Goal: Task Accomplishment & Management: Complete application form

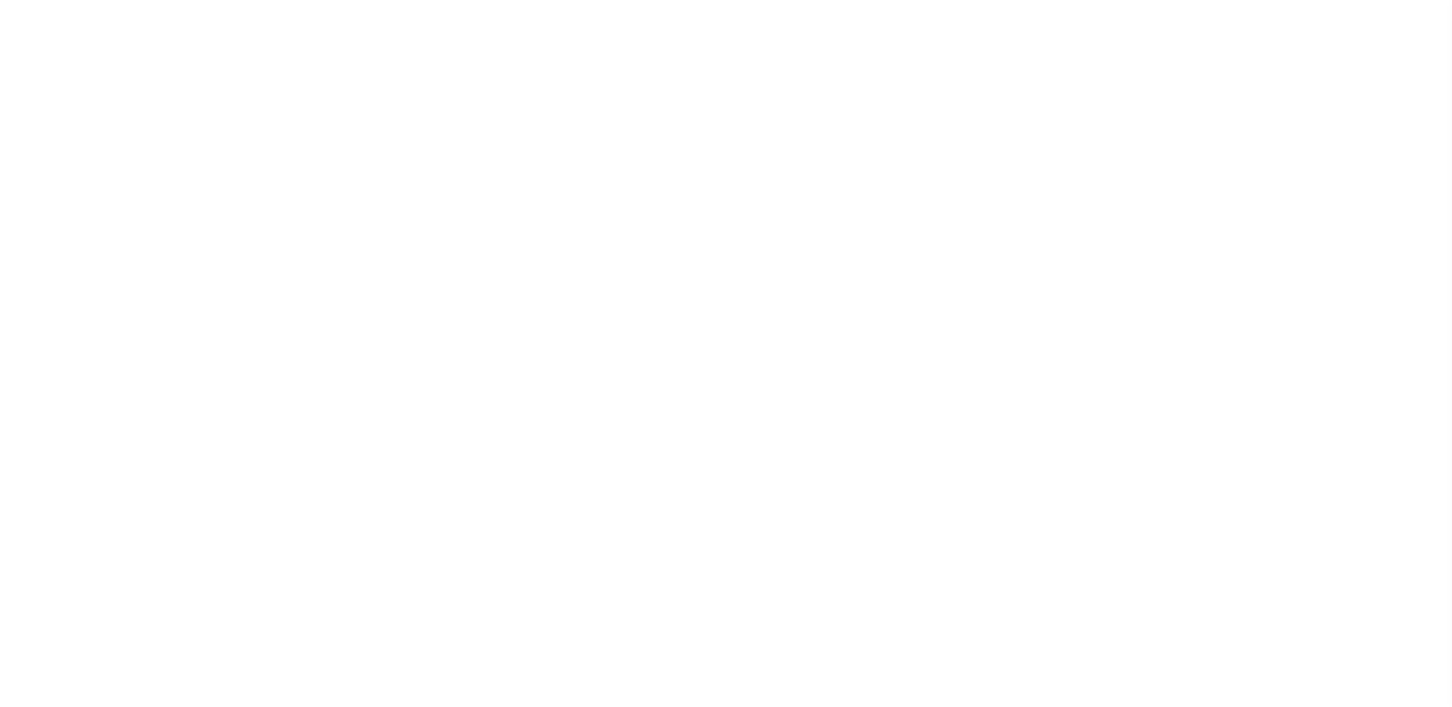
scroll to position [27, 0]
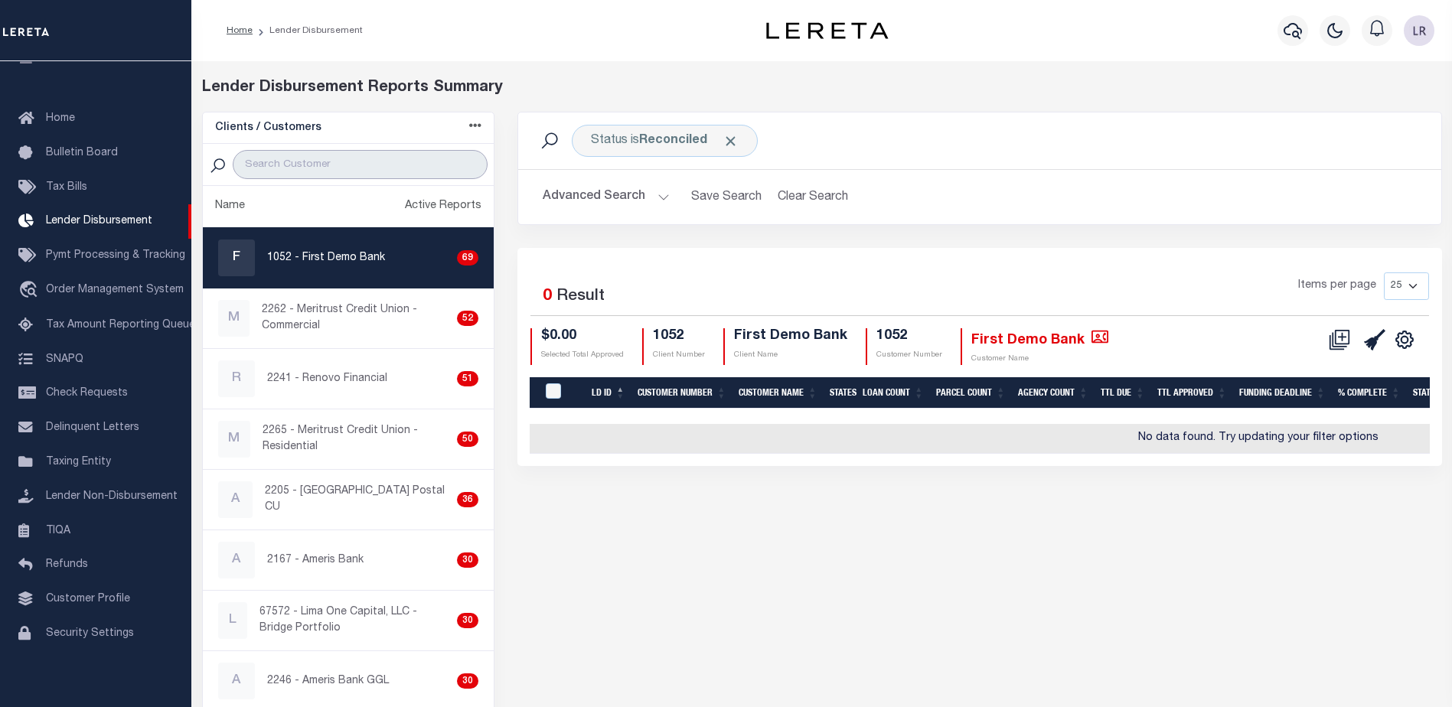
click at [341, 165] on input "search" at bounding box center [360, 164] width 255 height 29
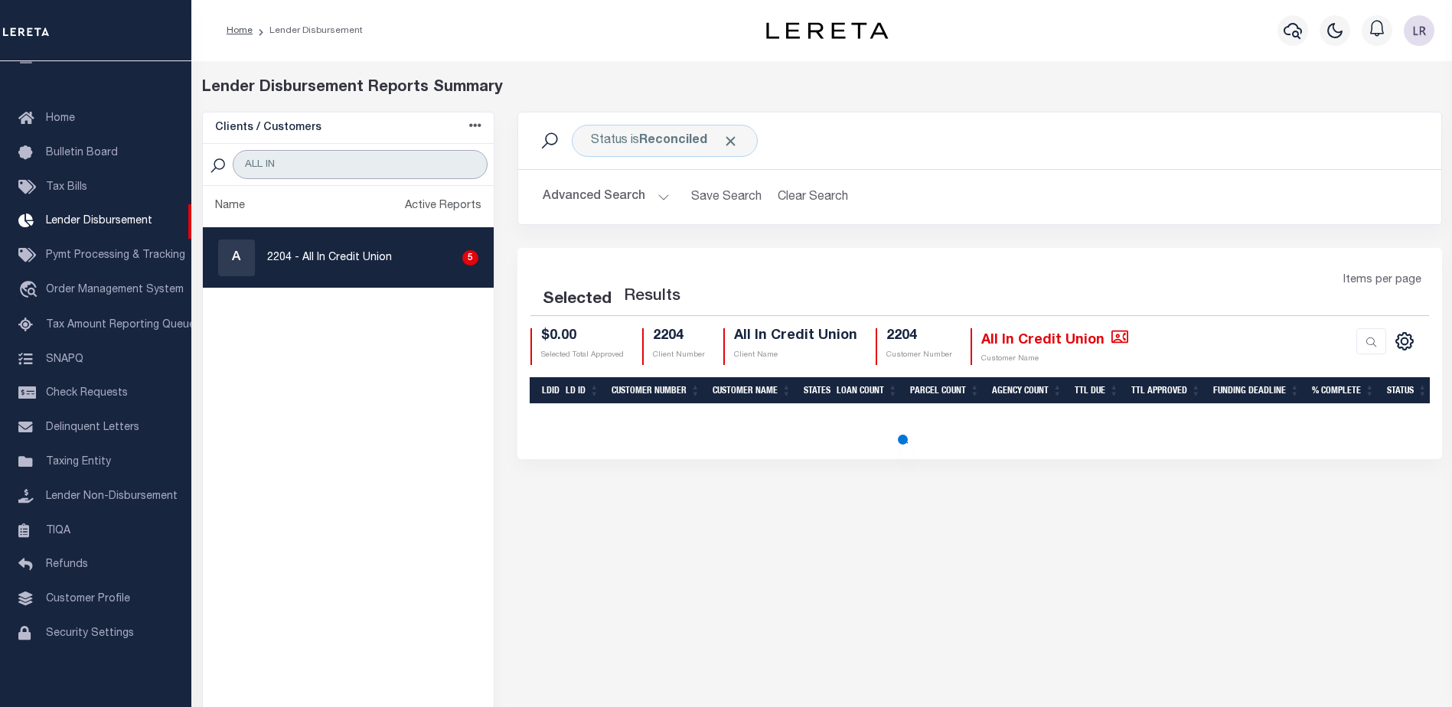
type input "ALL IN"
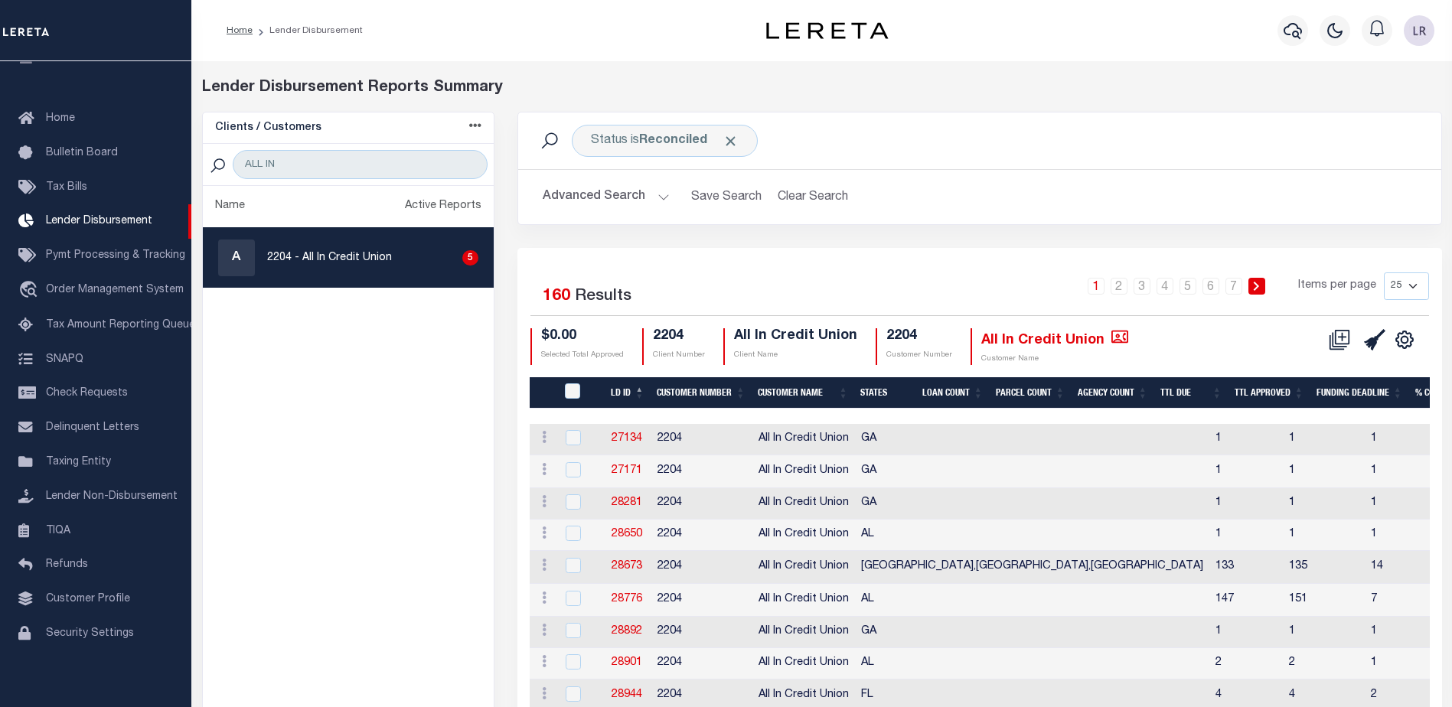
click at [641, 390] on th "LD ID" at bounding box center [628, 392] width 46 height 31
click at [730, 137] on span "Click to Remove" at bounding box center [730, 141] width 16 height 16
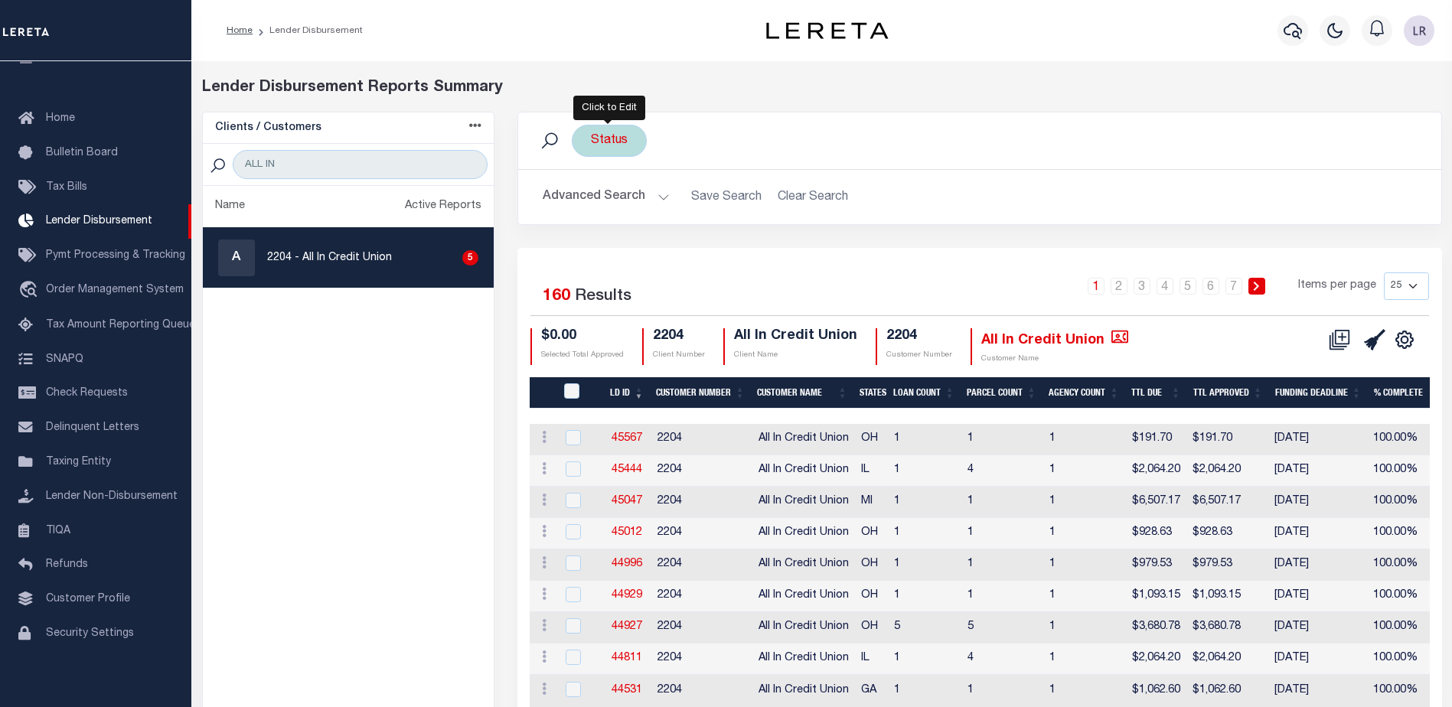
click at [624, 145] on div "Status" at bounding box center [609, 141] width 75 height 32
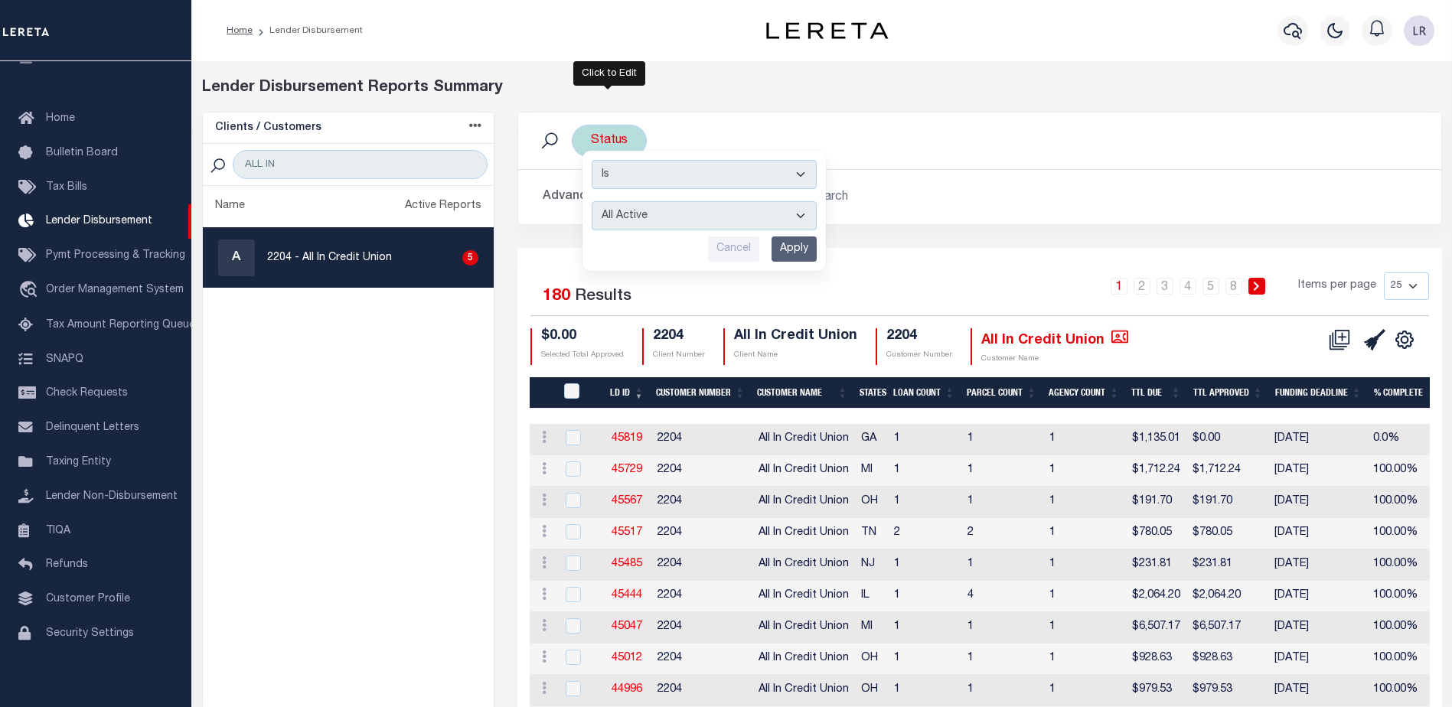
click at [814, 246] on input "Apply" at bounding box center [793, 248] width 45 height 25
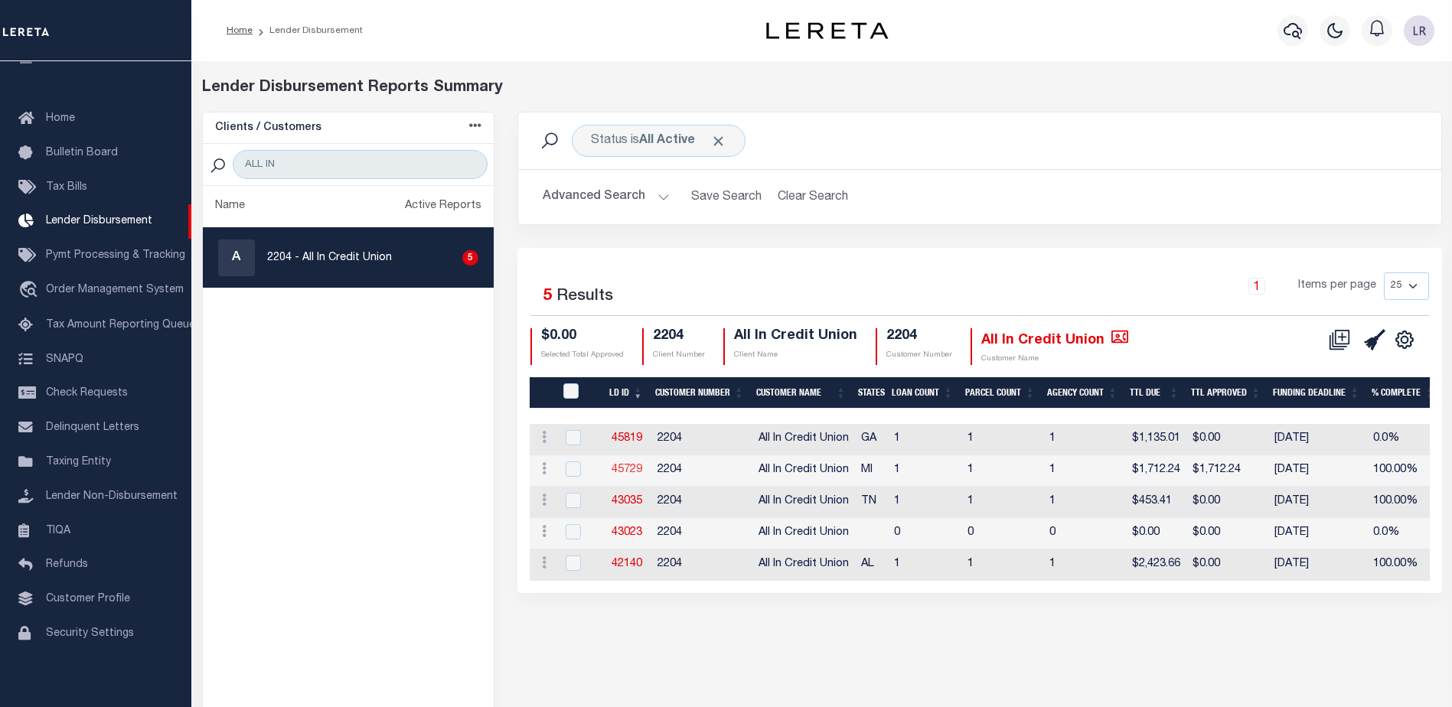
click at [637, 467] on link "45729" at bounding box center [626, 469] width 31 height 11
checkbox input "true"
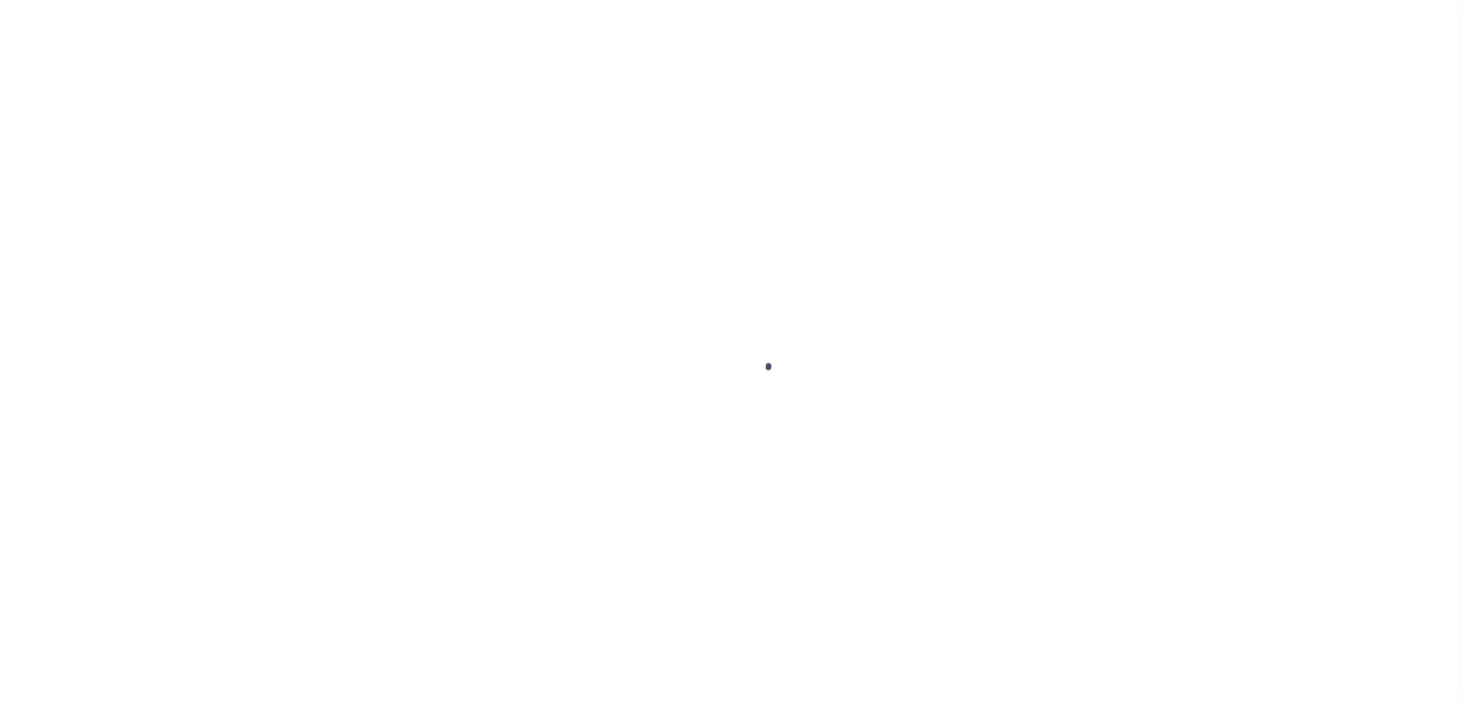
type input "$0.00"
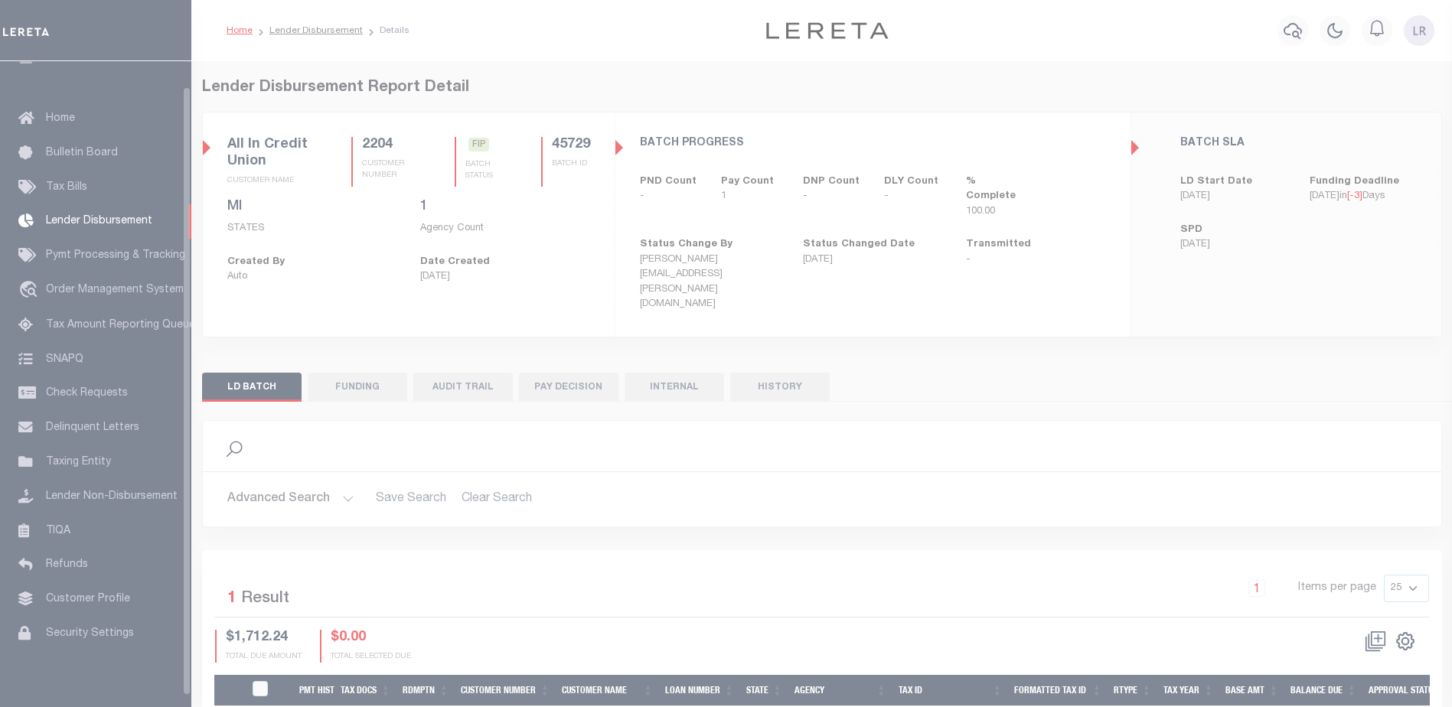
scroll to position [27, 0]
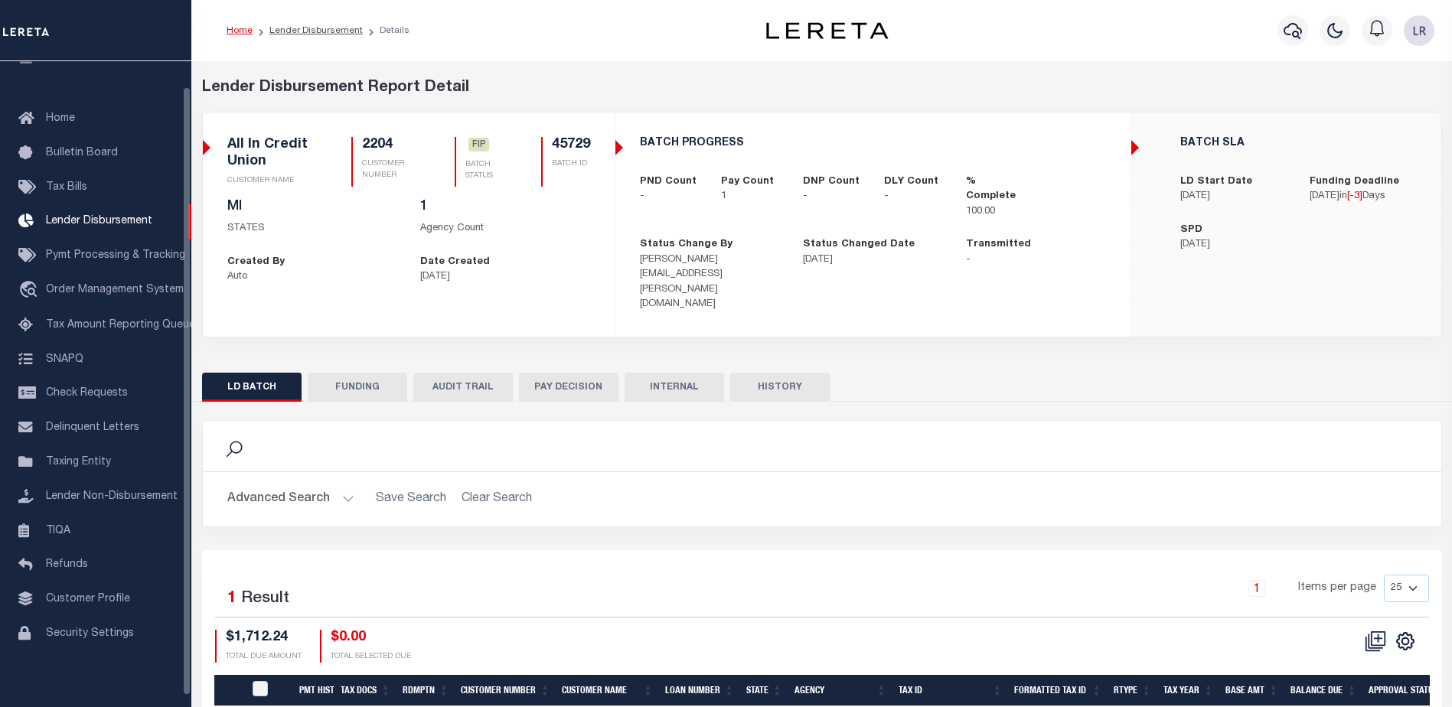
click at [362, 373] on button "FUNDING" at bounding box center [357, 387] width 99 height 29
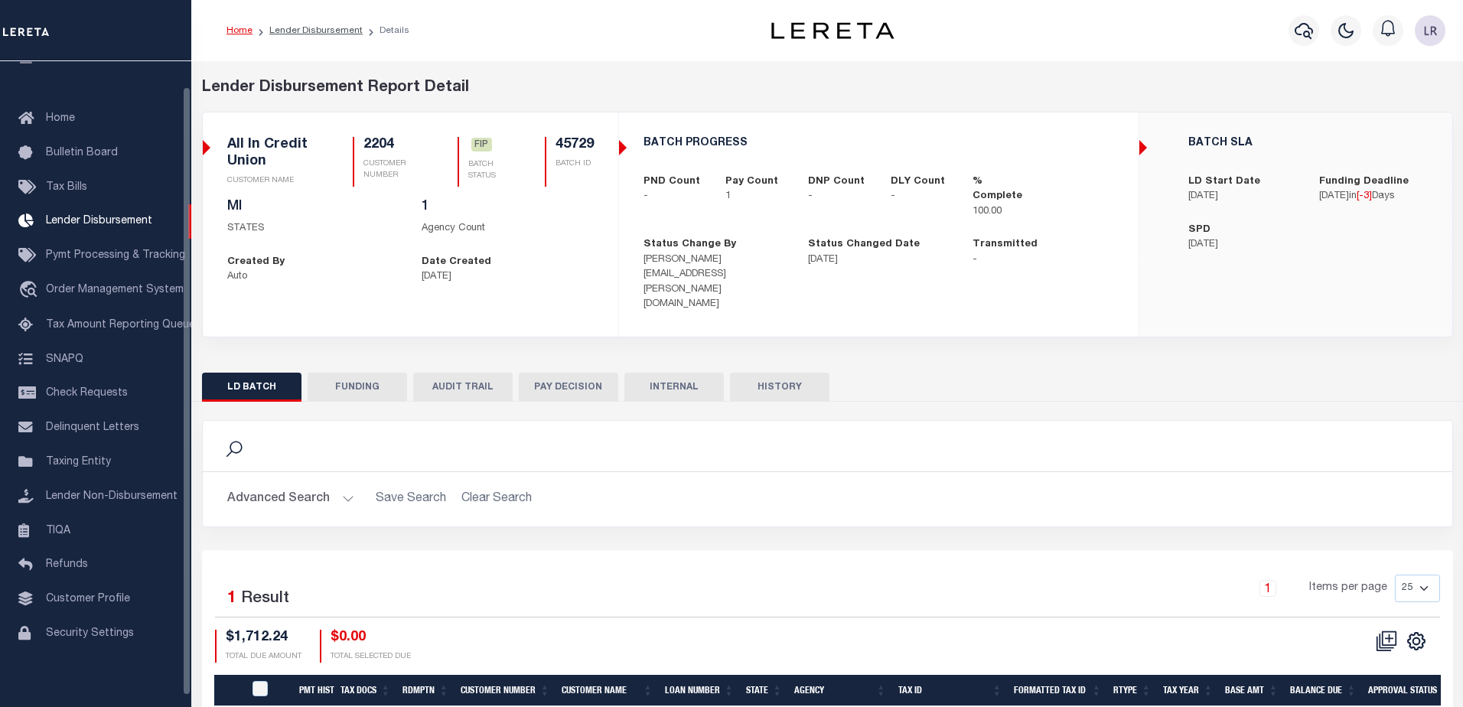
type input "$1,712.24"
type input "$0"
type input "09/02/2025"
select select "100"
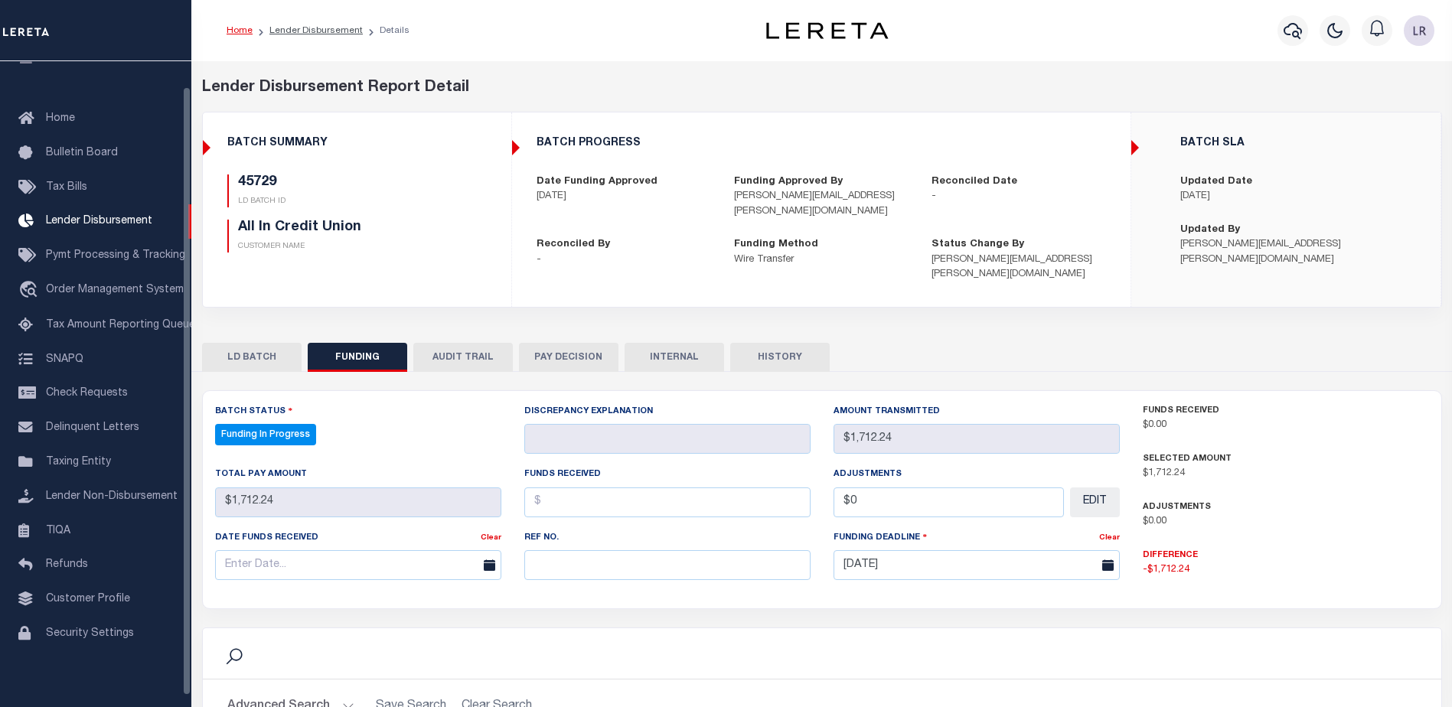
select select "100"
click at [575, 553] on div "Ref No." at bounding box center [667, 555] width 286 height 51
click at [573, 559] on input "text" at bounding box center [667, 565] width 286 height 30
paste input "20250904MMQFMP2700309609041511FT03"
type input "20250904MMQFMP2700309609041511FT03"
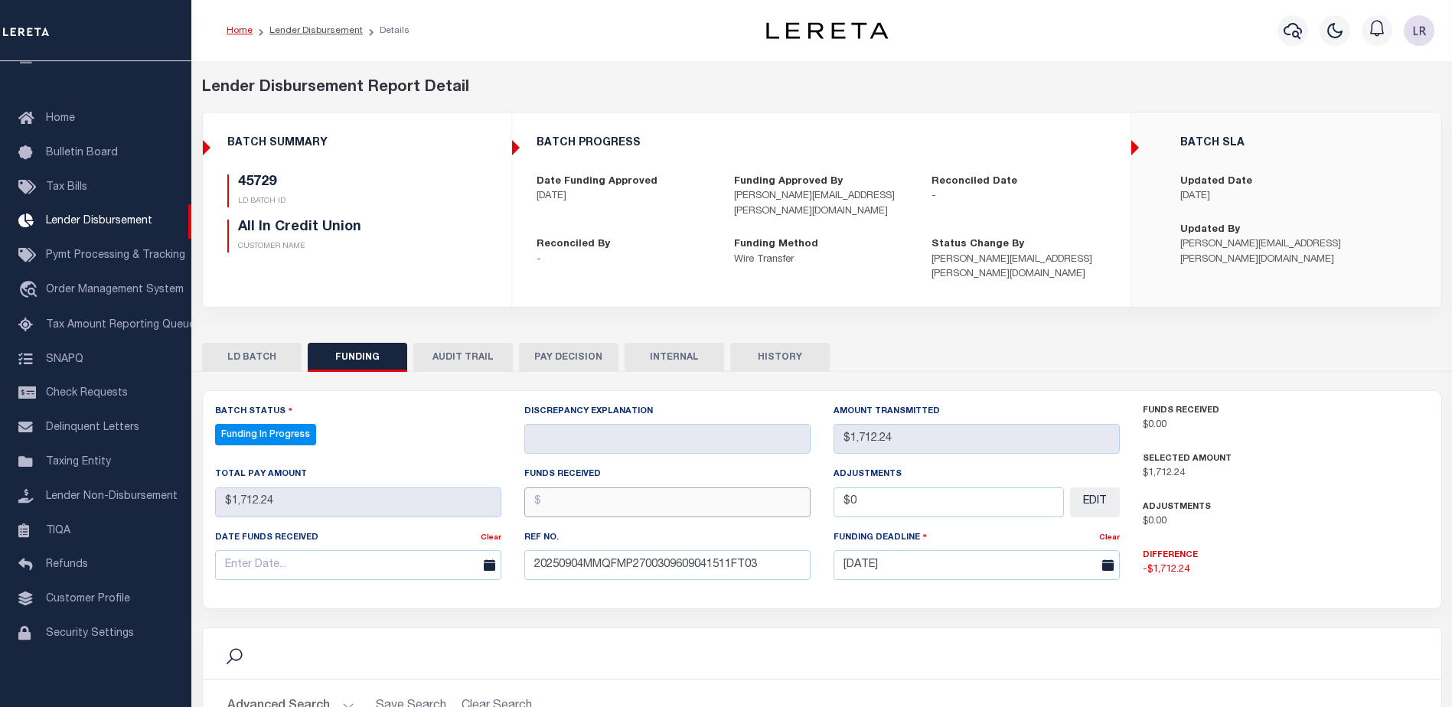
click at [571, 517] on input "text" at bounding box center [667, 502] width 286 height 30
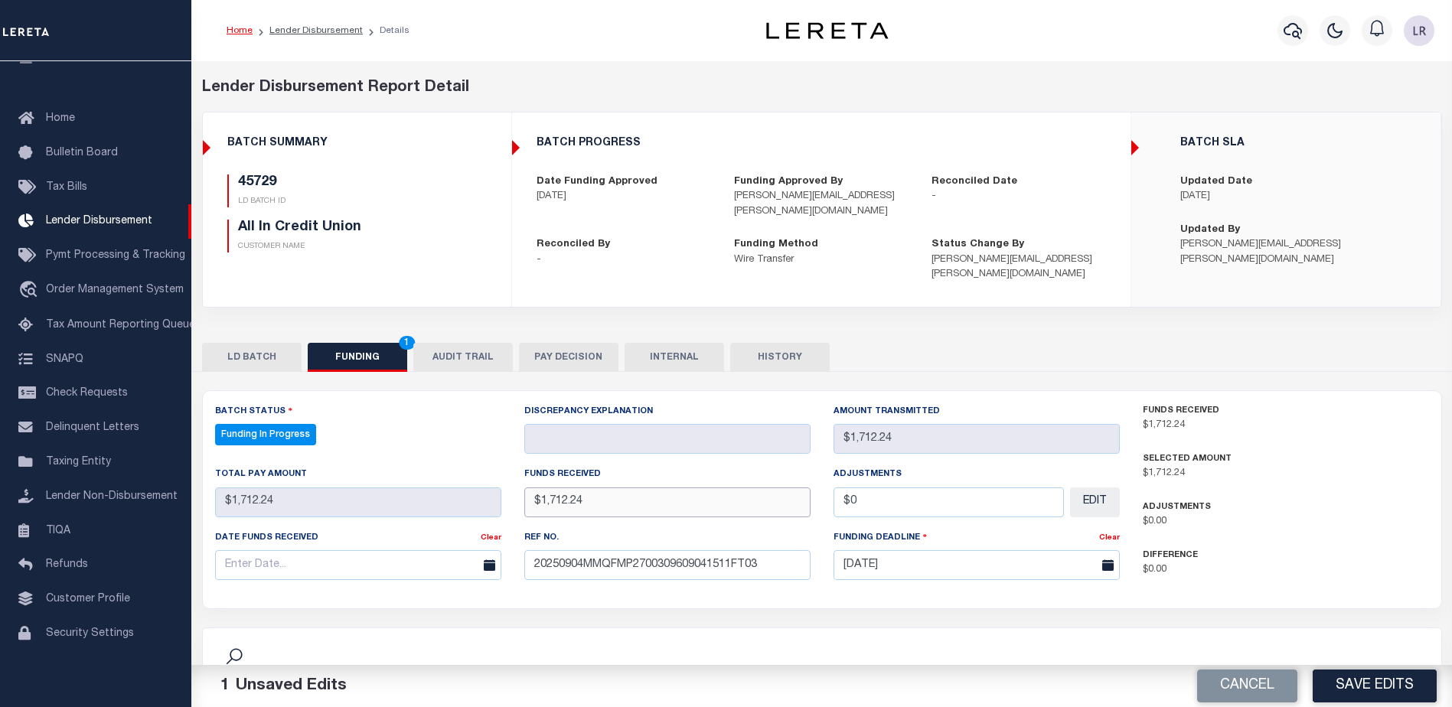
type input "$1,712.24"
click at [378, 572] on input "text" at bounding box center [358, 565] width 286 height 30
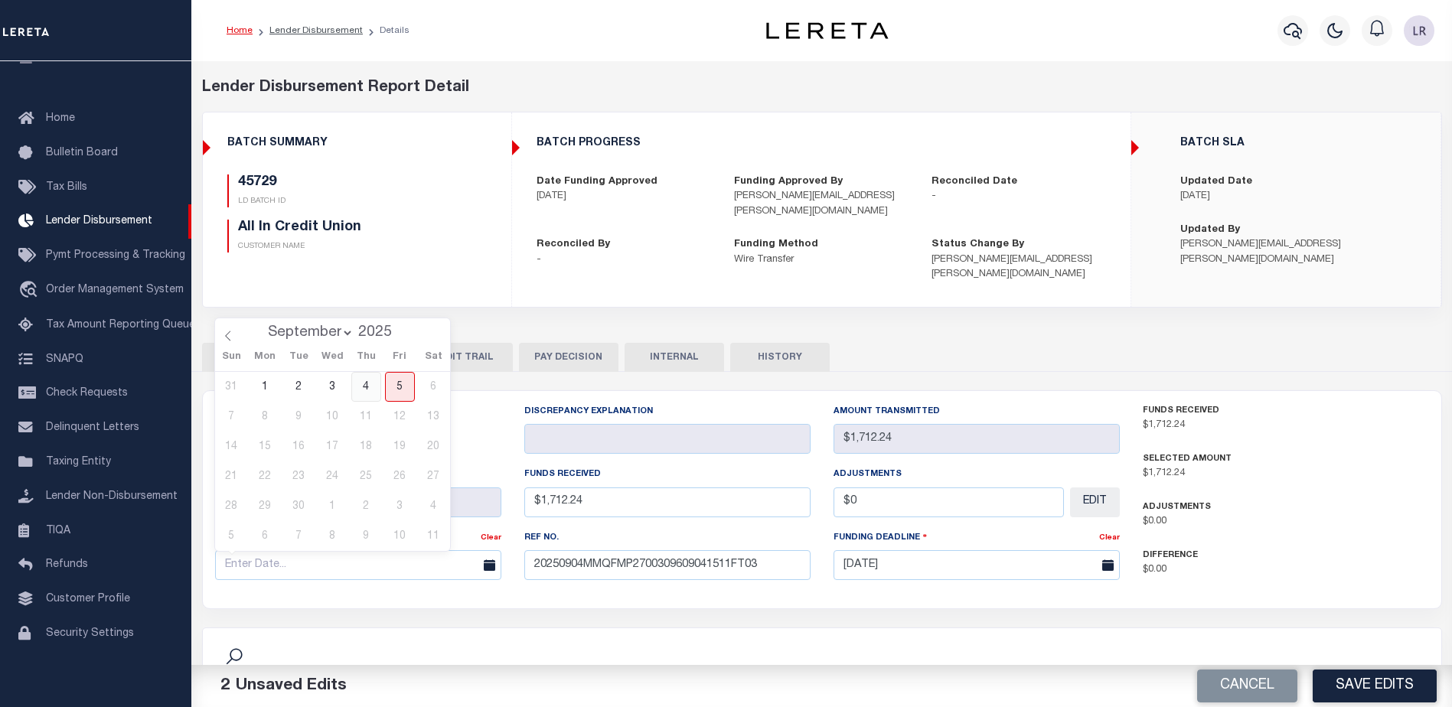
click at [370, 388] on span "4" at bounding box center [366, 387] width 30 height 30
type input "[DATE]"
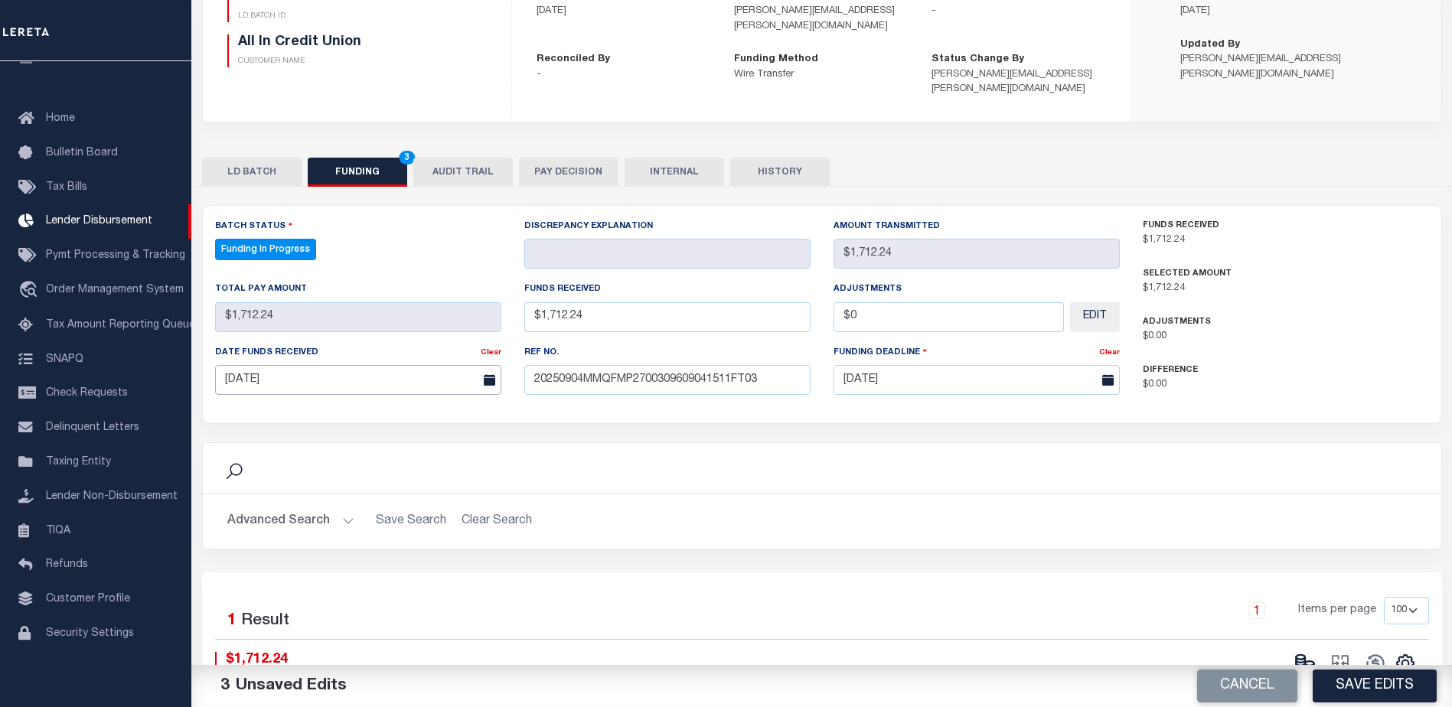
scroll to position [230, 0]
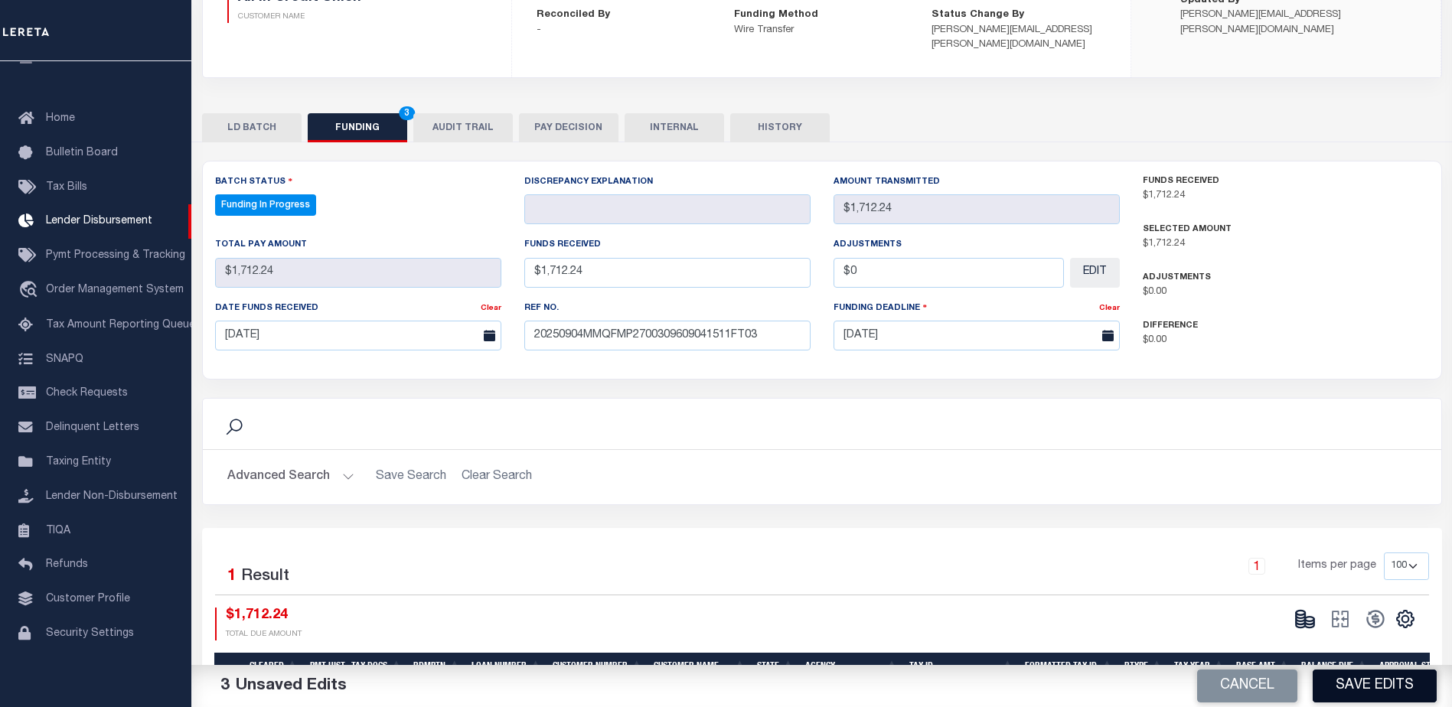
click at [1364, 696] on button "Save Edits" at bounding box center [1374, 686] width 124 height 33
type input "$1,712.24"
type input "$0"
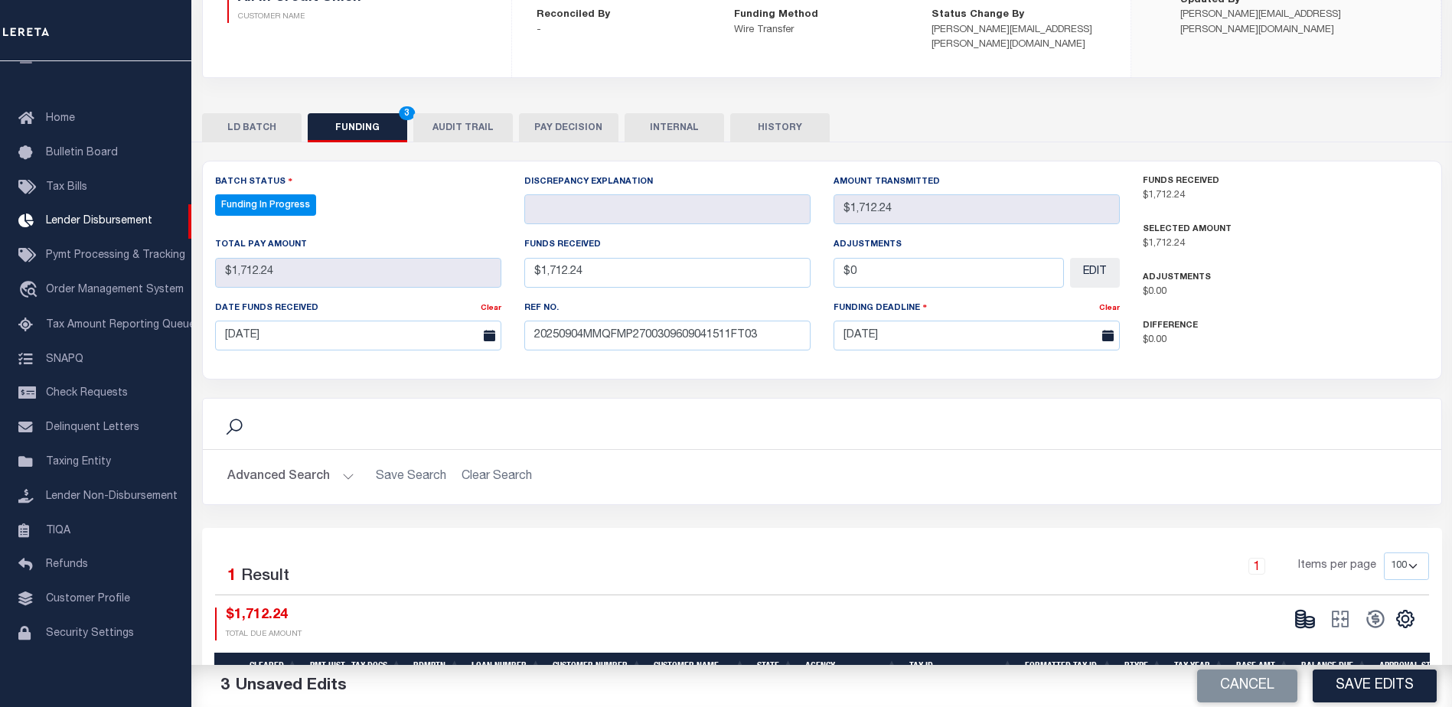
select select "100"
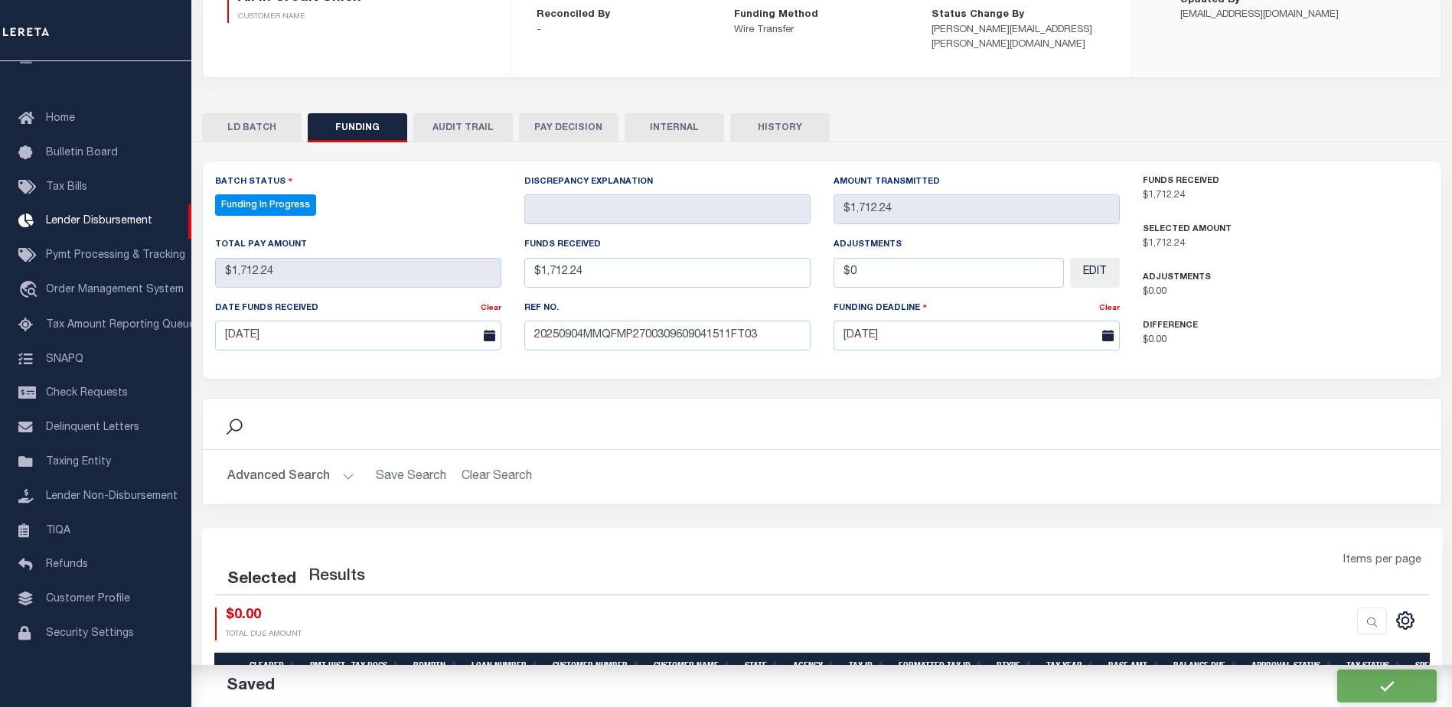
select select "100"
click at [1308, 619] on ellipse at bounding box center [1309, 619] width 9 height 5
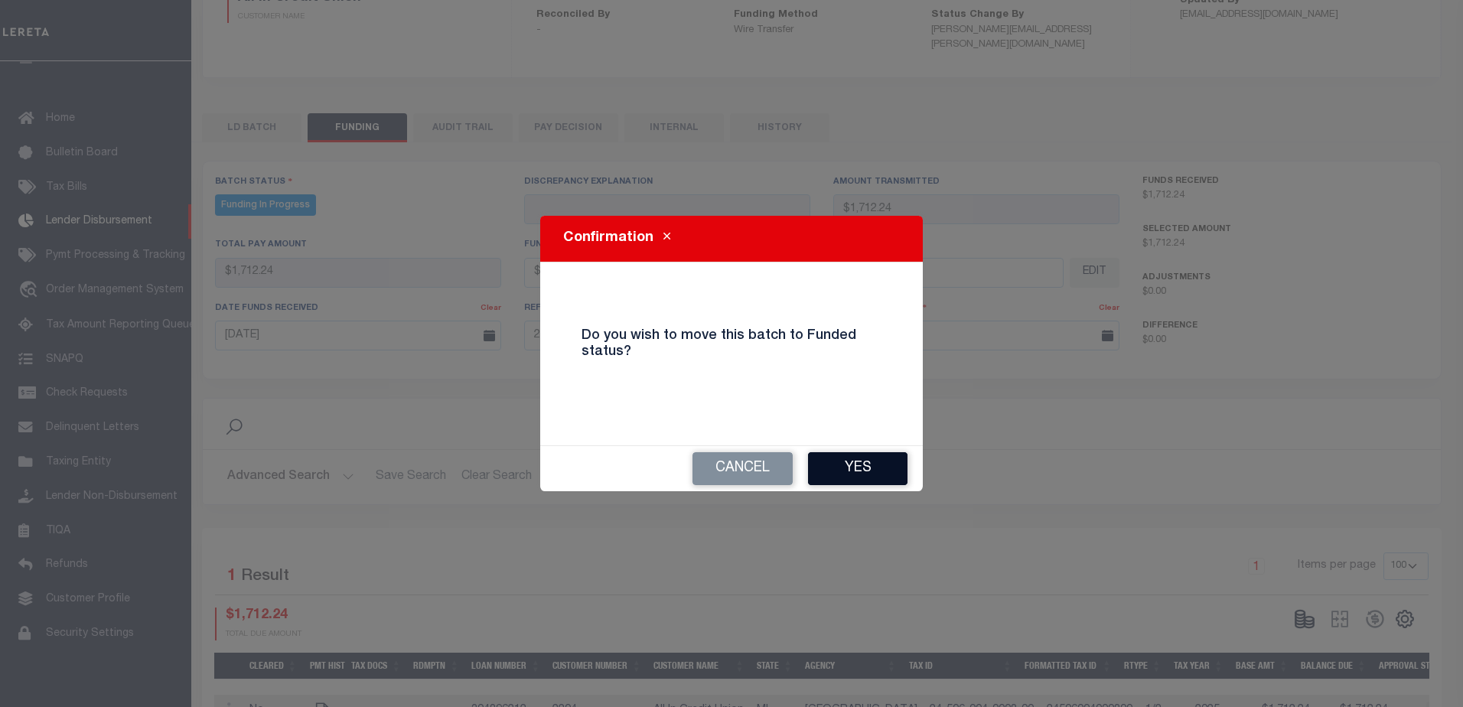
click at [862, 468] on button "Yes" at bounding box center [857, 468] width 99 height 33
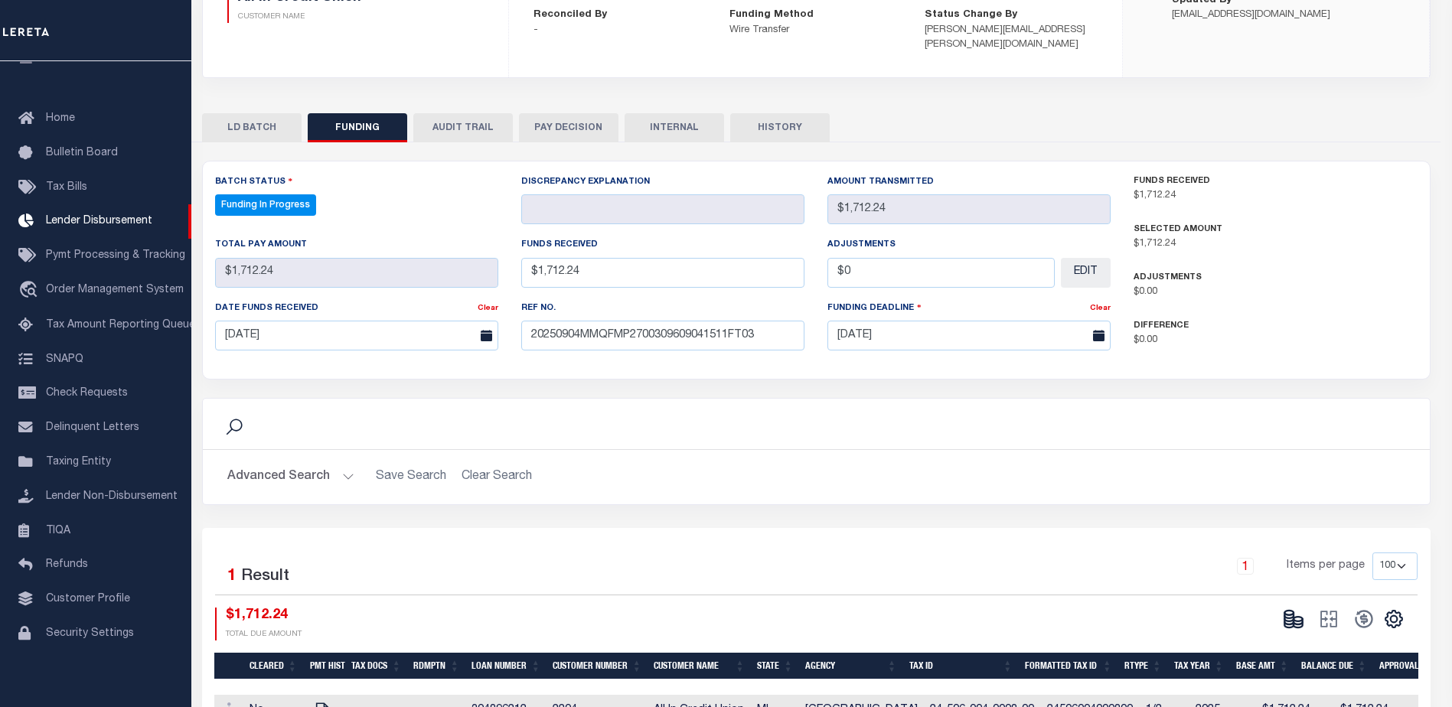
type input "$1,712.24"
type input "$0"
select select "100"
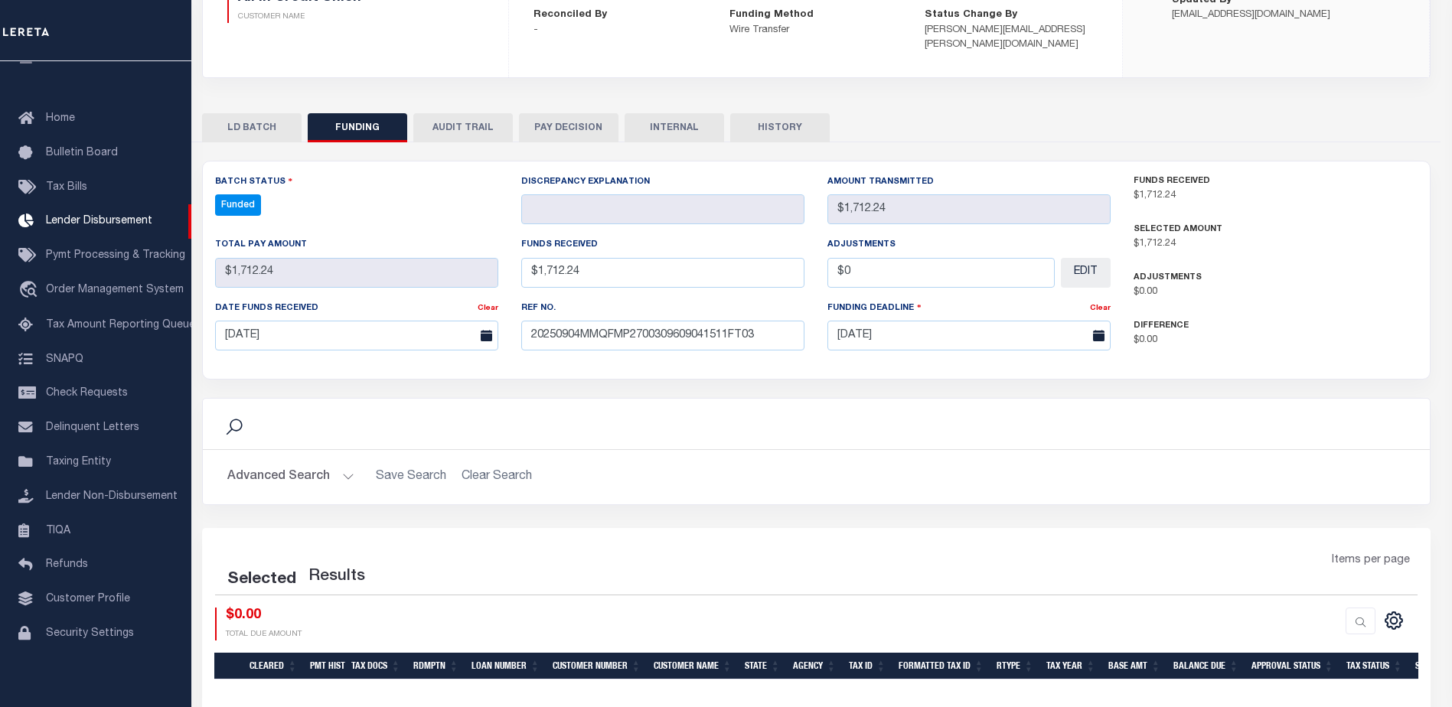
select select "100"
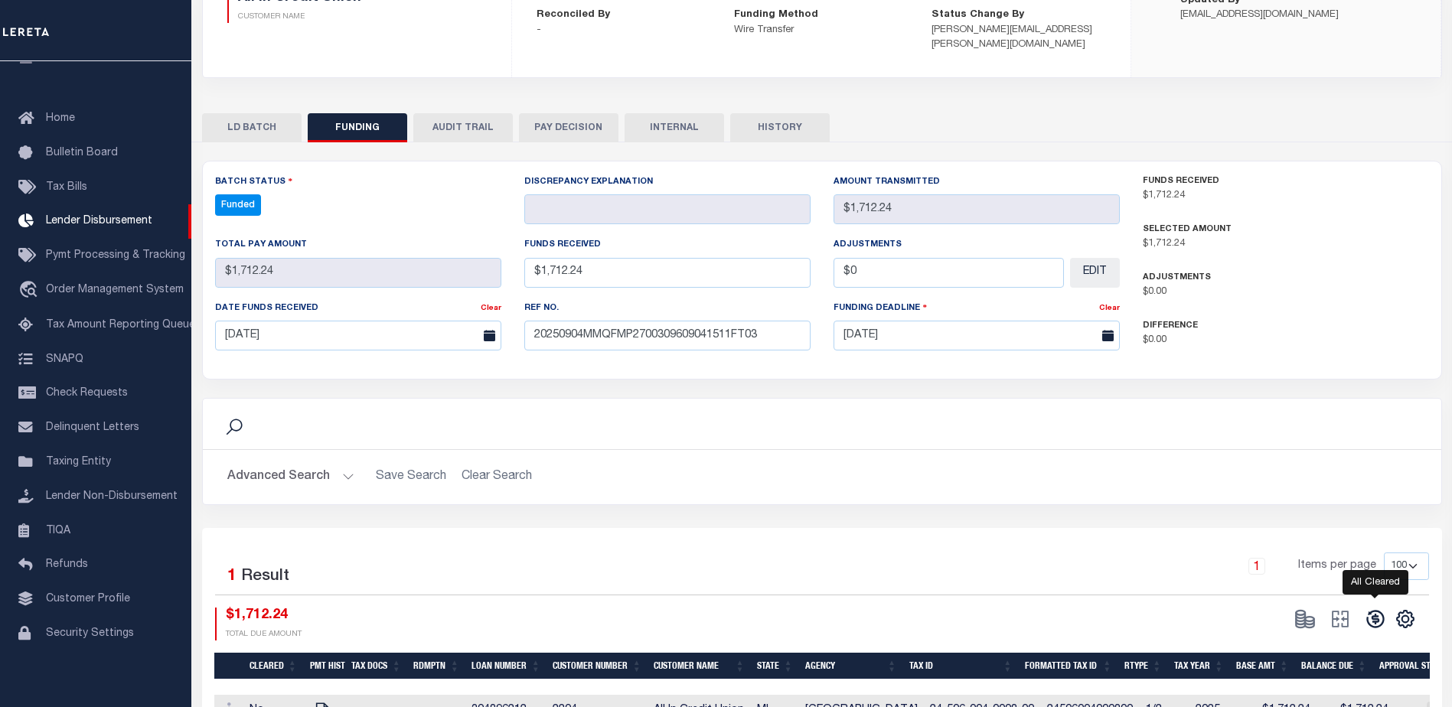
click at [1374, 618] on icon at bounding box center [1375, 620] width 18 height 18
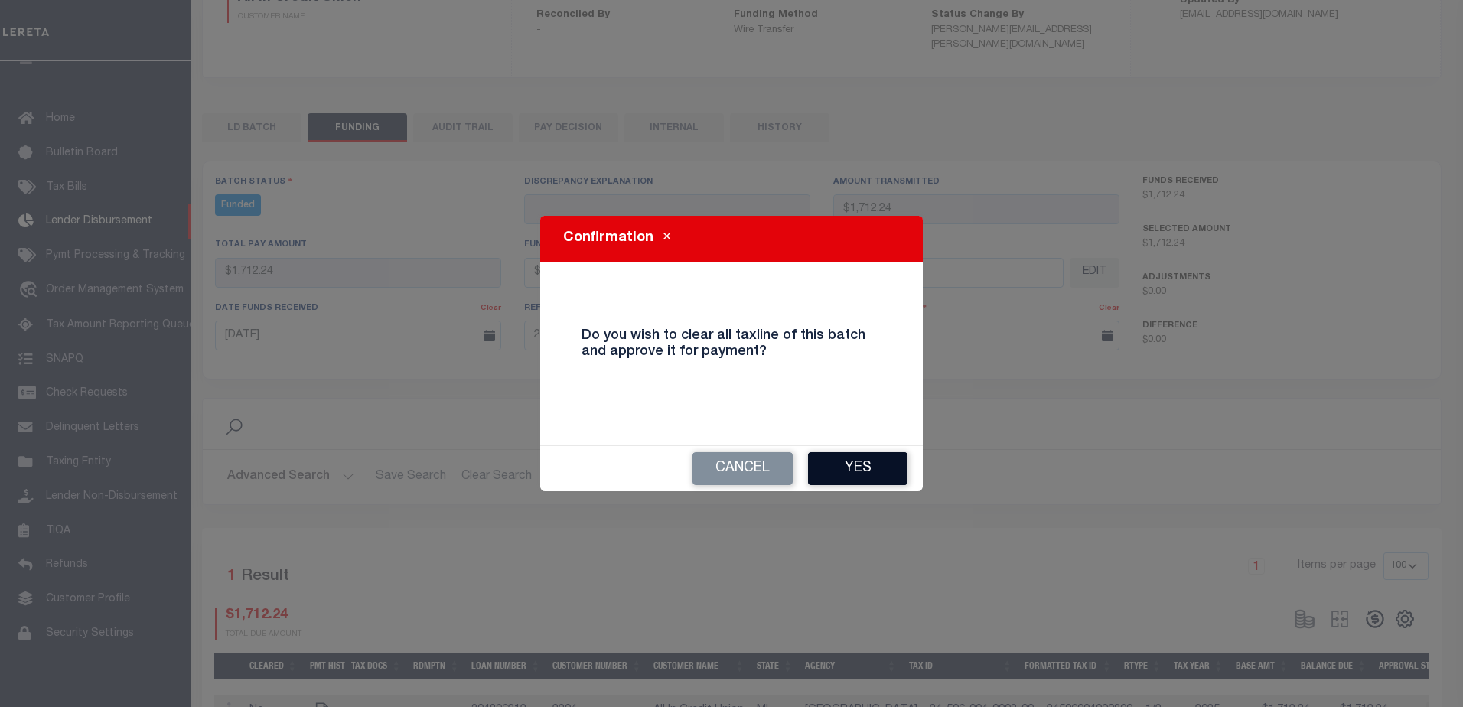
click at [884, 477] on button "Yes" at bounding box center [857, 468] width 99 height 33
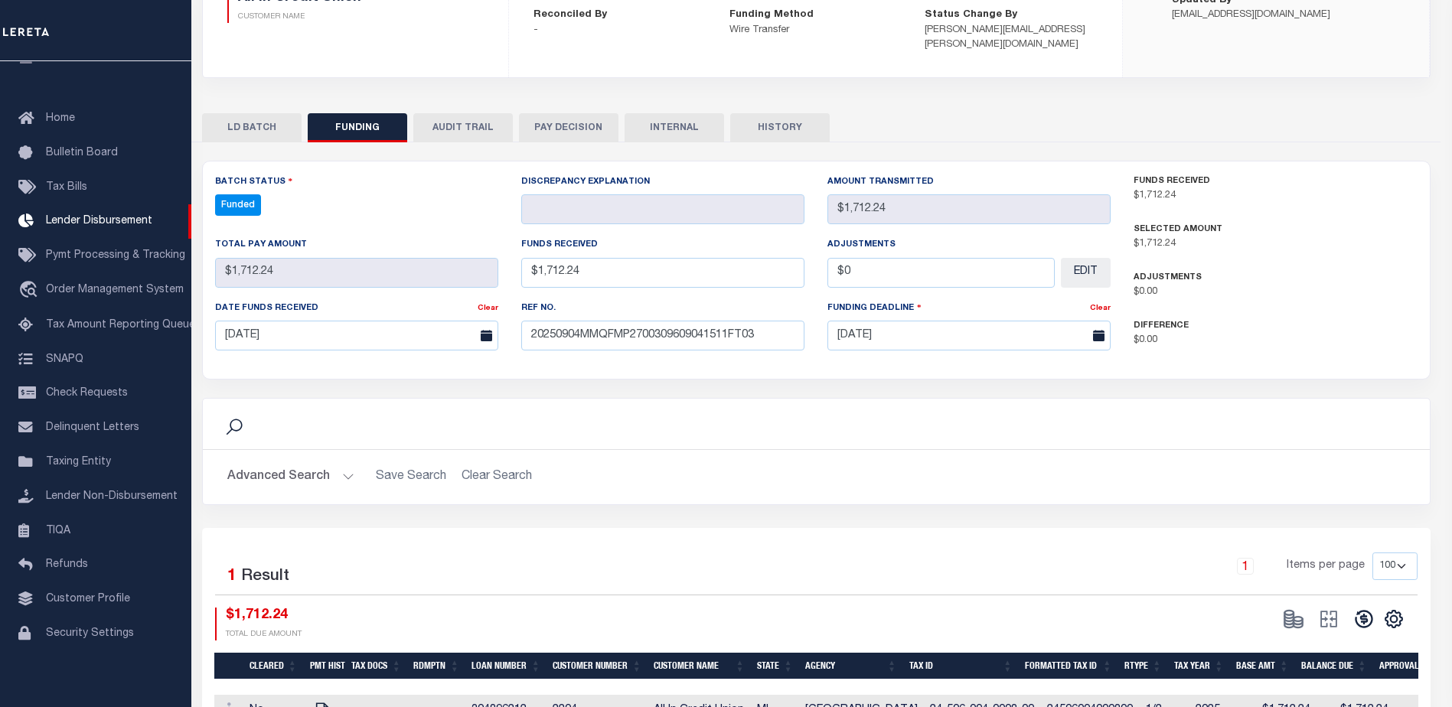
type input "$1,712.24"
type input "$0"
select select "100"
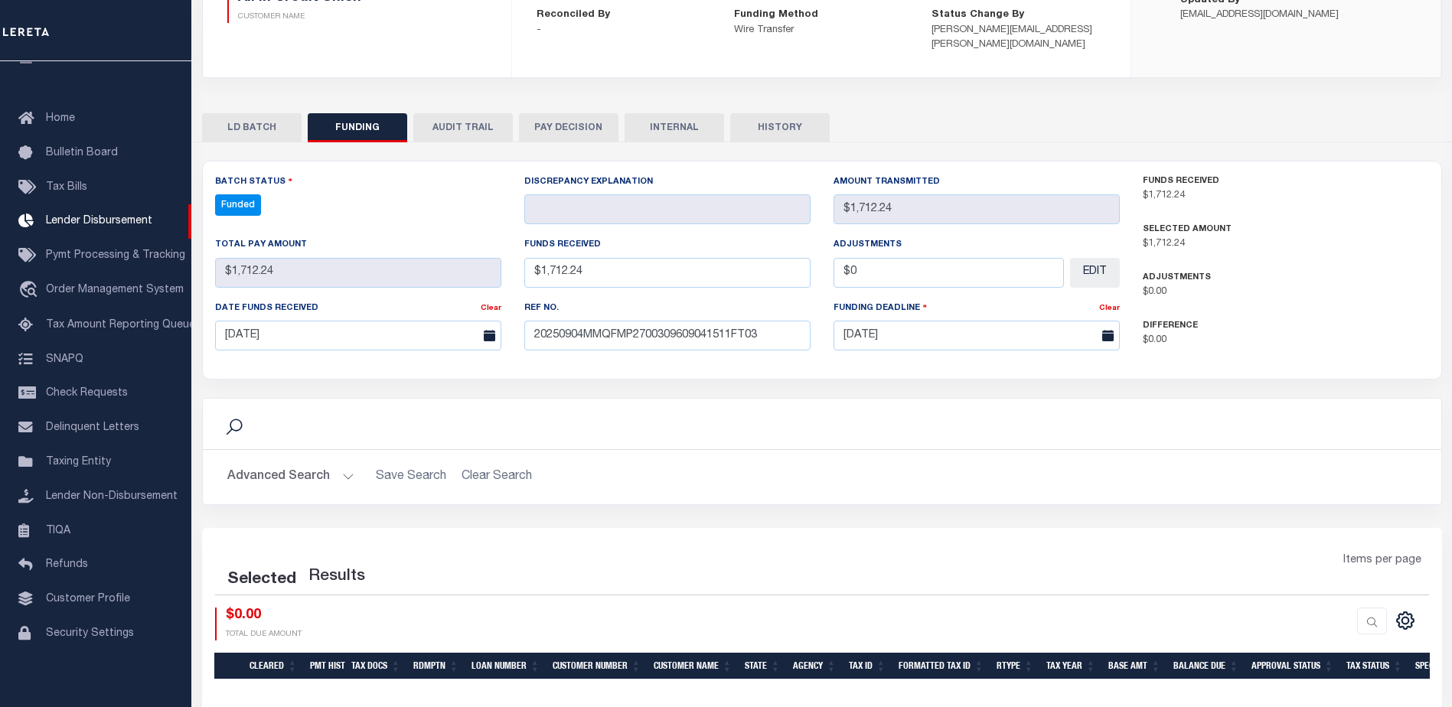
select select "100"
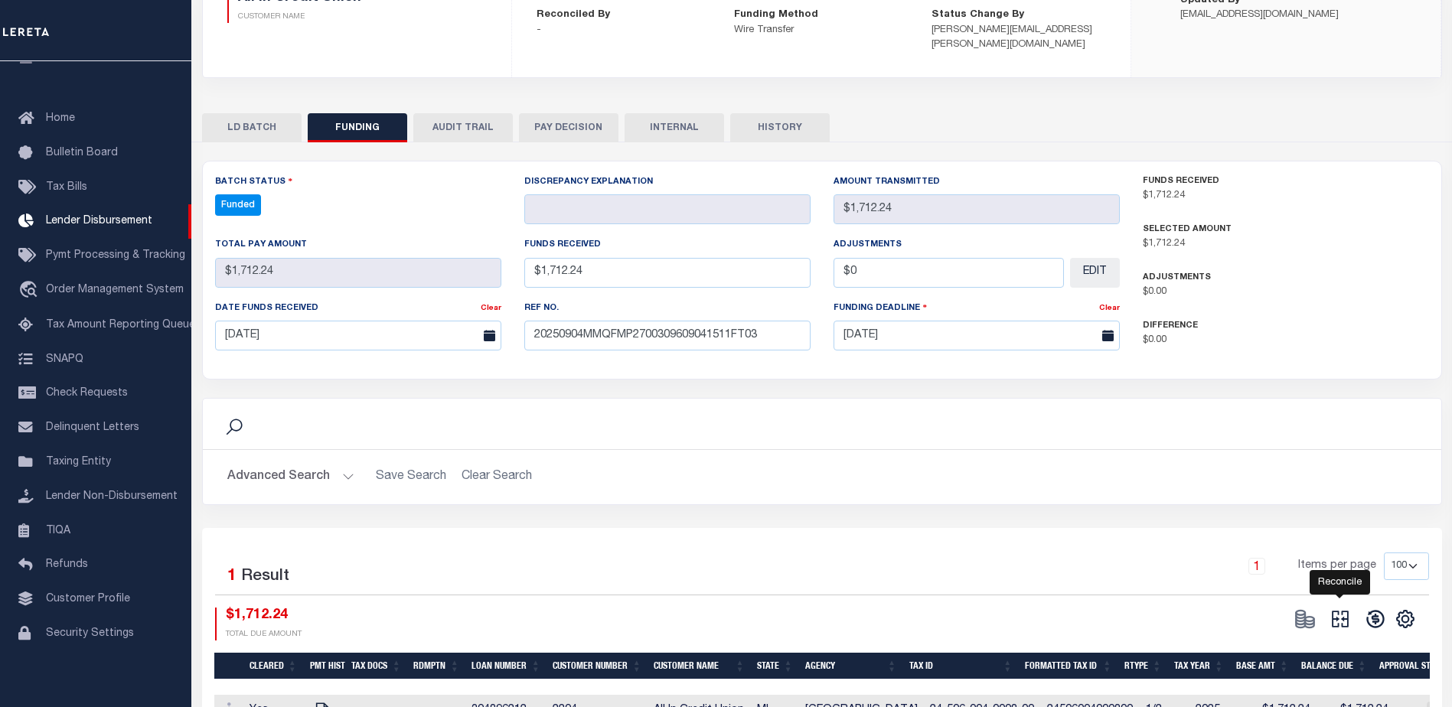
click at [1330, 615] on icon at bounding box center [1339, 618] width 21 height 21
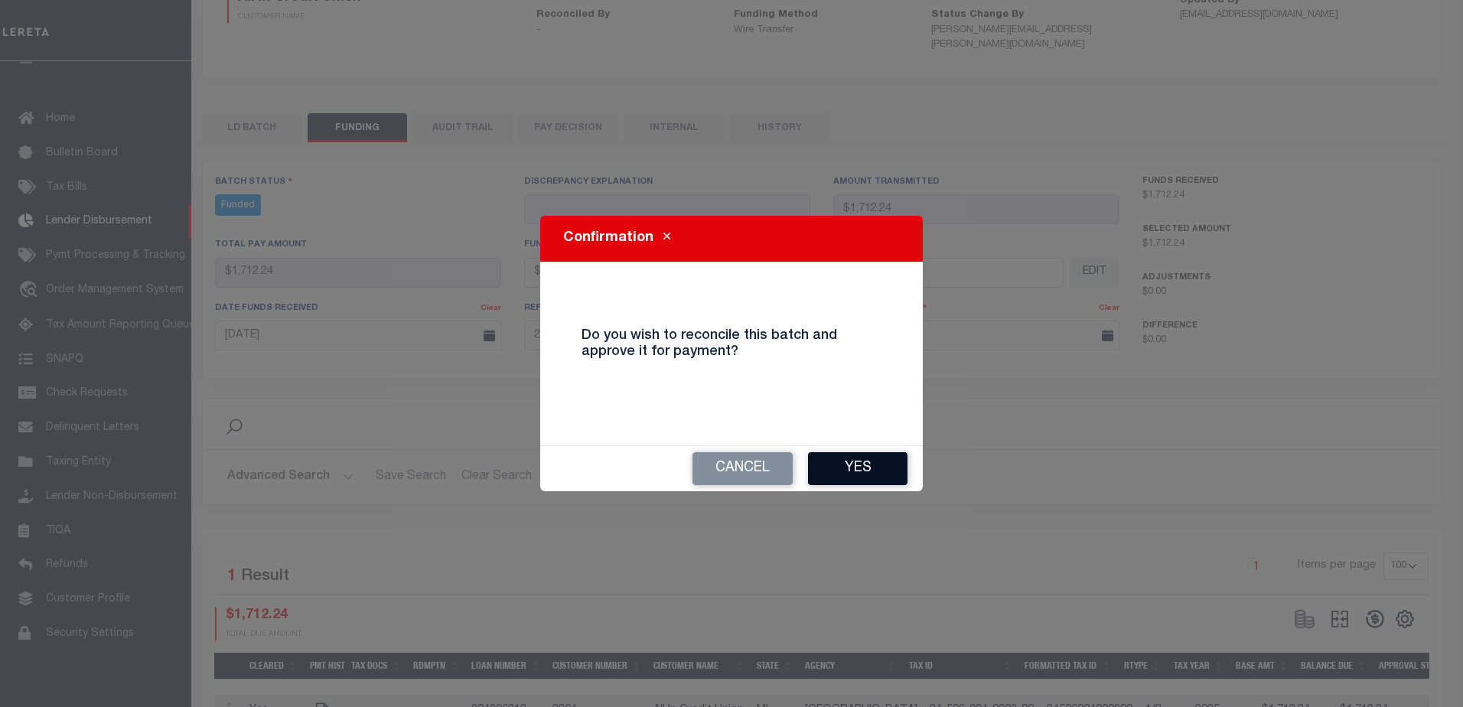
click at [888, 466] on button "Yes" at bounding box center [857, 468] width 99 height 33
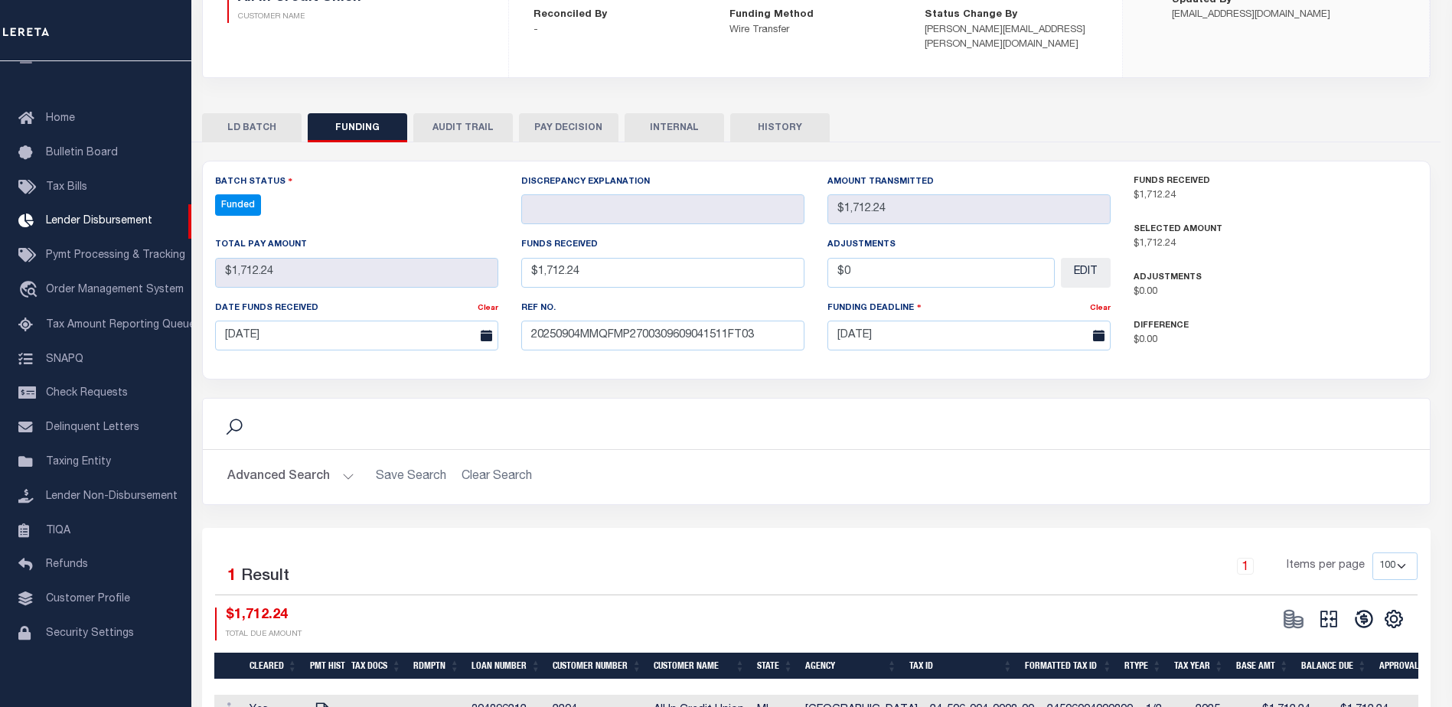
type input "$1,712.24"
type input "$0"
select select "100"
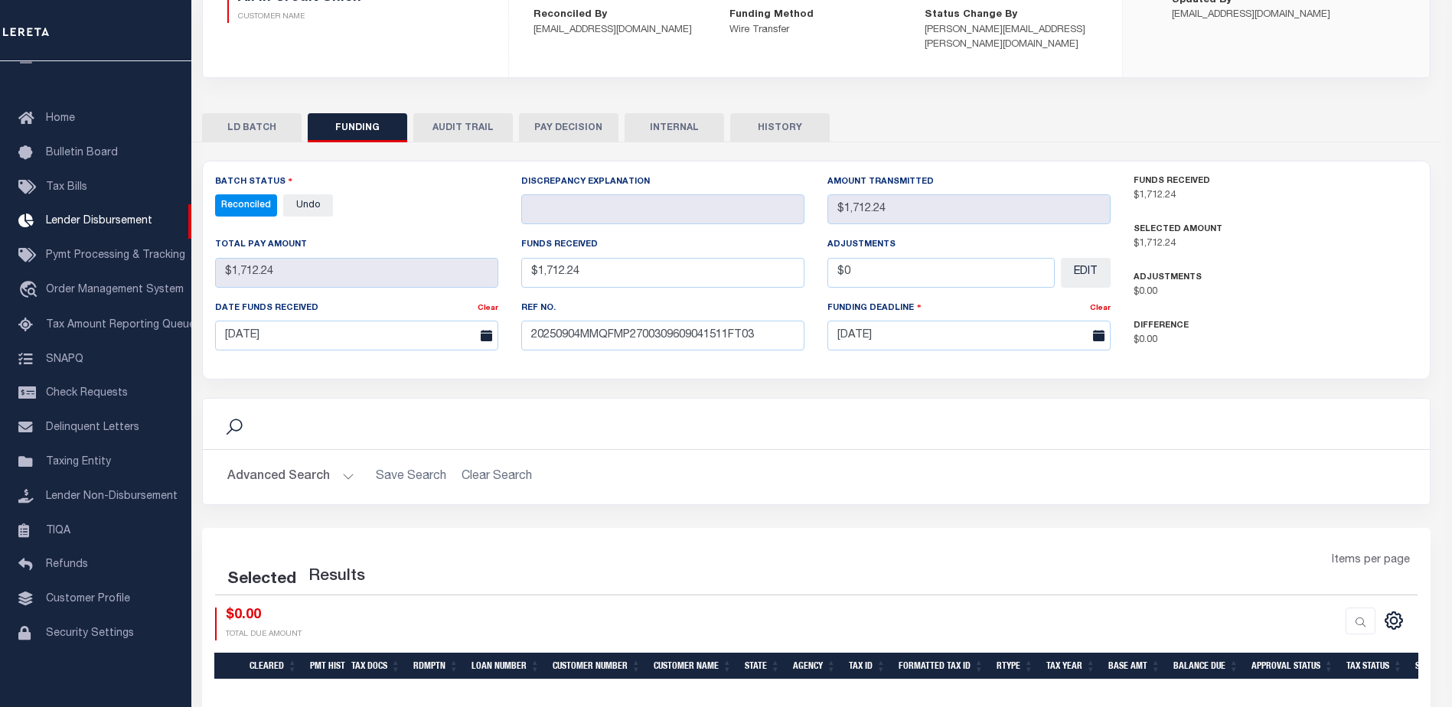
select select "100"
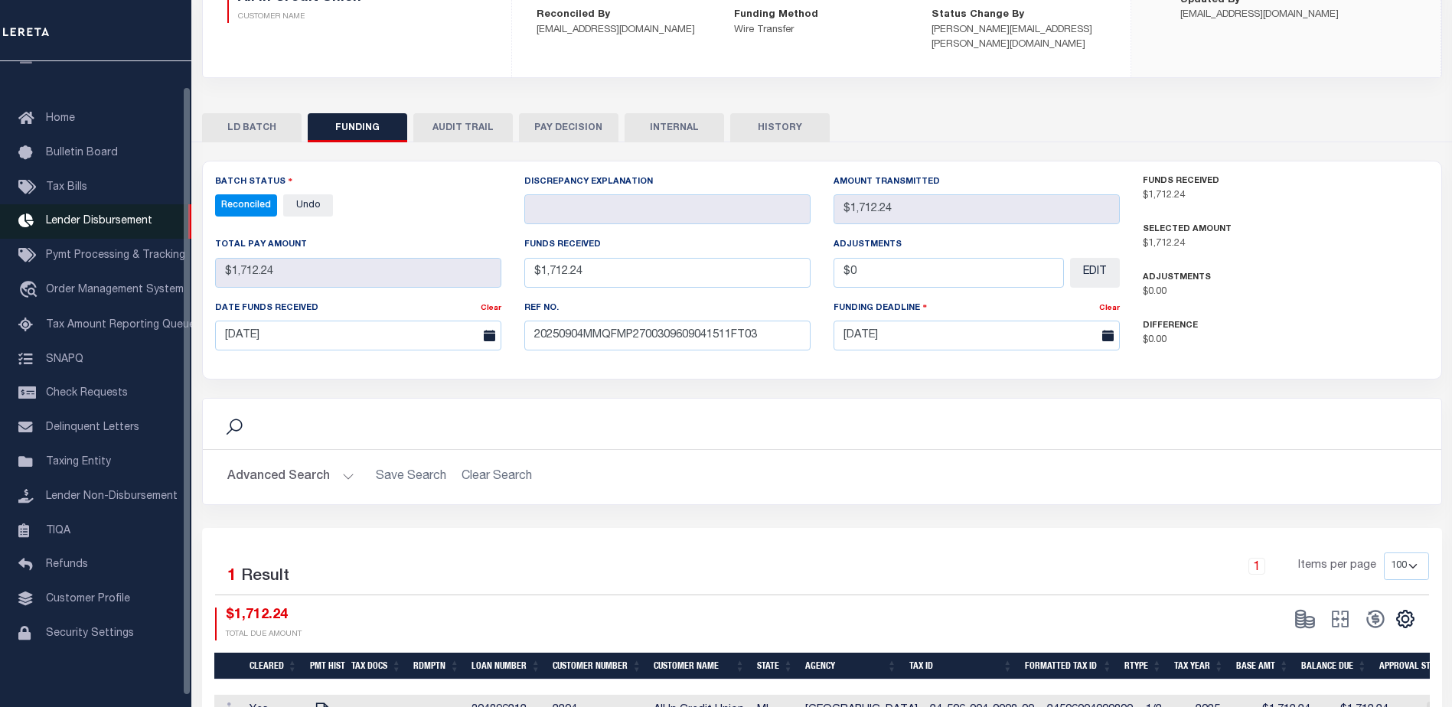
click at [106, 219] on span "Lender Disbursement" at bounding box center [99, 221] width 106 height 11
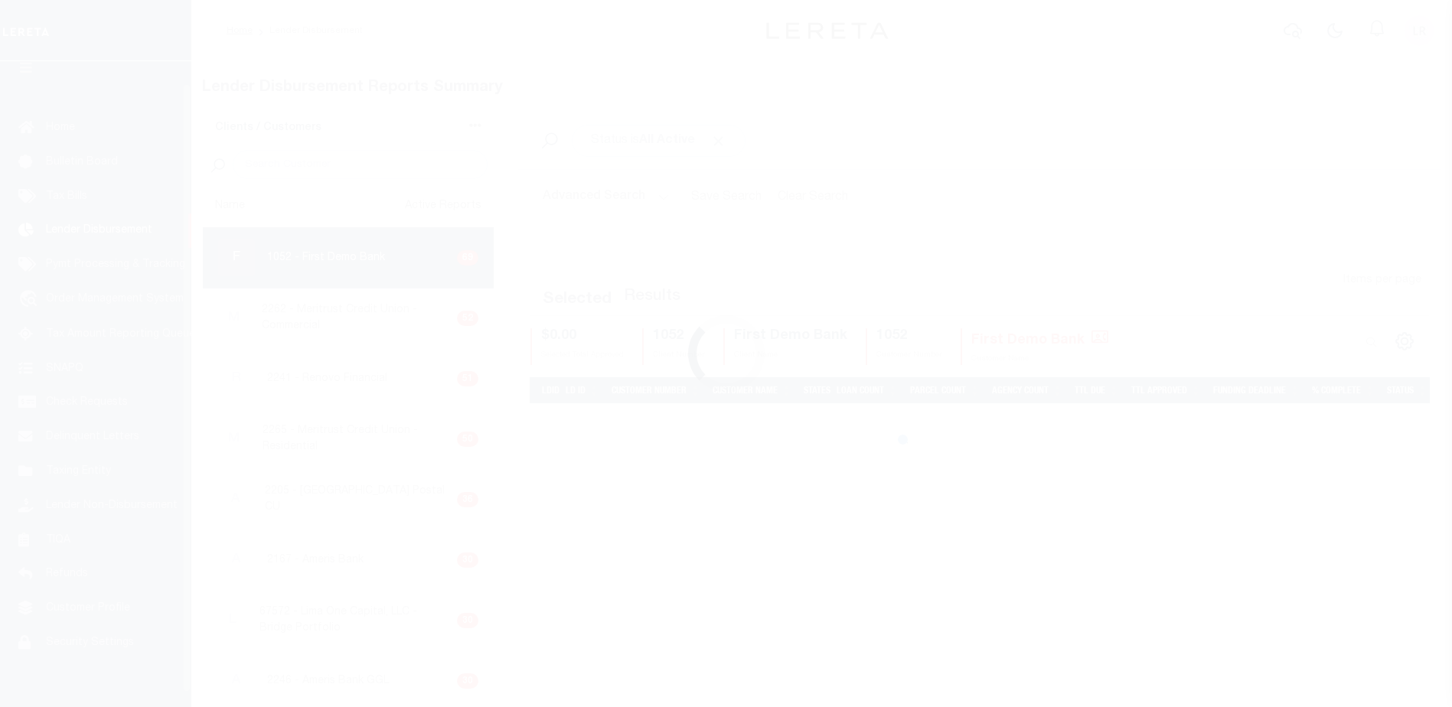
scroll to position [27, 0]
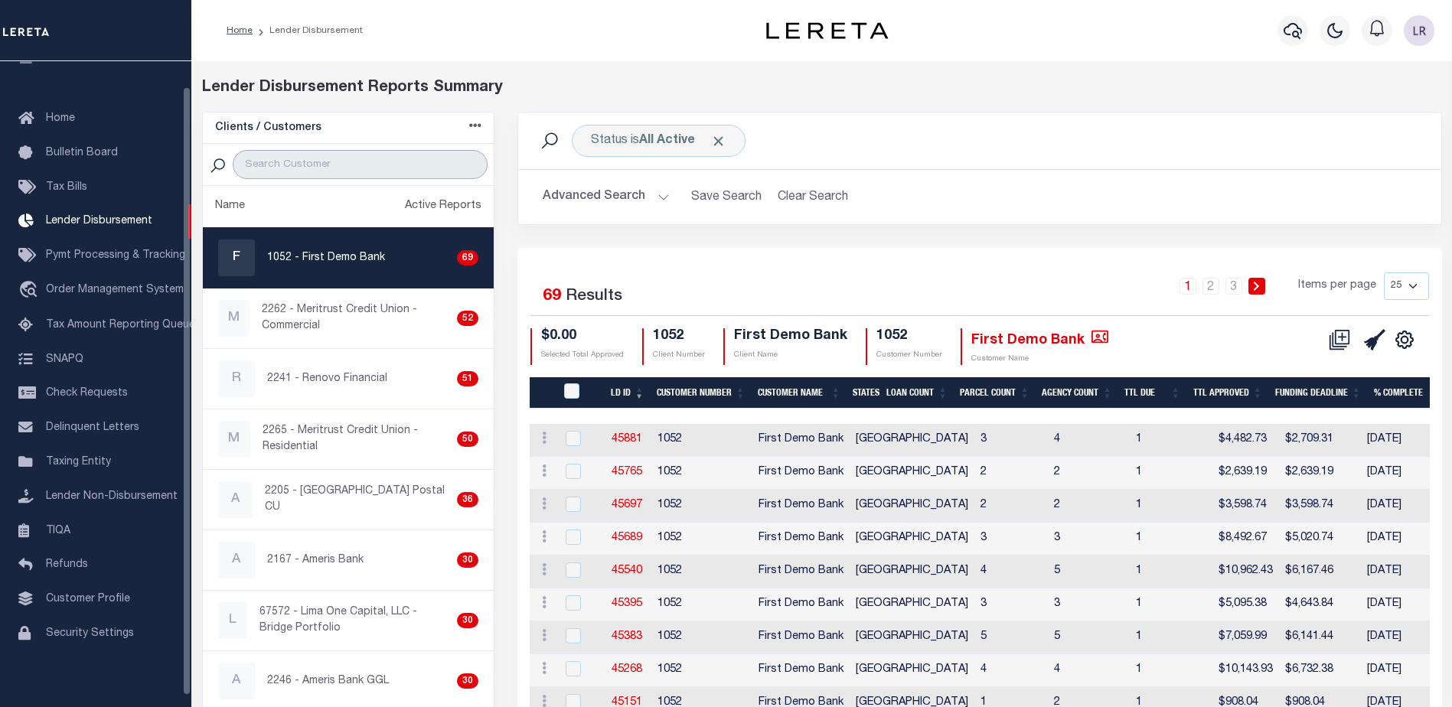
click at [342, 163] on input "search" at bounding box center [360, 164] width 255 height 29
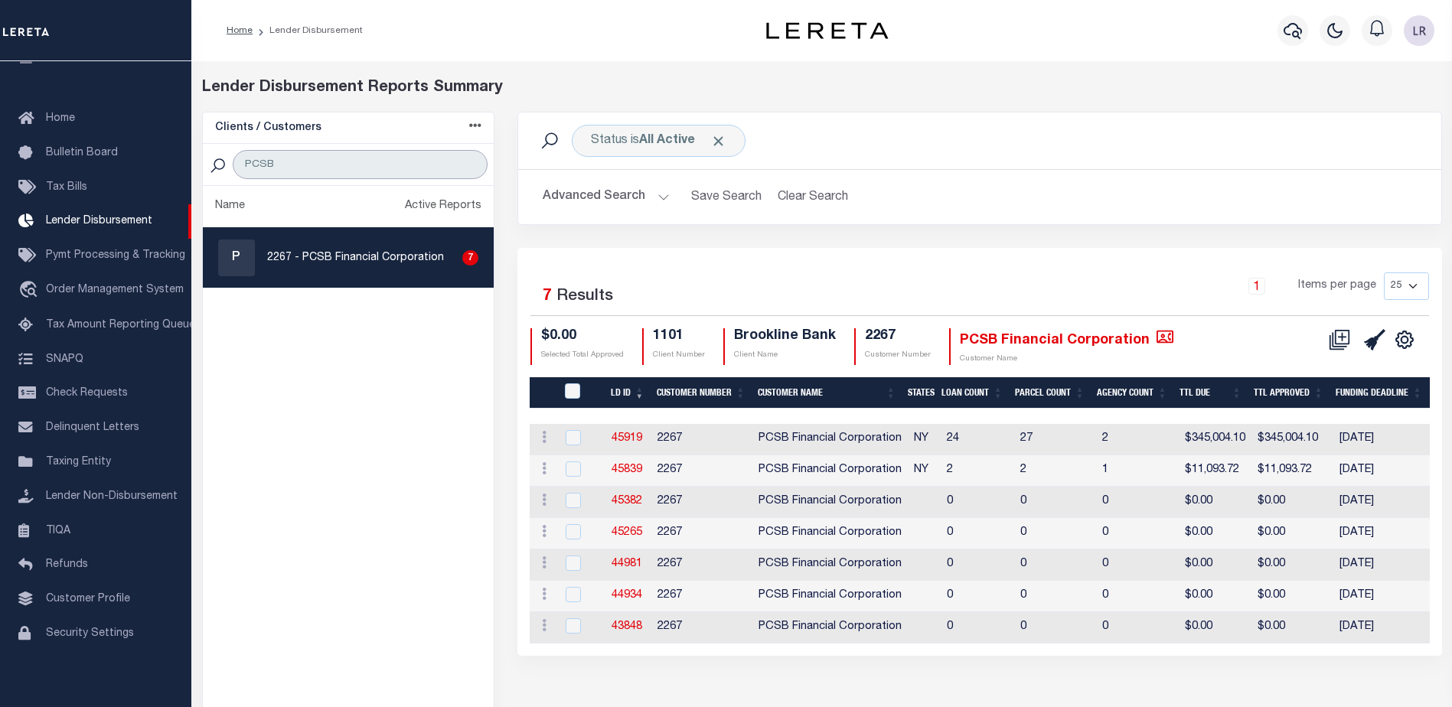
type input "PCSB"
click at [623, 435] on link "45919" at bounding box center [626, 438] width 31 height 11
checkbox input "true"
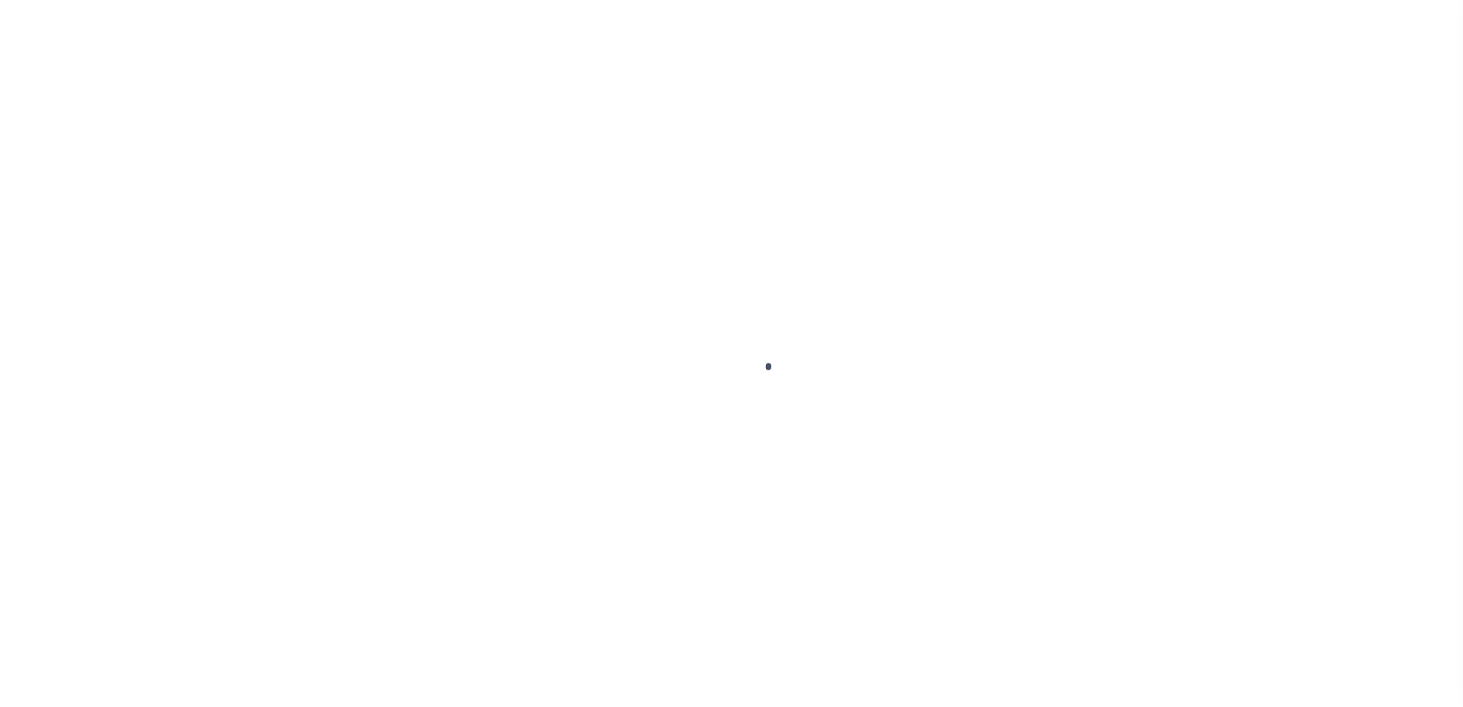
type input "$0.00"
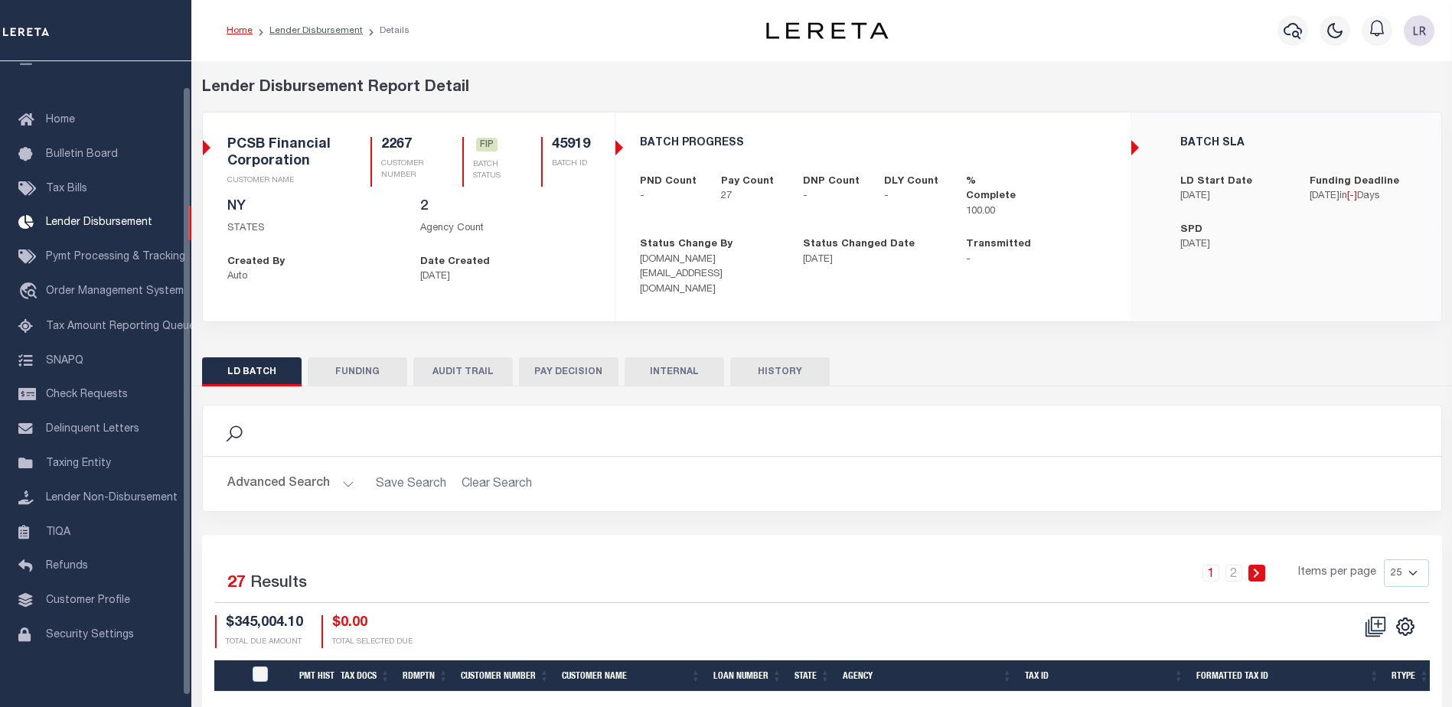
scroll to position [27, 0]
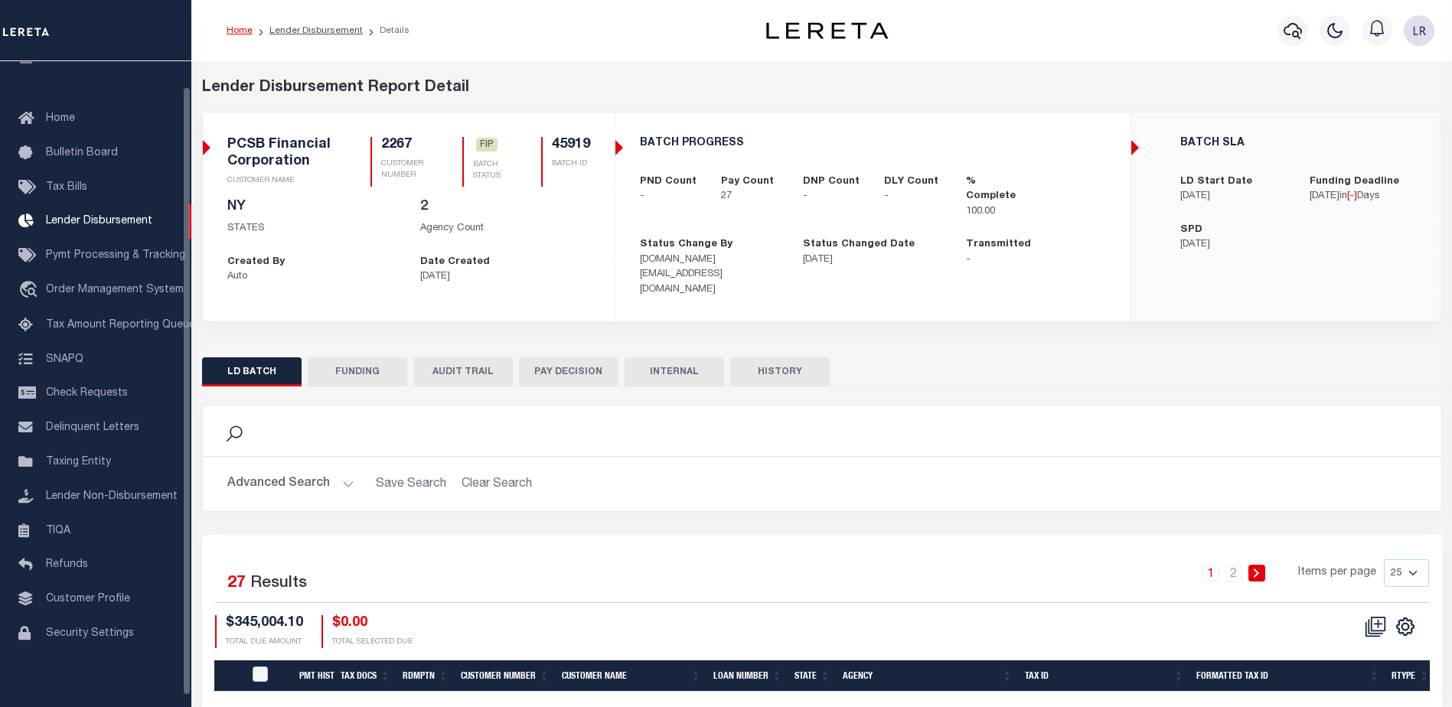
click at [359, 361] on button "FUNDING" at bounding box center [357, 371] width 99 height 29
type input "$345,004.1"
type input "$0"
type input "[DATE]"
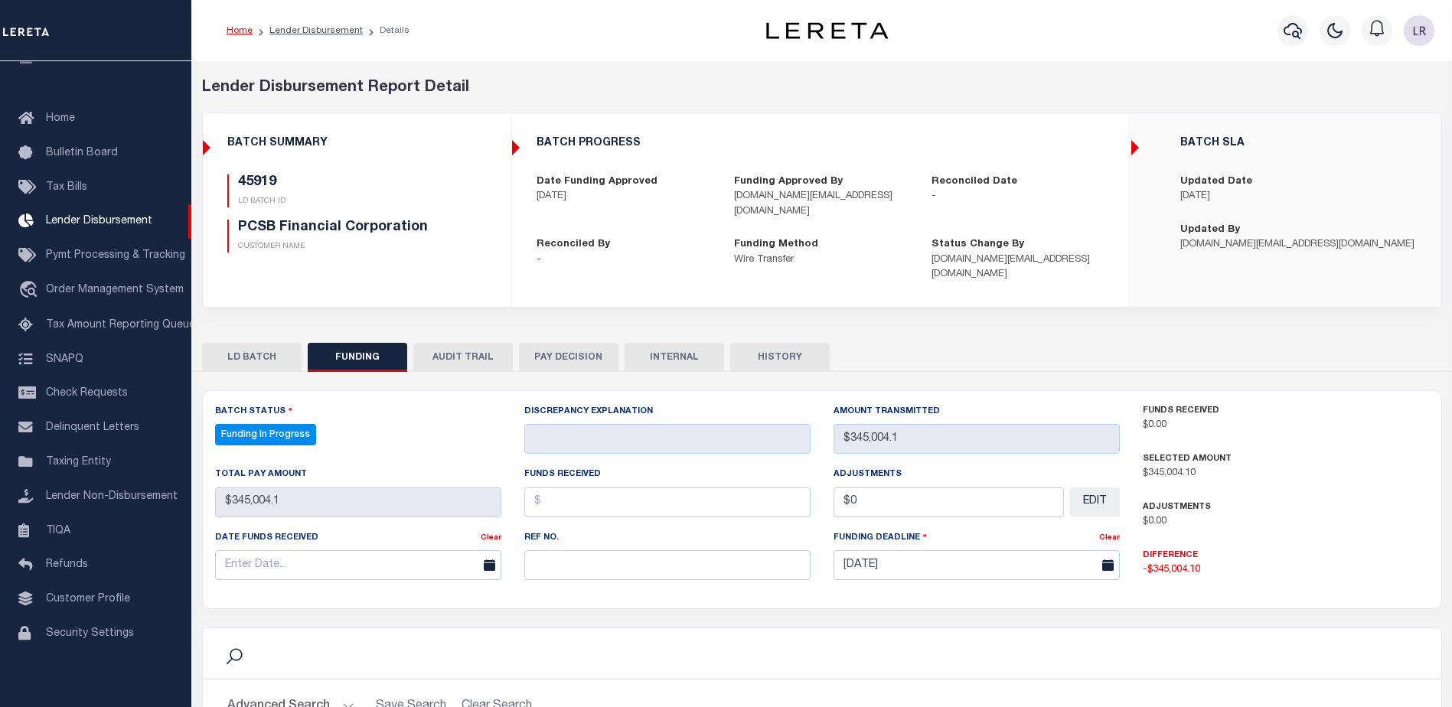
select select "100"
click at [632, 550] on input "text" at bounding box center [667, 565] width 286 height 30
paste input "20250904MMQFMP2700217409041154FT03"
type input "20250904MMQFMP2700217409041154FT03"
click at [575, 487] on input "text" at bounding box center [667, 502] width 286 height 30
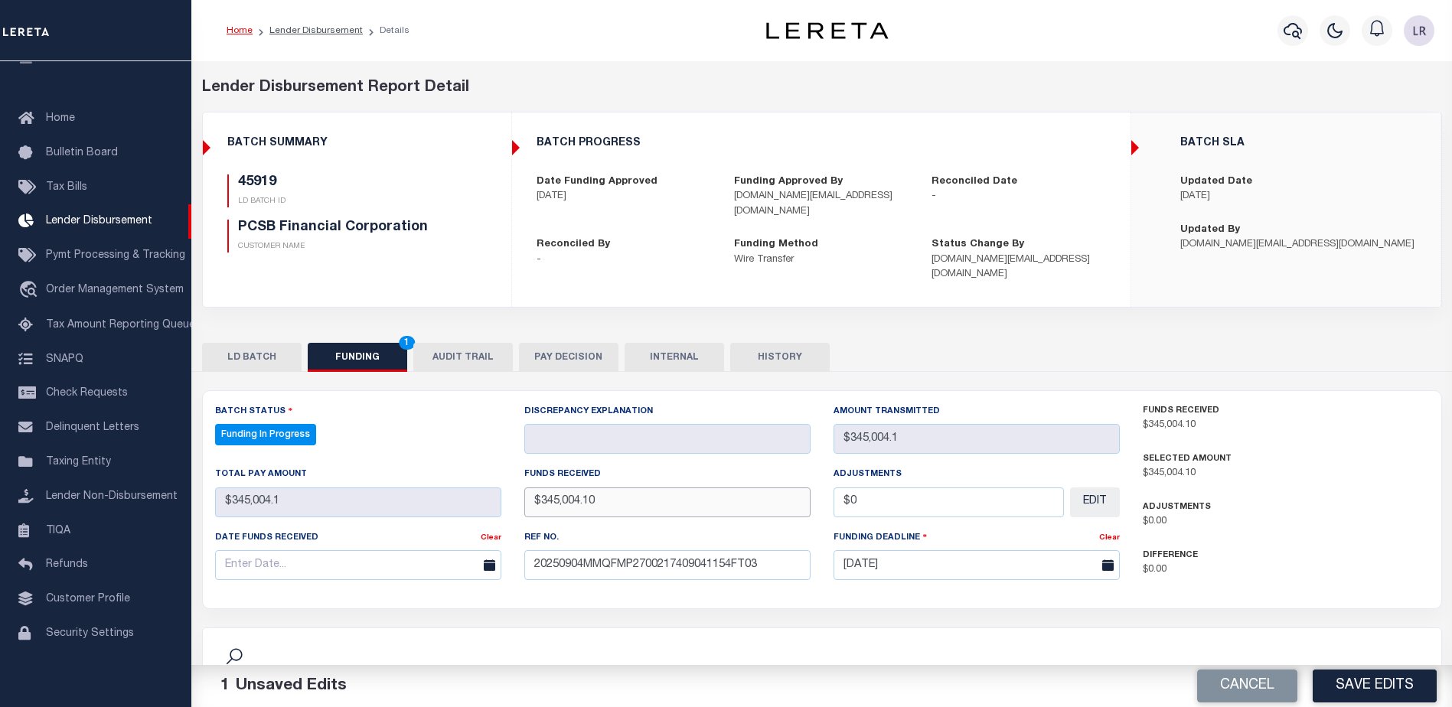
type input "$345,004.10"
click at [396, 550] on input "text" at bounding box center [358, 565] width 286 height 30
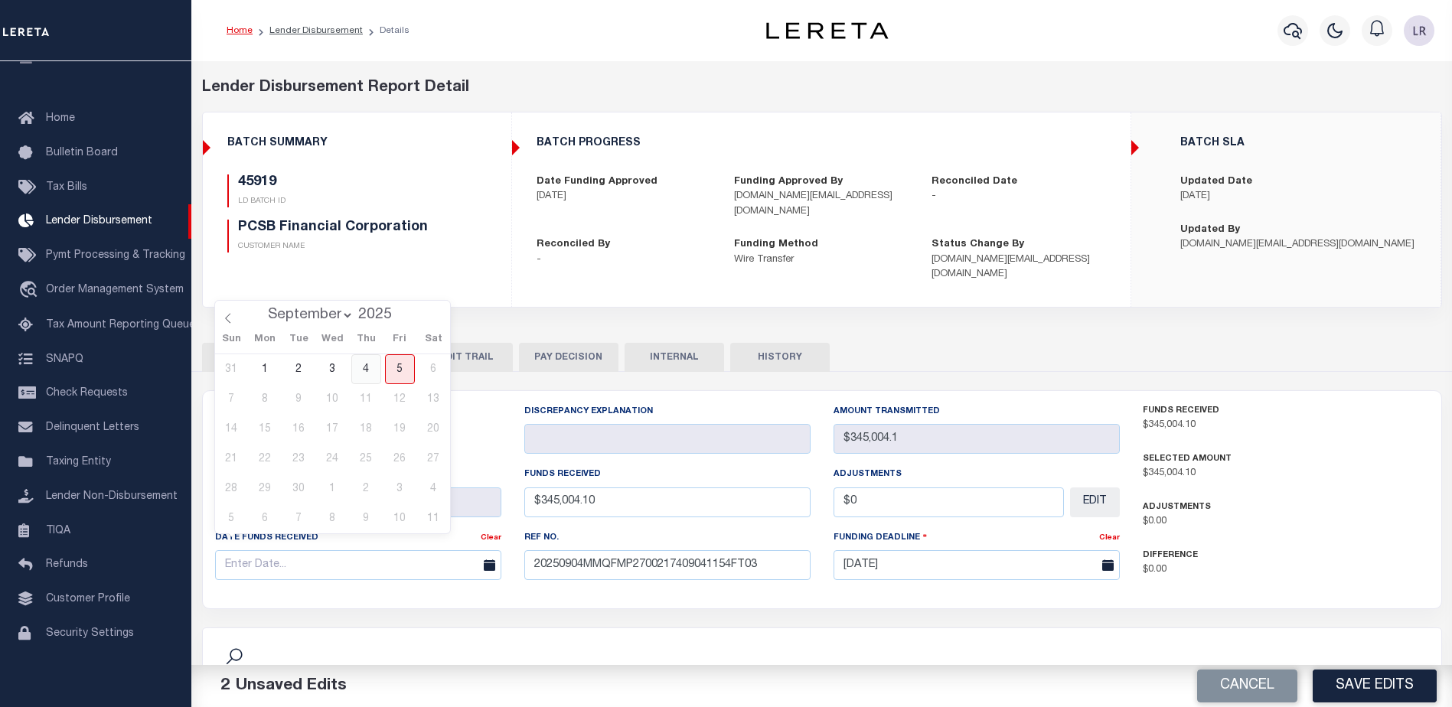
click at [369, 372] on span "4" at bounding box center [366, 369] width 30 height 30
type input "[DATE]"
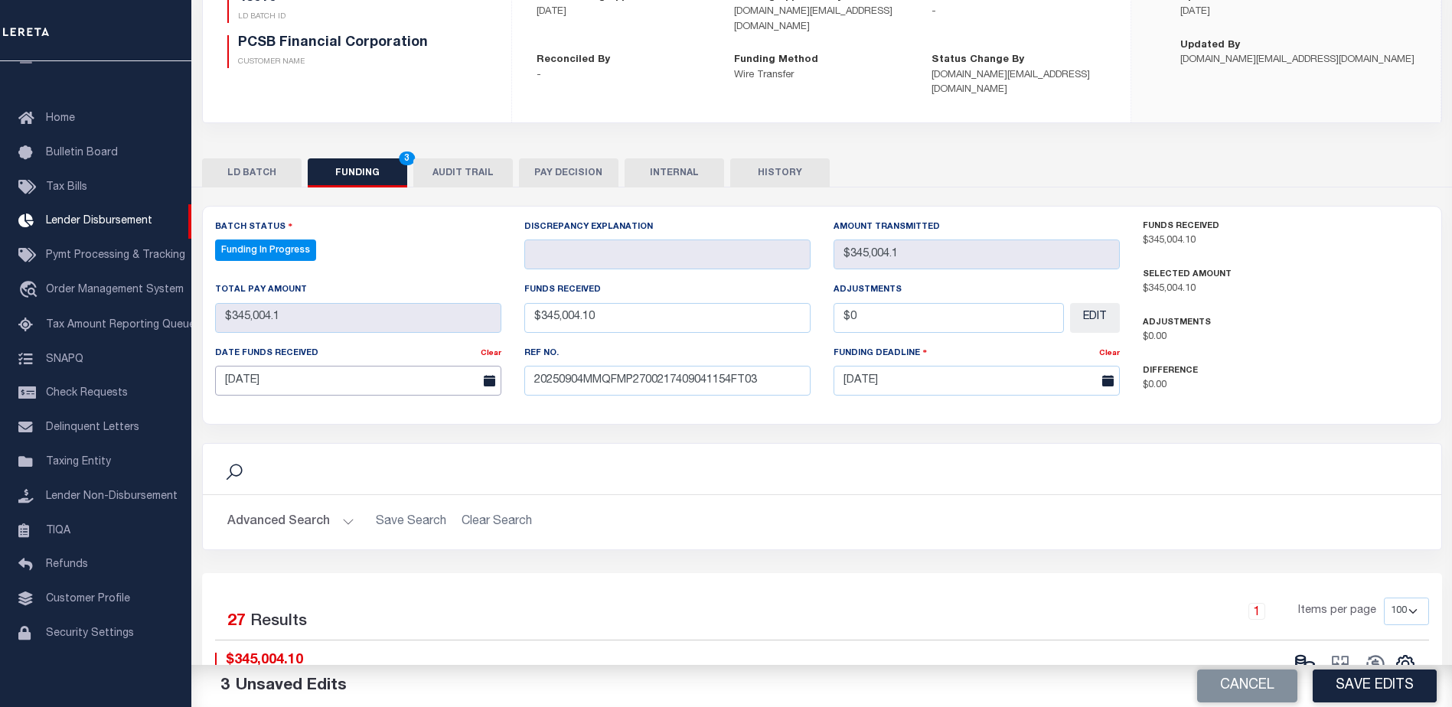
scroll to position [306, 0]
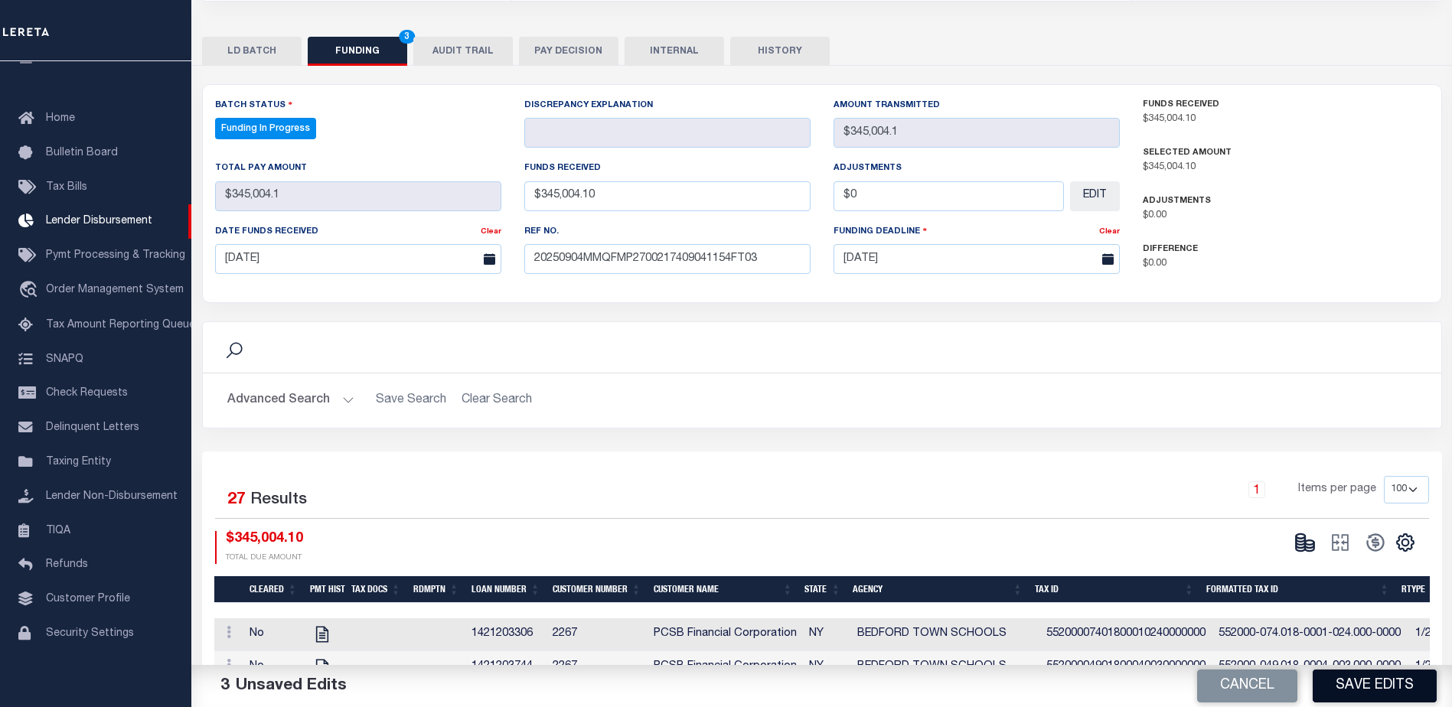
click at [1351, 681] on button "Save Edits" at bounding box center [1374, 686] width 124 height 33
type input "$345,004.1"
type input "$0"
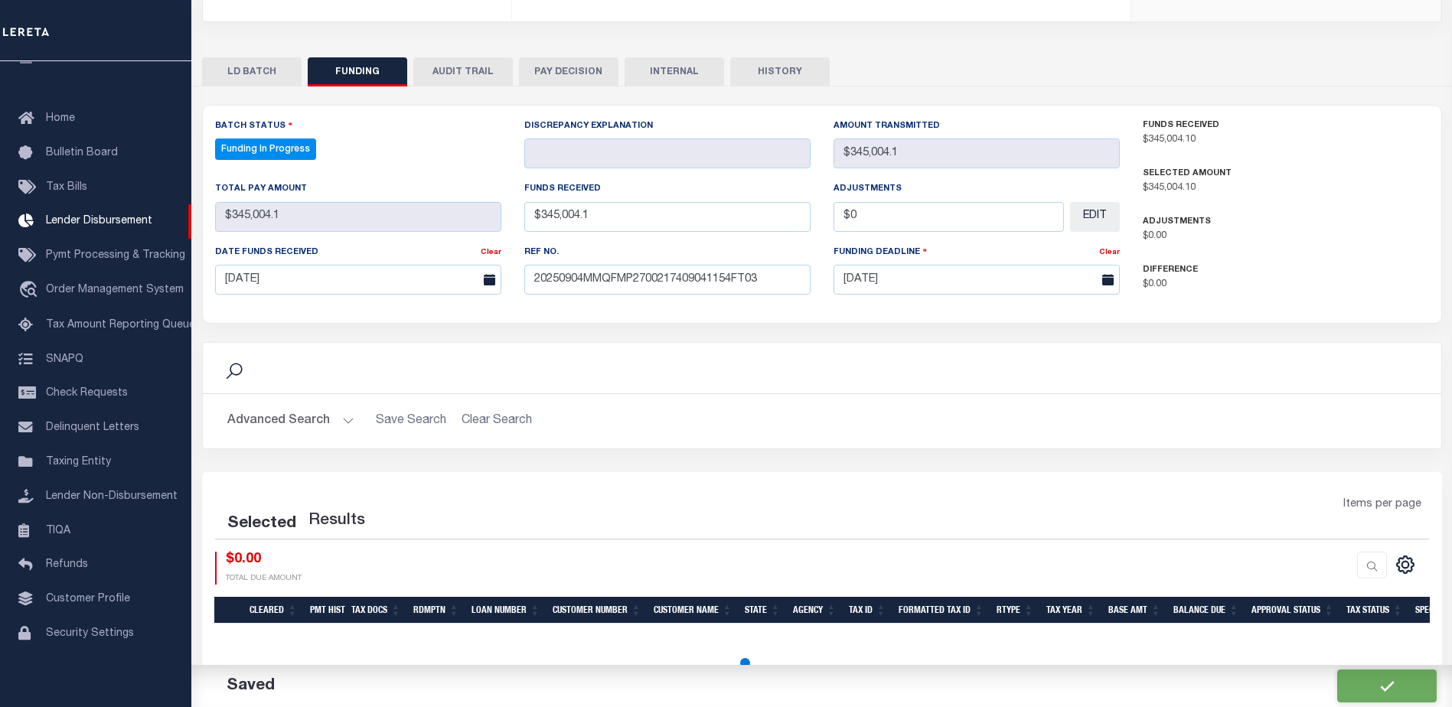
select select "100"
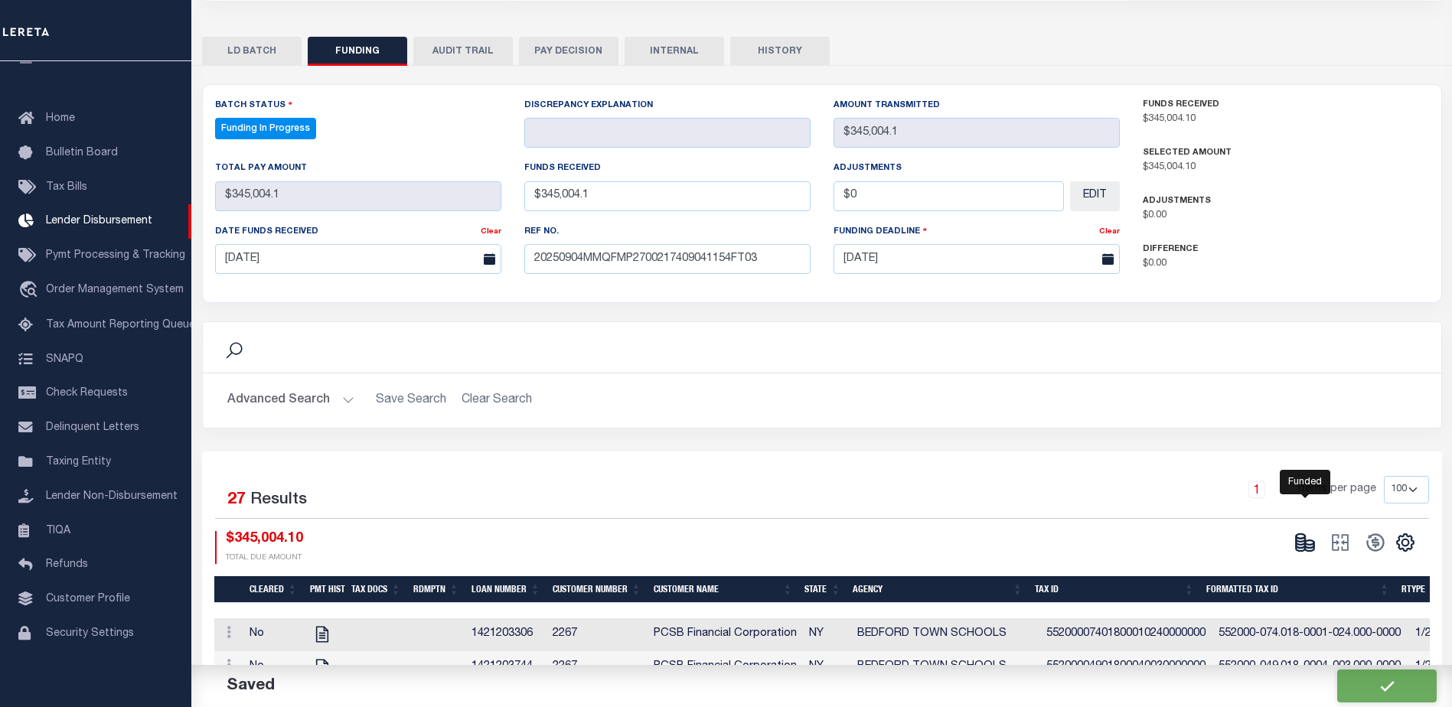
click at [1310, 533] on icon at bounding box center [1304, 542] width 21 height 21
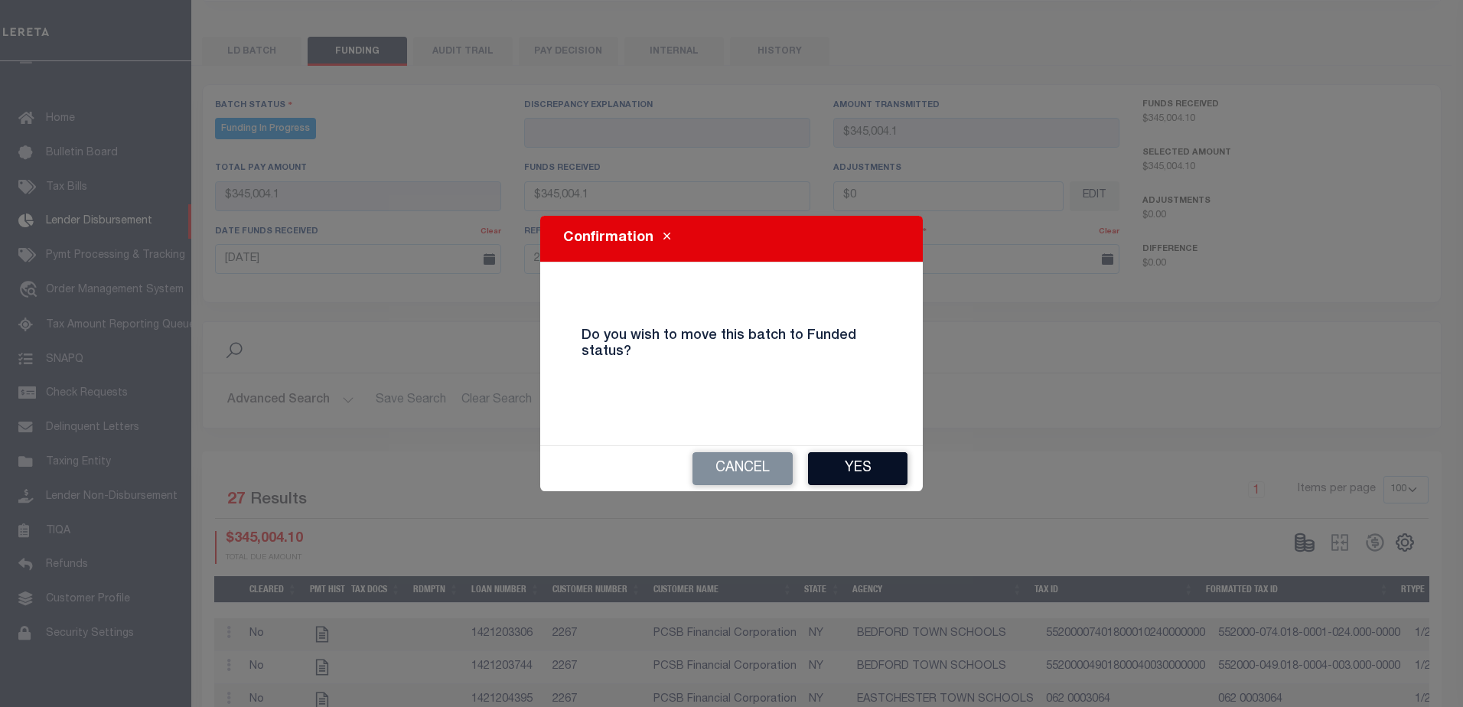
click at [858, 475] on button "Yes" at bounding box center [857, 468] width 99 height 33
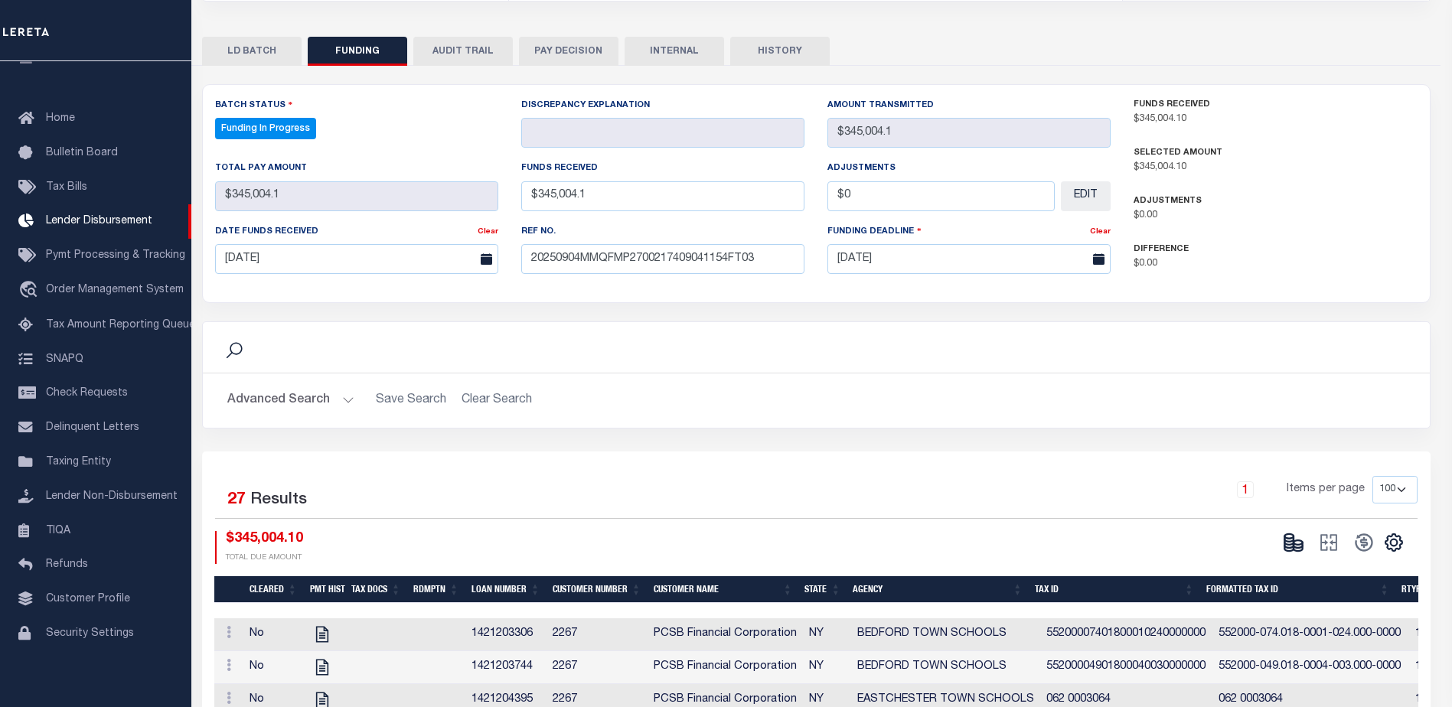
type input "$345,004.1"
type input "$0"
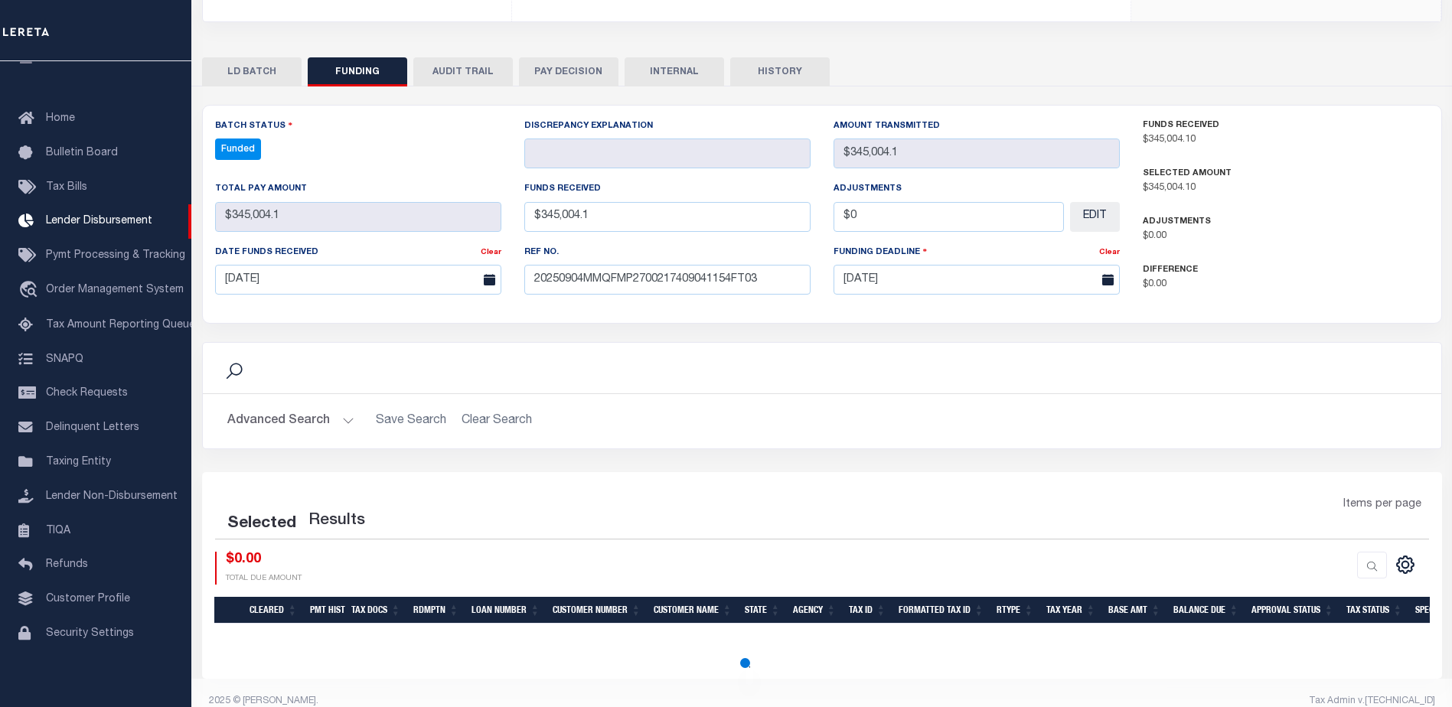
select select "100"
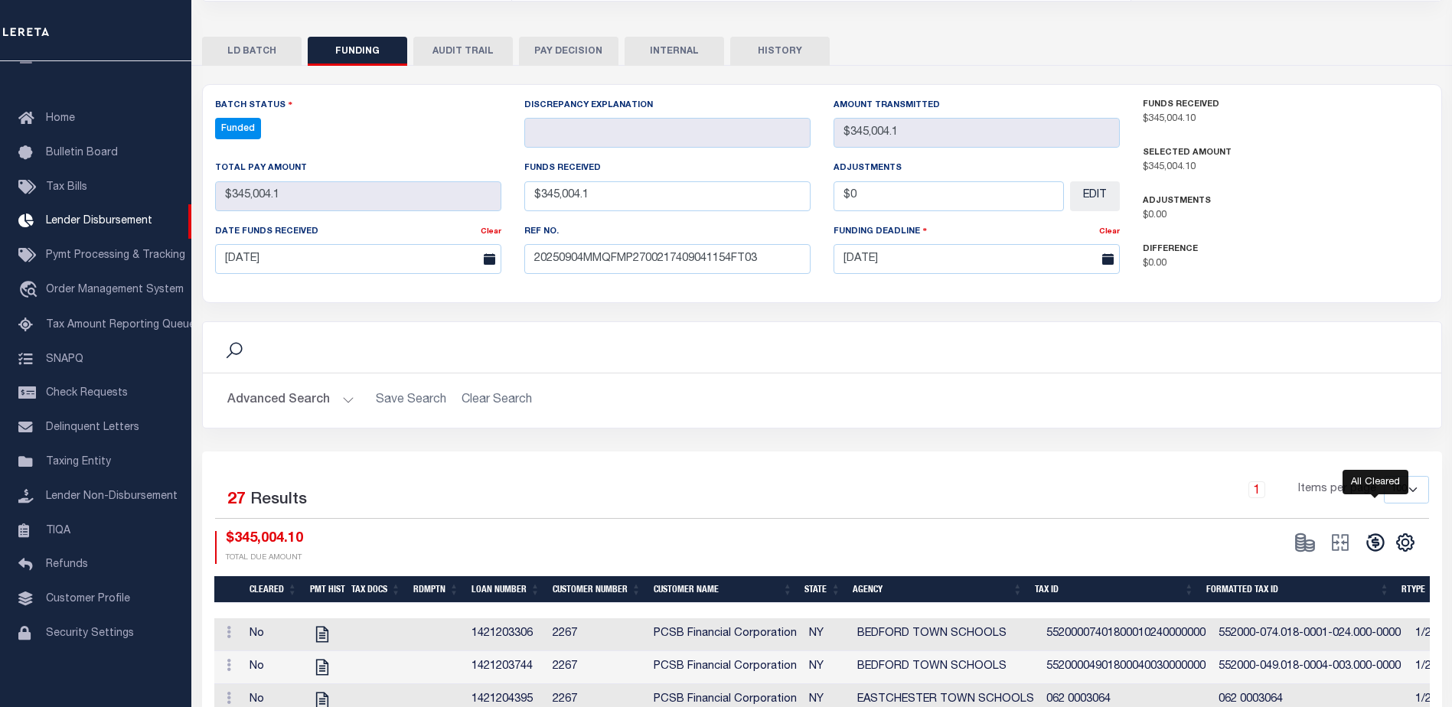
click at [1374, 535] on icon at bounding box center [1375, 543] width 18 height 18
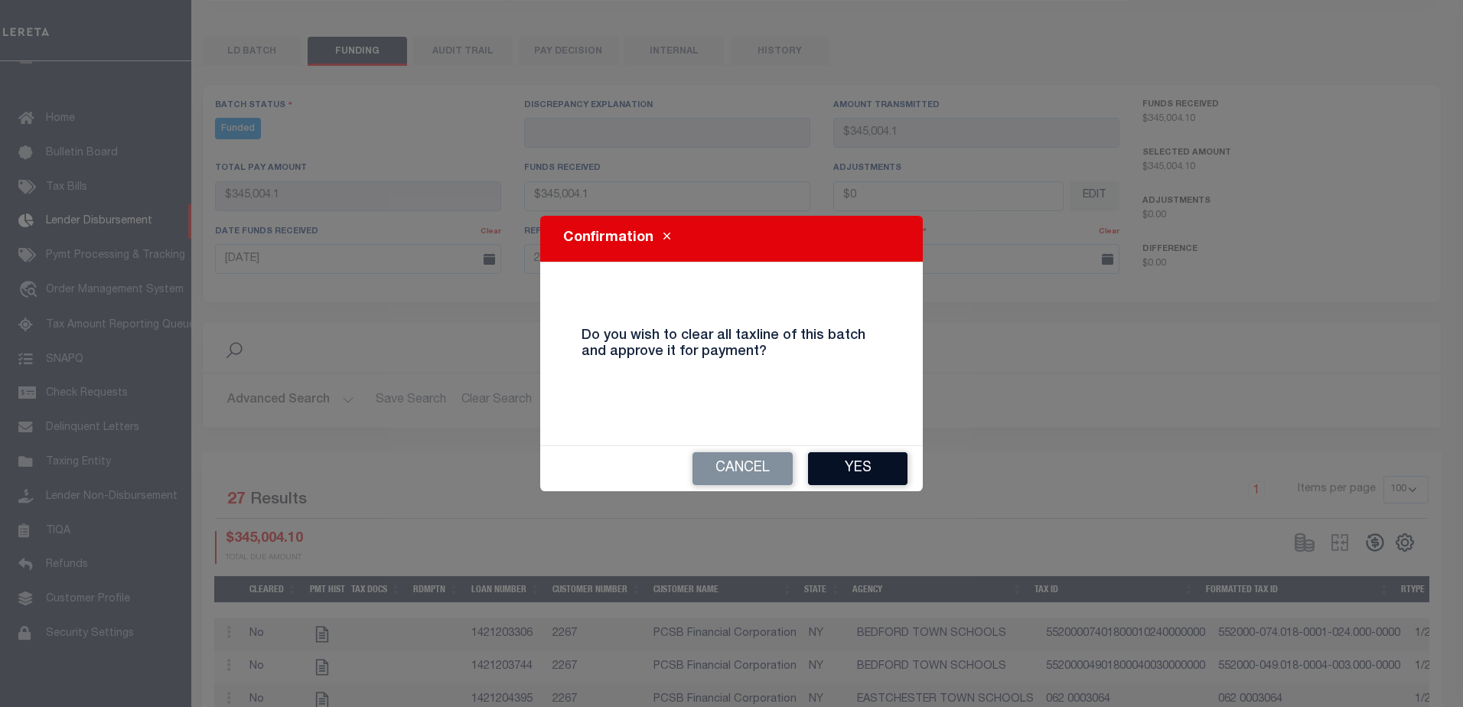
click at [889, 473] on button "Yes" at bounding box center [857, 468] width 99 height 33
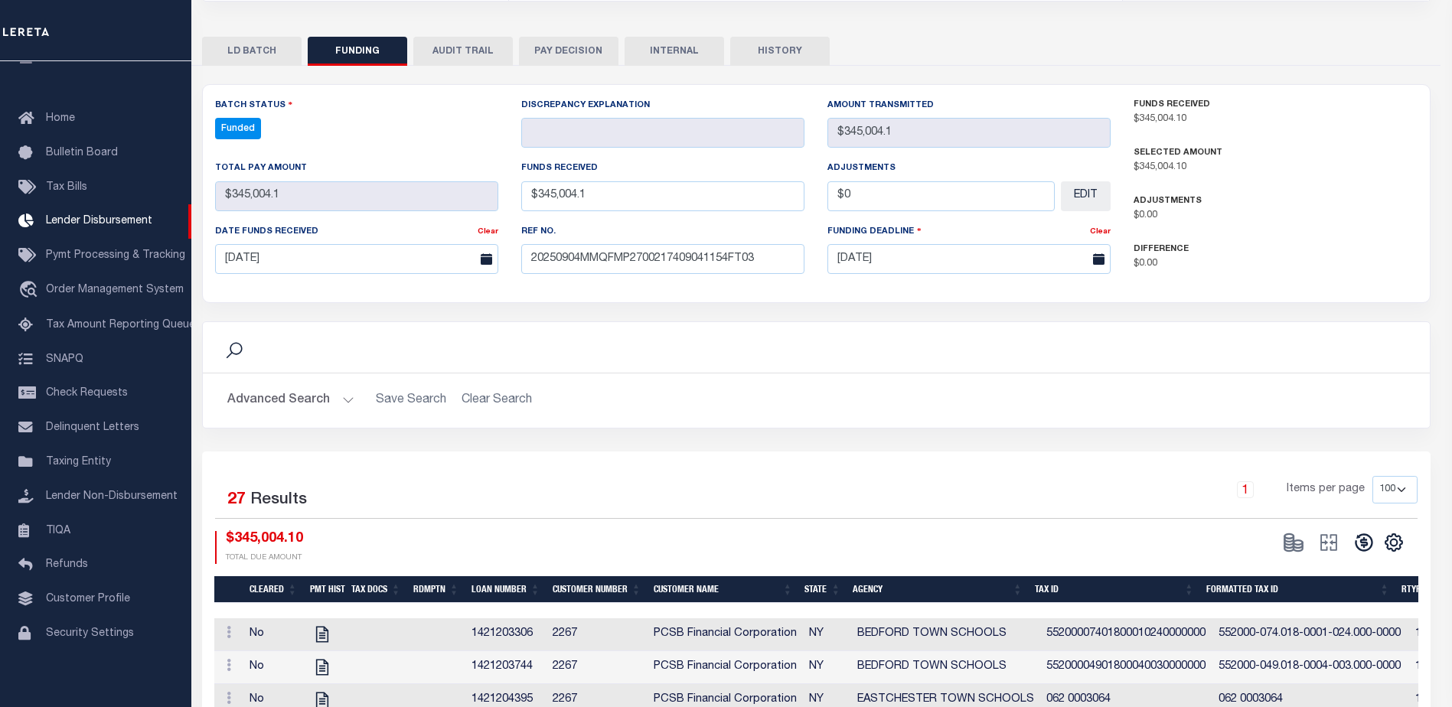
type input "$345,004.1"
type input "$0"
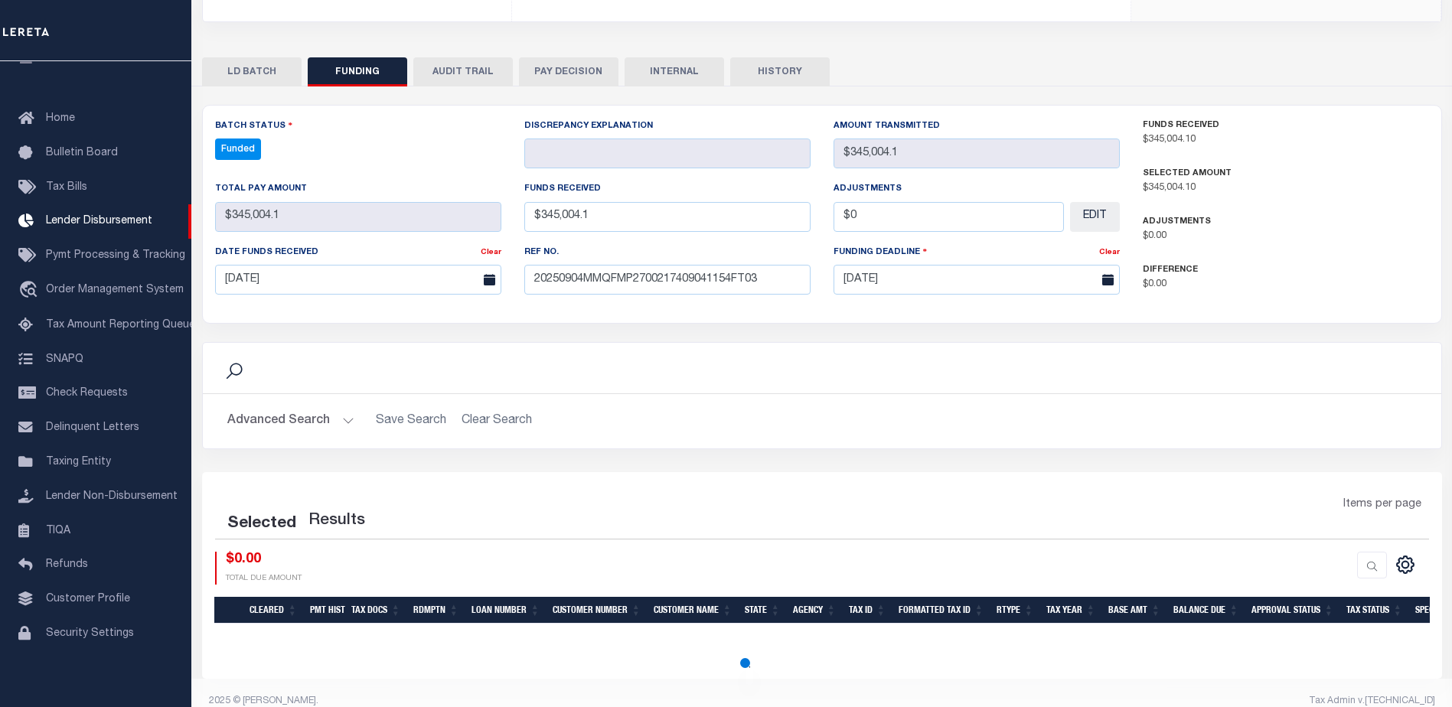
select select "100"
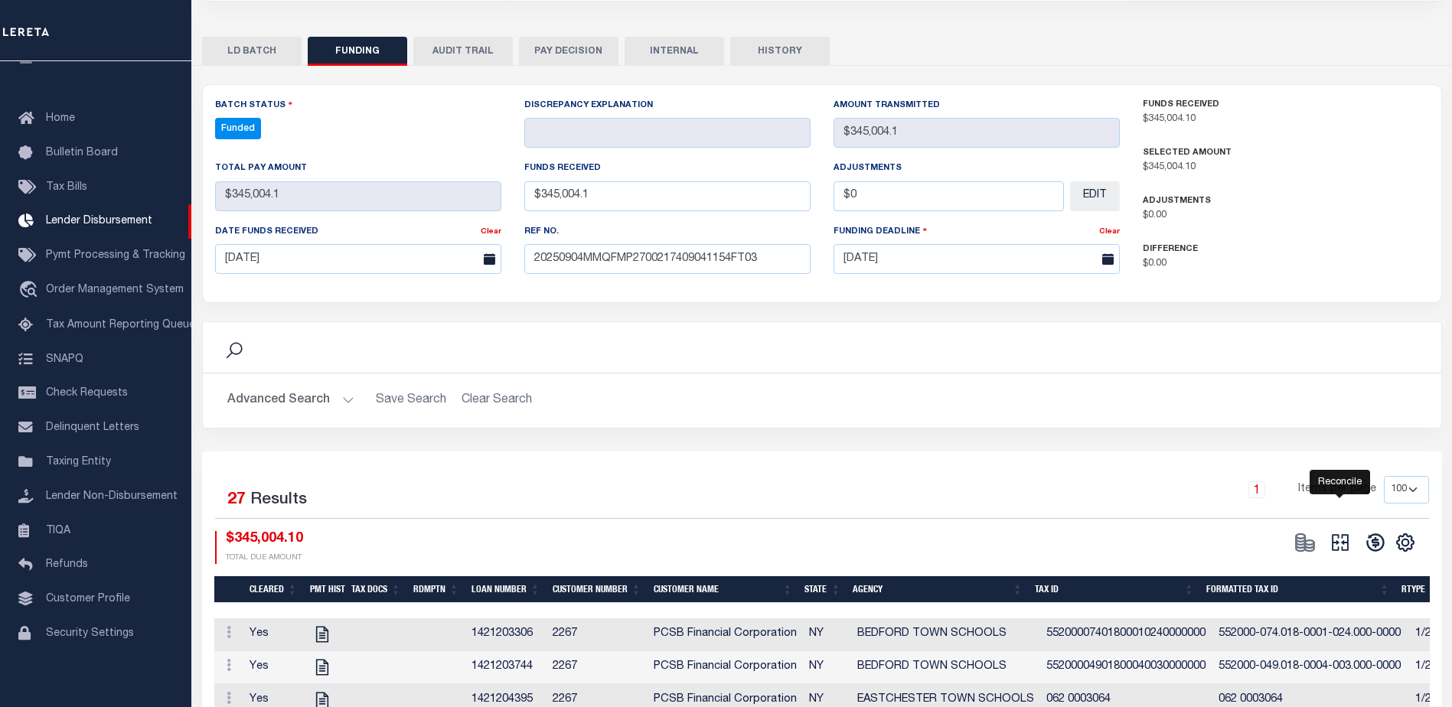
click at [1343, 533] on icon "" at bounding box center [1339, 542] width 21 height 21
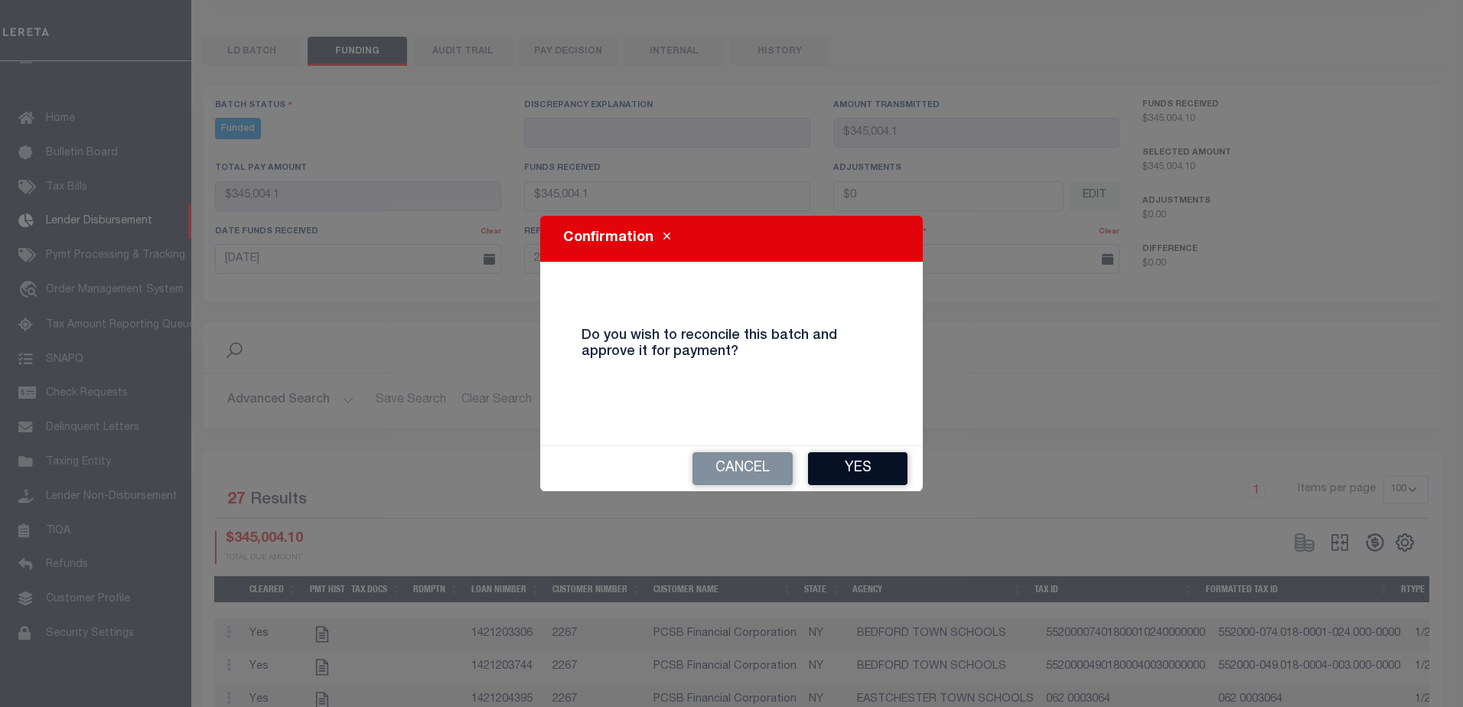
click at [872, 455] on button "Yes" at bounding box center [857, 468] width 99 height 33
type input "$345,004.1"
type input "$0"
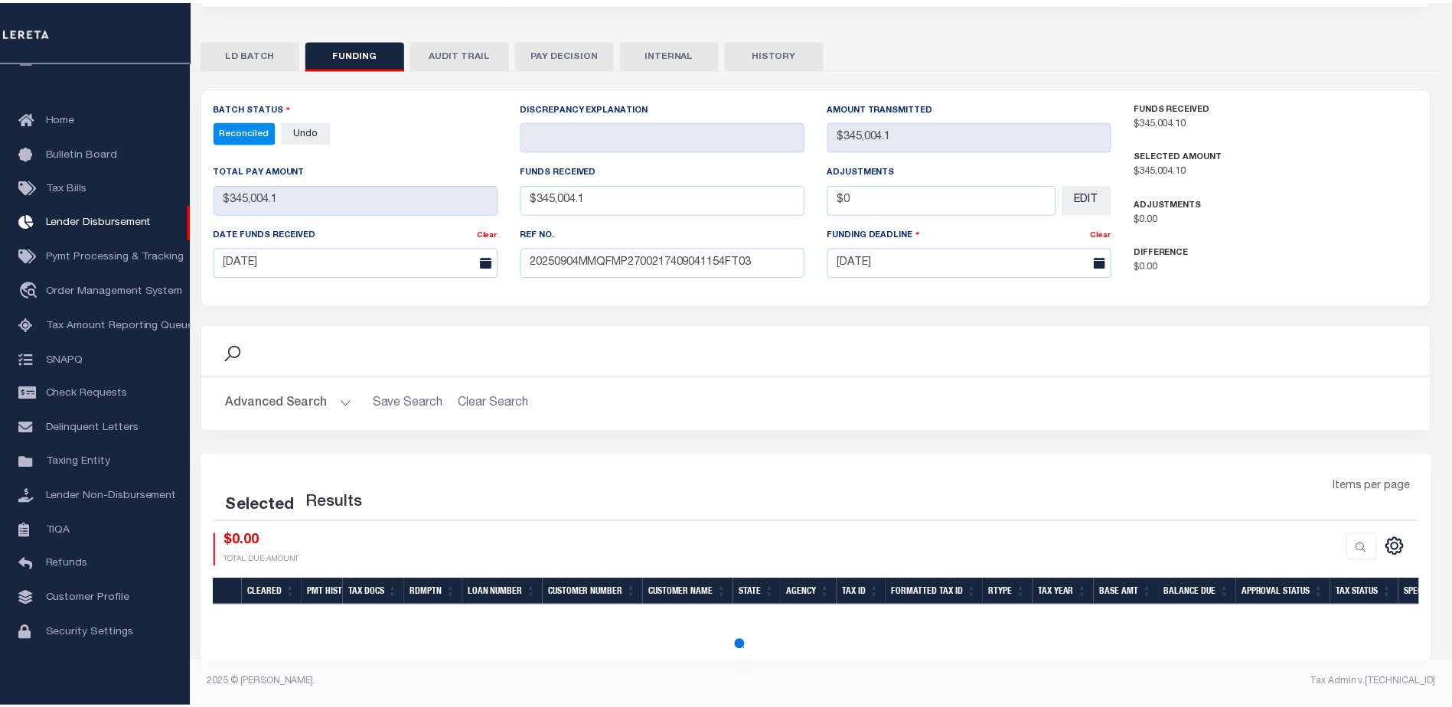
scroll to position [285, 0]
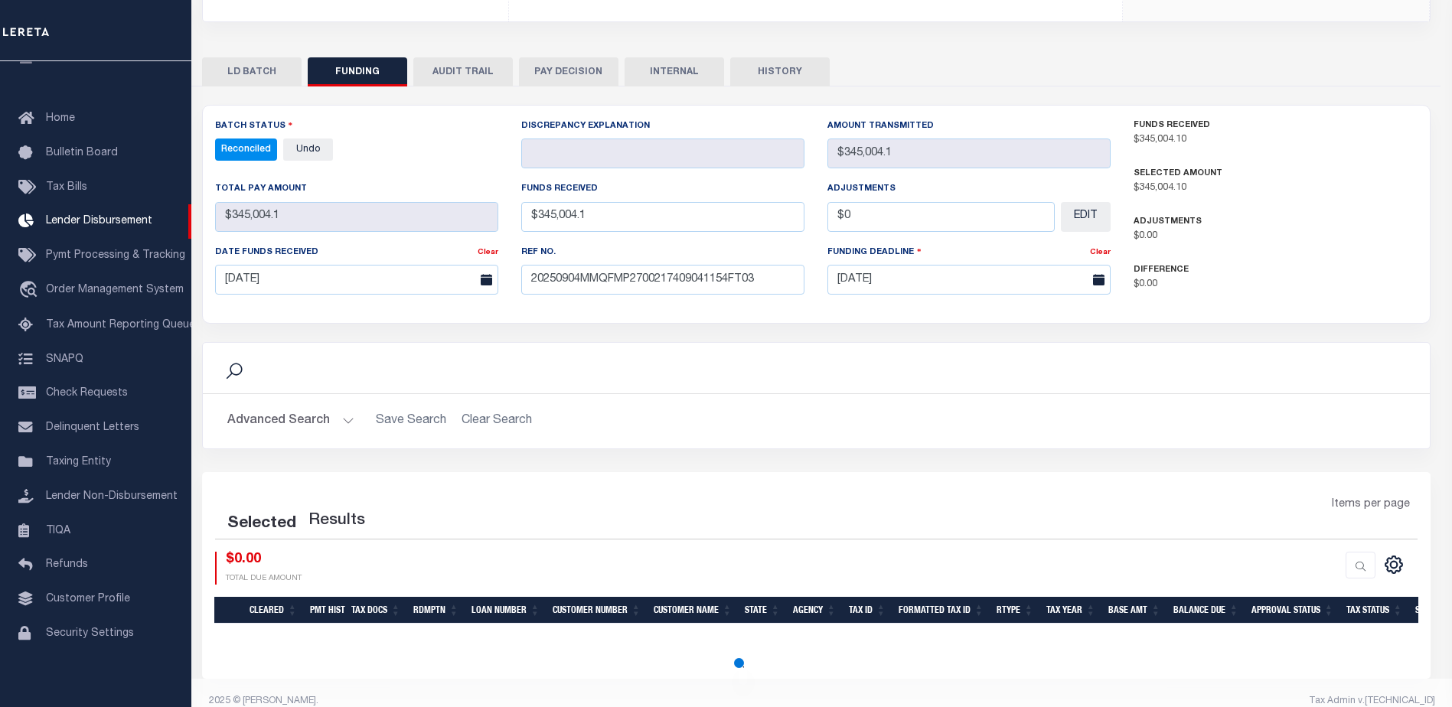
select select "100"
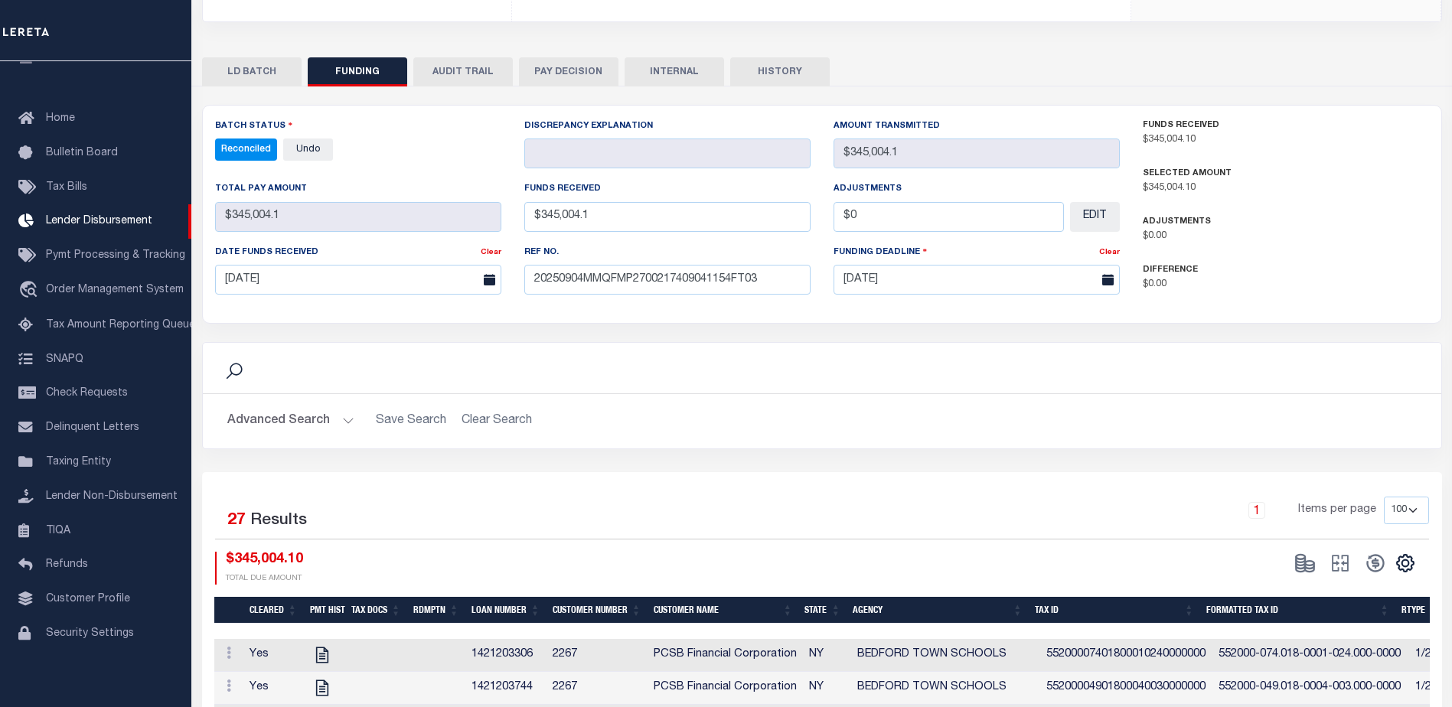
scroll to position [0, 0]
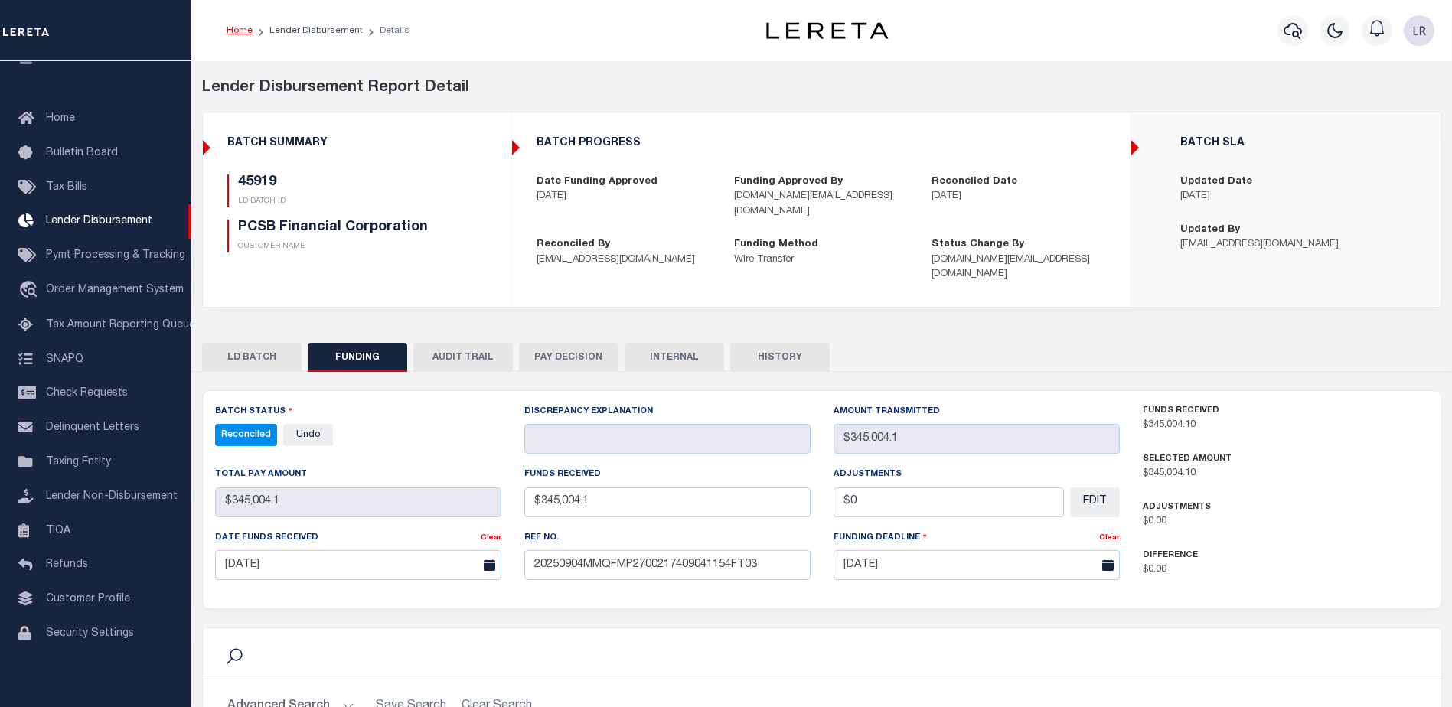
click at [301, 36] on li "Lender Disbursement" at bounding box center [308, 31] width 110 height 14
click at [303, 31] on link "Lender Disbursement" at bounding box center [315, 30] width 93 height 9
checkbox input "true"
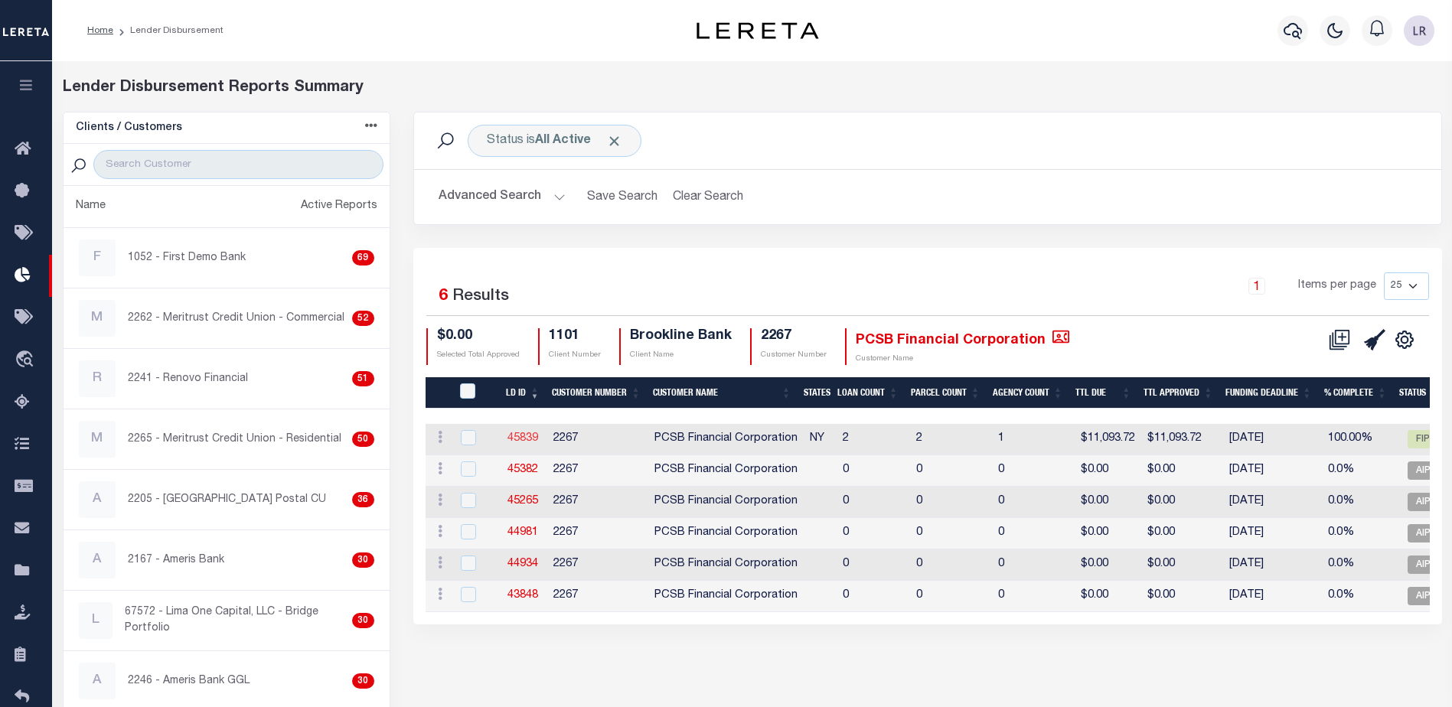
click at [520, 438] on link "45839" at bounding box center [522, 438] width 31 height 11
checkbox input "true"
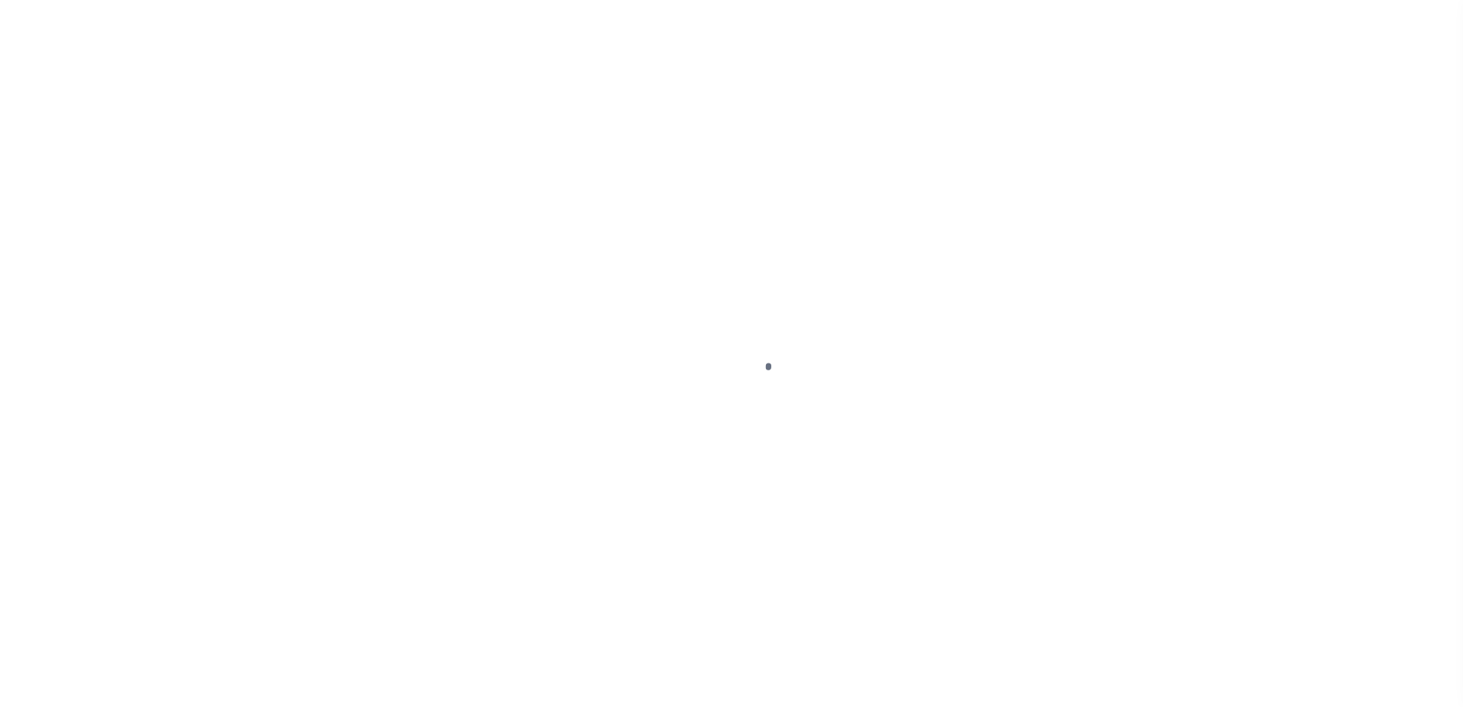
type input "$0.00"
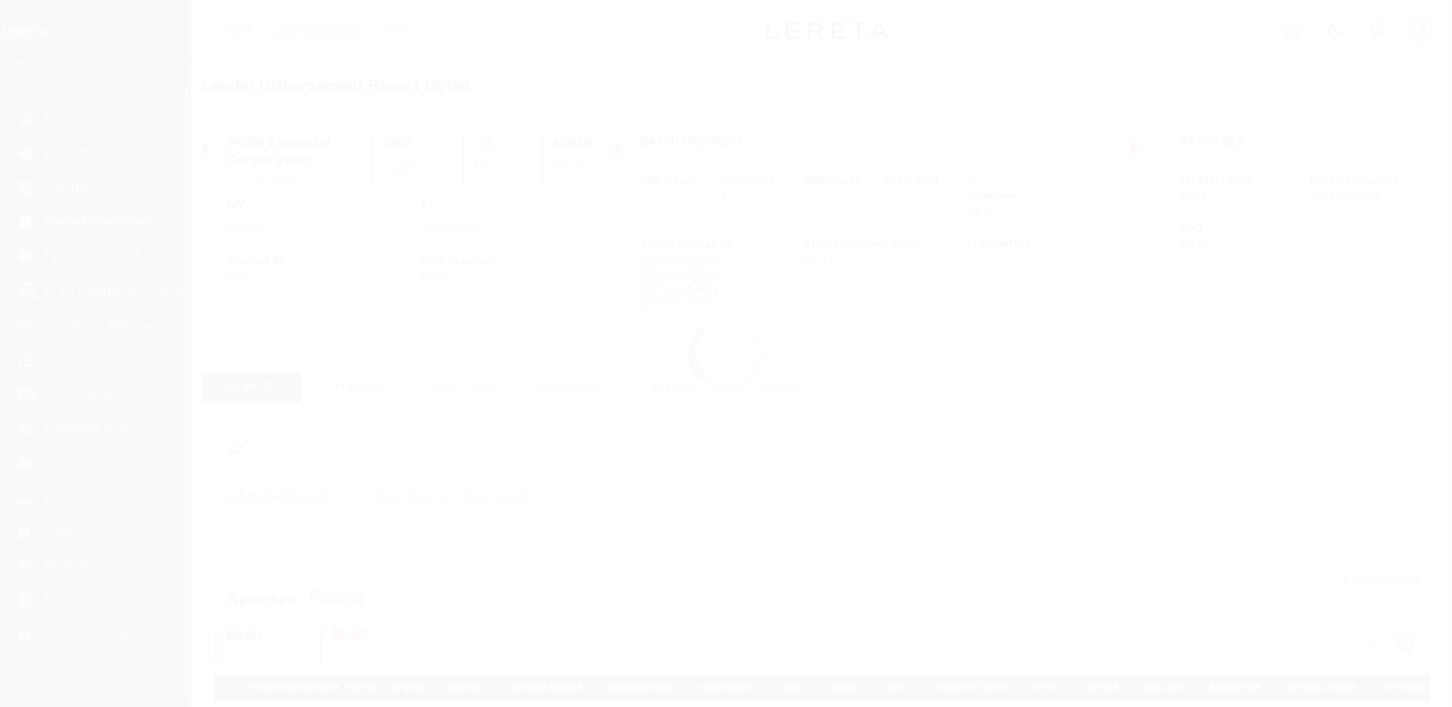
scroll to position [27, 0]
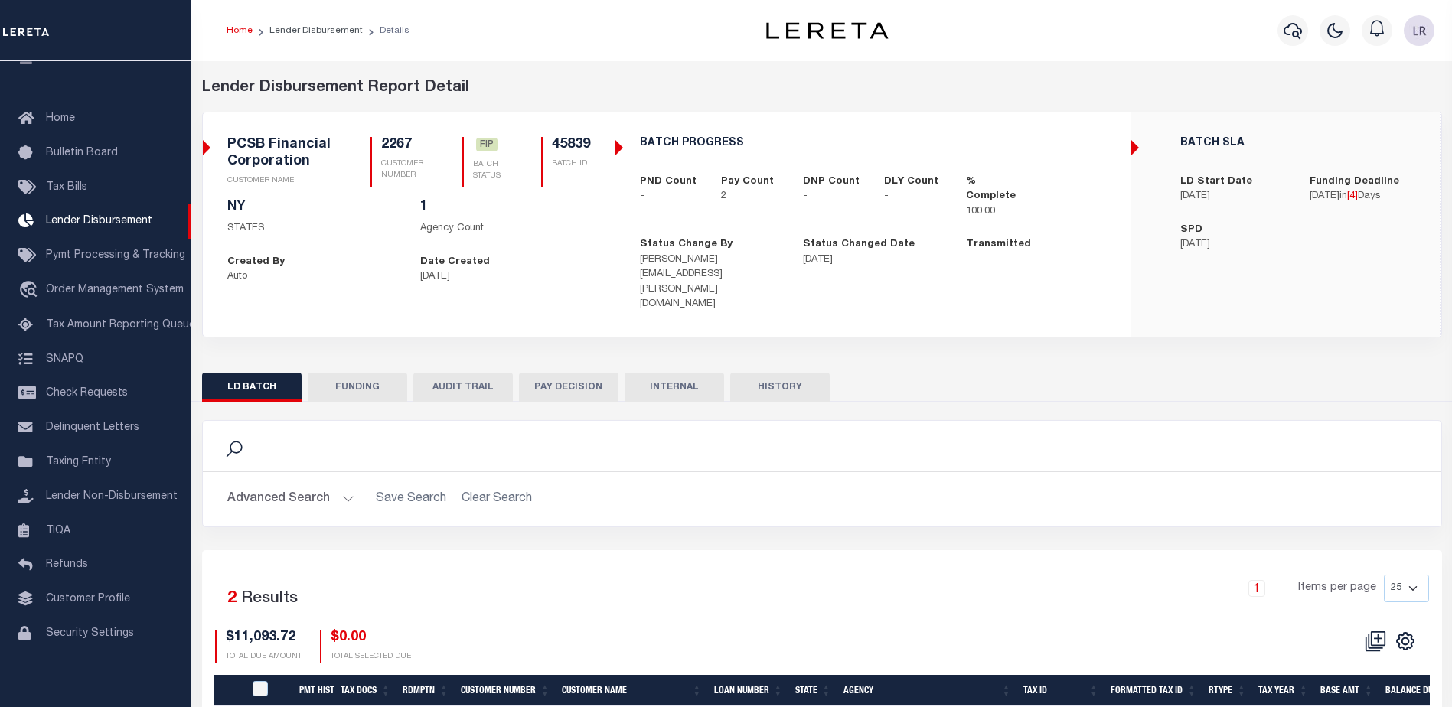
click at [400, 373] on button "FUNDING" at bounding box center [357, 387] width 99 height 29
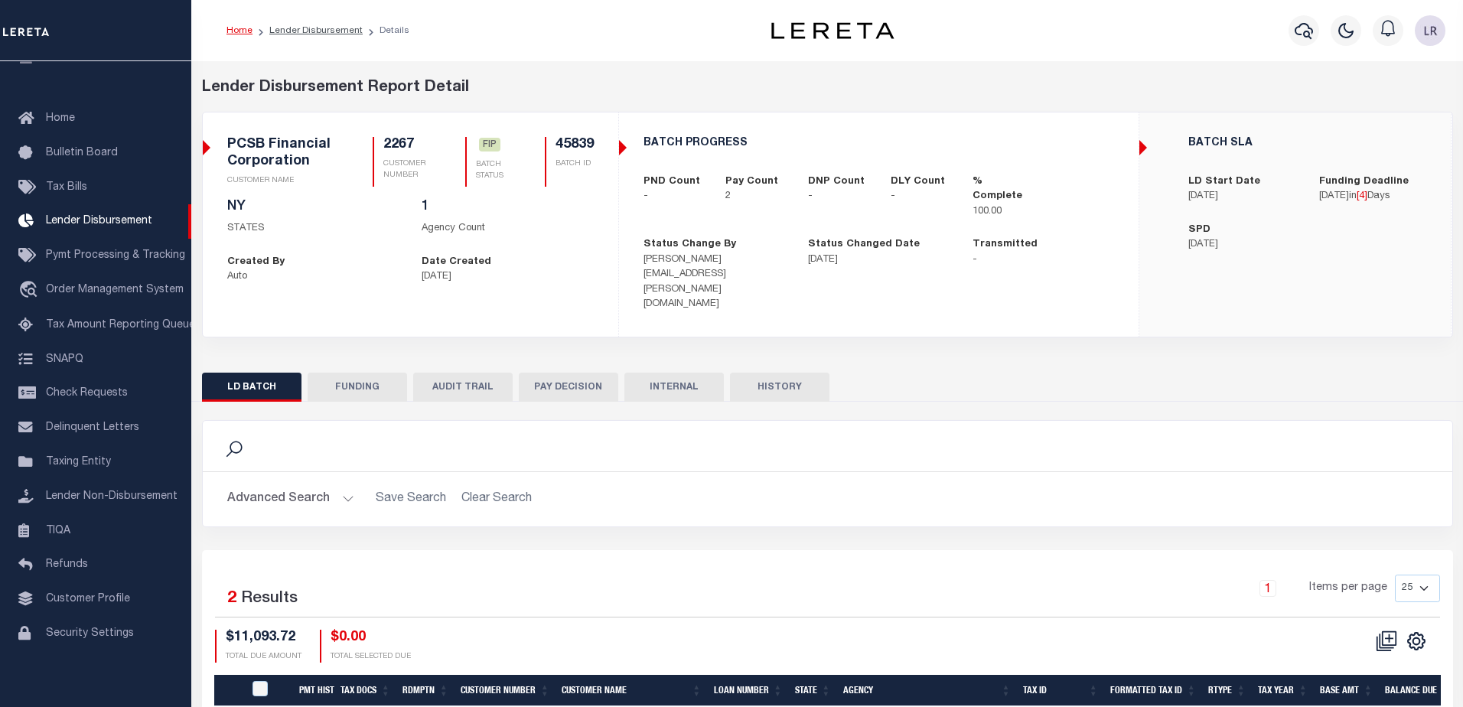
type input "$11,093.72"
type input "$0"
type input "[DATE]"
select select "100"
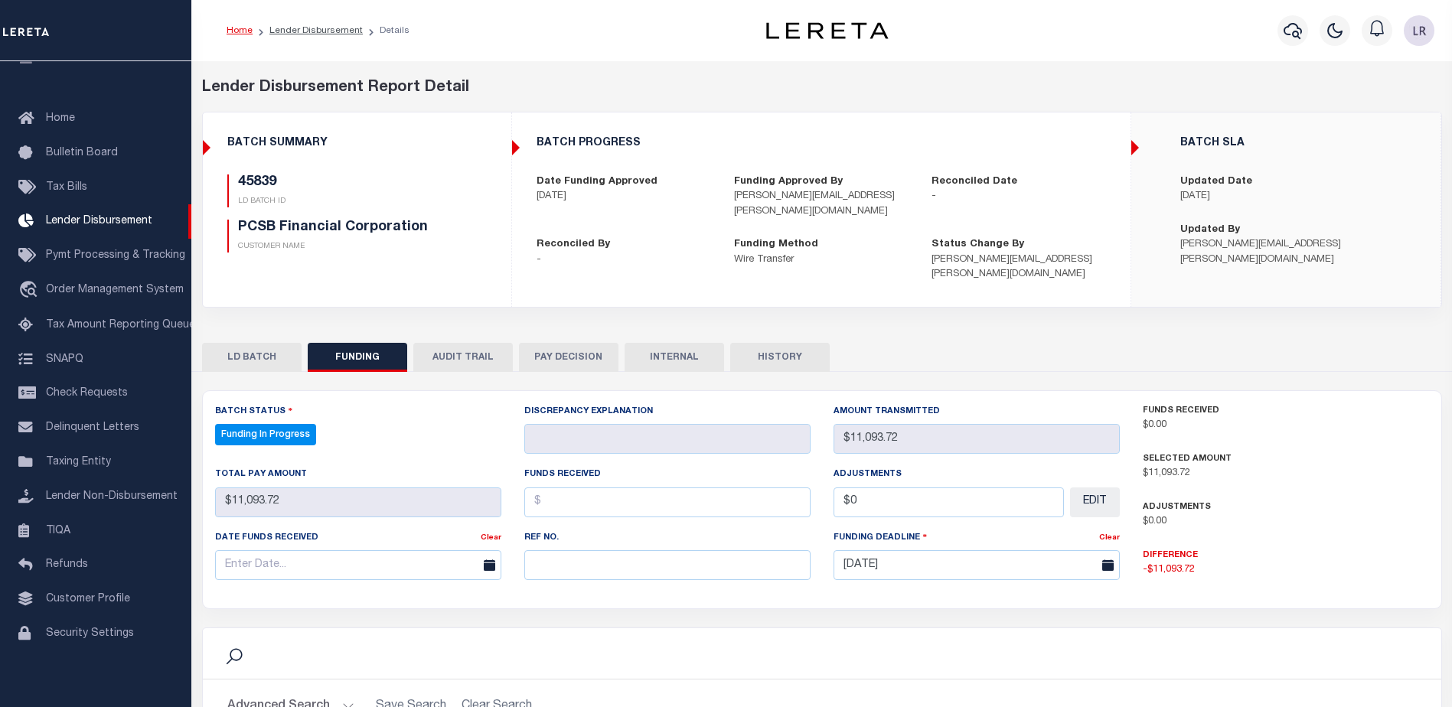
select select "100"
click at [568, 550] on input "text" at bounding box center [667, 565] width 286 height 30
paste input "20250904MMQFMP2700217509041154FT03"
type input "20250904MMQFMP2700217509041154FT03"
click at [552, 488] on input "text" at bounding box center [667, 502] width 286 height 30
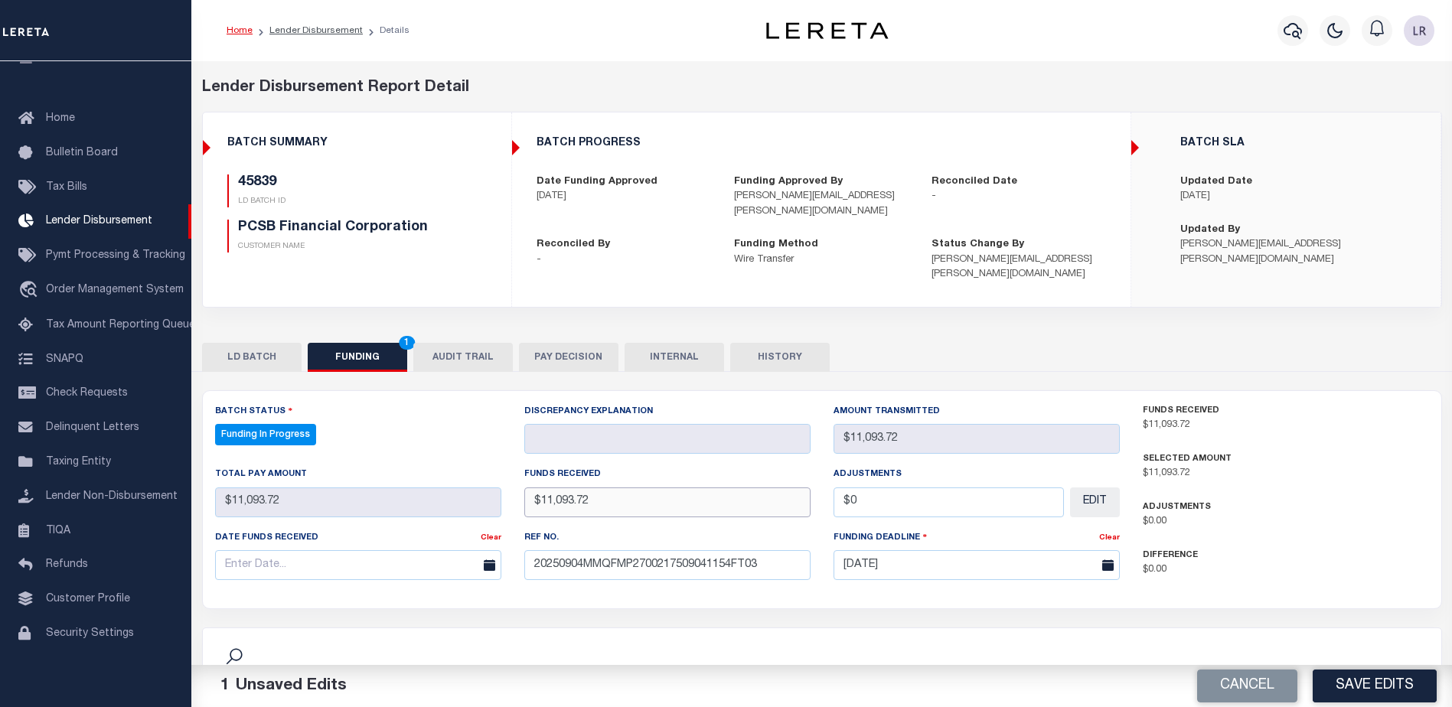
type input "$11,093.72"
click at [381, 560] on input "text" at bounding box center [358, 565] width 286 height 30
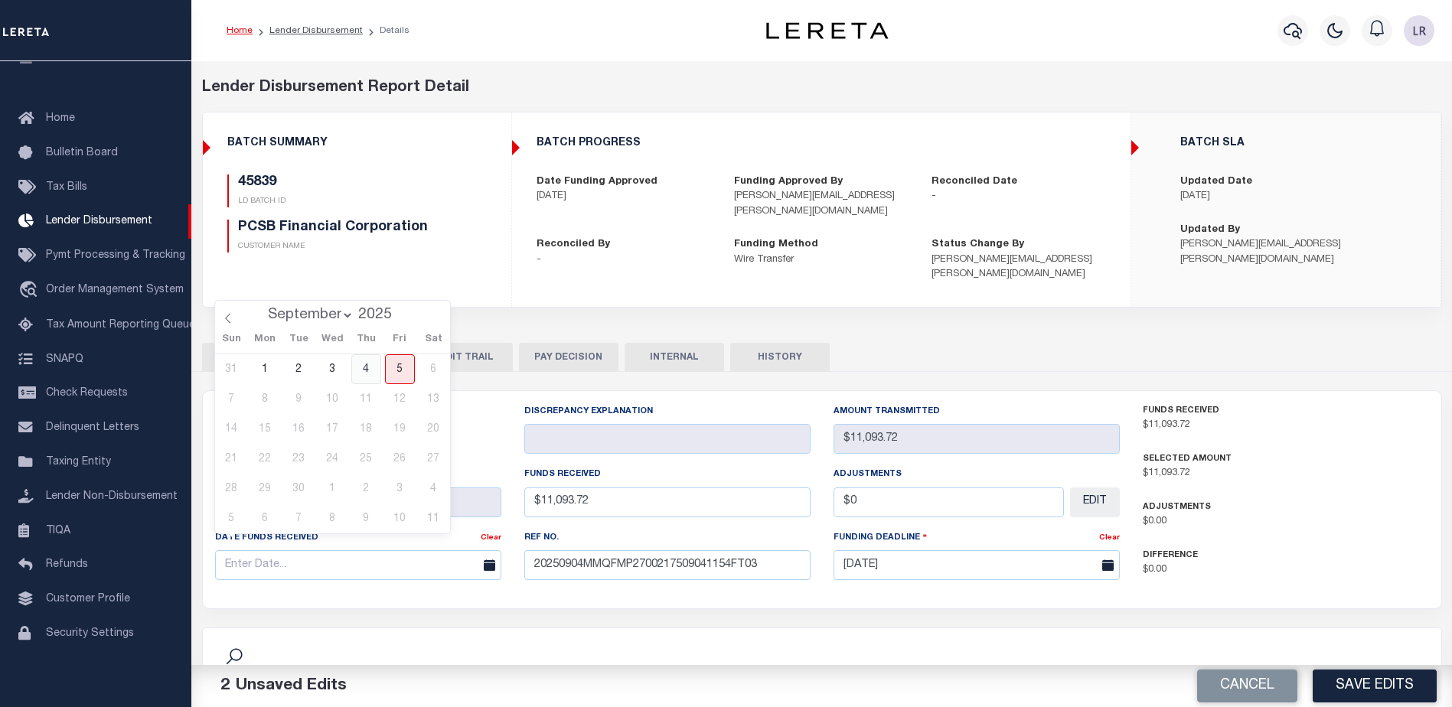
click at [365, 370] on span "4" at bounding box center [366, 369] width 30 height 30
type input "[DATE]"
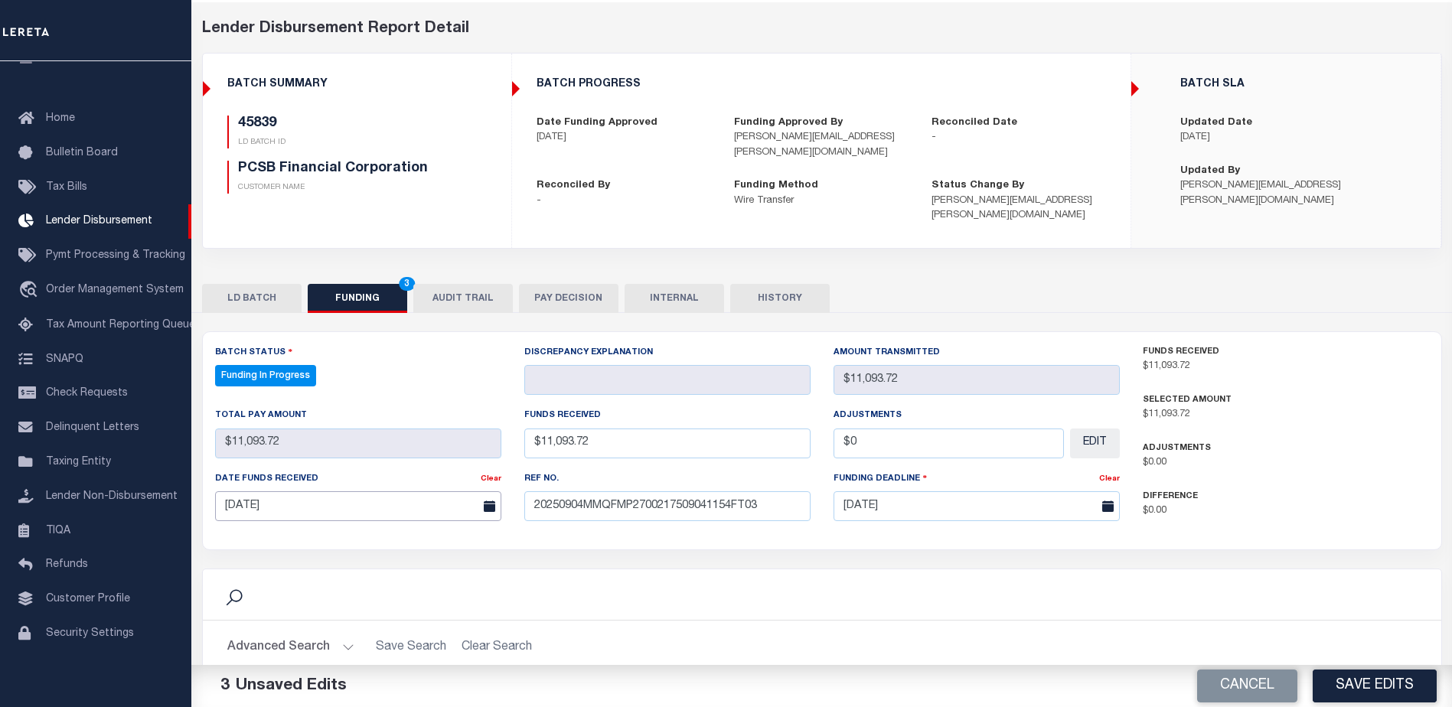
scroll to position [230, 0]
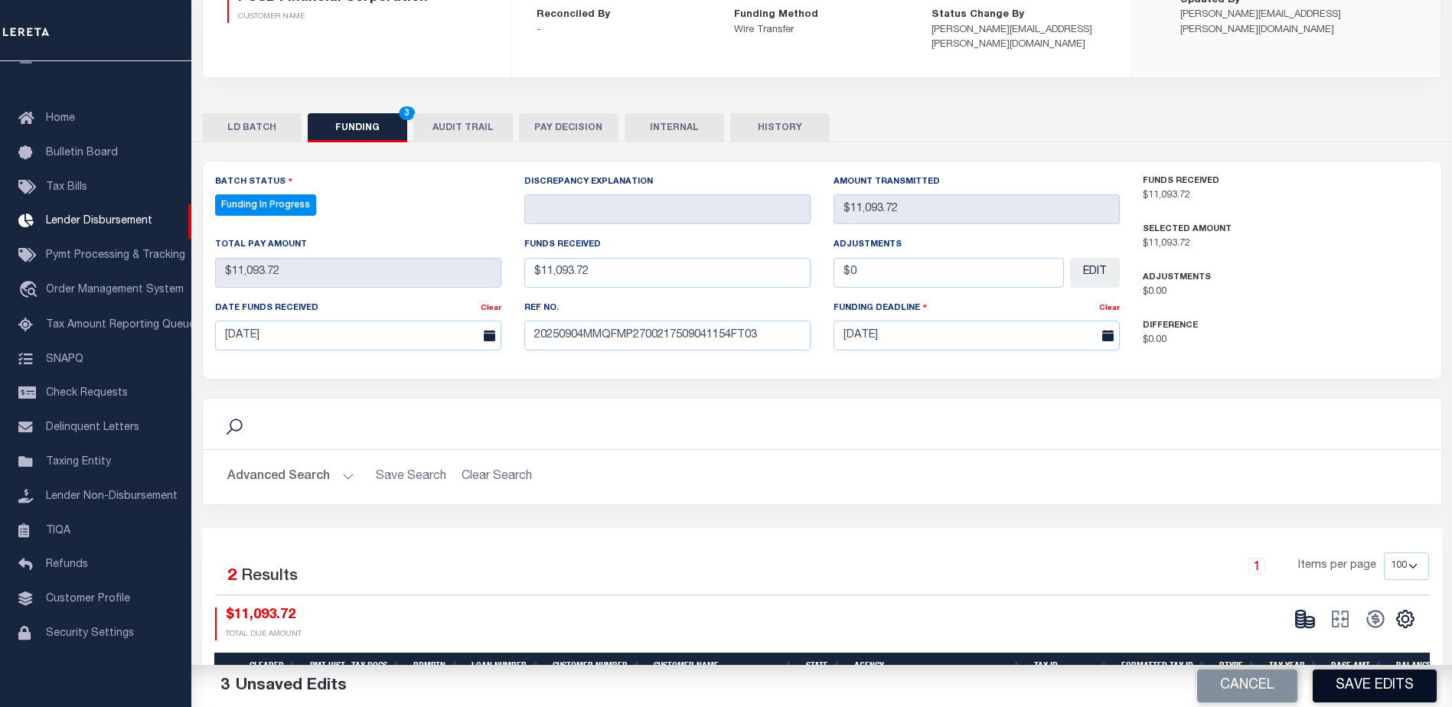
click at [1370, 682] on button "Save Edits" at bounding box center [1374, 686] width 124 height 33
type input "$11,093.72"
type input "$0"
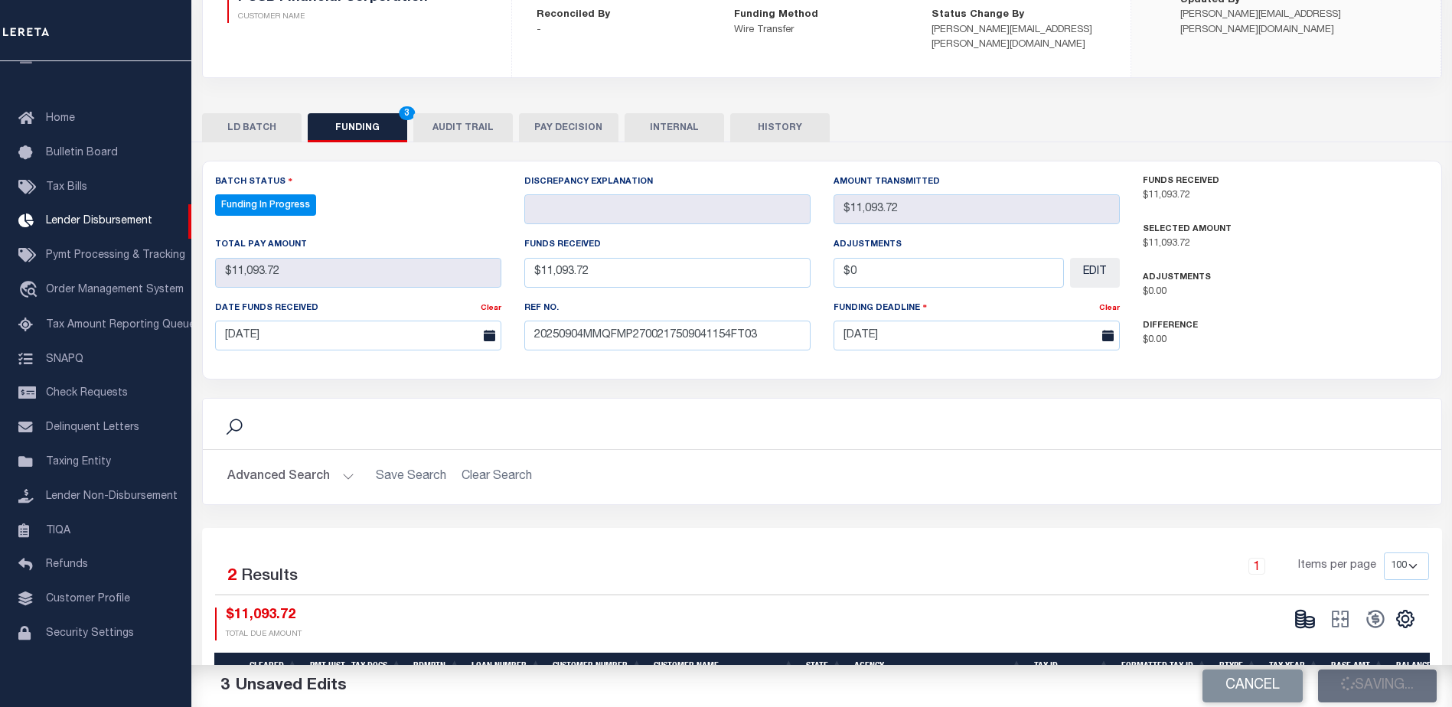
select select "100"
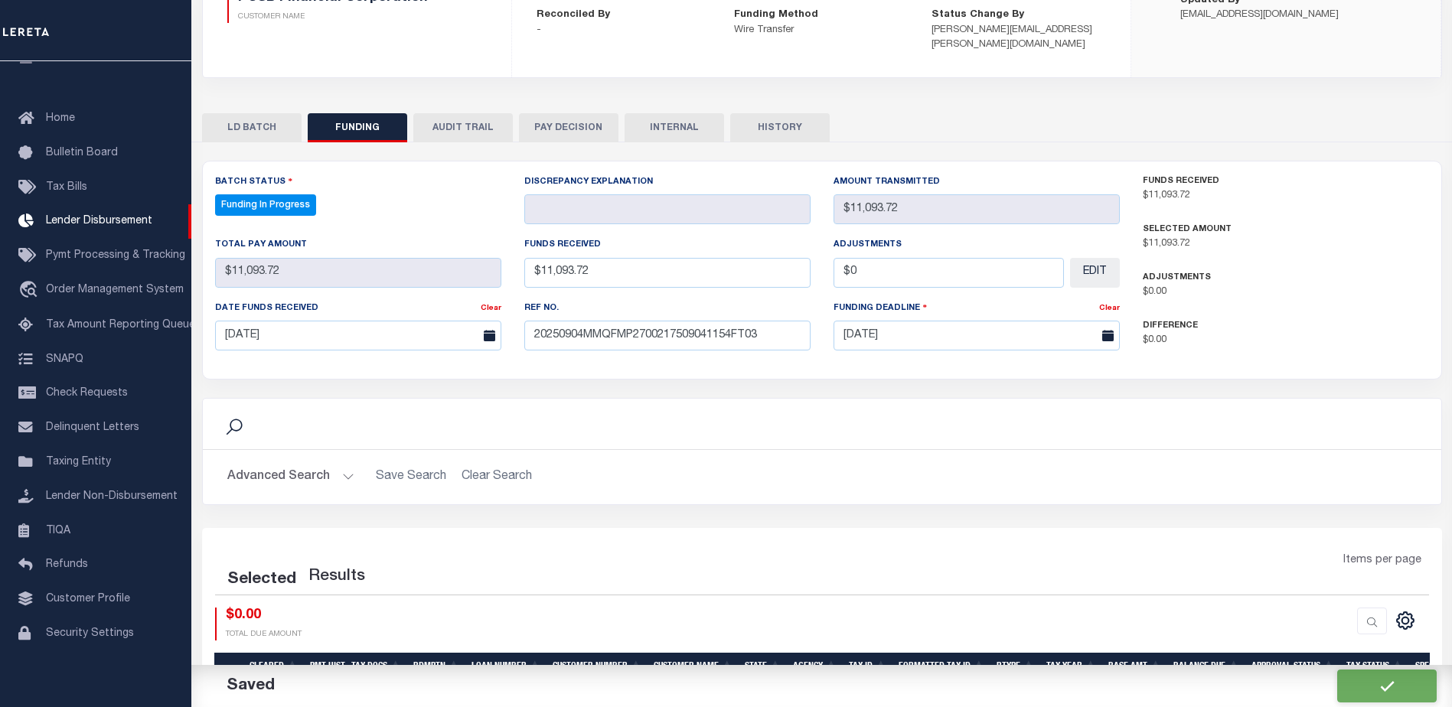
select select "100"
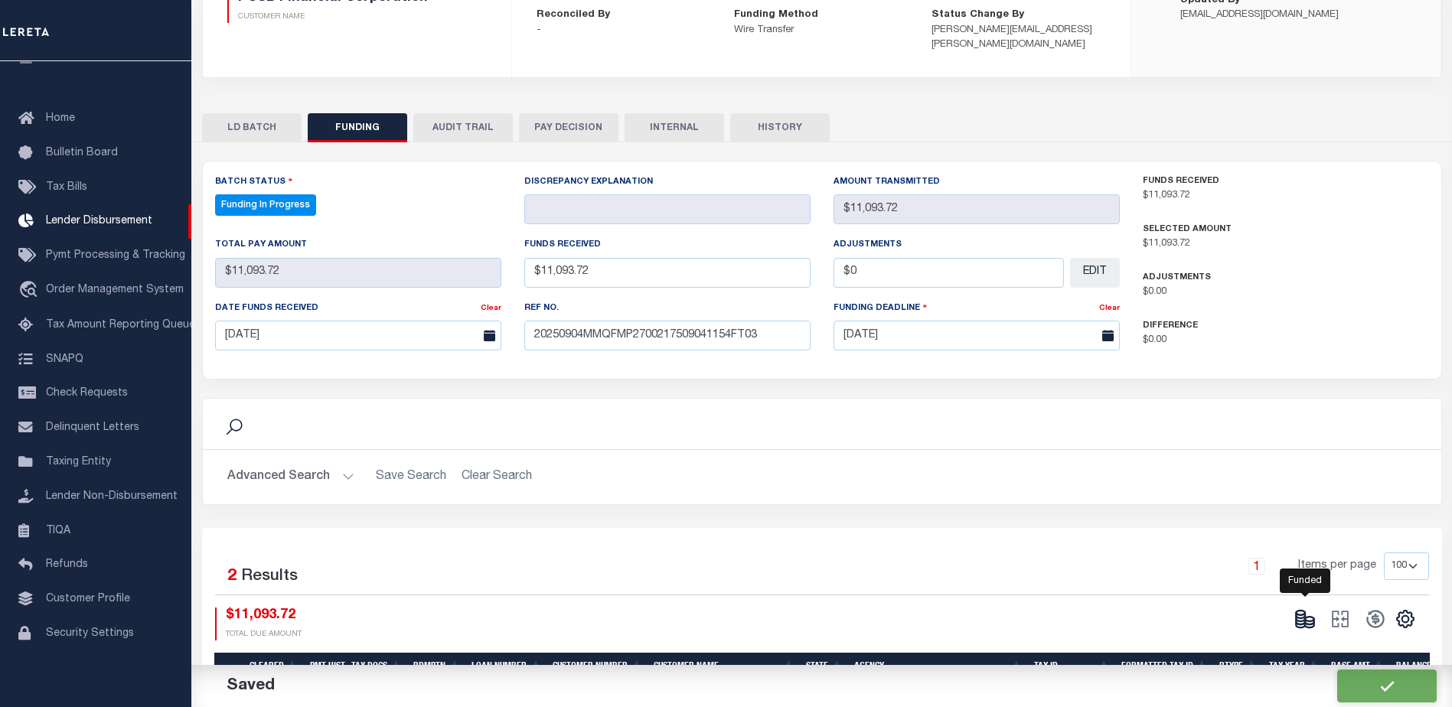
click at [1298, 608] on icon at bounding box center [1304, 618] width 21 height 21
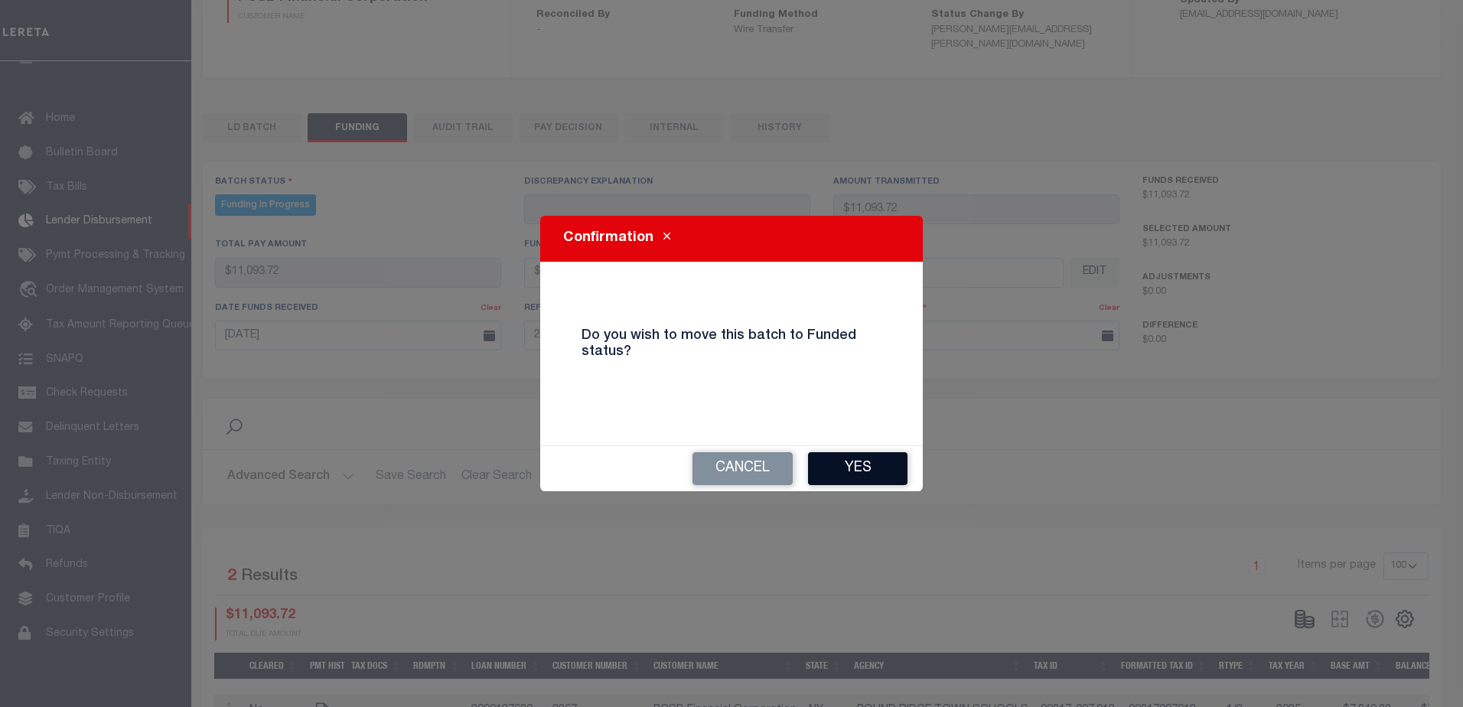
click at [865, 461] on button "Yes" at bounding box center [857, 468] width 99 height 33
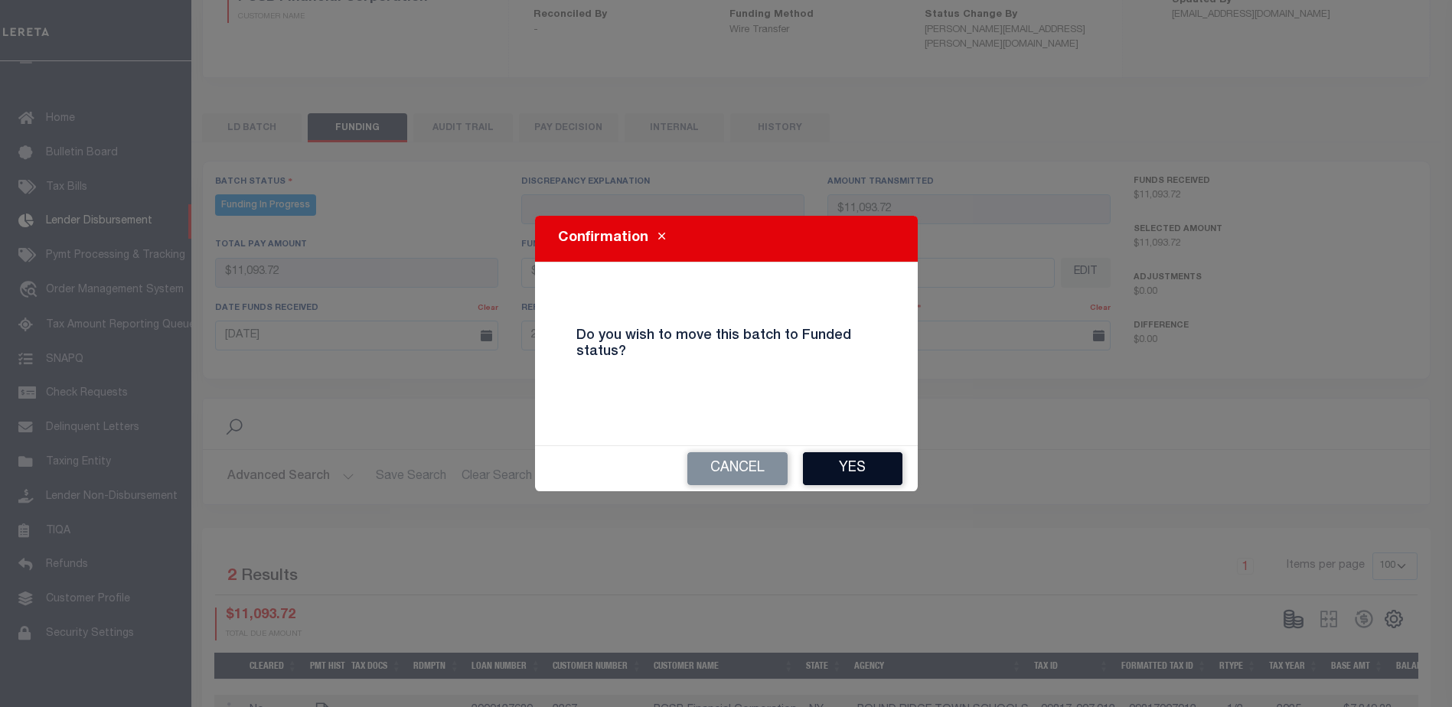
type input "$11,093.72"
type input "$0"
select select "100"
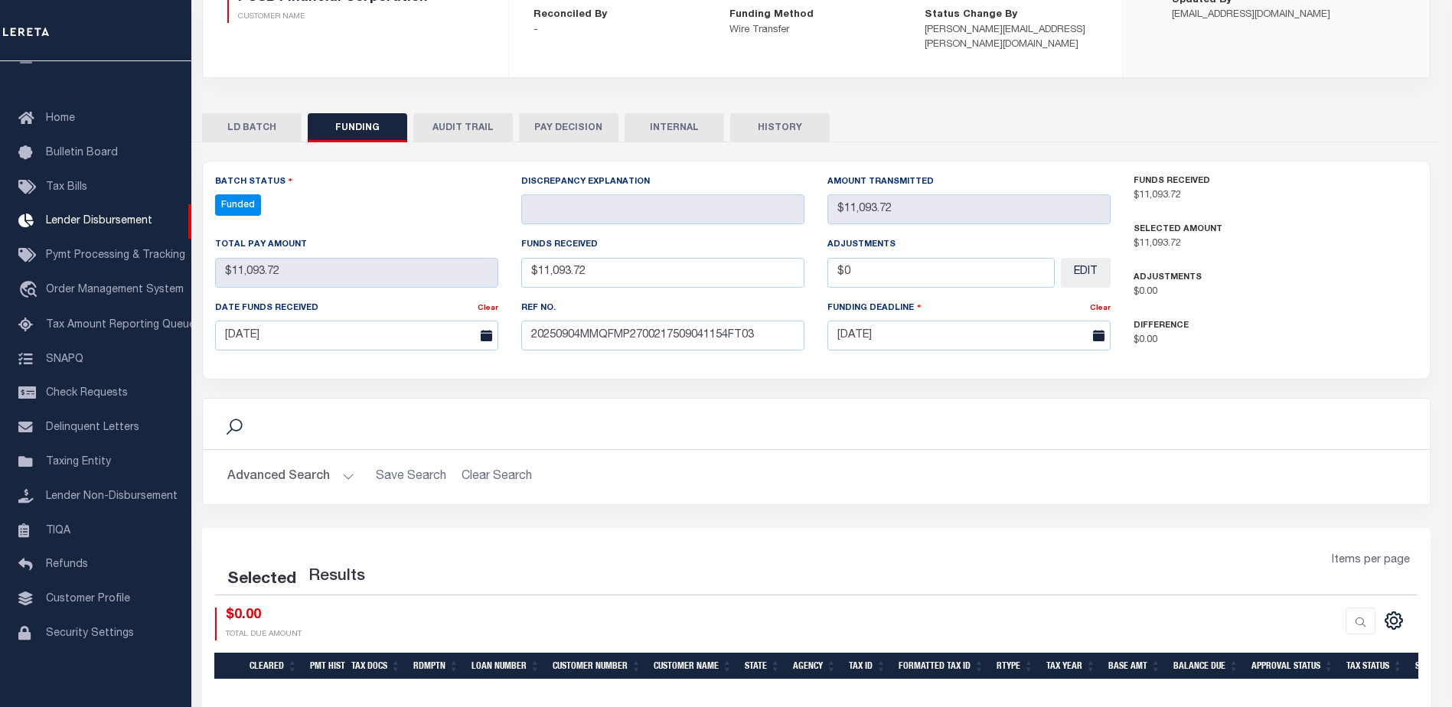
select select "100"
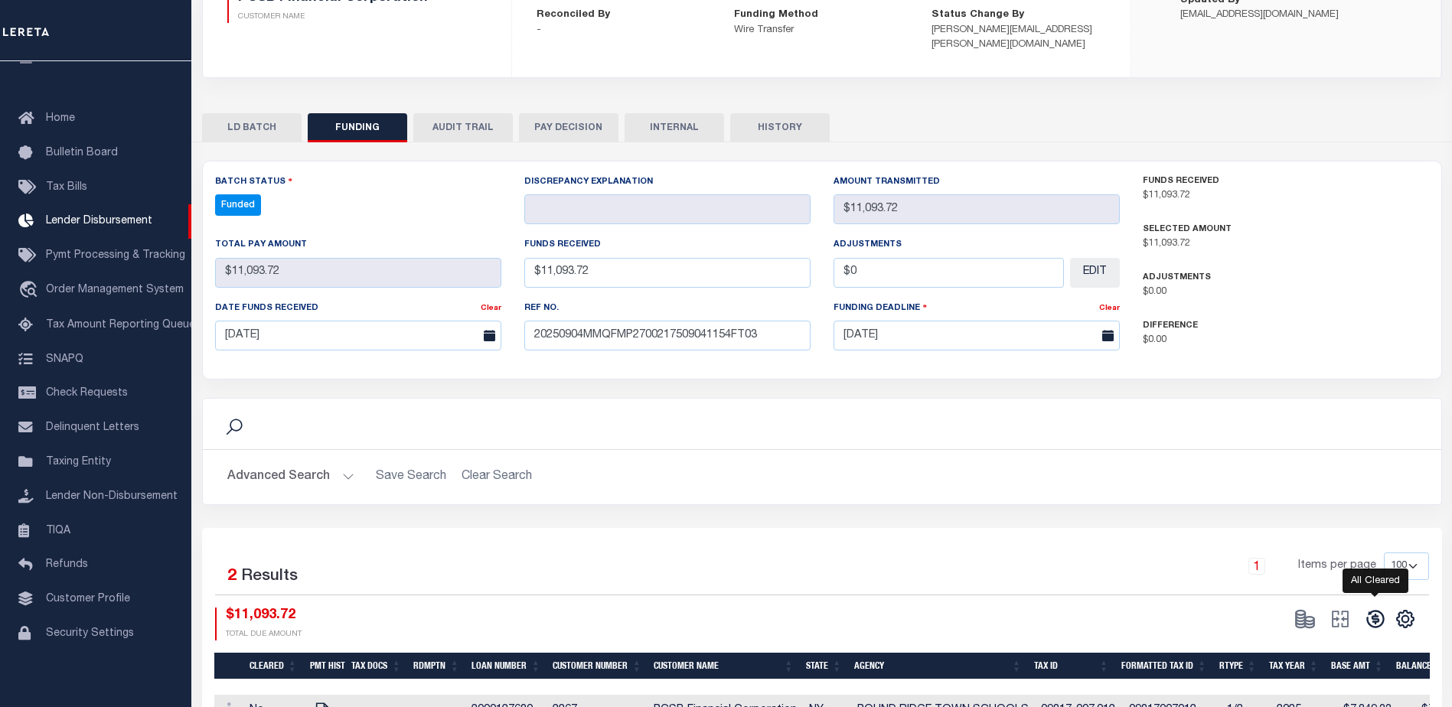
click at [1370, 608] on icon at bounding box center [1374, 618] width 21 height 21
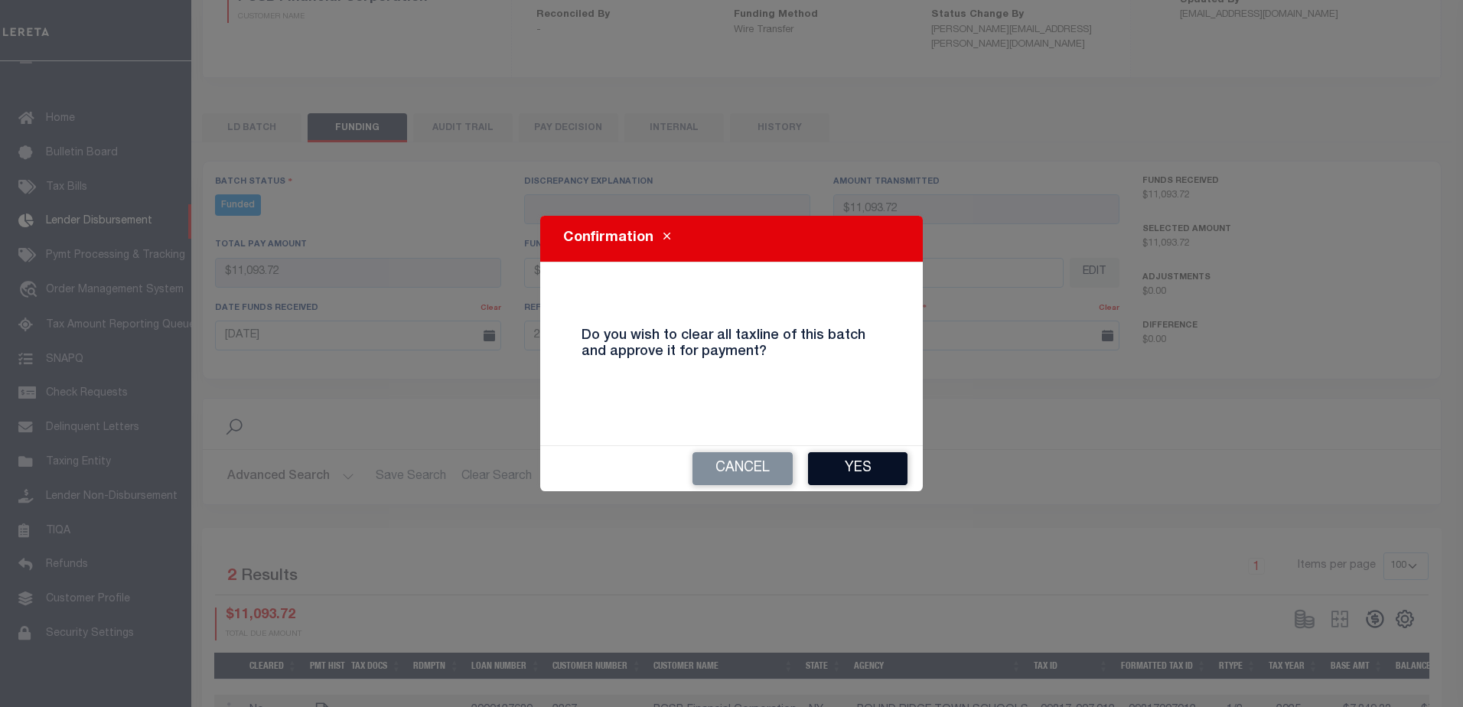
click at [887, 466] on button "Yes" at bounding box center [857, 468] width 99 height 33
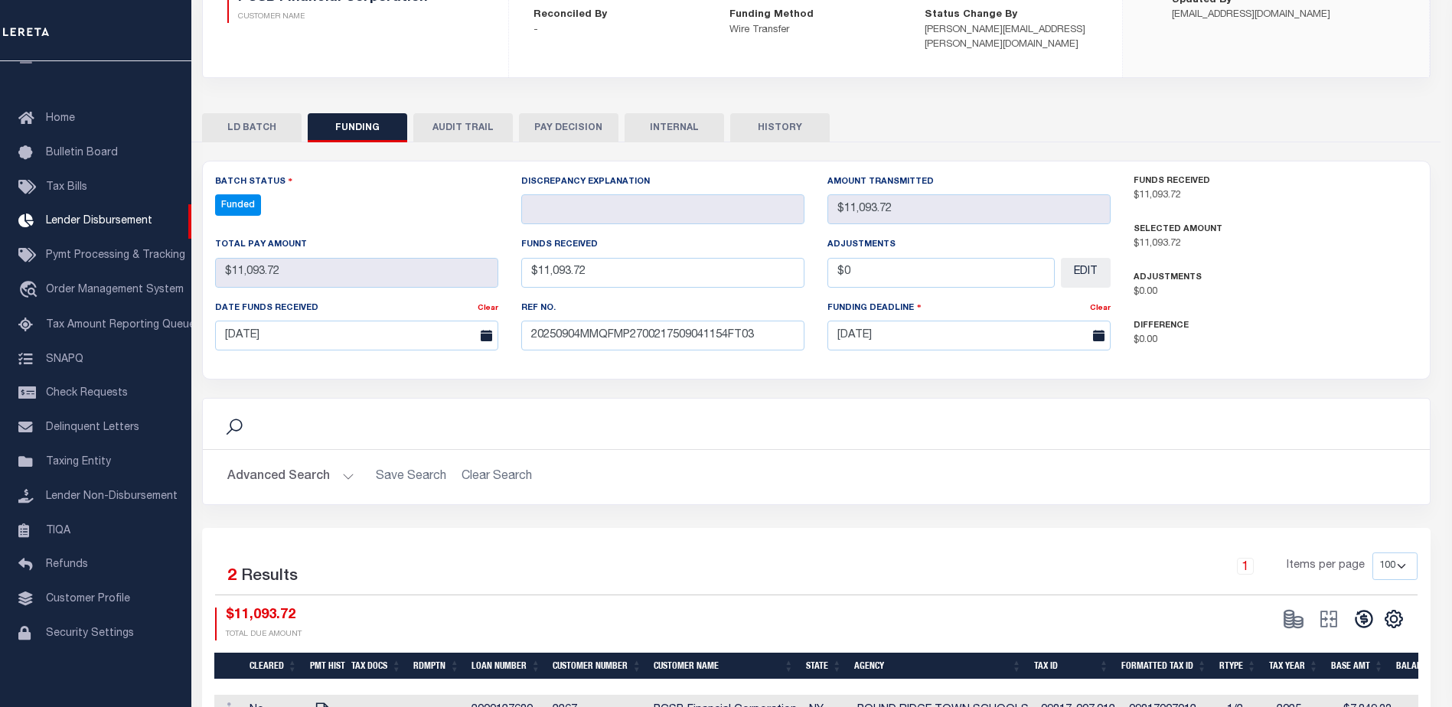
type input "$11,093.72"
type input "$0"
select select "100"
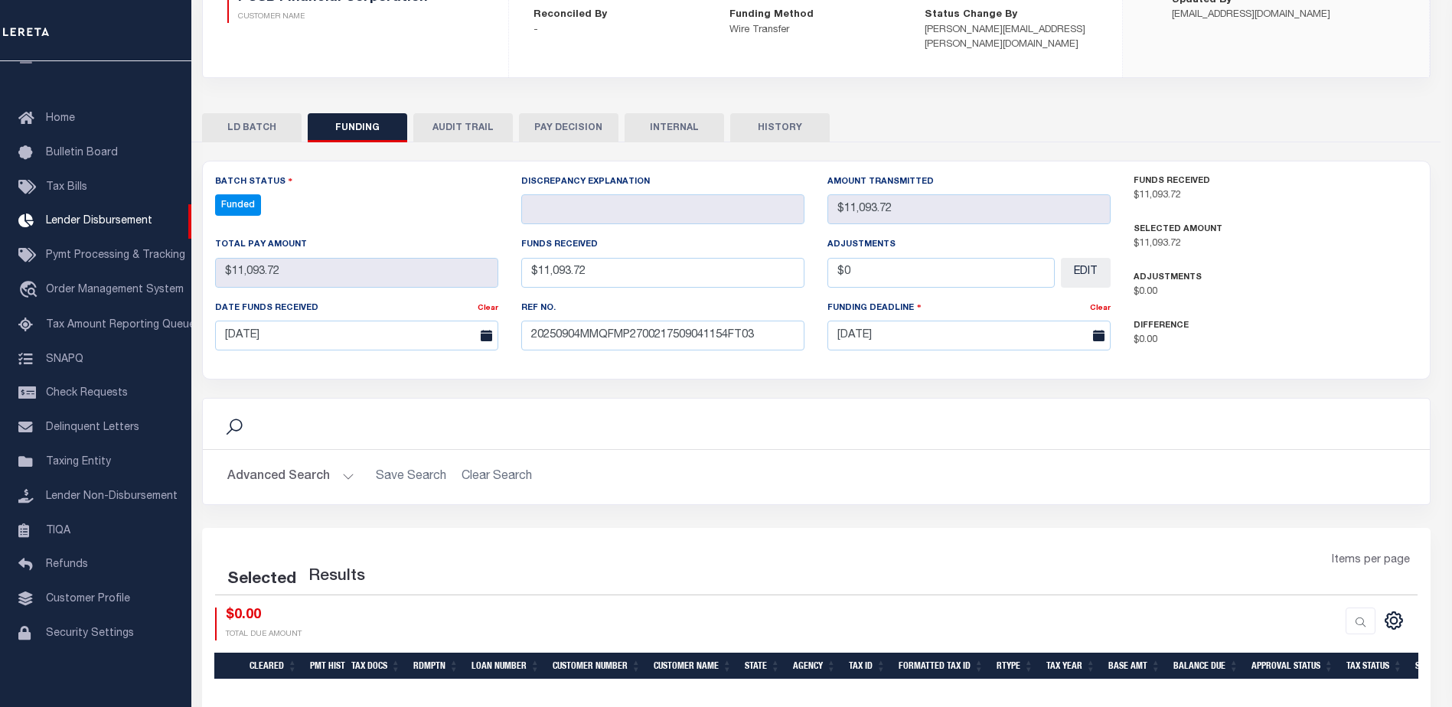
select select "100"
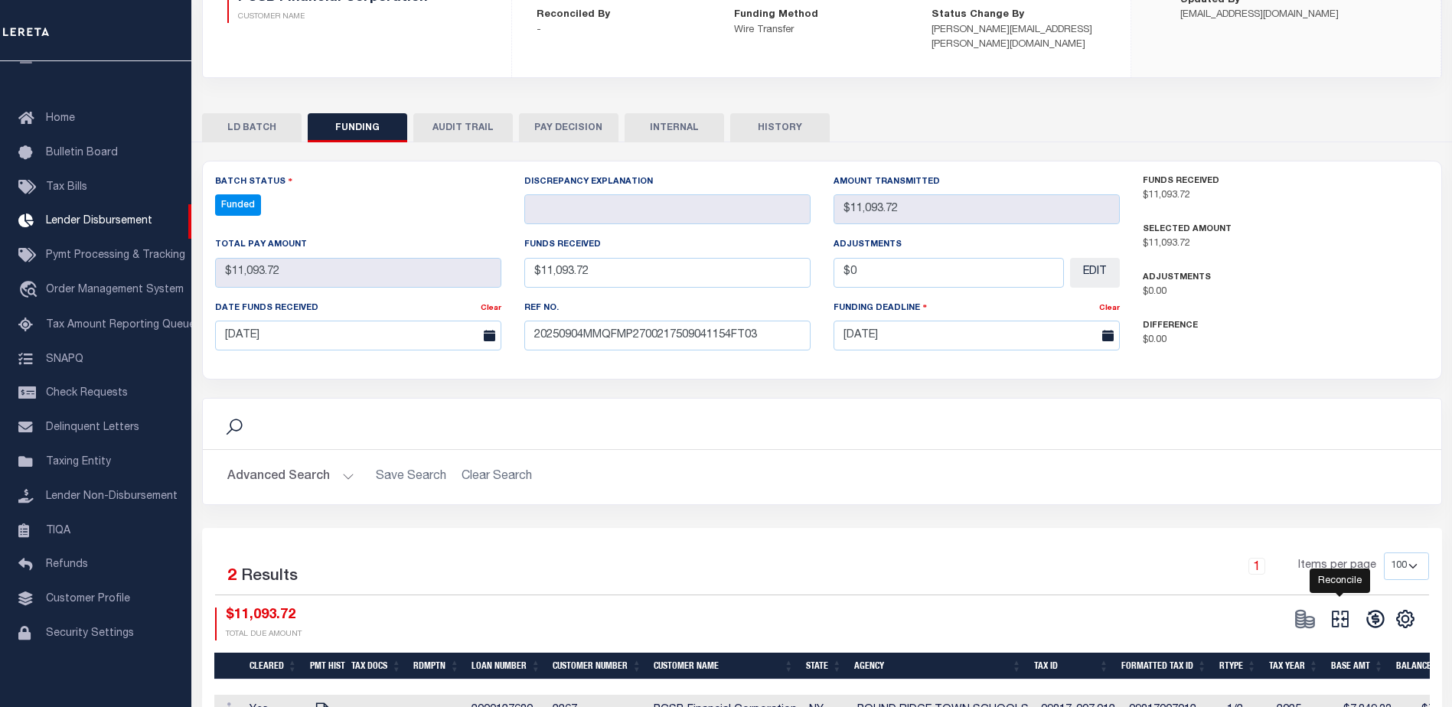
click at [1338, 608] on icon at bounding box center [1339, 618] width 21 height 21
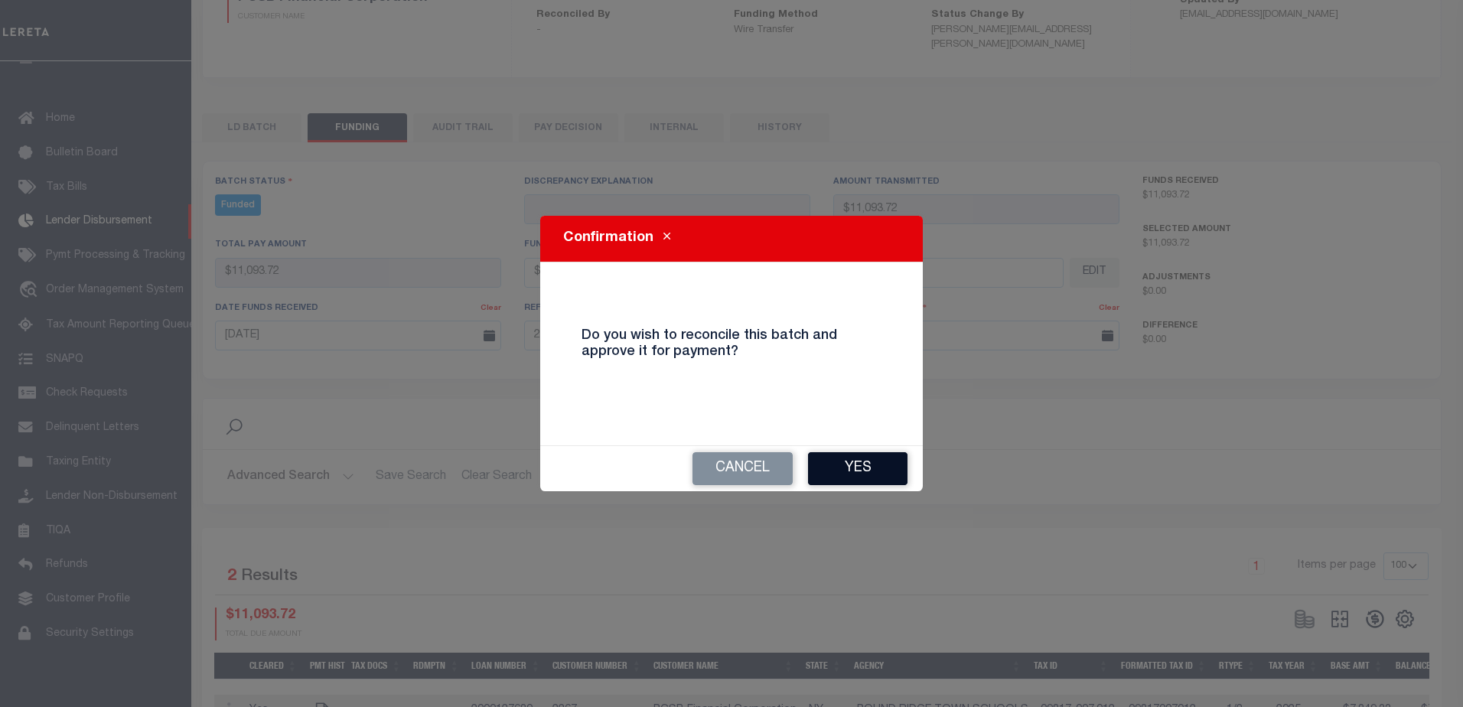
click at [864, 473] on button "Yes" at bounding box center [857, 468] width 99 height 33
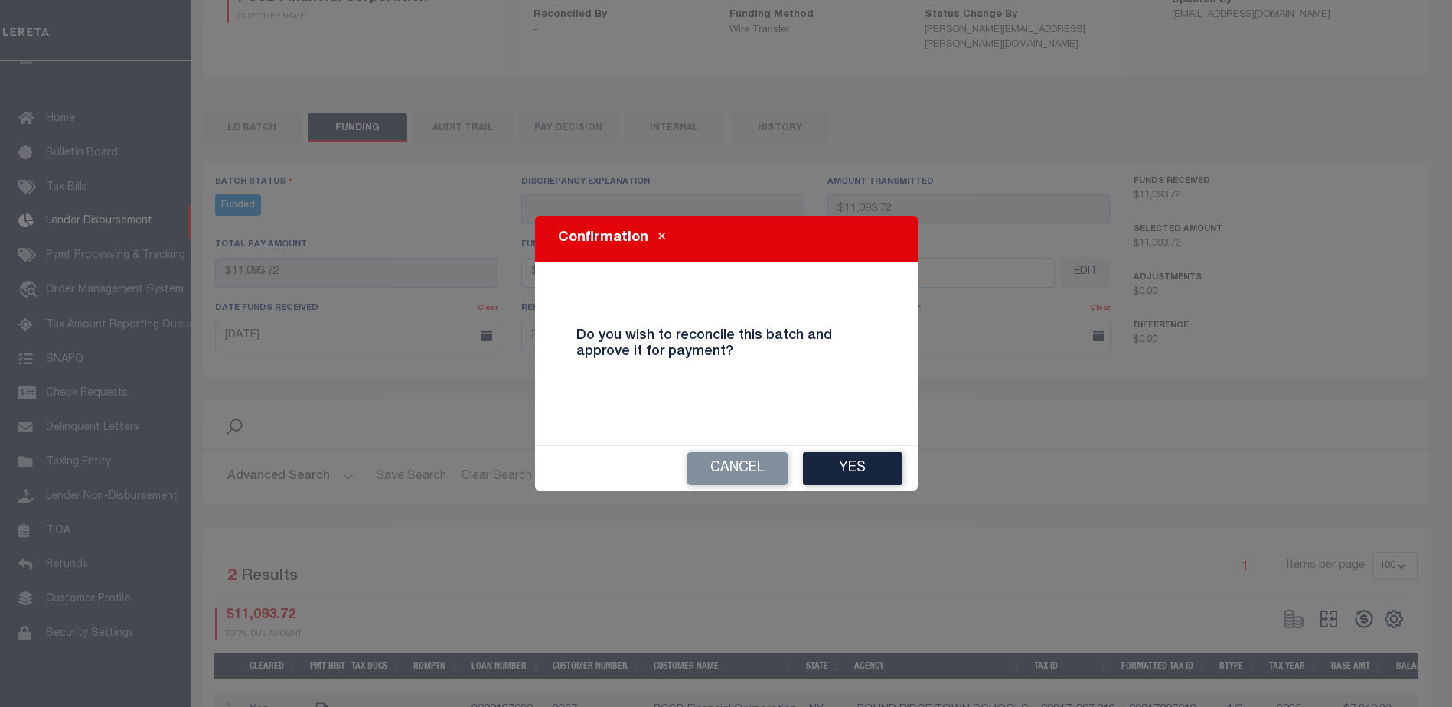
type input "$11,093.72"
type input "$0"
select select "100"
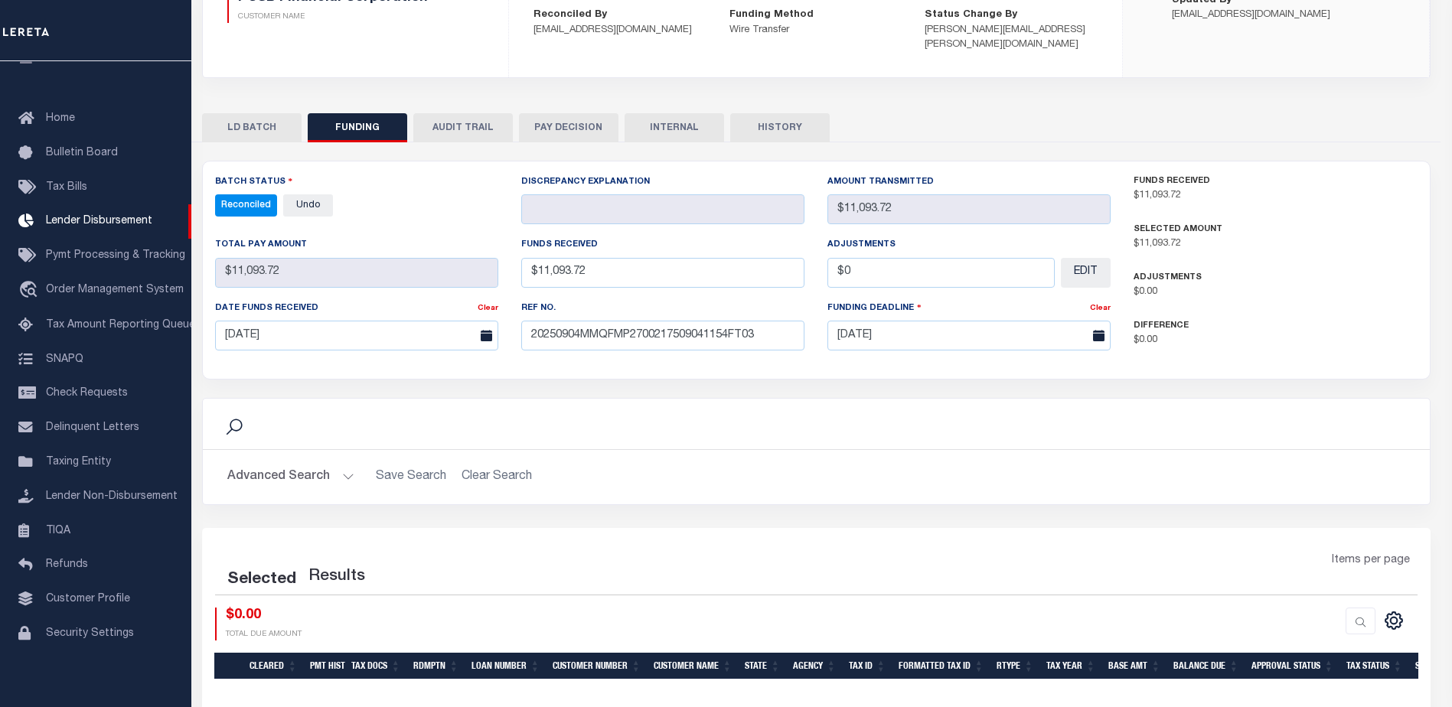
select select "100"
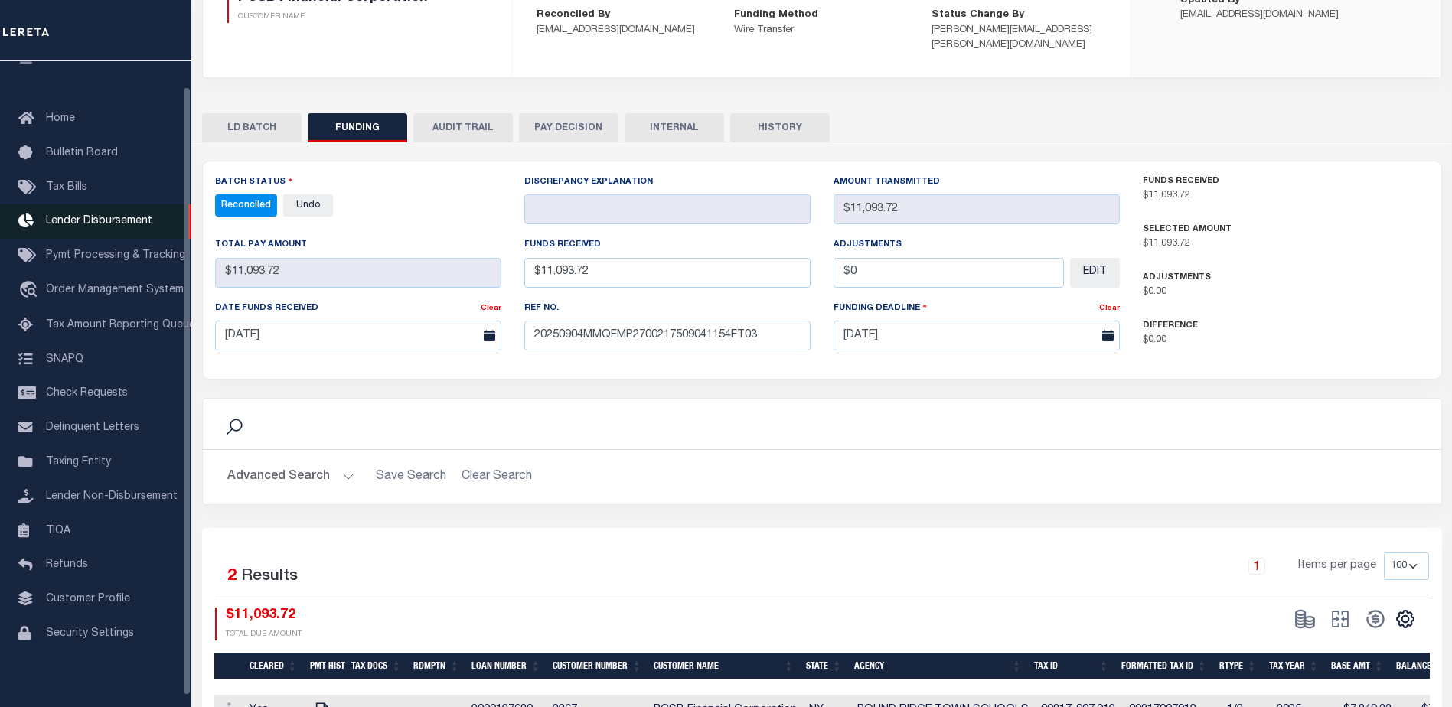
click at [155, 221] on link "Lender Disbursement" at bounding box center [95, 221] width 191 height 34
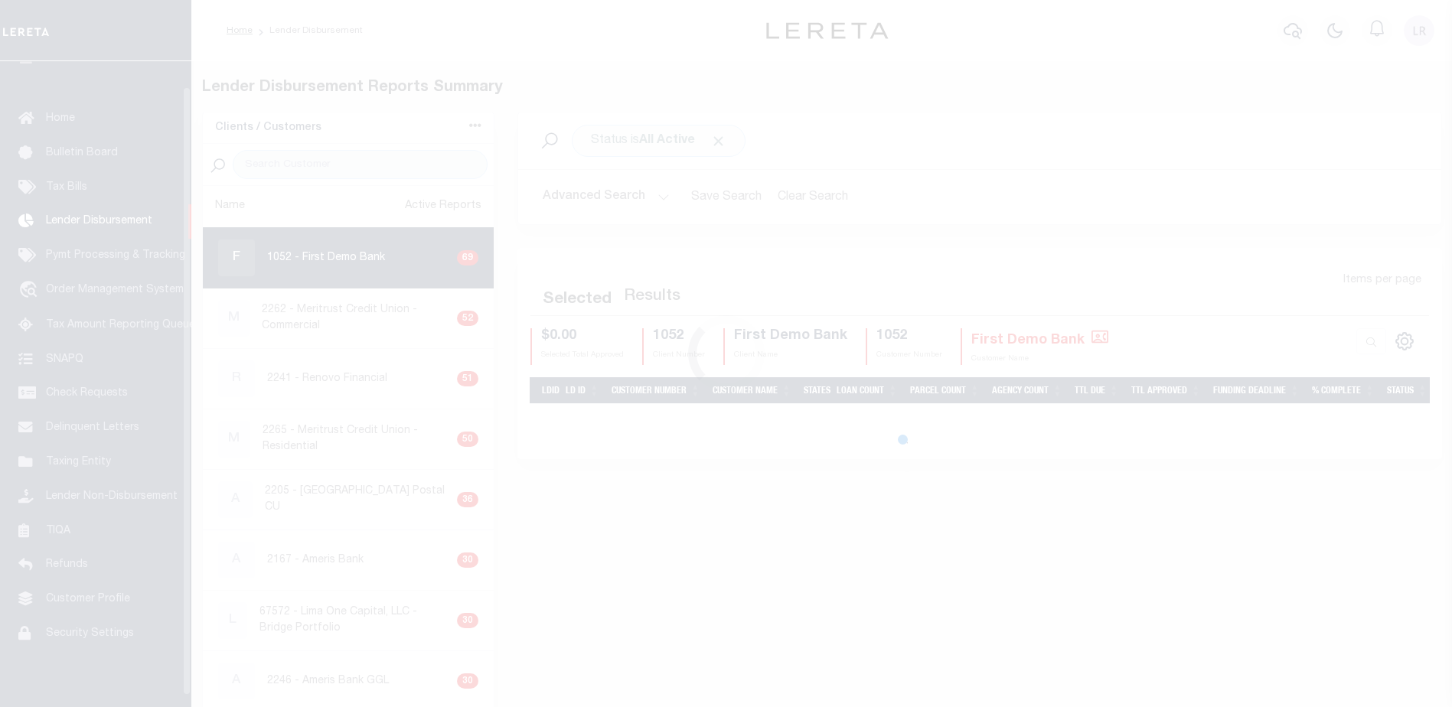
scroll to position [27, 0]
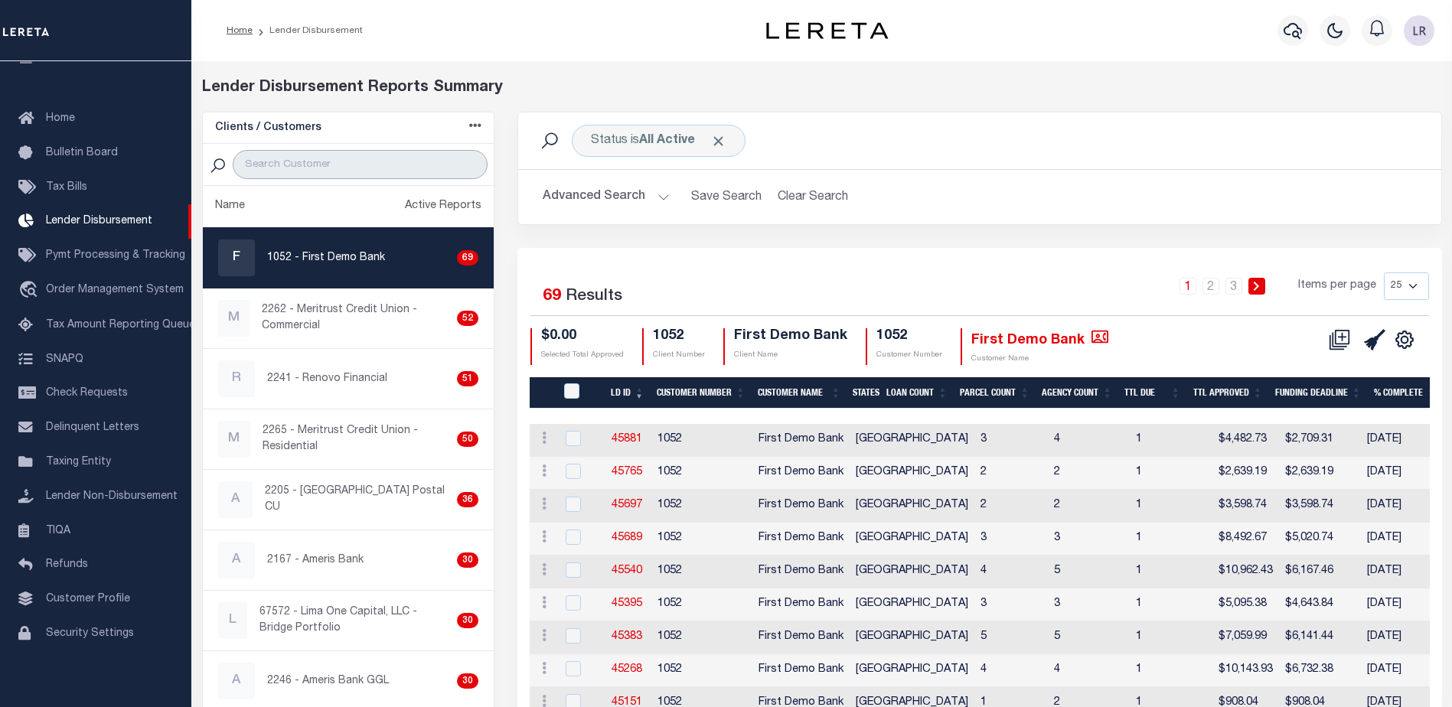
click at [327, 160] on input "search" at bounding box center [360, 164] width 255 height 29
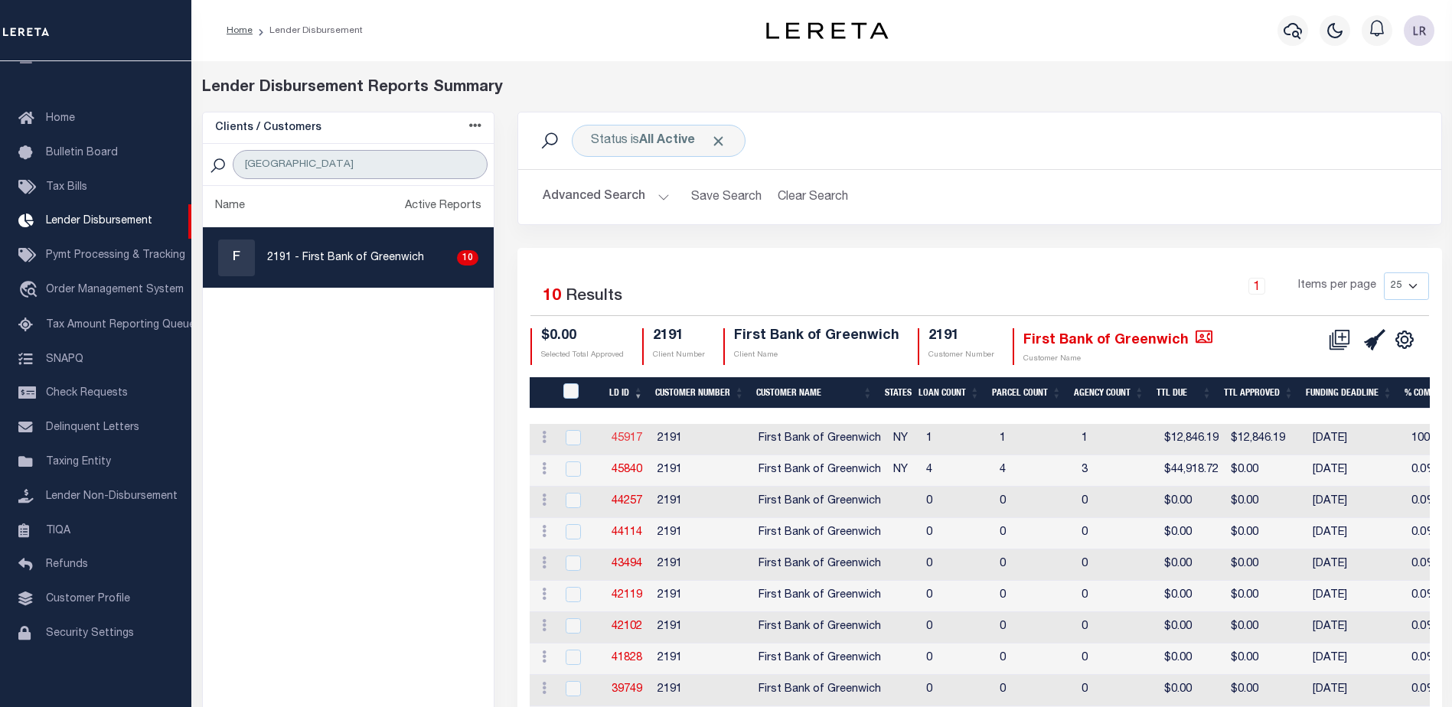
type input "[GEOGRAPHIC_DATA]"
click at [635, 435] on link "45917" at bounding box center [626, 438] width 31 height 11
checkbox input "true"
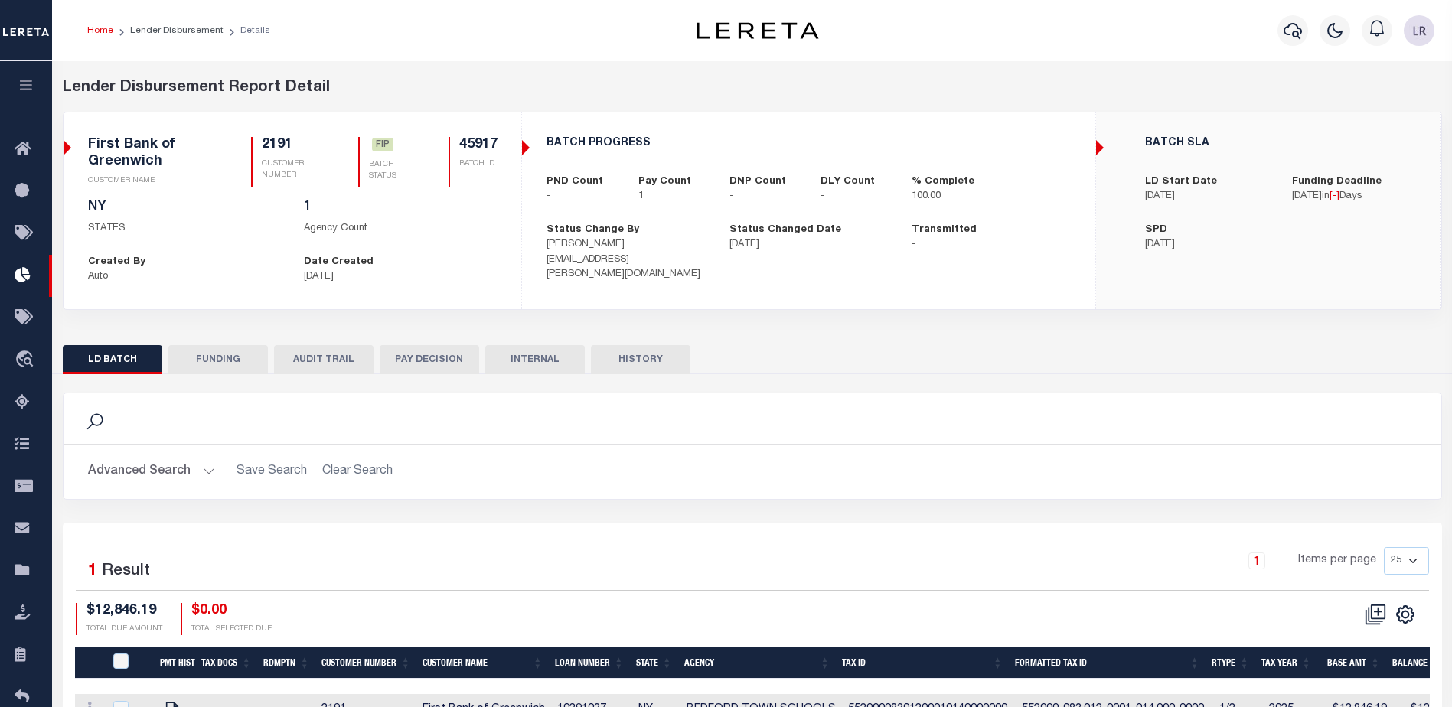
drag, startPoint x: 224, startPoint y: 355, endPoint x: 223, endPoint y: 324, distance: 30.6
click at [224, 354] on button "FUNDING" at bounding box center [217, 359] width 99 height 29
type input "$12,846.19"
type input "$0"
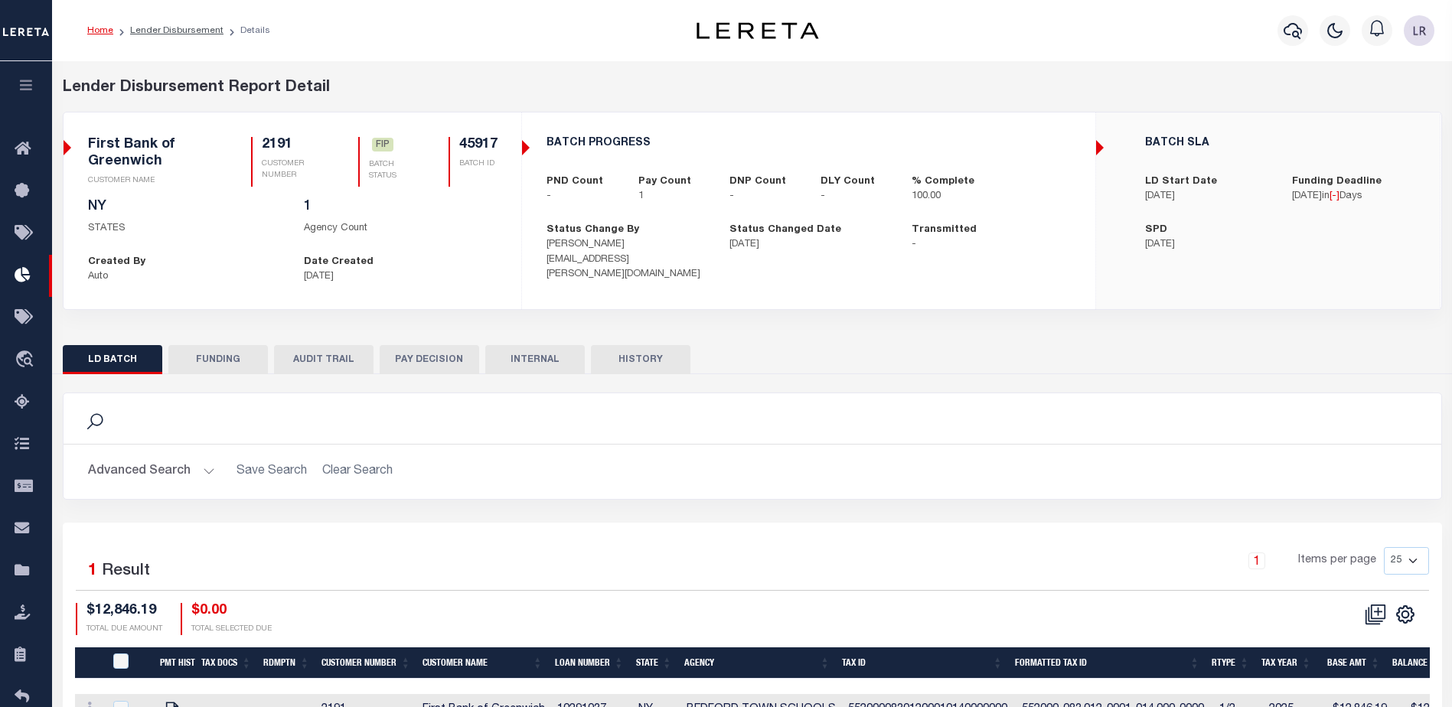
type input "[DATE]"
select select "100"
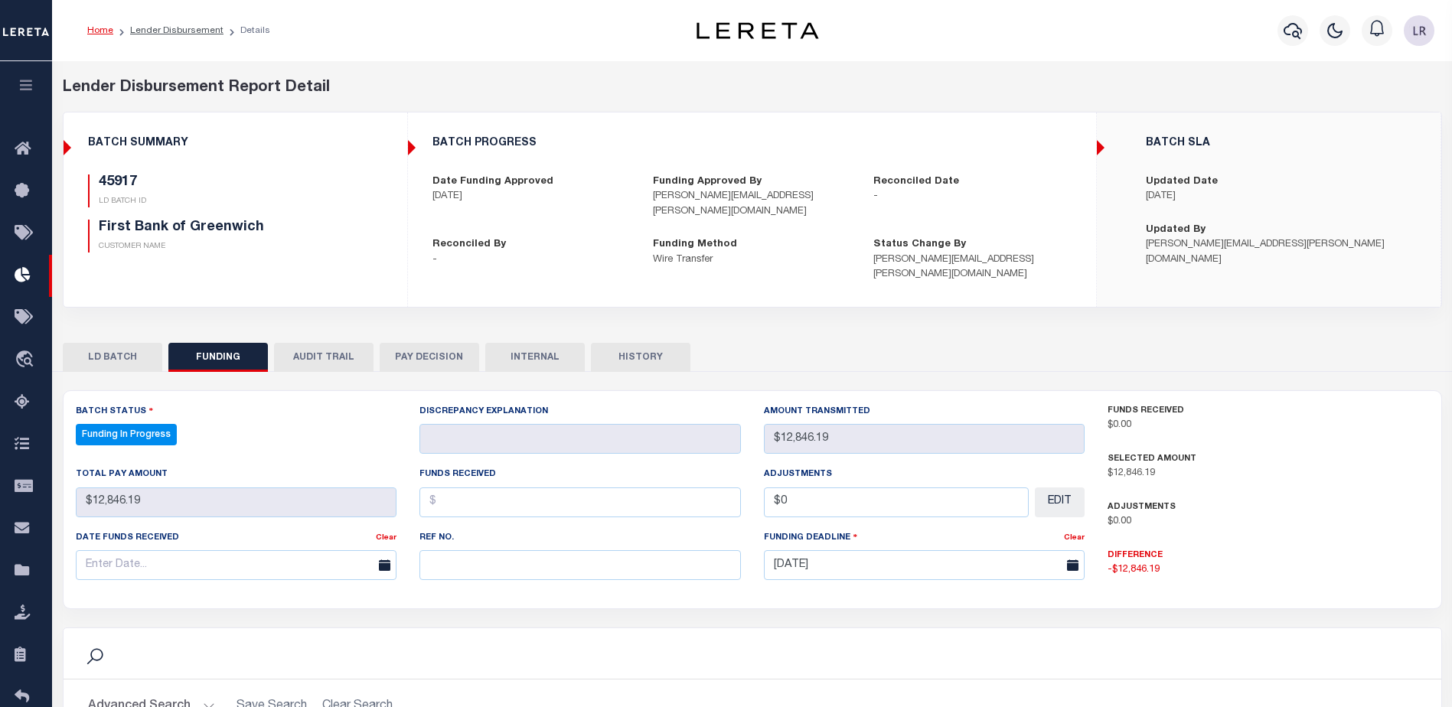
select select "100"
click at [487, 550] on input "text" at bounding box center [579, 565] width 321 height 30
paste input "20250904MMQFMP2700294709041436FT03"
type input "20250904MMQFMP2700294709041436FT03"
drag, startPoint x: 453, startPoint y: 490, endPoint x: 459, endPoint y: 495, distance: 8.1
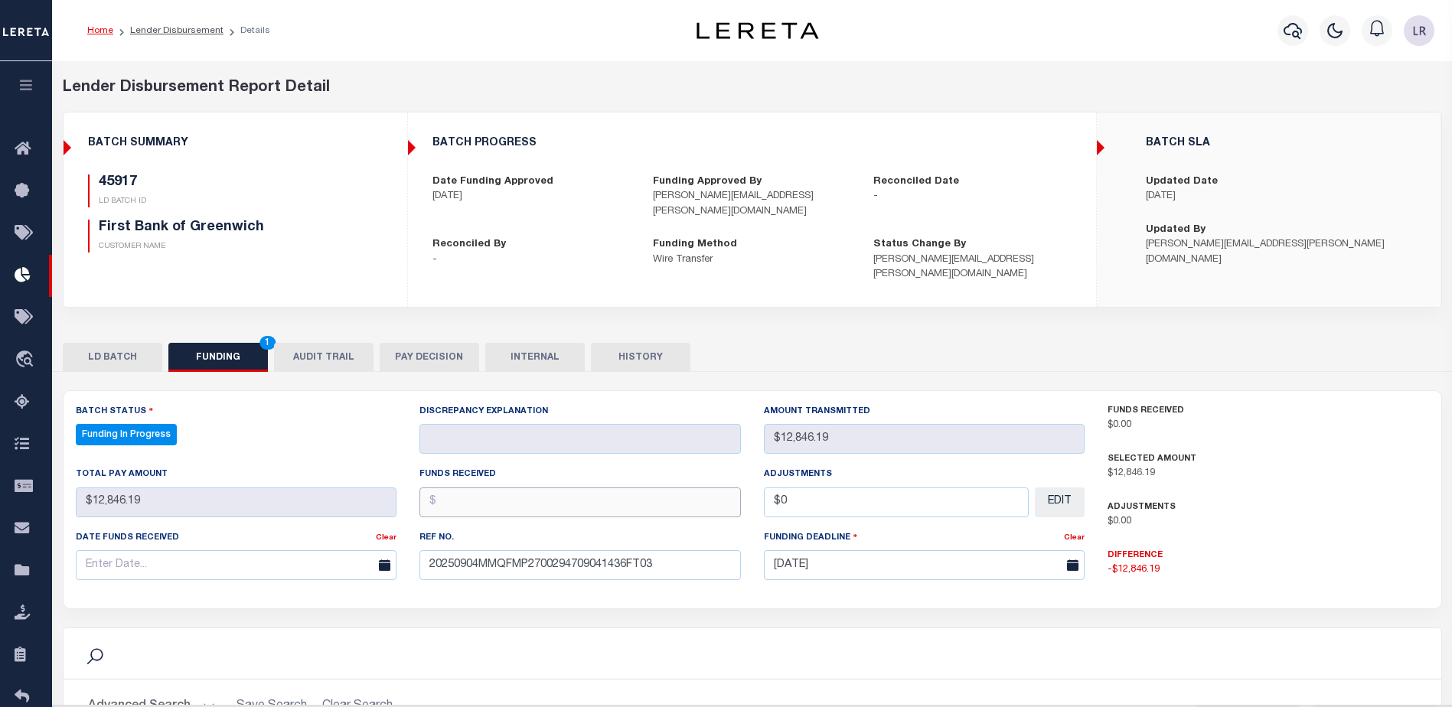
click at [453, 490] on input "text" at bounding box center [579, 502] width 321 height 30
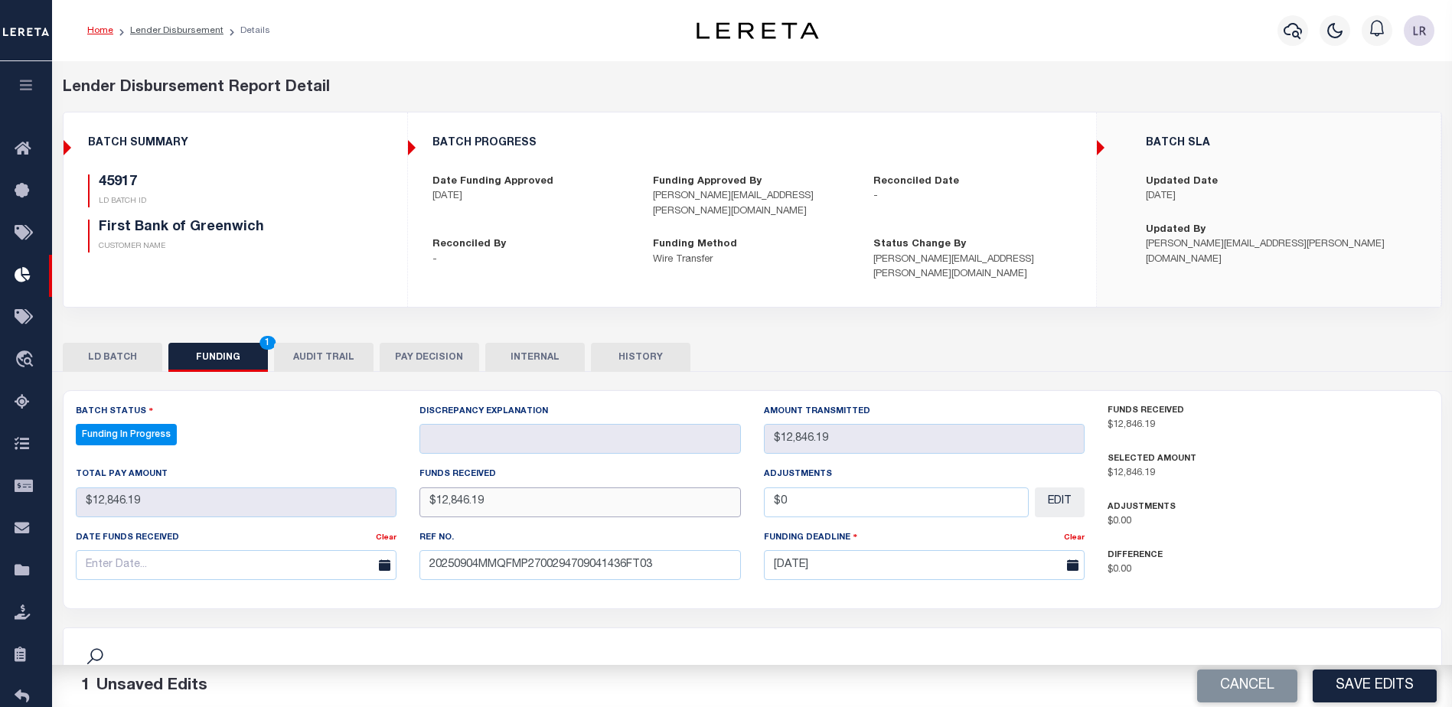
type input "$12,846.19"
click at [311, 550] on input "text" at bounding box center [236, 565] width 321 height 30
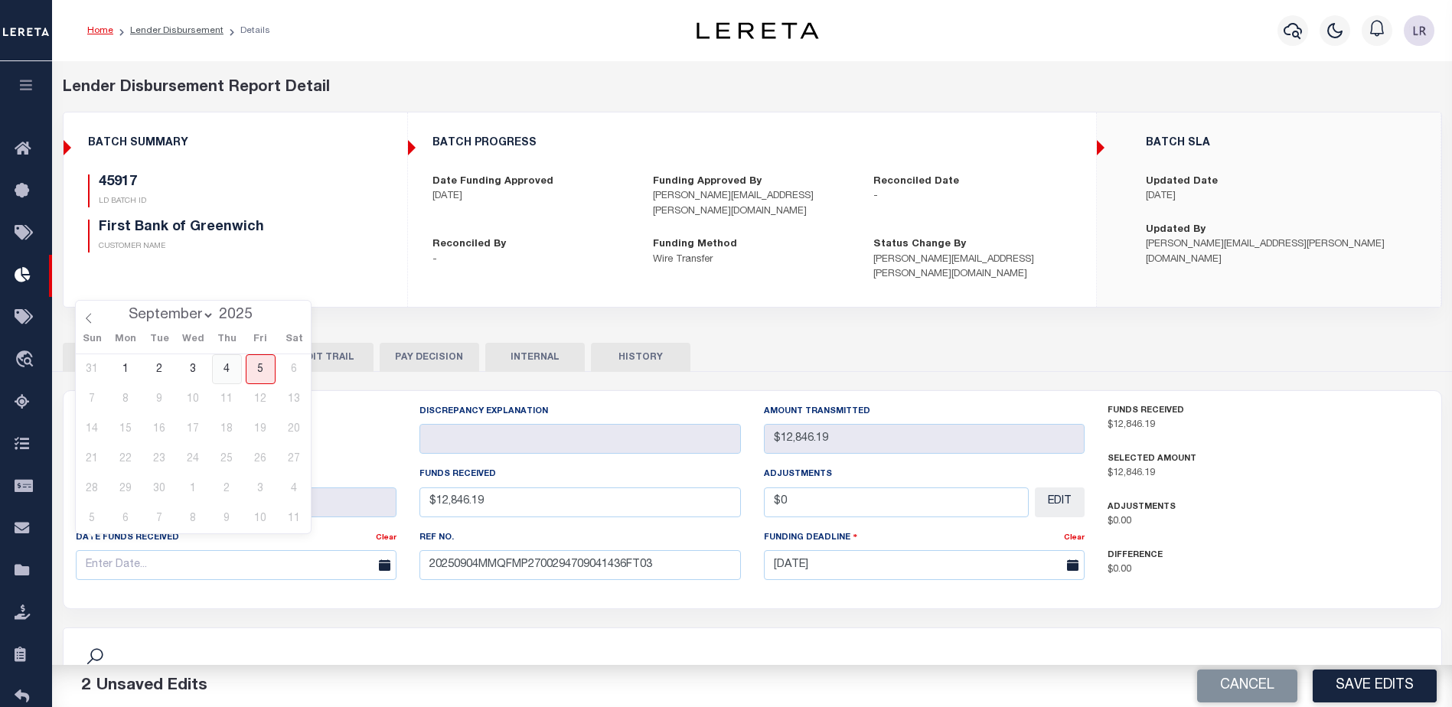
click at [230, 367] on span "4" at bounding box center [227, 369] width 30 height 30
type input "[DATE]"
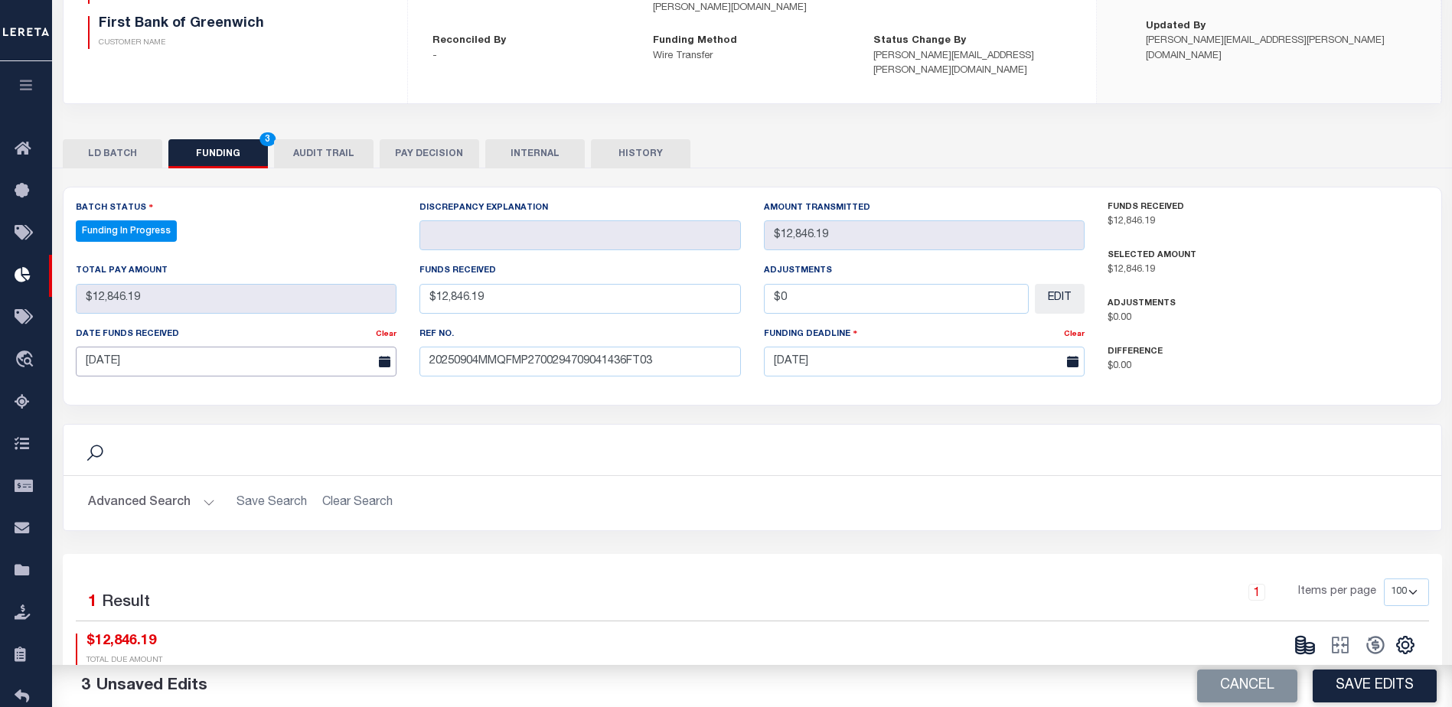
scroll to position [301, 0]
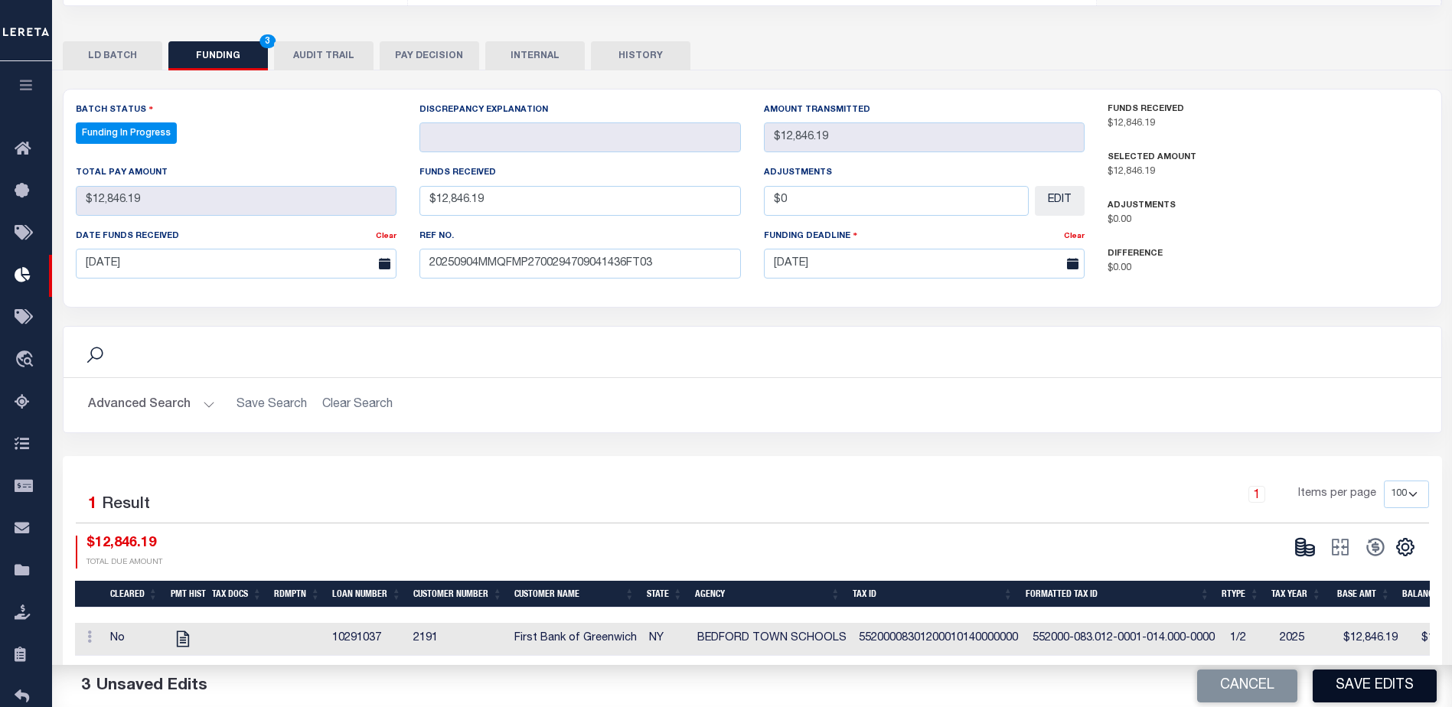
click at [1371, 683] on button "Save Edits" at bounding box center [1374, 686] width 124 height 33
type input "$12,846.19"
type input "$0"
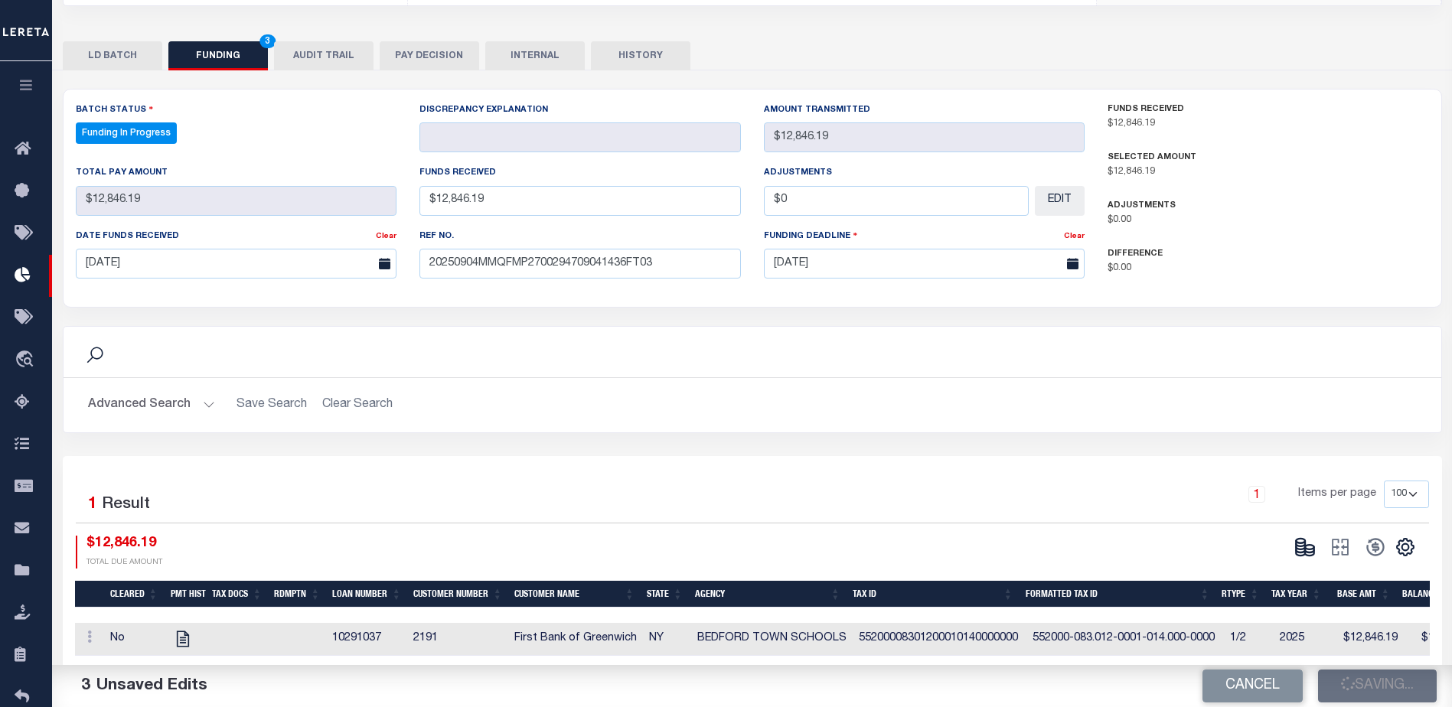
select select "100"
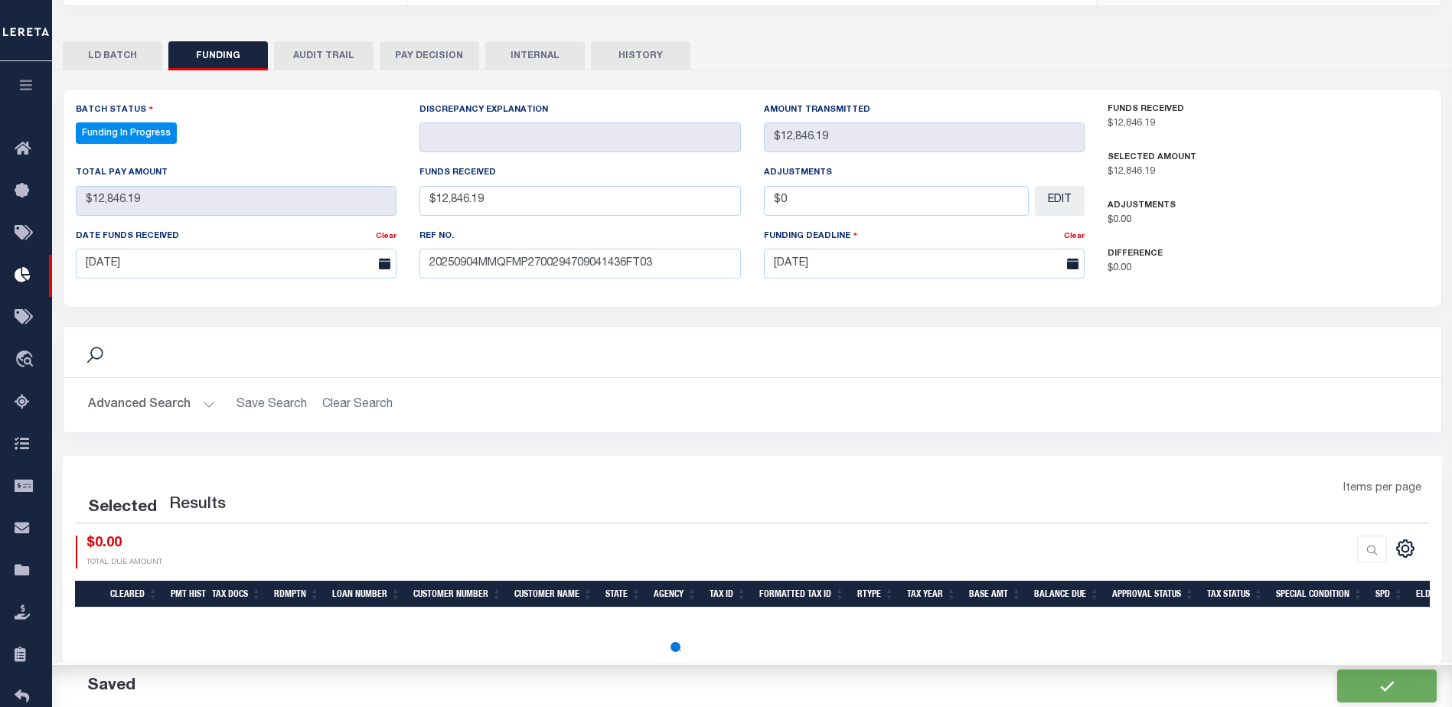
select select "100"
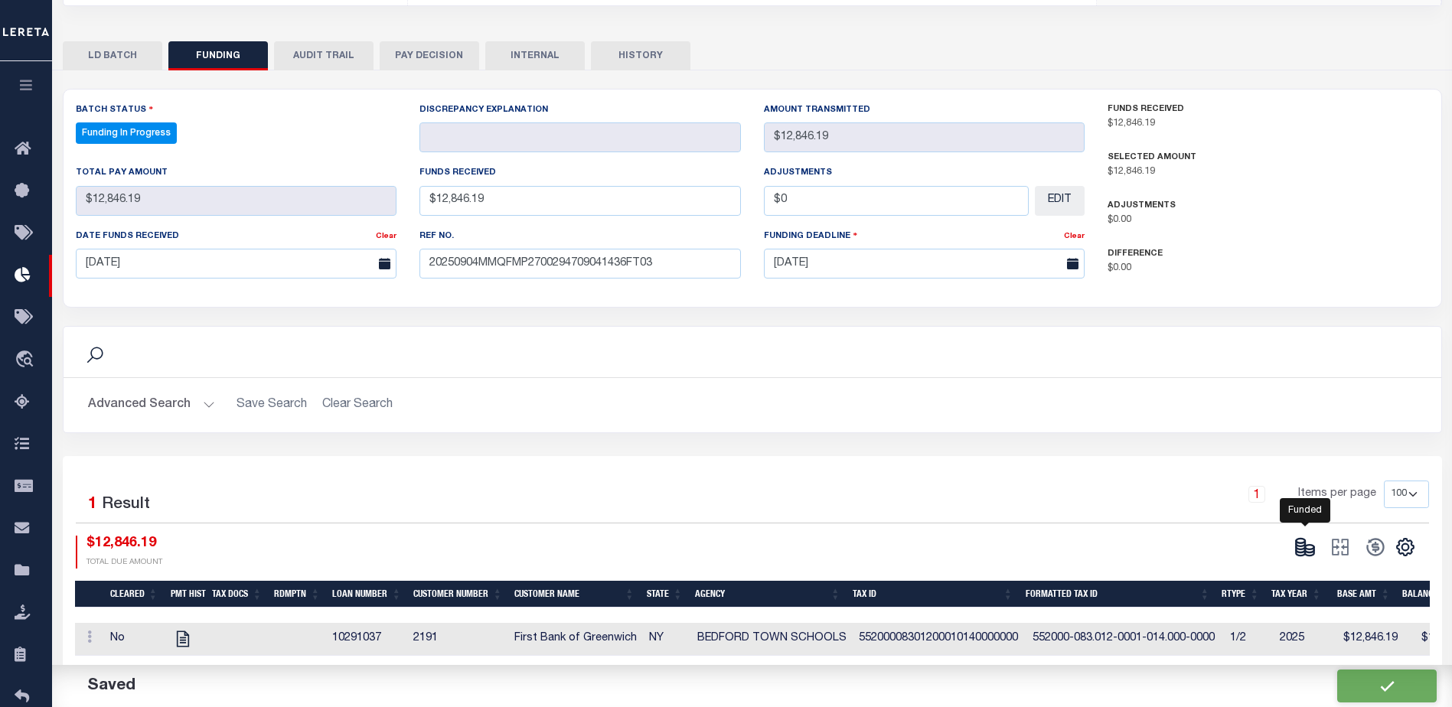
click at [1311, 547] on icon at bounding box center [1309, 549] width 9 height 5
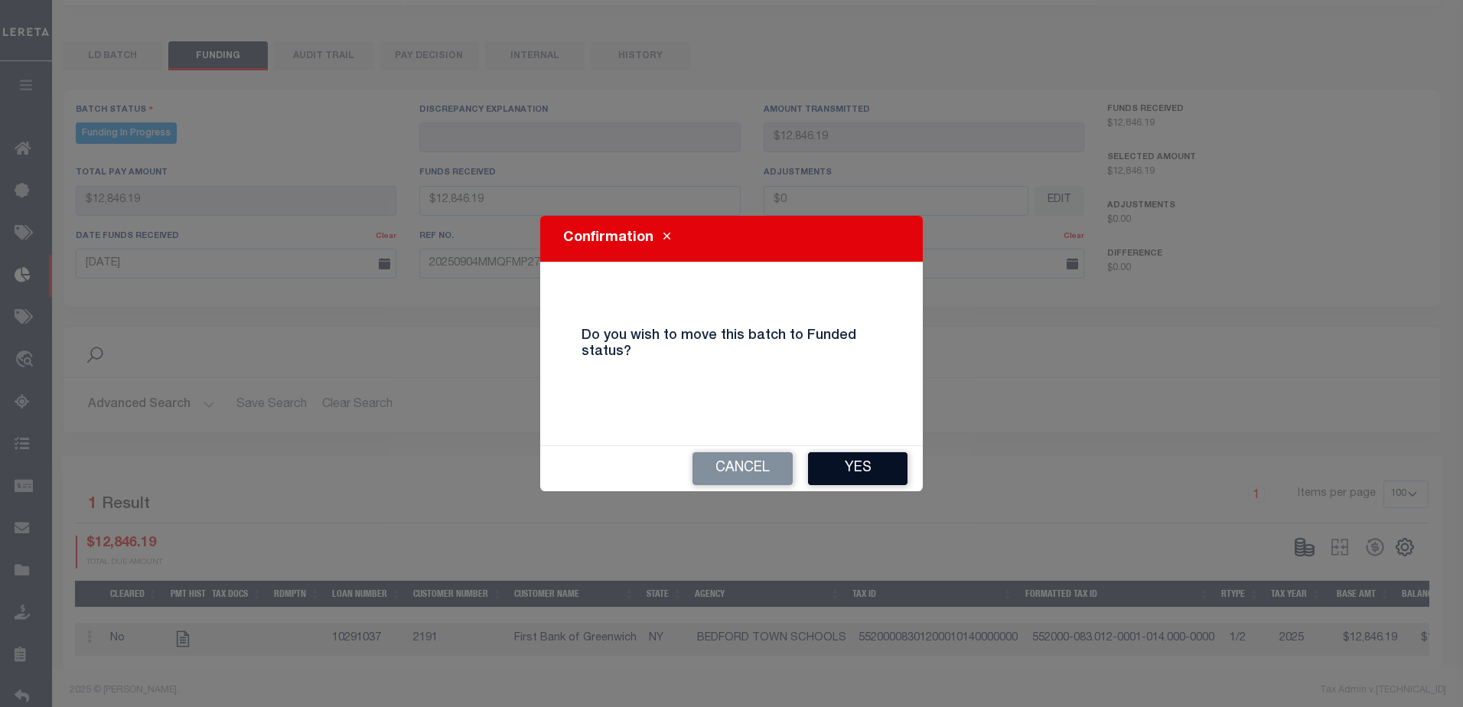
click at [907, 481] on button "Yes" at bounding box center [857, 468] width 99 height 33
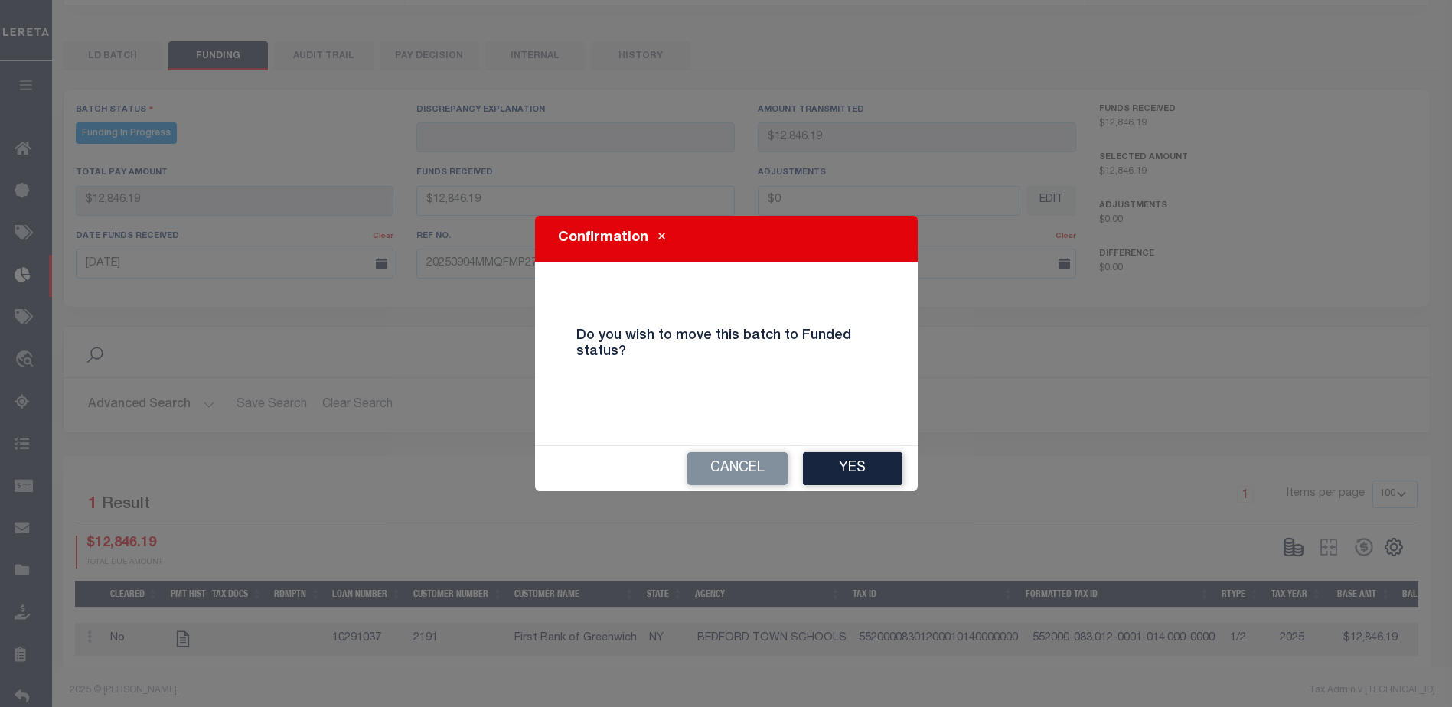
type input "$12,846.19"
type input "$0"
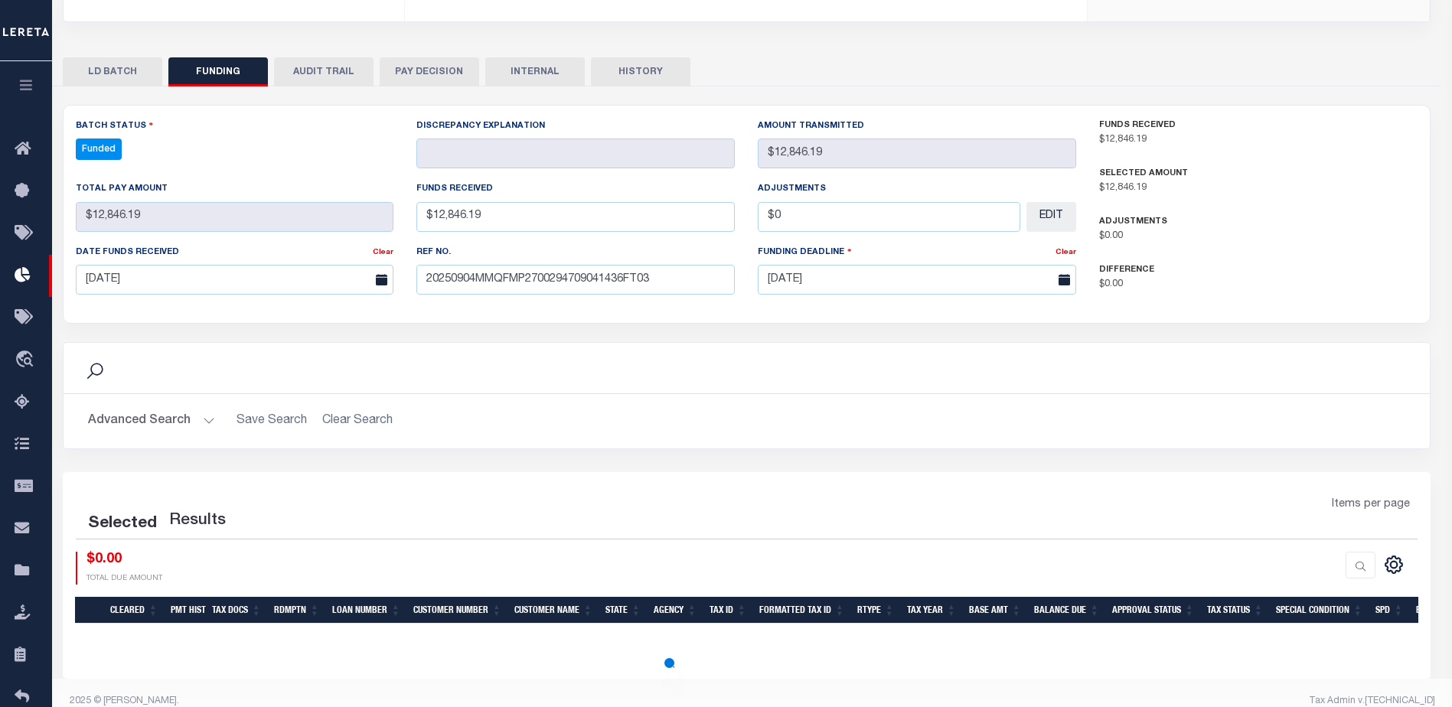
select select "100"
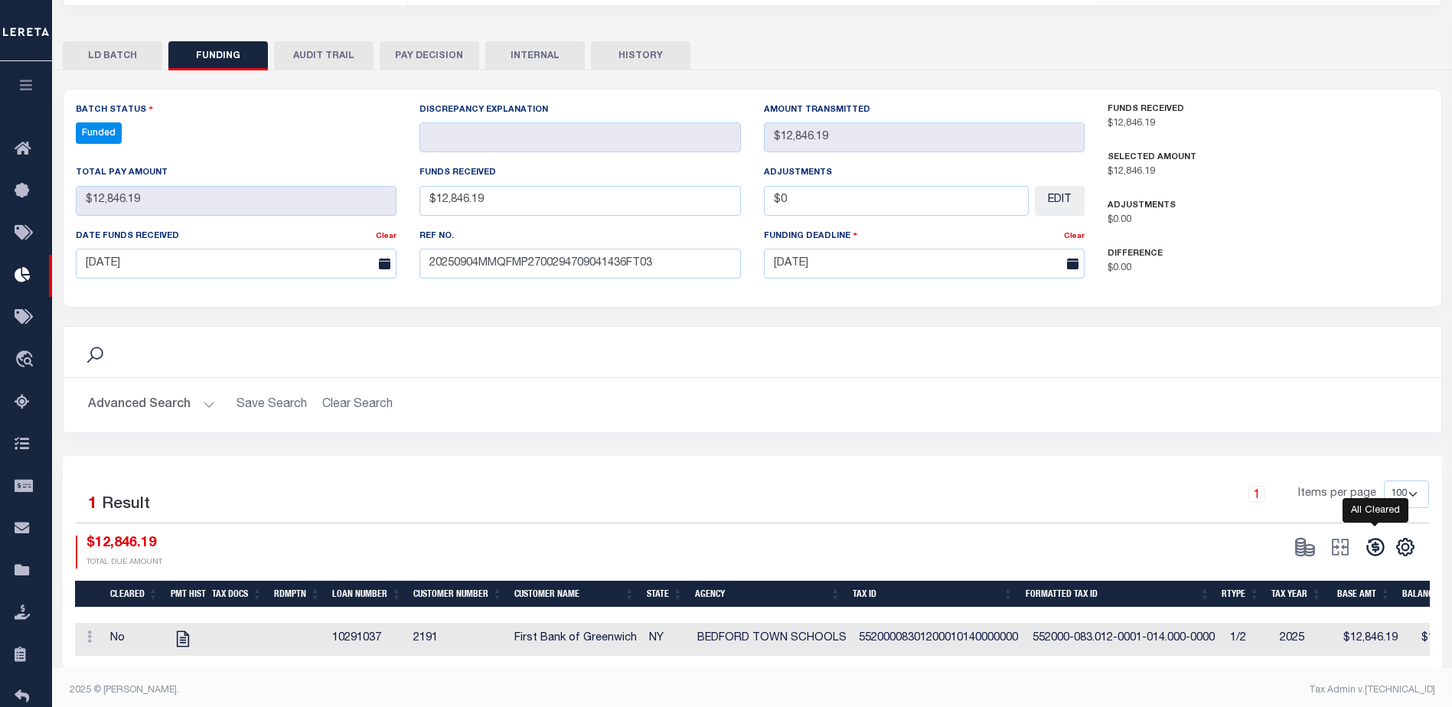
click at [1367, 539] on icon at bounding box center [1375, 548] width 18 height 18
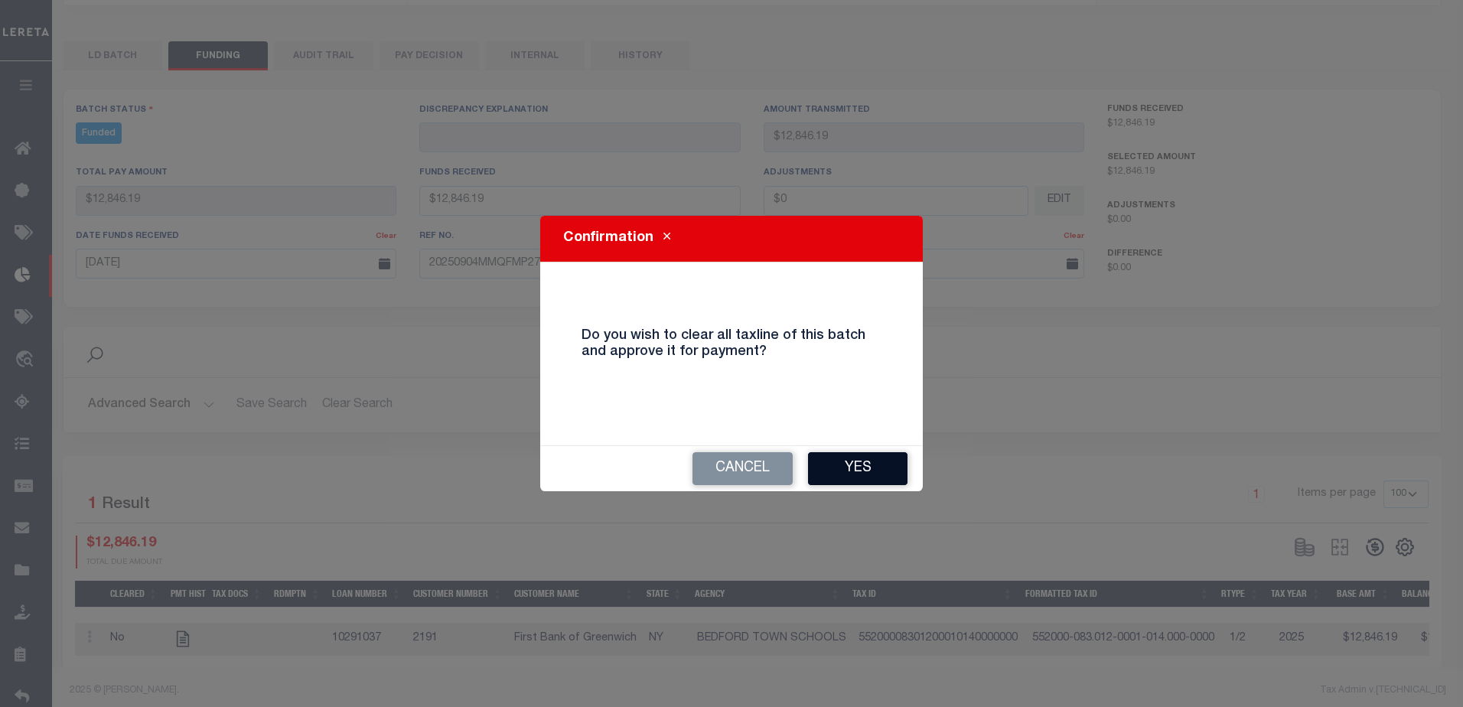
click at [882, 478] on button "Yes" at bounding box center [857, 468] width 99 height 33
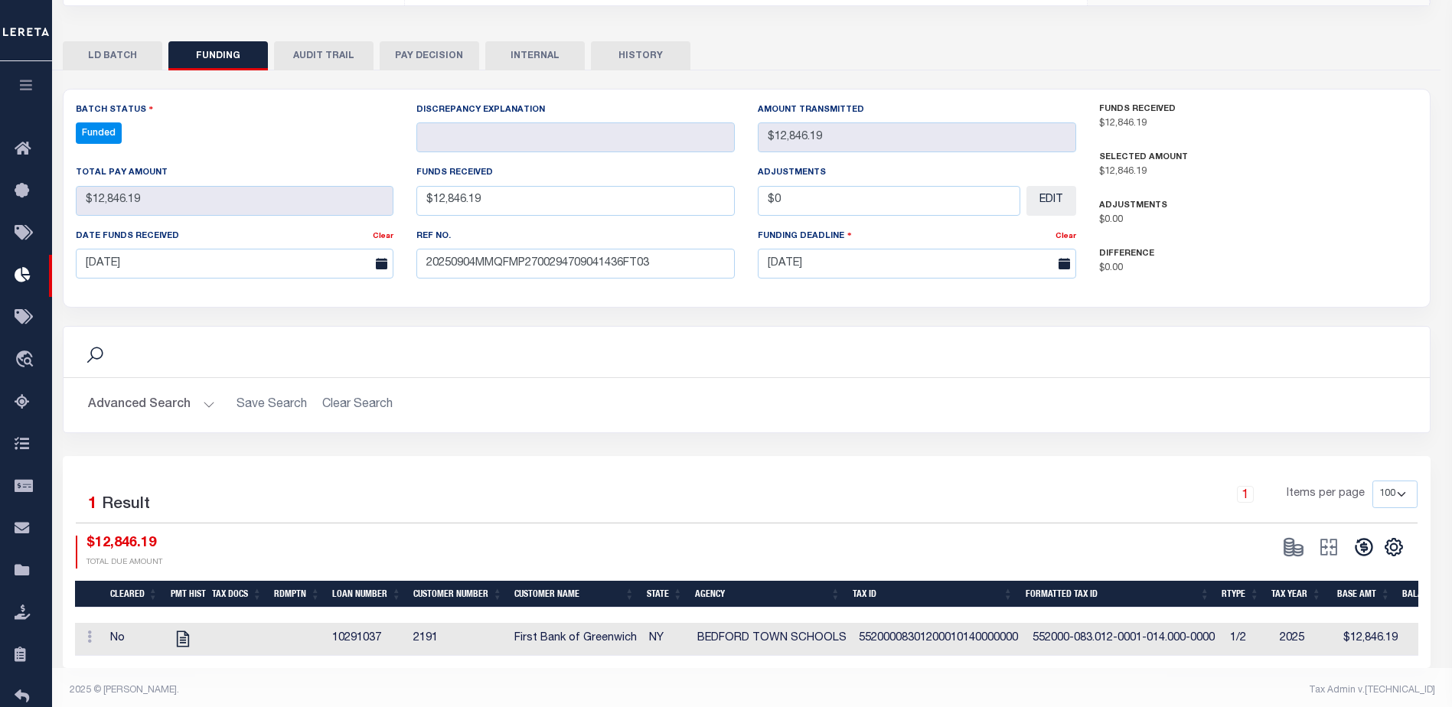
type input "$12,846.19"
type input "$0"
select select "100"
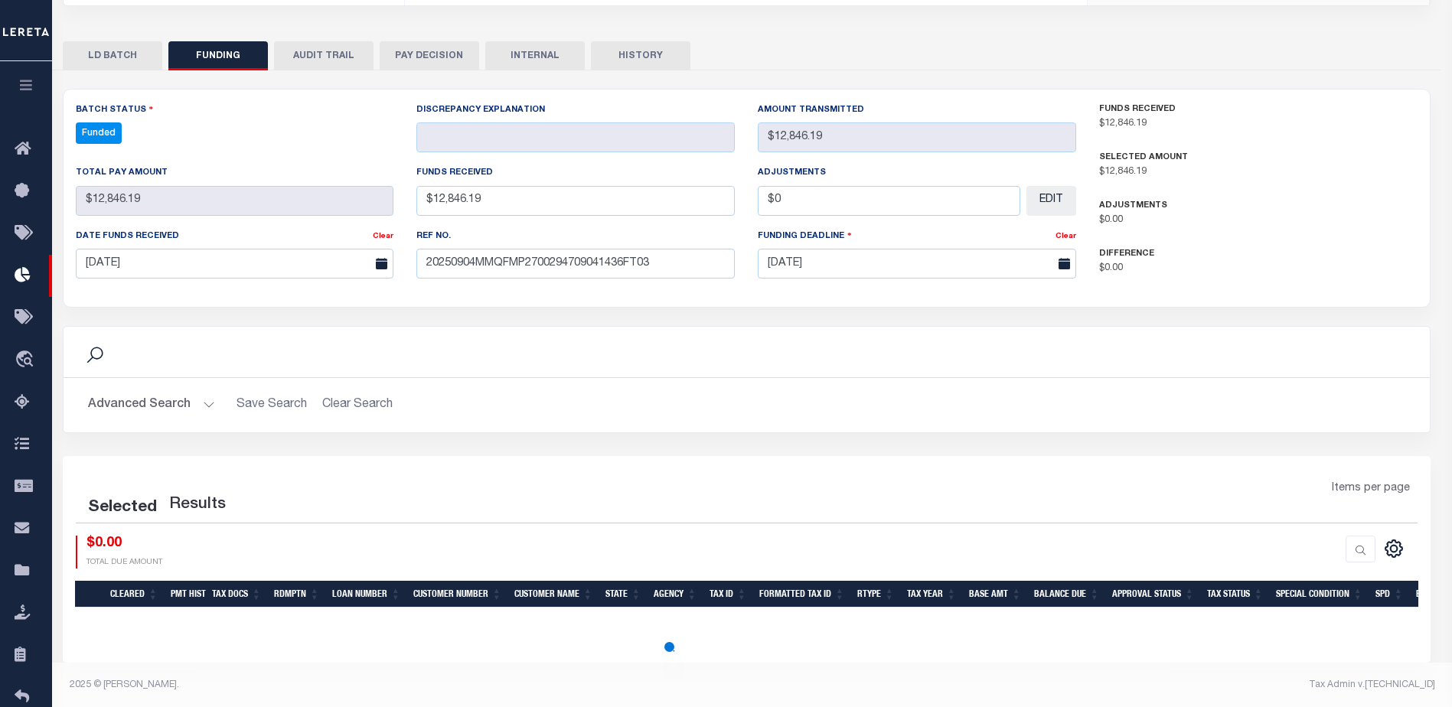
select select "100"
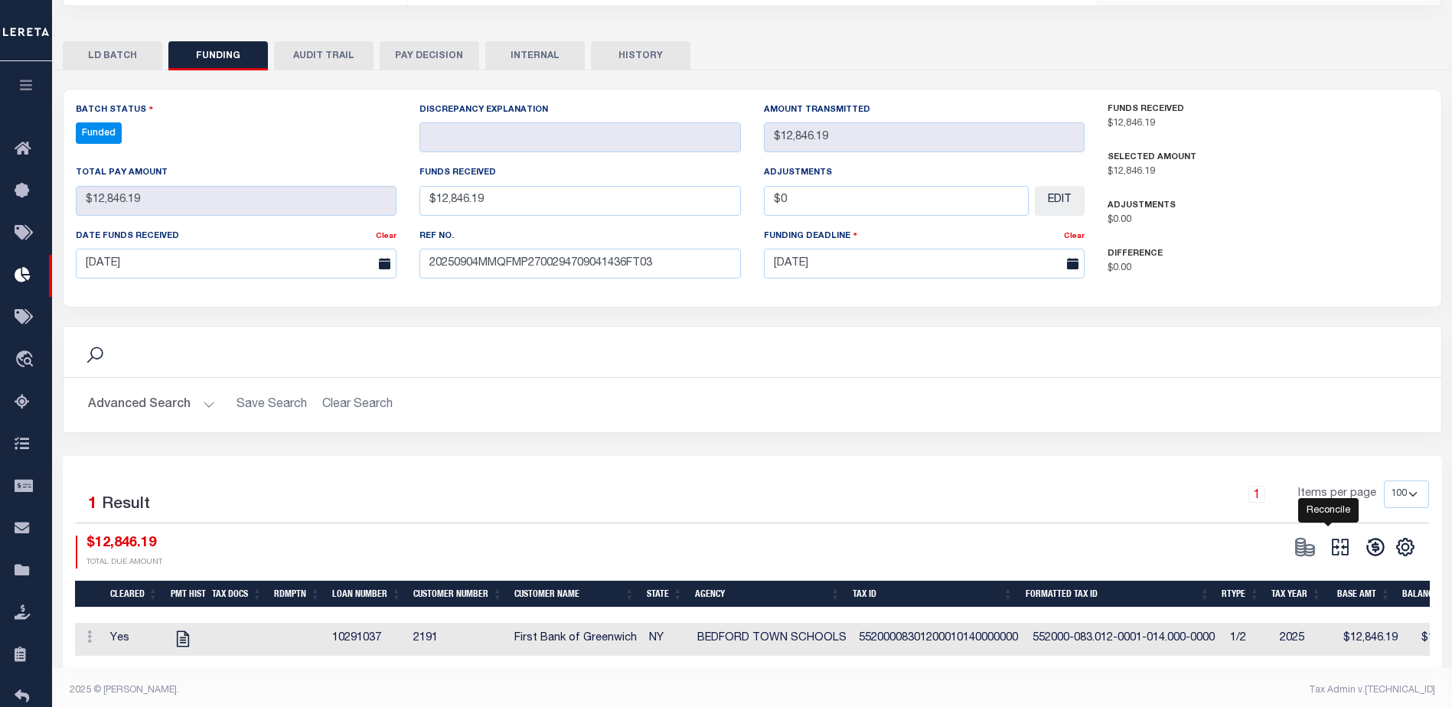
click at [1335, 536] on icon at bounding box center [1339, 546] width 21 height 21
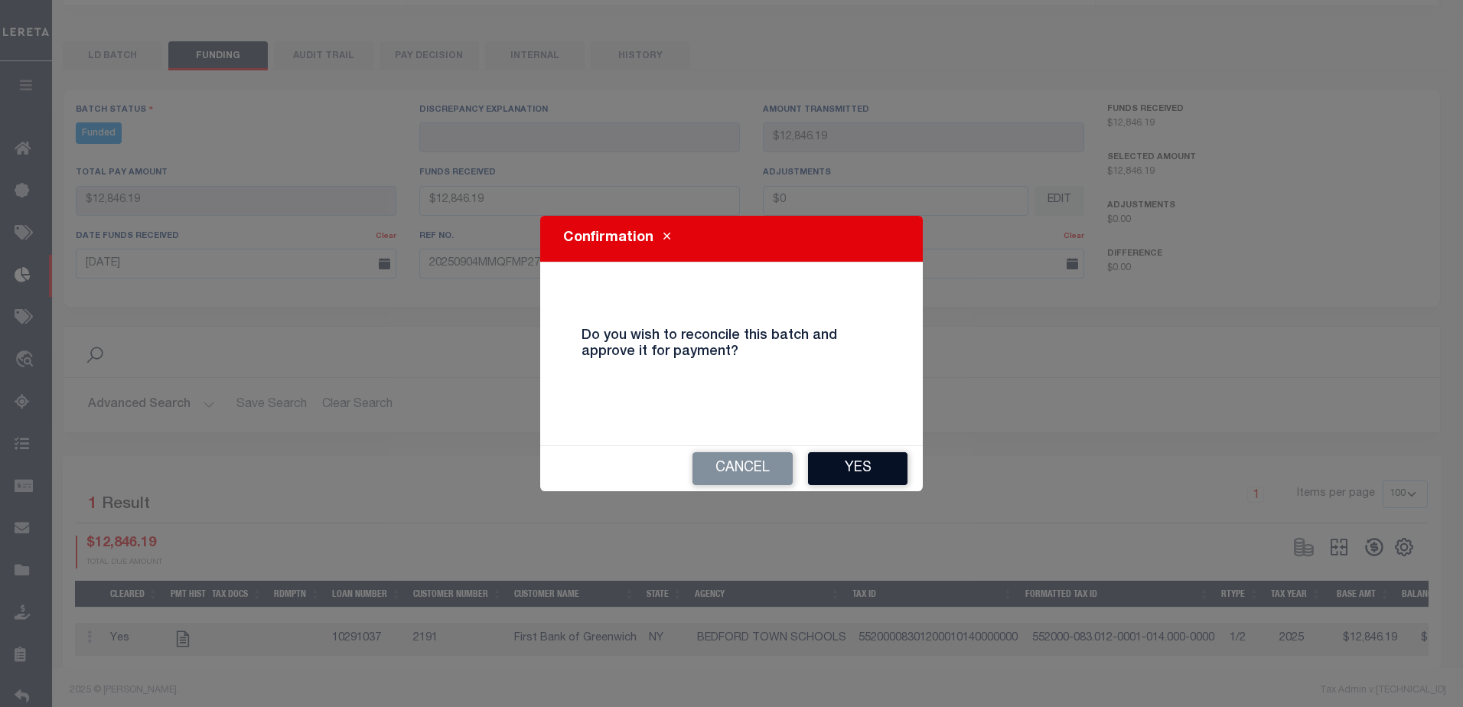
click at [857, 452] on button "Yes" at bounding box center [857, 468] width 99 height 33
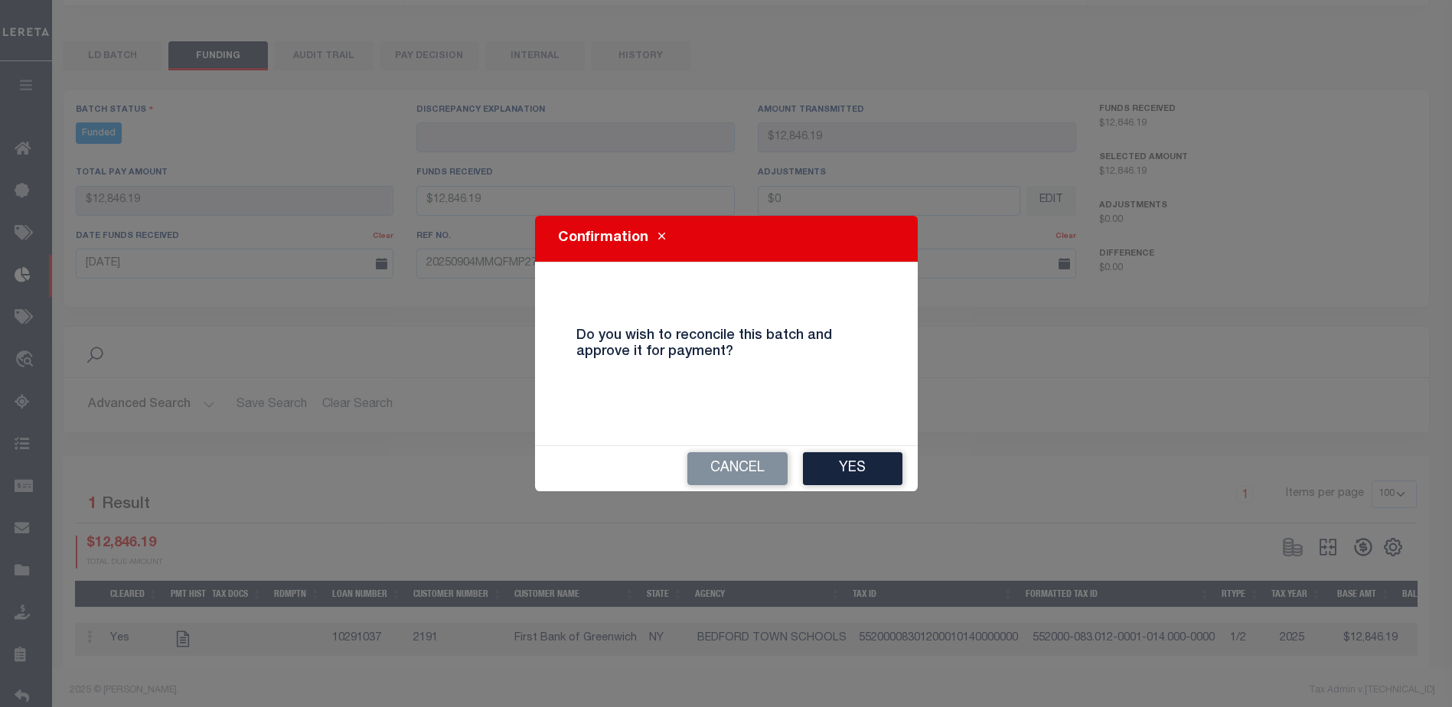
type input "$12,846.19"
type input "$0"
select select "100"
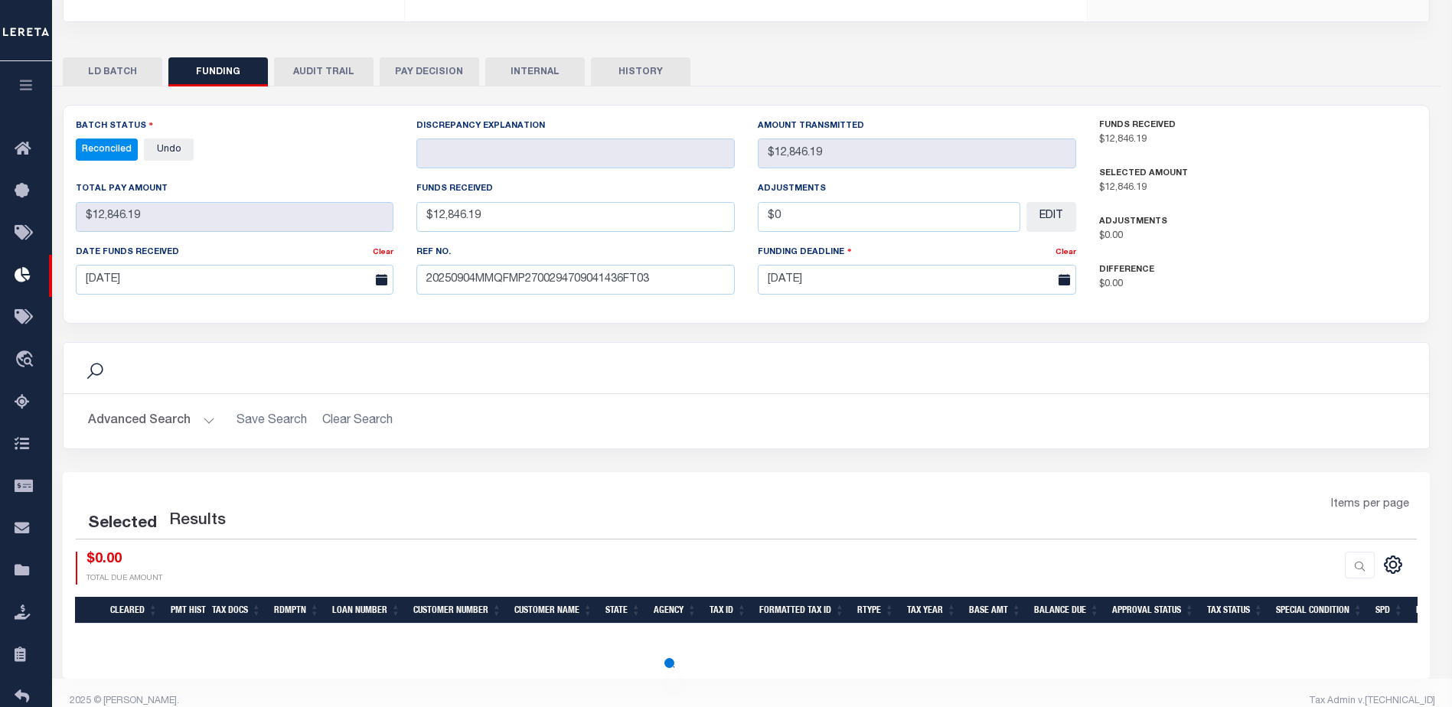
select select "100"
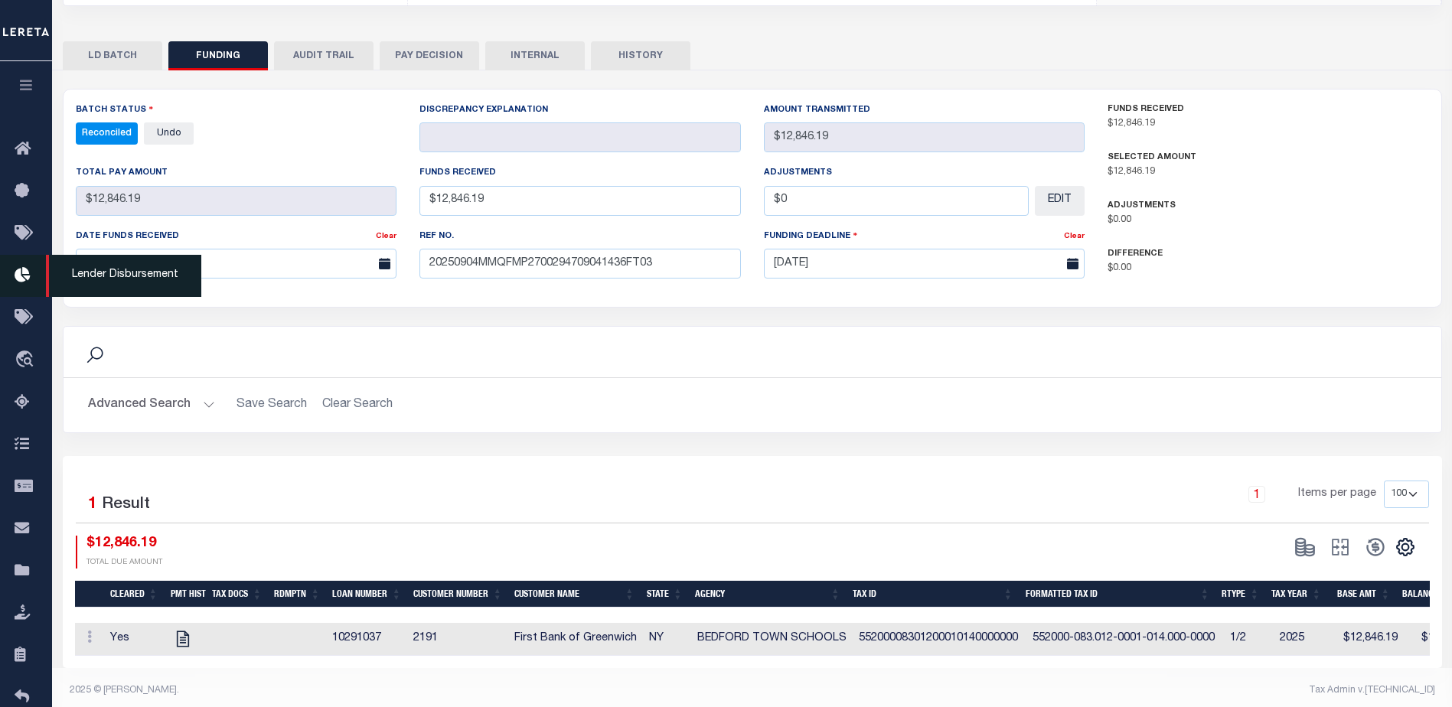
click at [31, 267] on link "Lender Disbursement" at bounding box center [26, 276] width 52 height 42
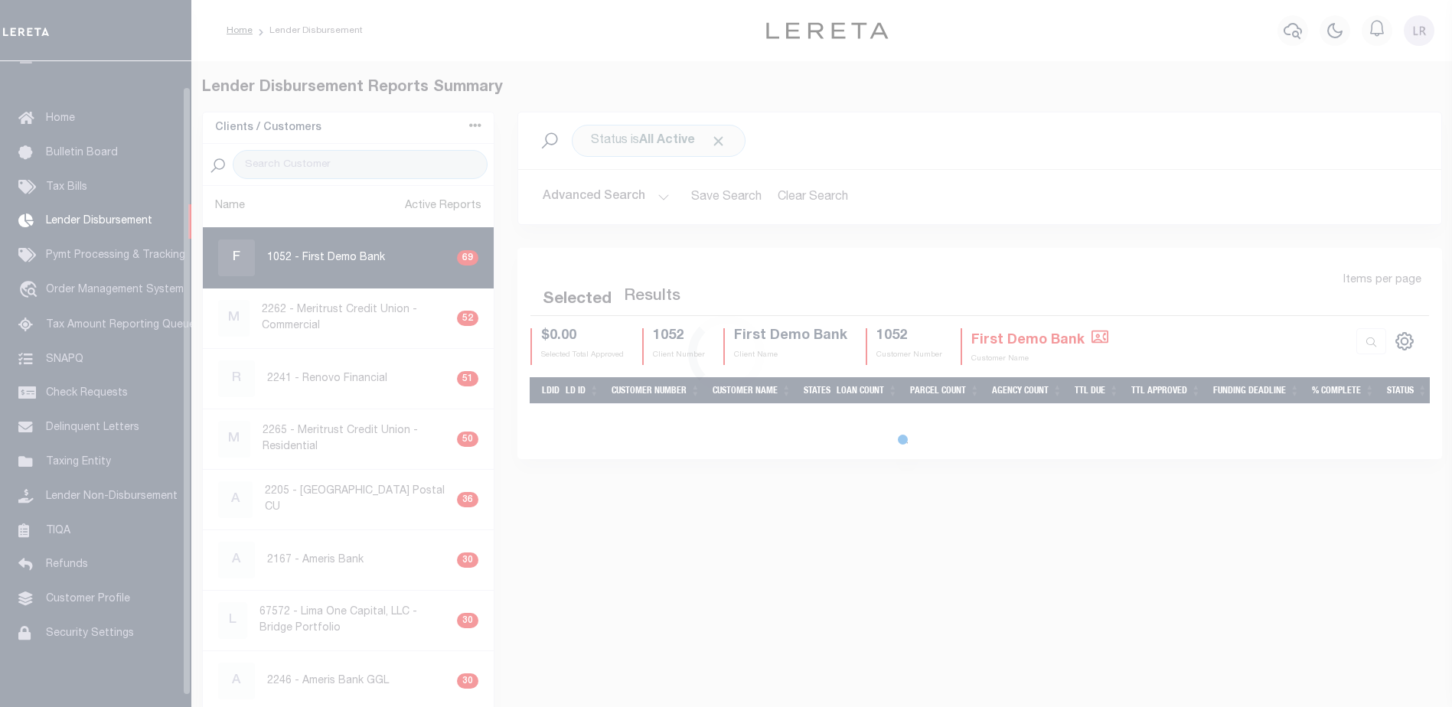
scroll to position [27, 0]
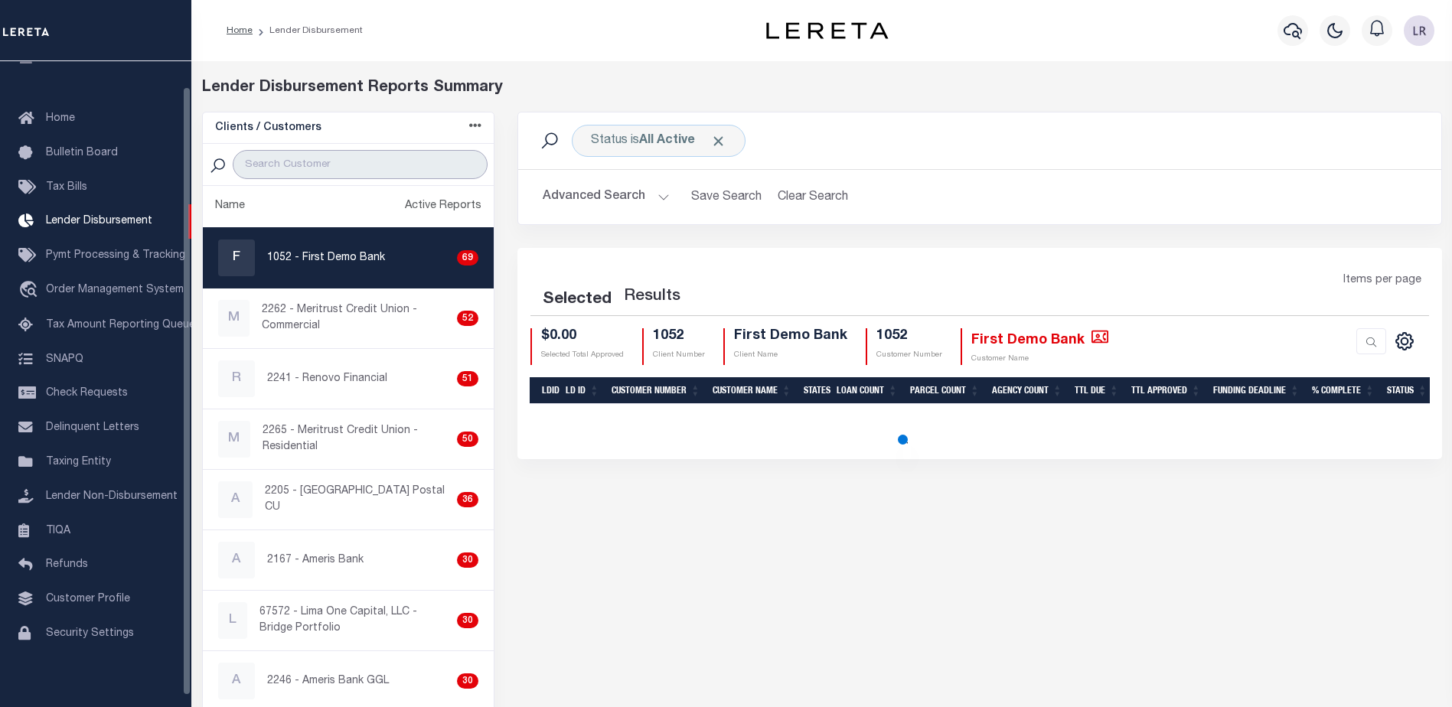
click at [292, 165] on input "search" at bounding box center [360, 164] width 255 height 29
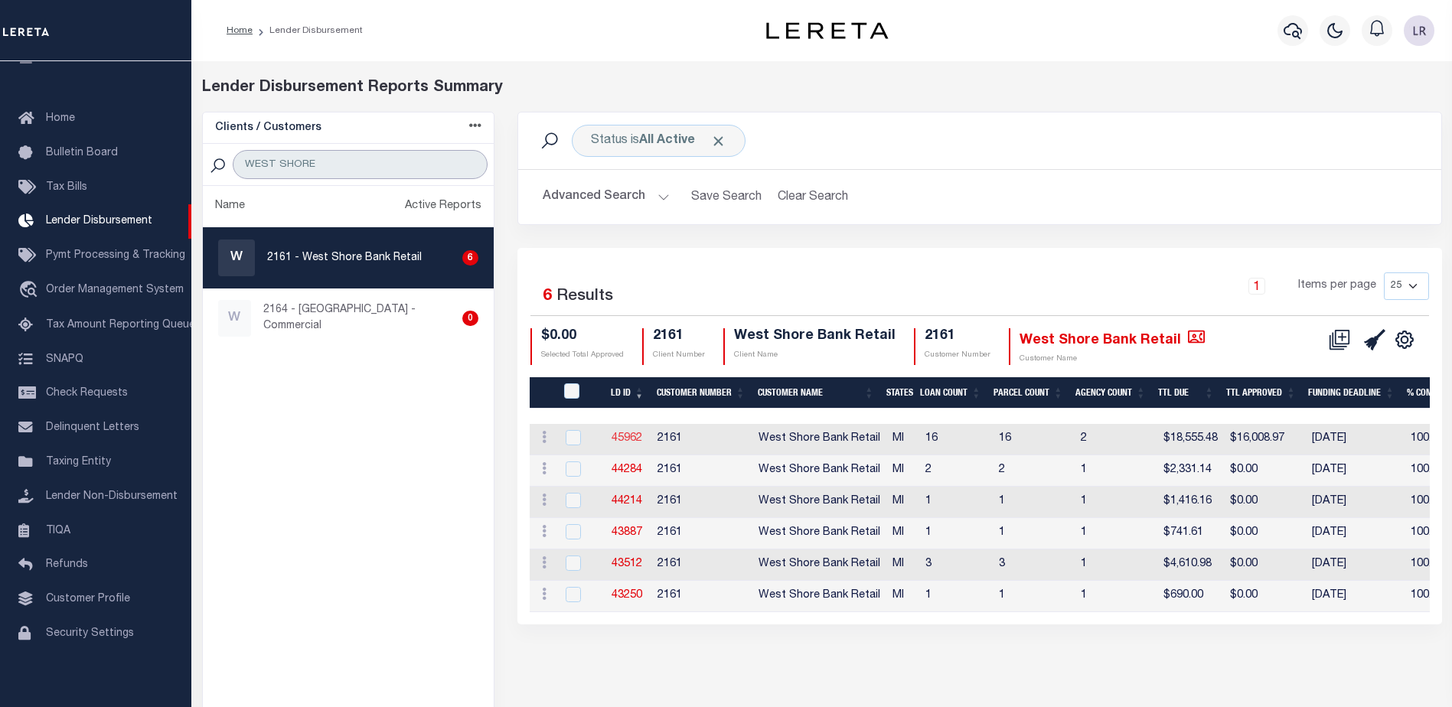
type input "WEST SHORE"
click at [631, 433] on link "45962" at bounding box center [626, 438] width 31 height 11
checkbox input "true"
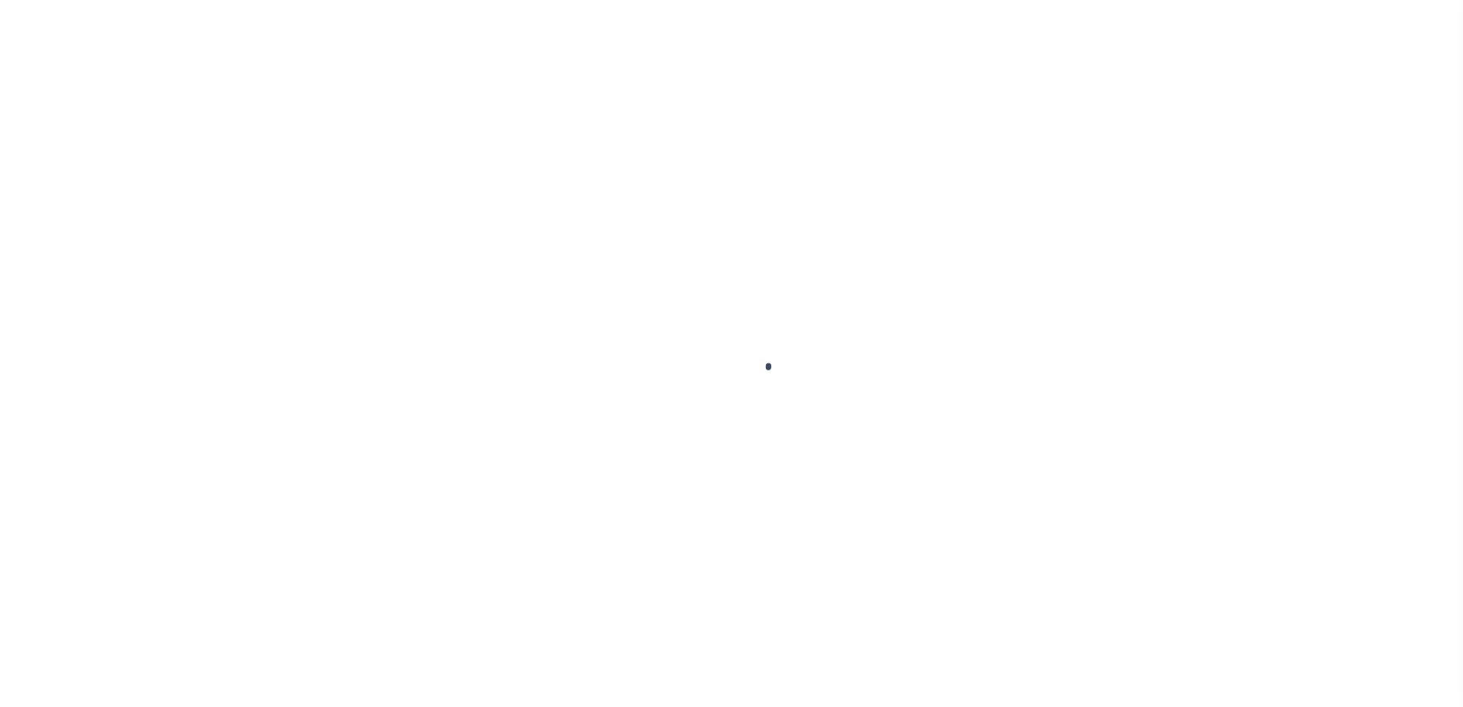
type input "$0.00"
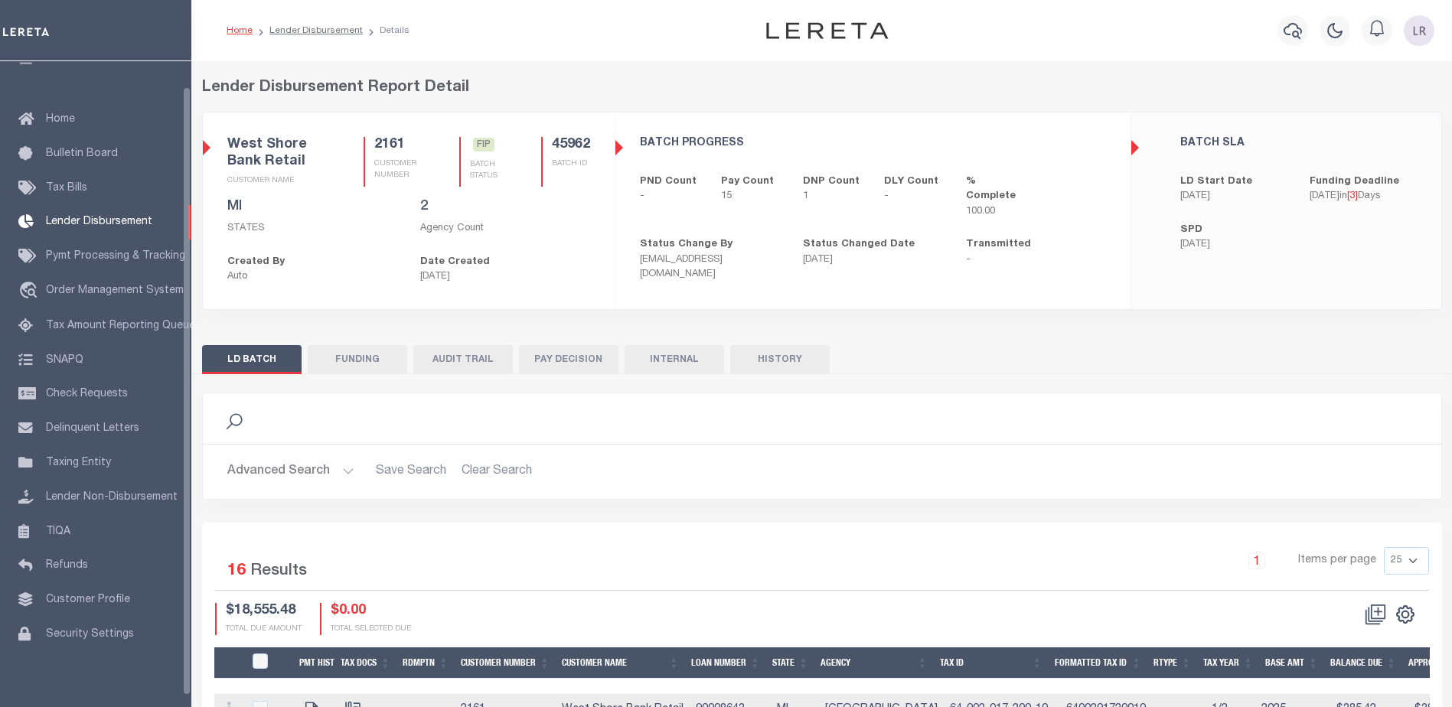
scroll to position [27, 0]
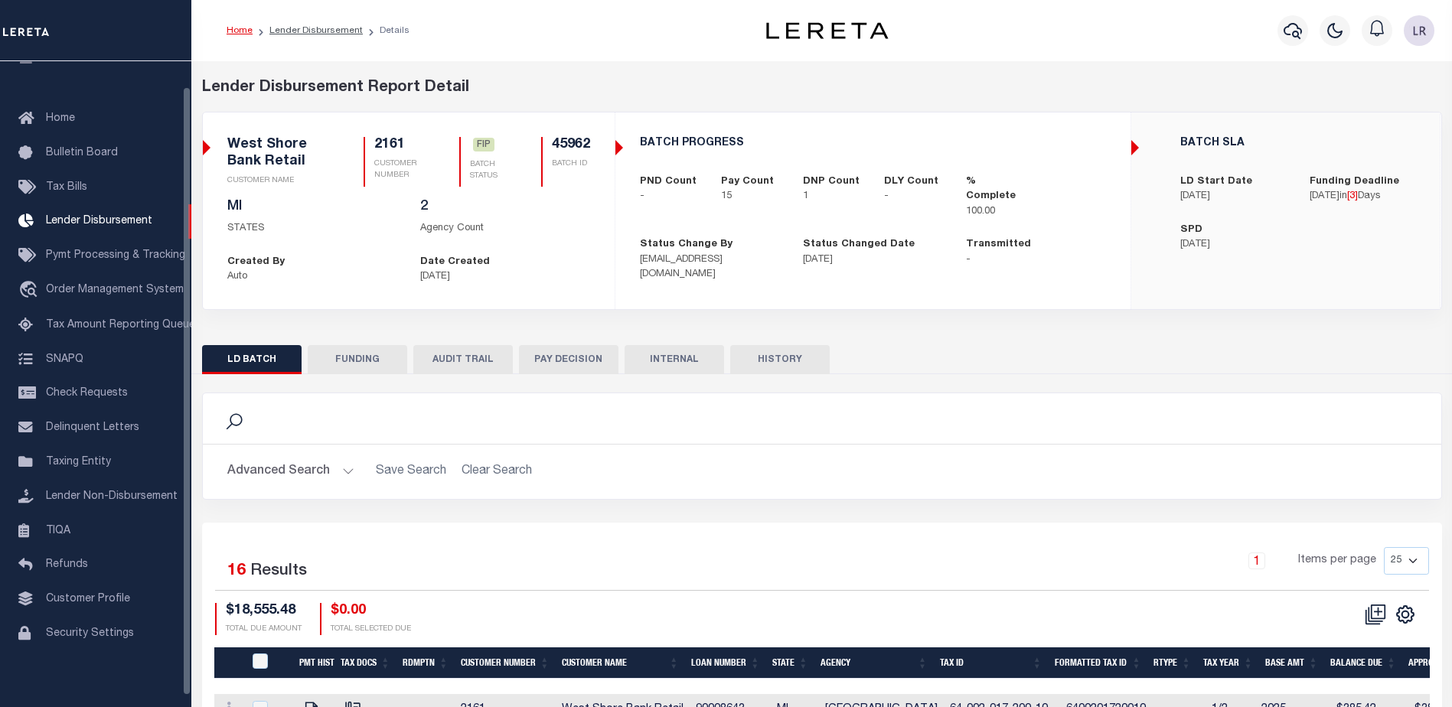
click at [368, 352] on button "FUNDING" at bounding box center [357, 359] width 99 height 29
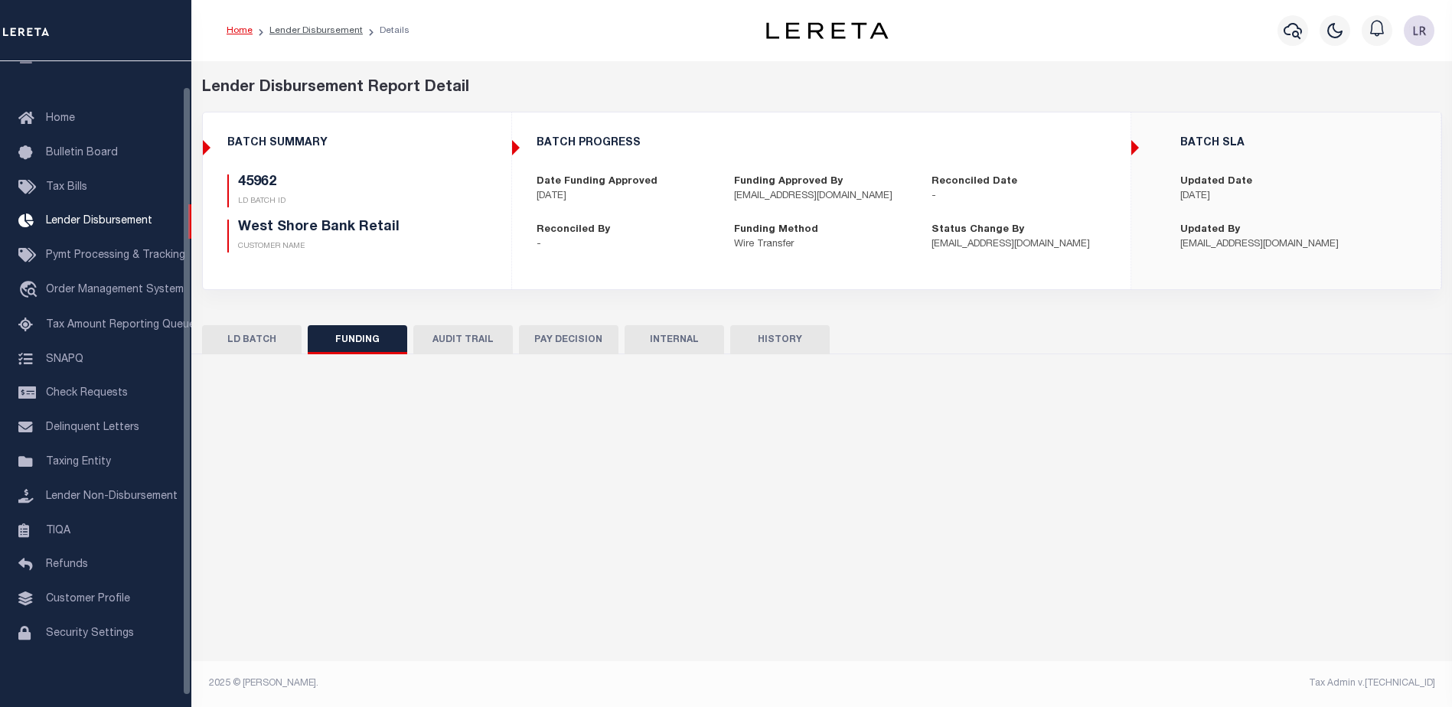
type input "$16,008.97"
type input "$0"
type input "09/09/2025"
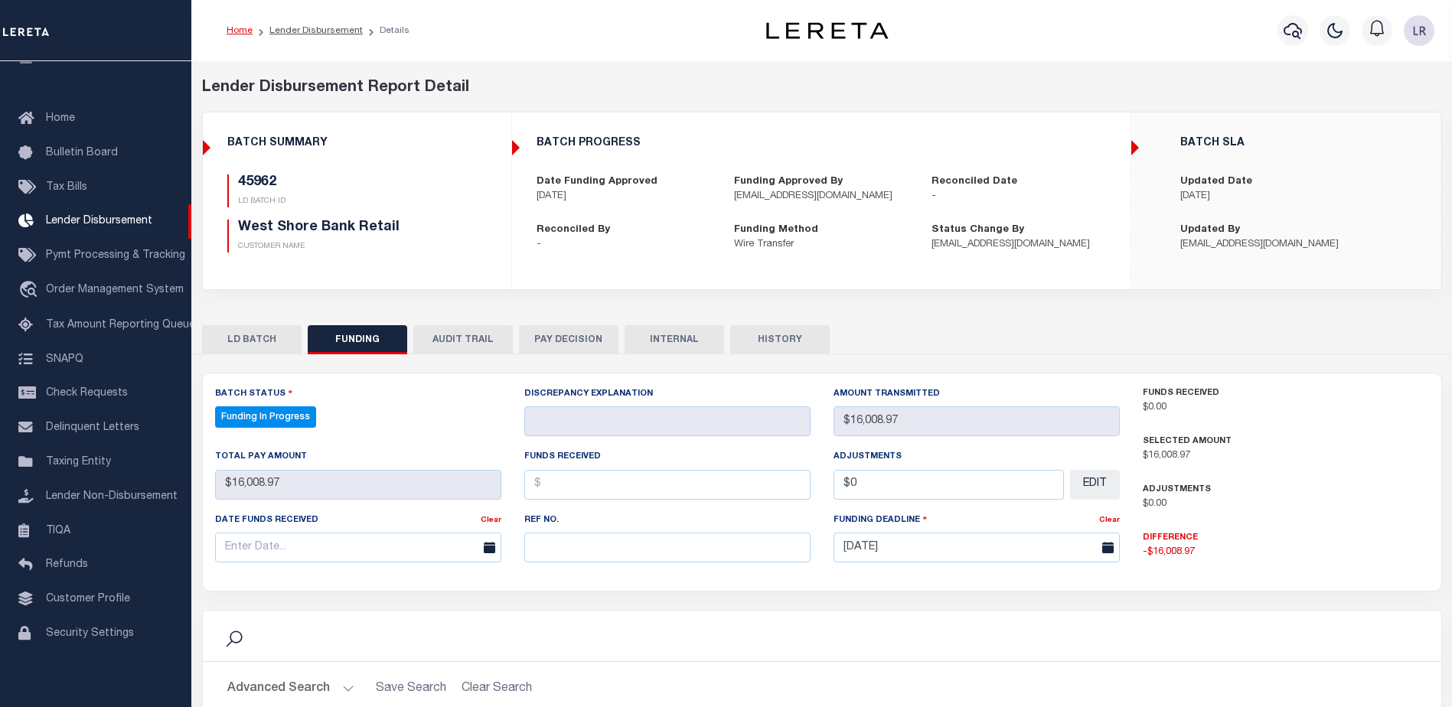
select select "100"
click at [567, 550] on input "text" at bounding box center [667, 548] width 286 height 30
paste input "20250904MMQFMP2700162309040906FT03"
type input "20250904MMQFMP2700162309040906FT03"
click at [562, 491] on input "text" at bounding box center [667, 485] width 286 height 30
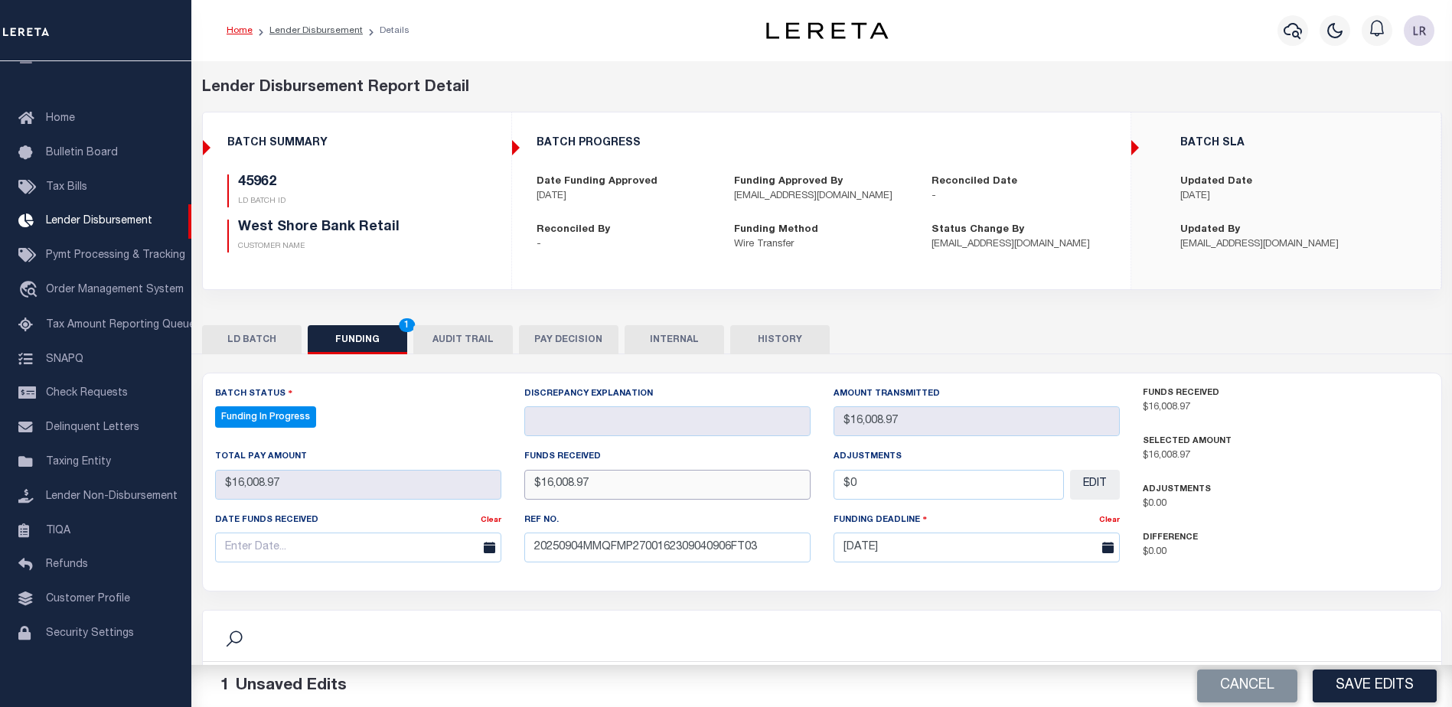
type input "$16,008.97"
click at [355, 539] on input "text" at bounding box center [358, 548] width 286 height 30
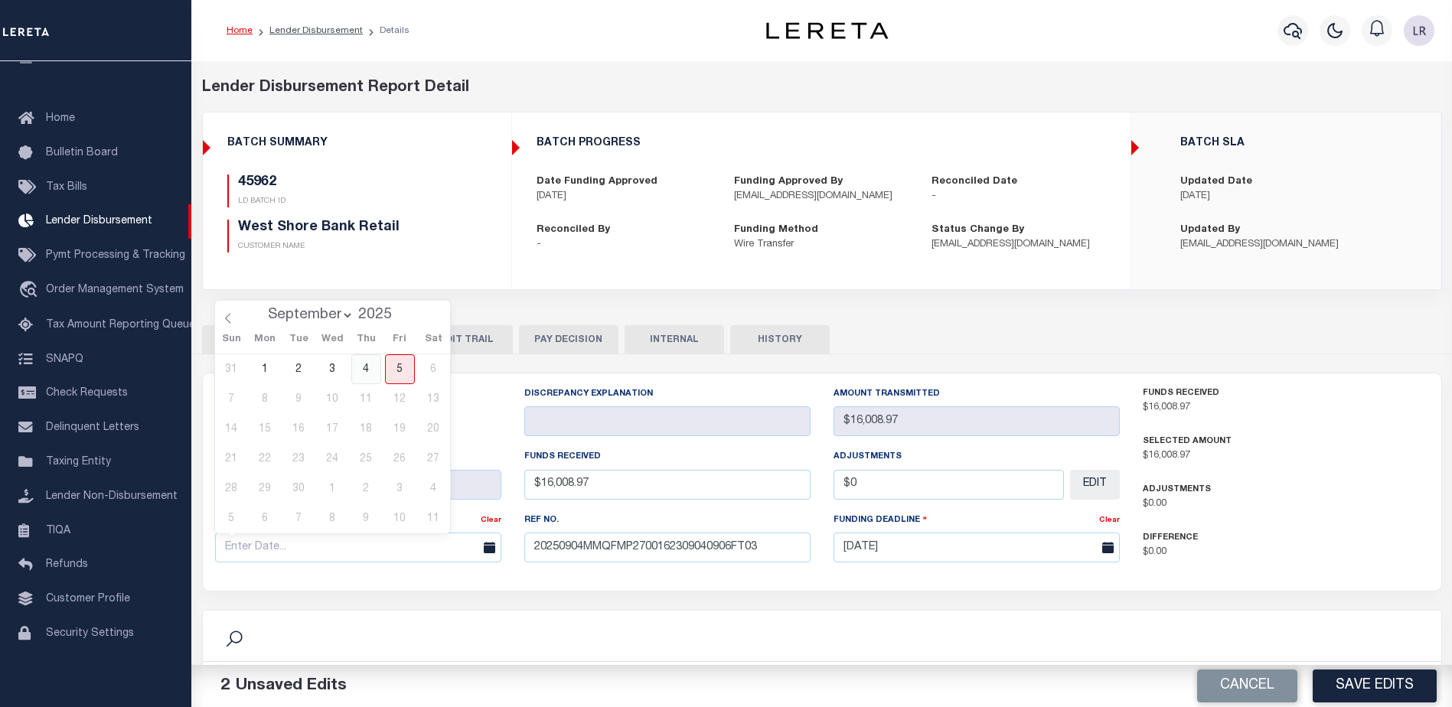
click at [368, 370] on span "4" at bounding box center [366, 369] width 30 height 30
type input "[DATE]"
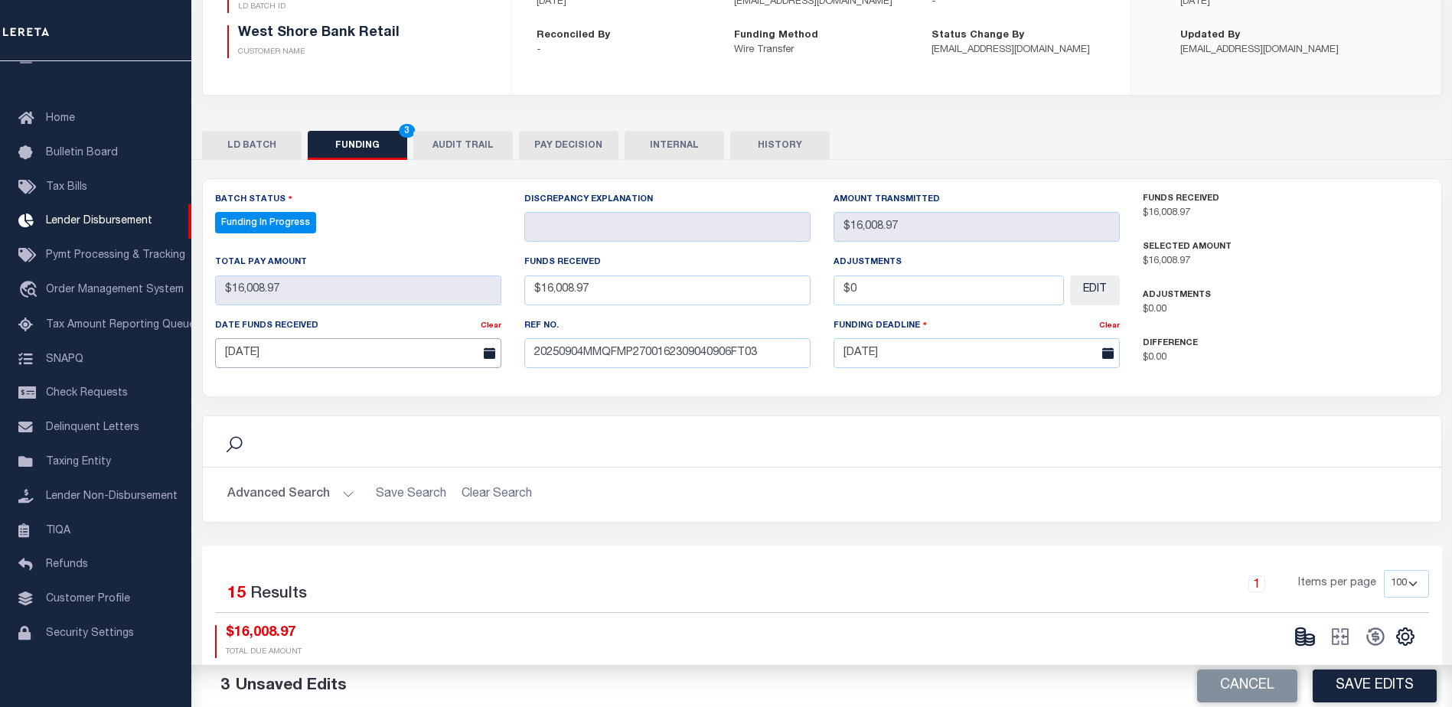
scroll to position [383, 0]
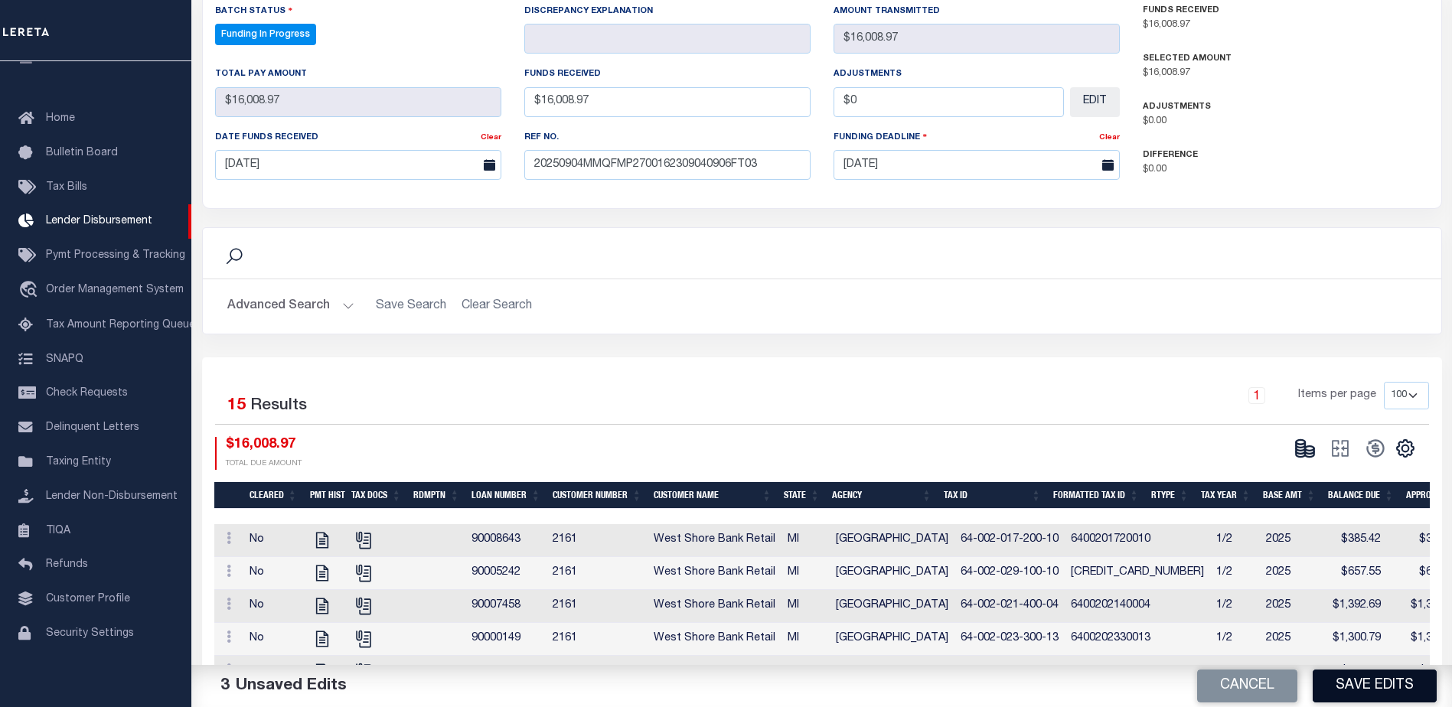
click at [1364, 686] on button "Save Edits" at bounding box center [1374, 686] width 124 height 33
type input "$16,008.97"
type input "$0"
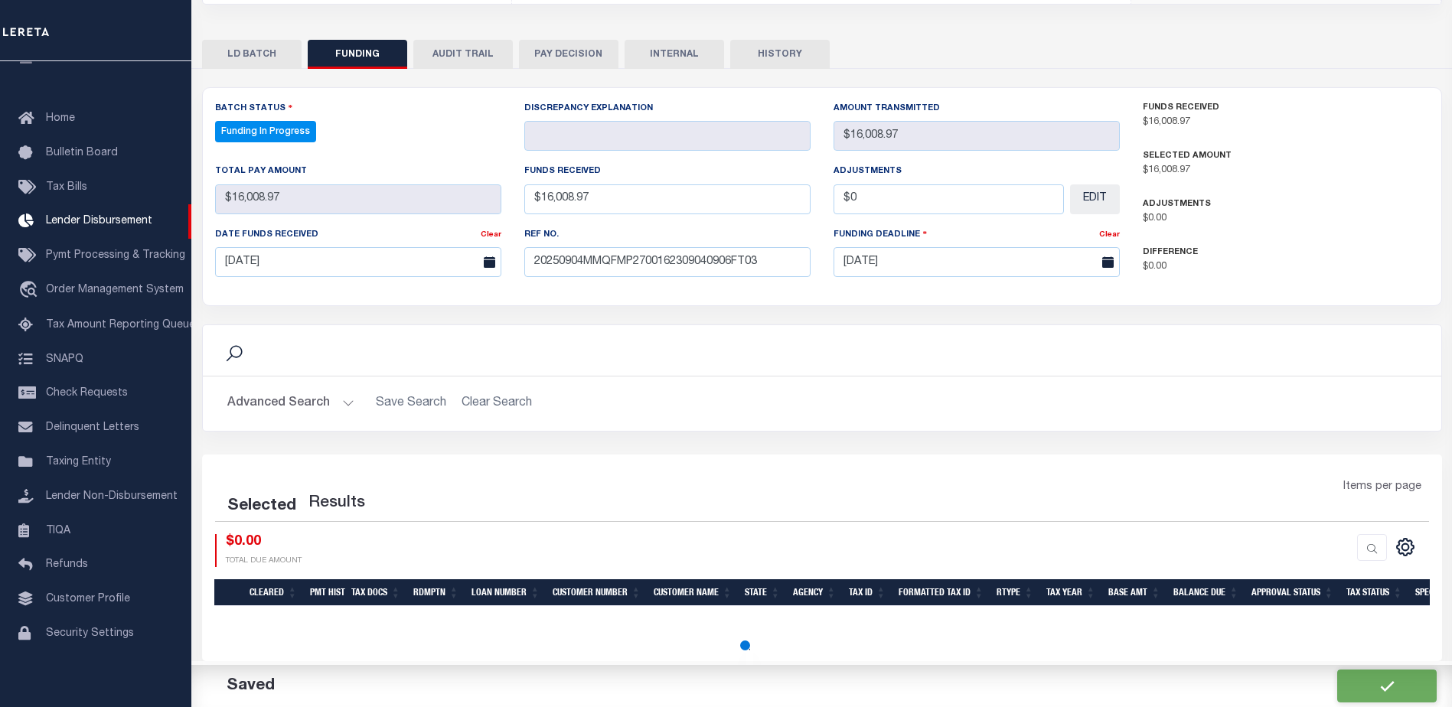
select select "100"
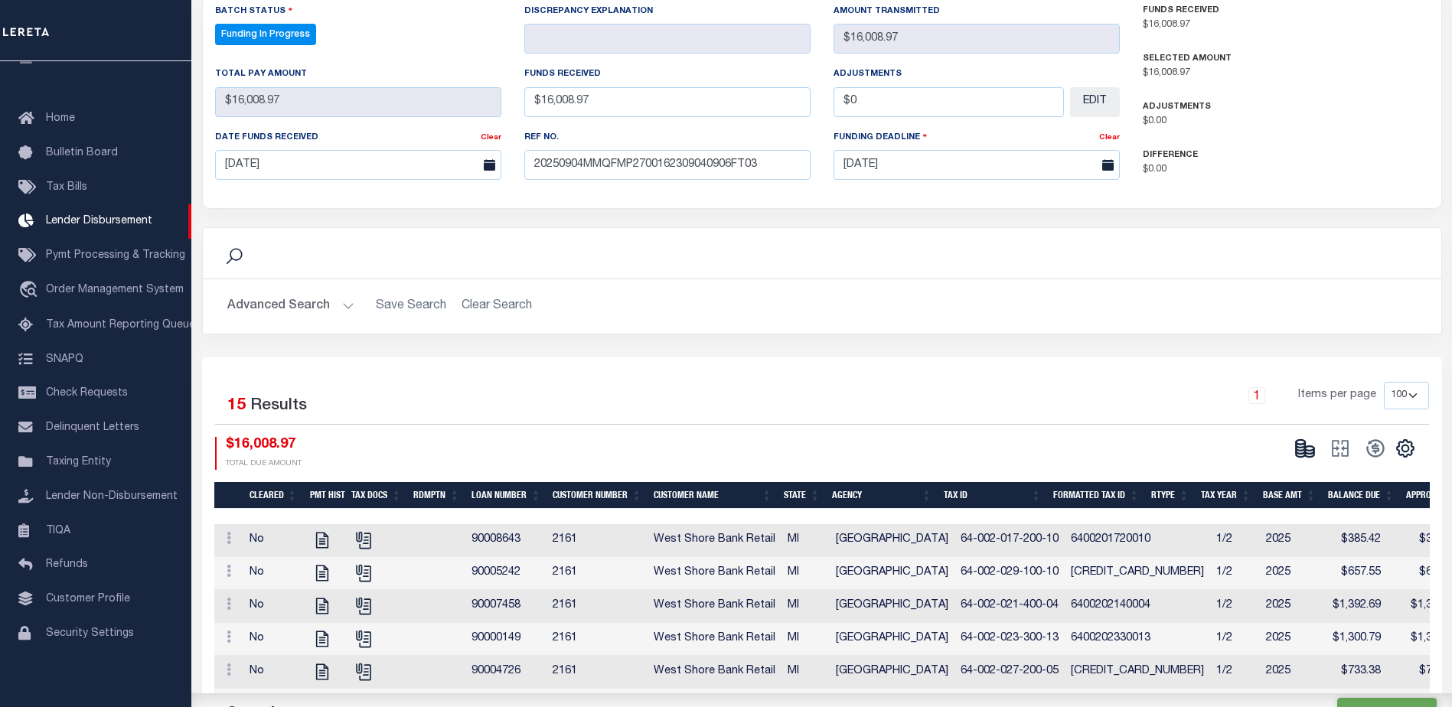
click at [1310, 451] on ellipse at bounding box center [1309, 448] width 9 height 5
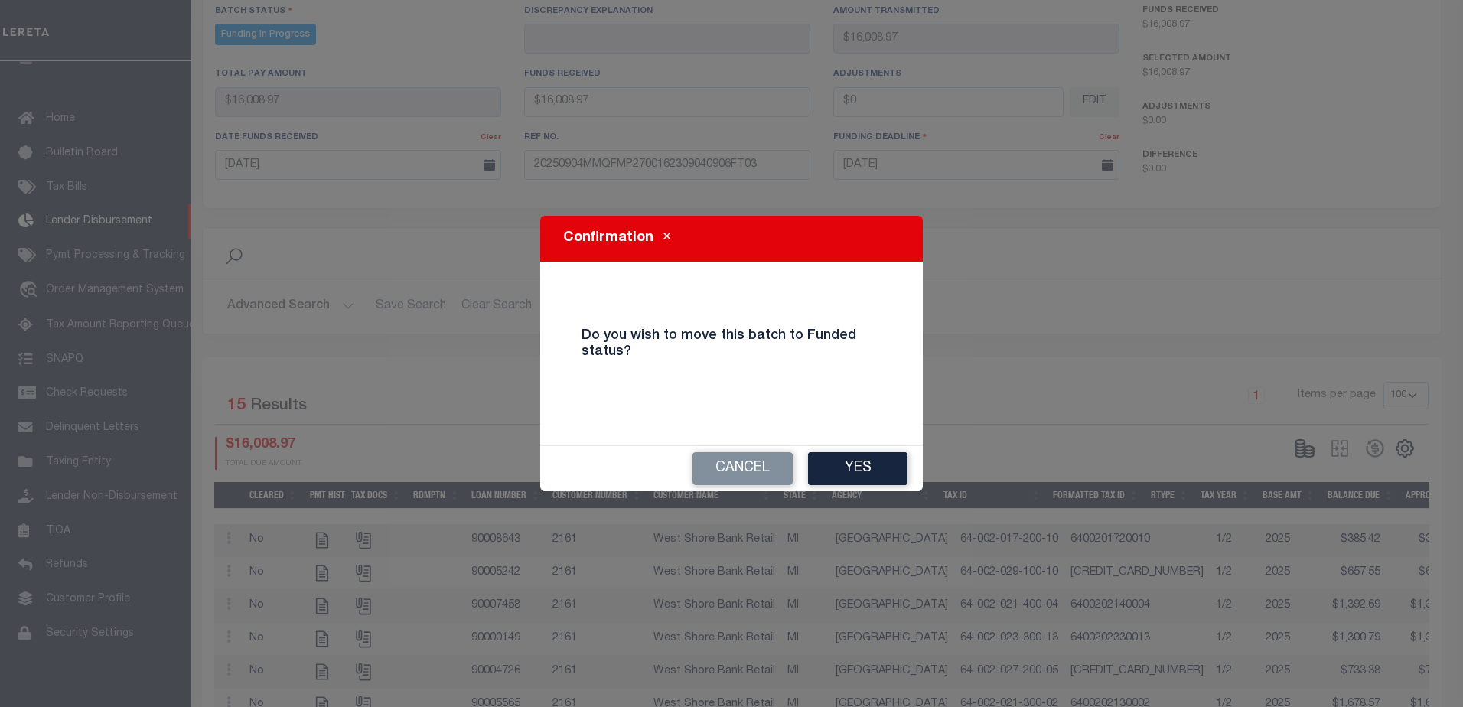
click at [901, 476] on button "Yes" at bounding box center [857, 468] width 99 height 33
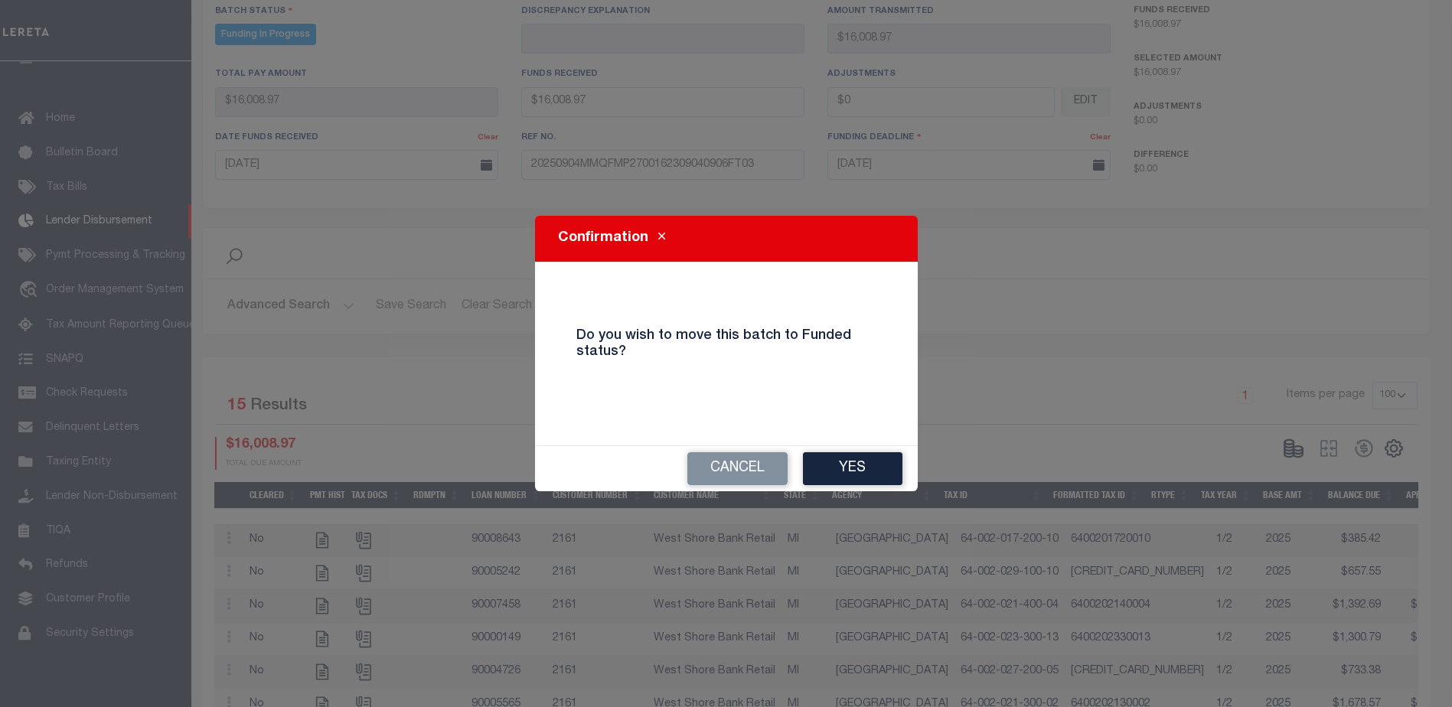
type input "$16,008.97"
type input "$0"
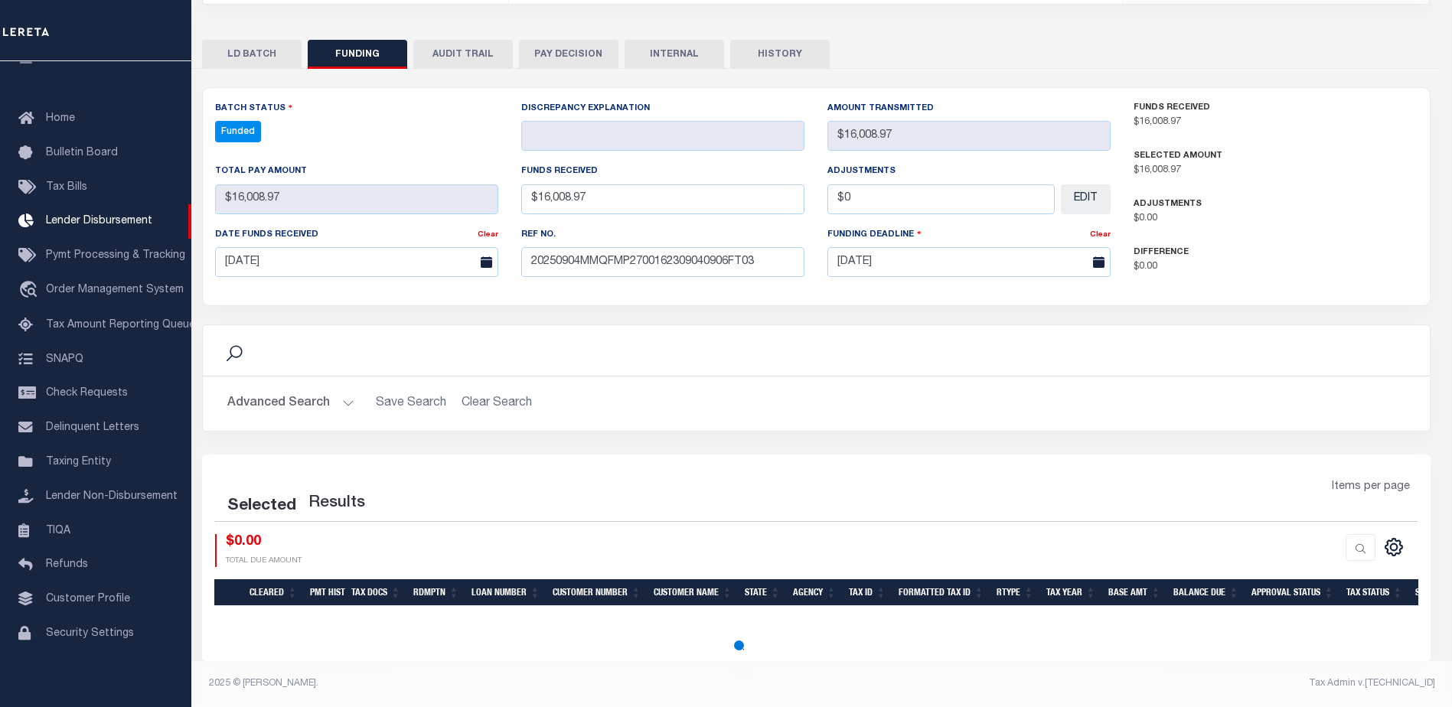
scroll to position [285, 0]
select select "100"
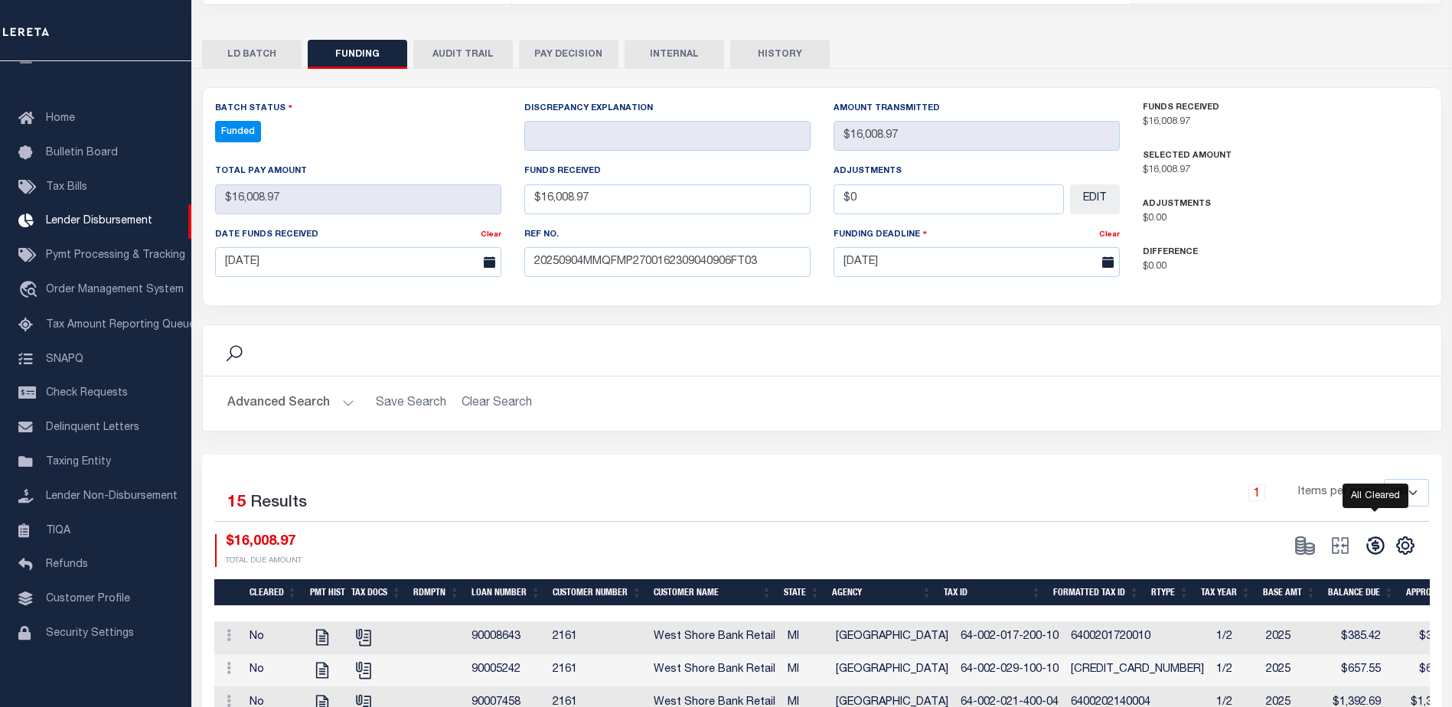
click at [1377, 547] on icon at bounding box center [1375, 546] width 18 height 18
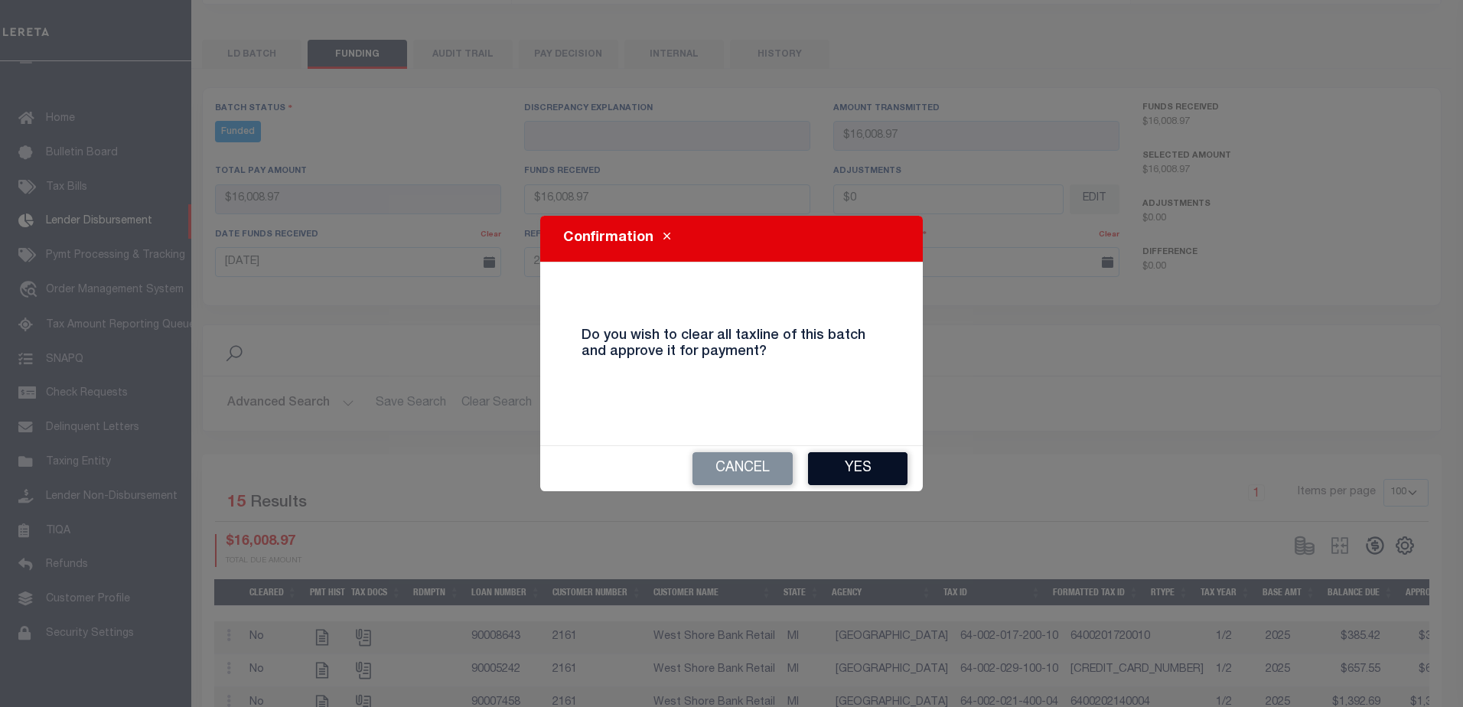
click at [895, 471] on button "Yes" at bounding box center [857, 468] width 99 height 33
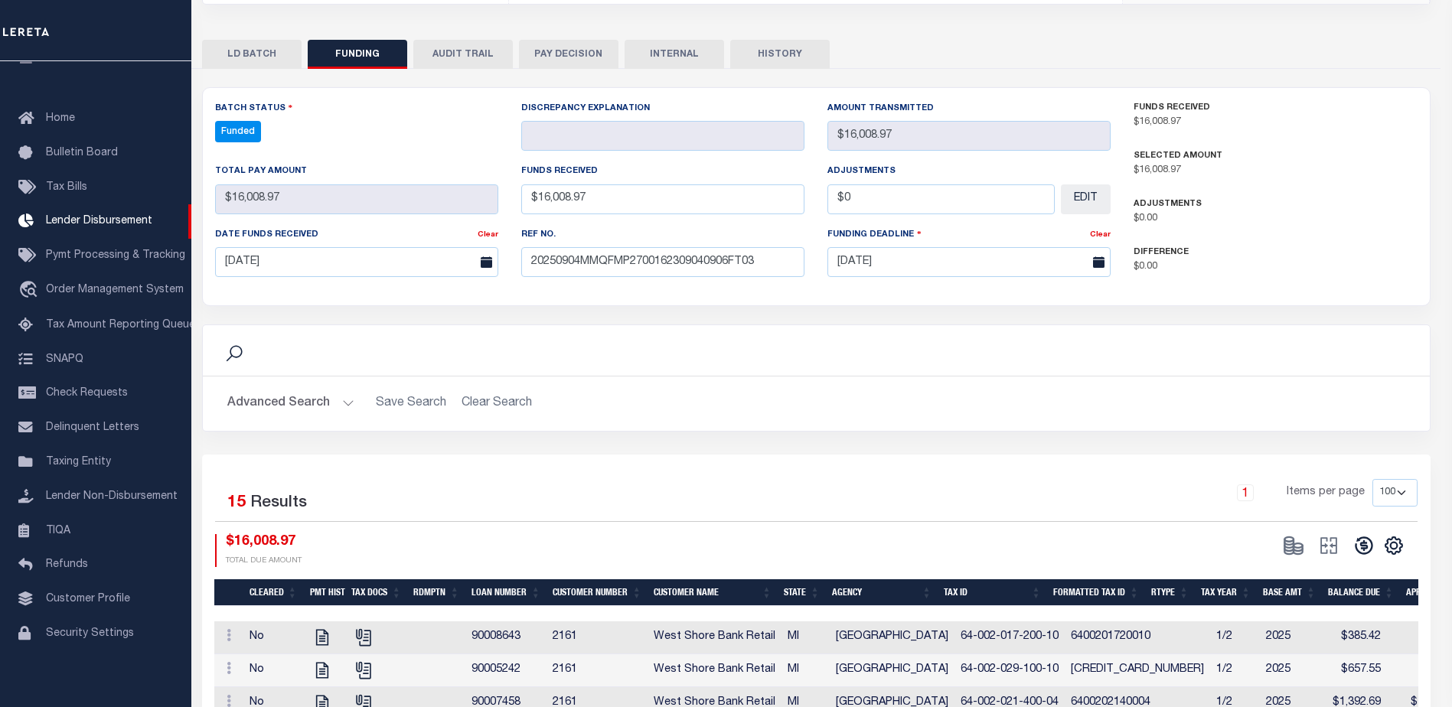
type input "$16,008.97"
type input "$0"
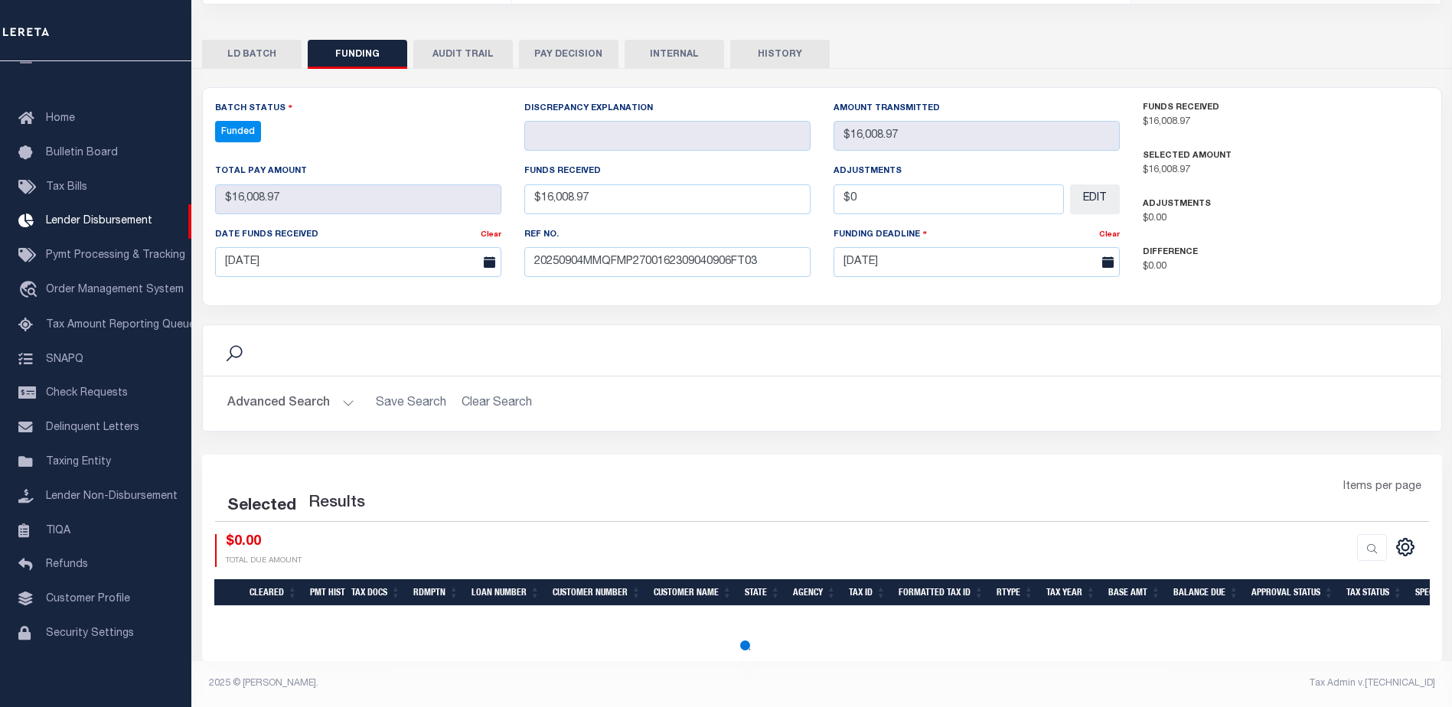
select select "100"
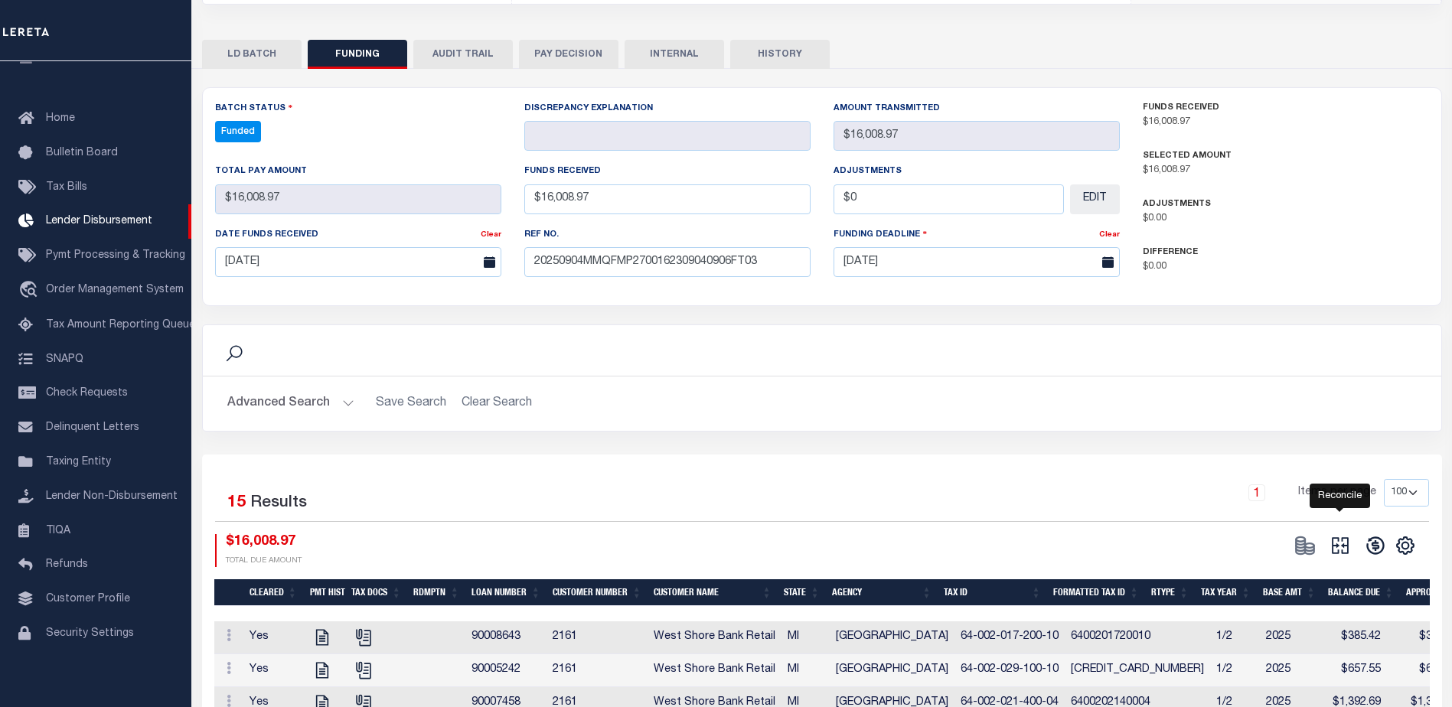
click at [1349, 543] on icon "" at bounding box center [1339, 545] width 21 height 21
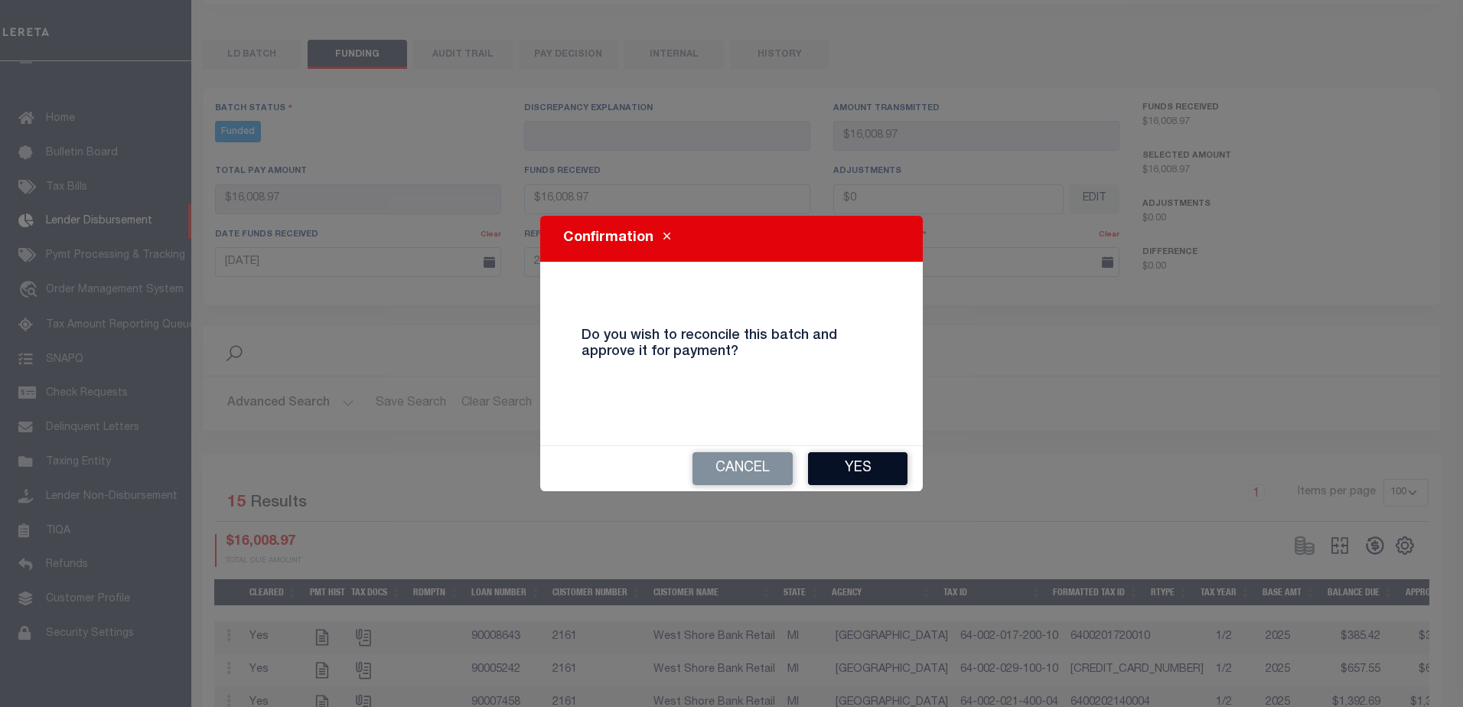
click at [907, 471] on div "Cancel Yes" at bounding box center [731, 468] width 383 height 45
click at [895, 470] on button "Yes" at bounding box center [857, 468] width 99 height 33
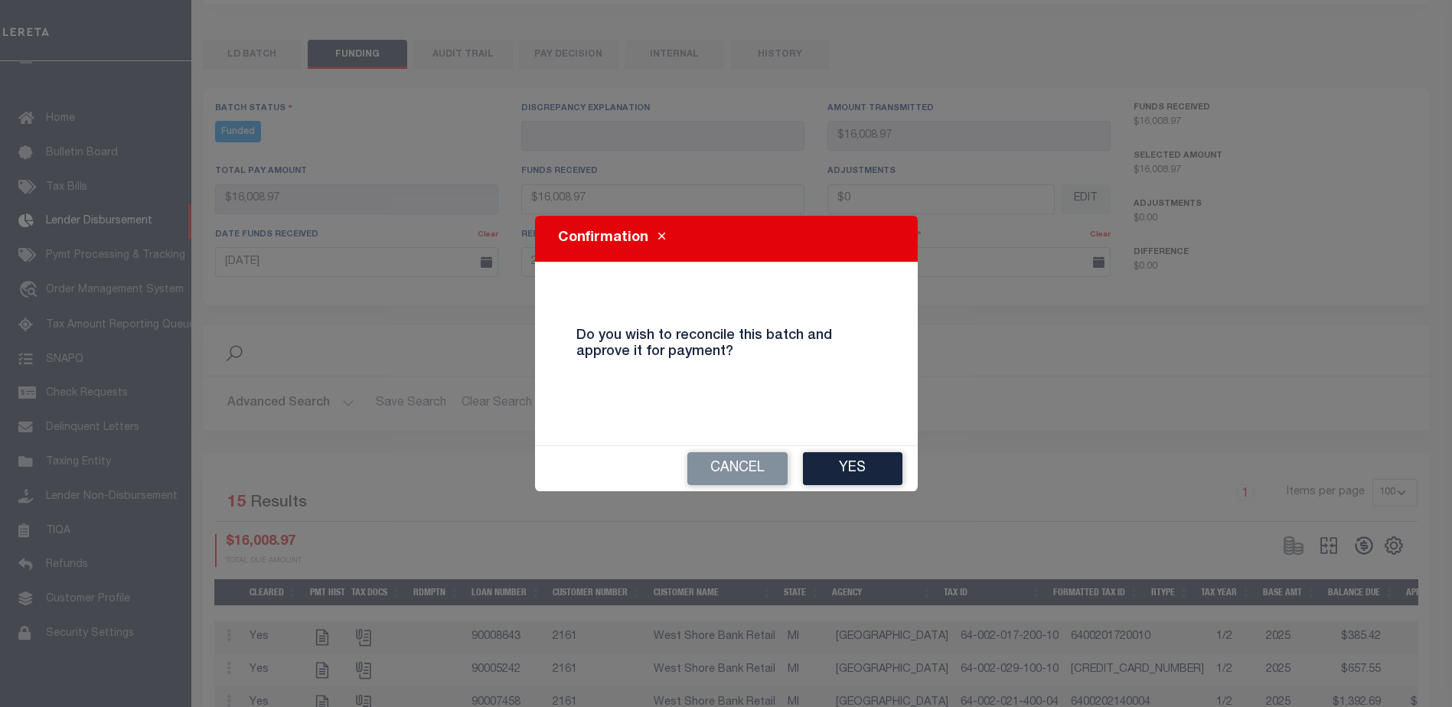
type input "$16,008.97"
type input "$0"
select select "100"
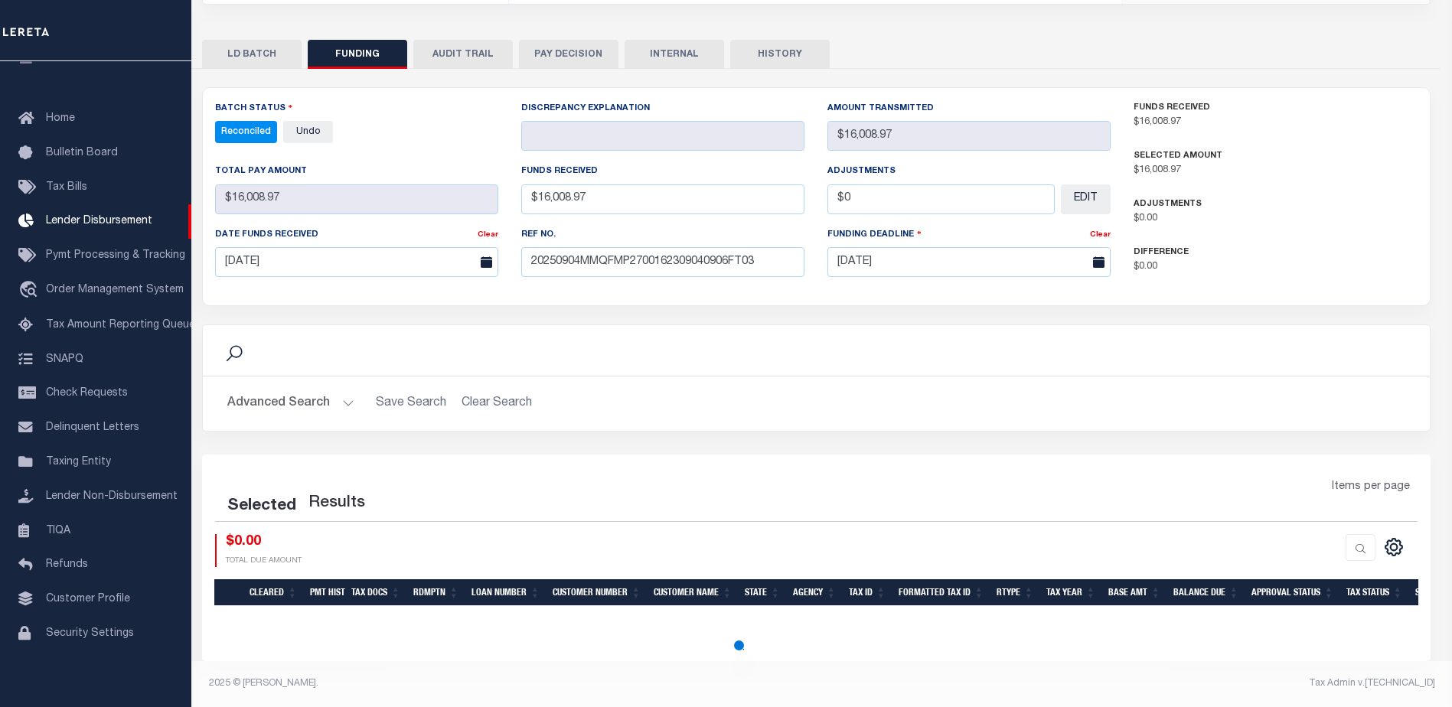
select select "100"
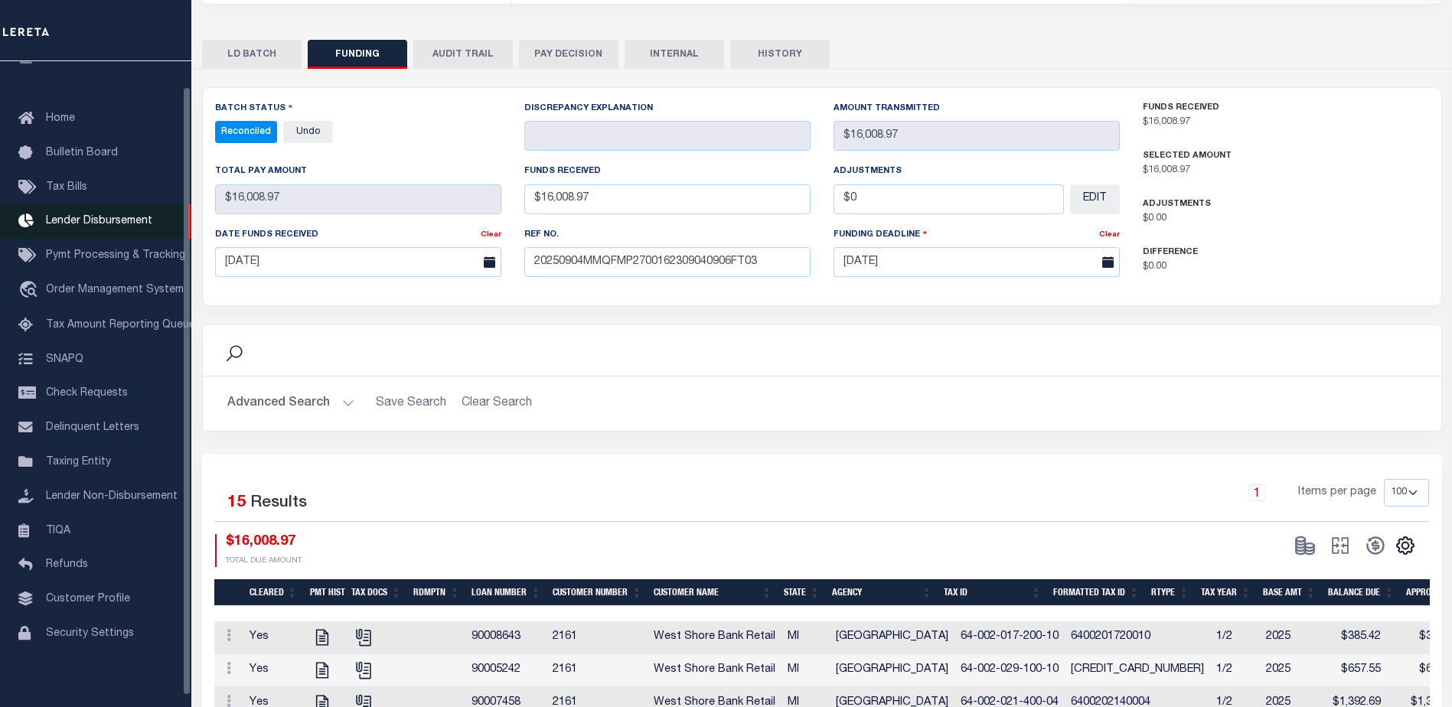
click at [149, 229] on link "Lender Disbursement" at bounding box center [95, 221] width 191 height 34
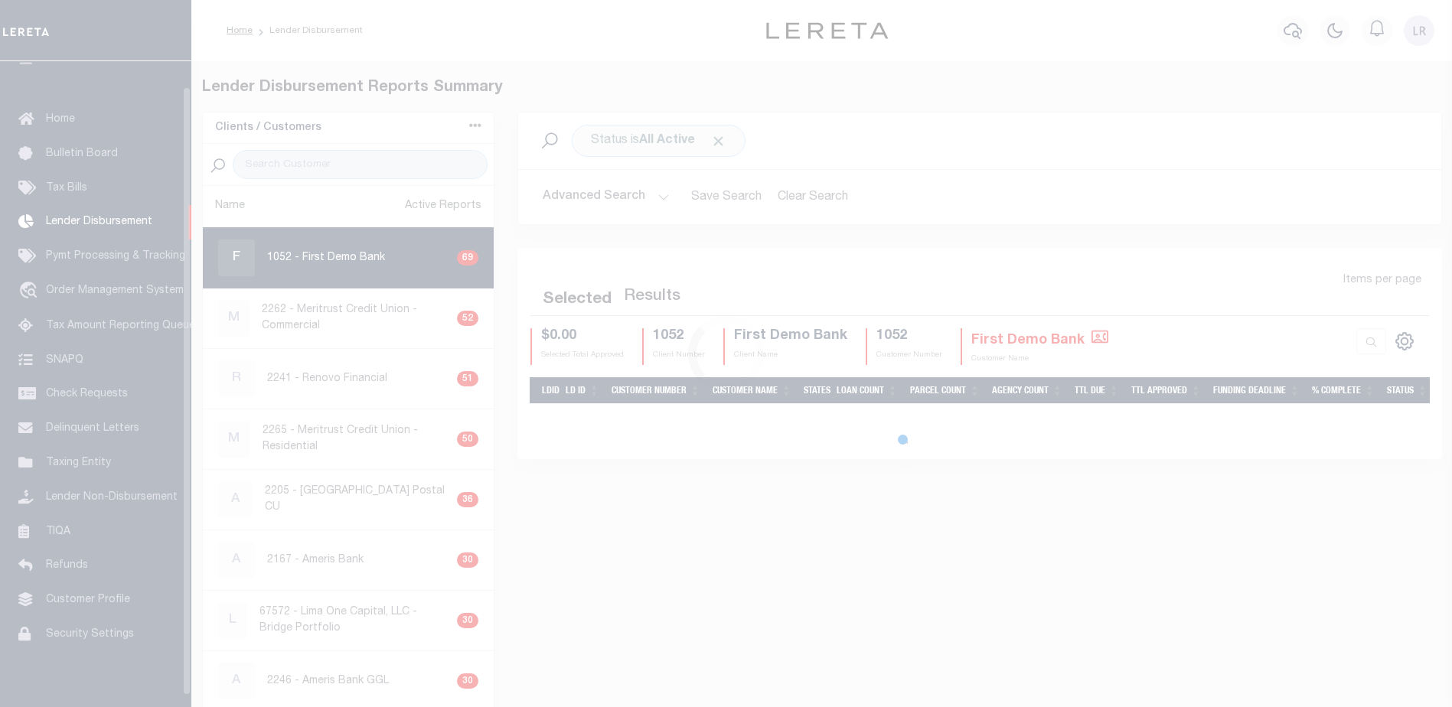
scroll to position [27, 0]
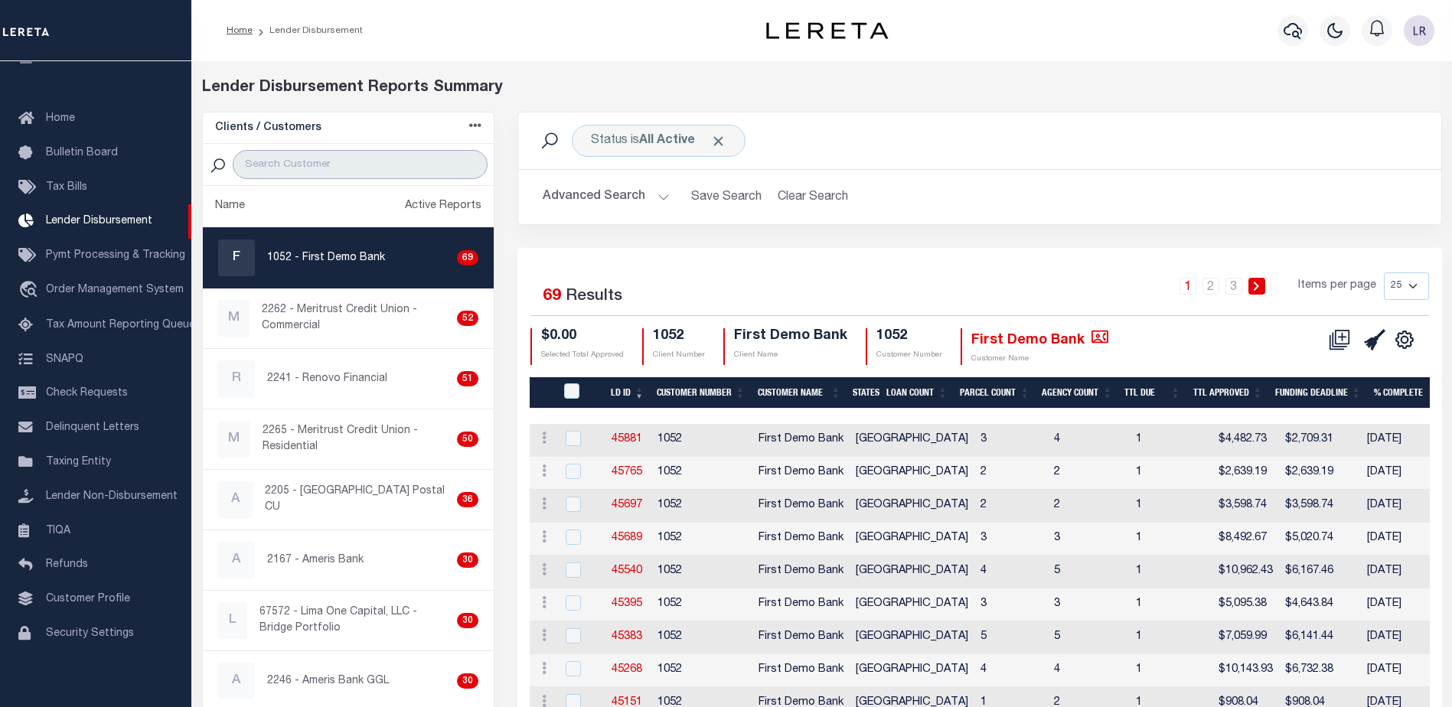
click at [324, 158] on input "search" at bounding box center [360, 164] width 255 height 29
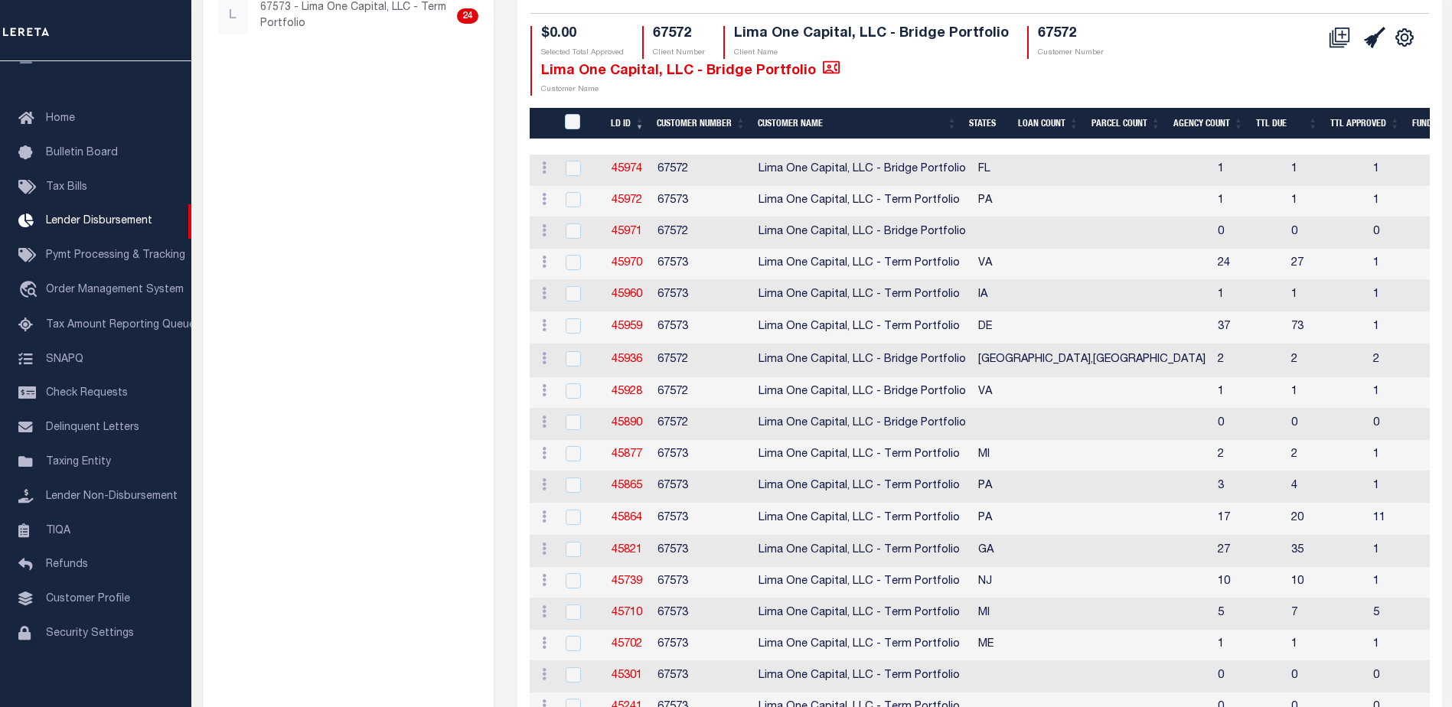
scroll to position [306, 0]
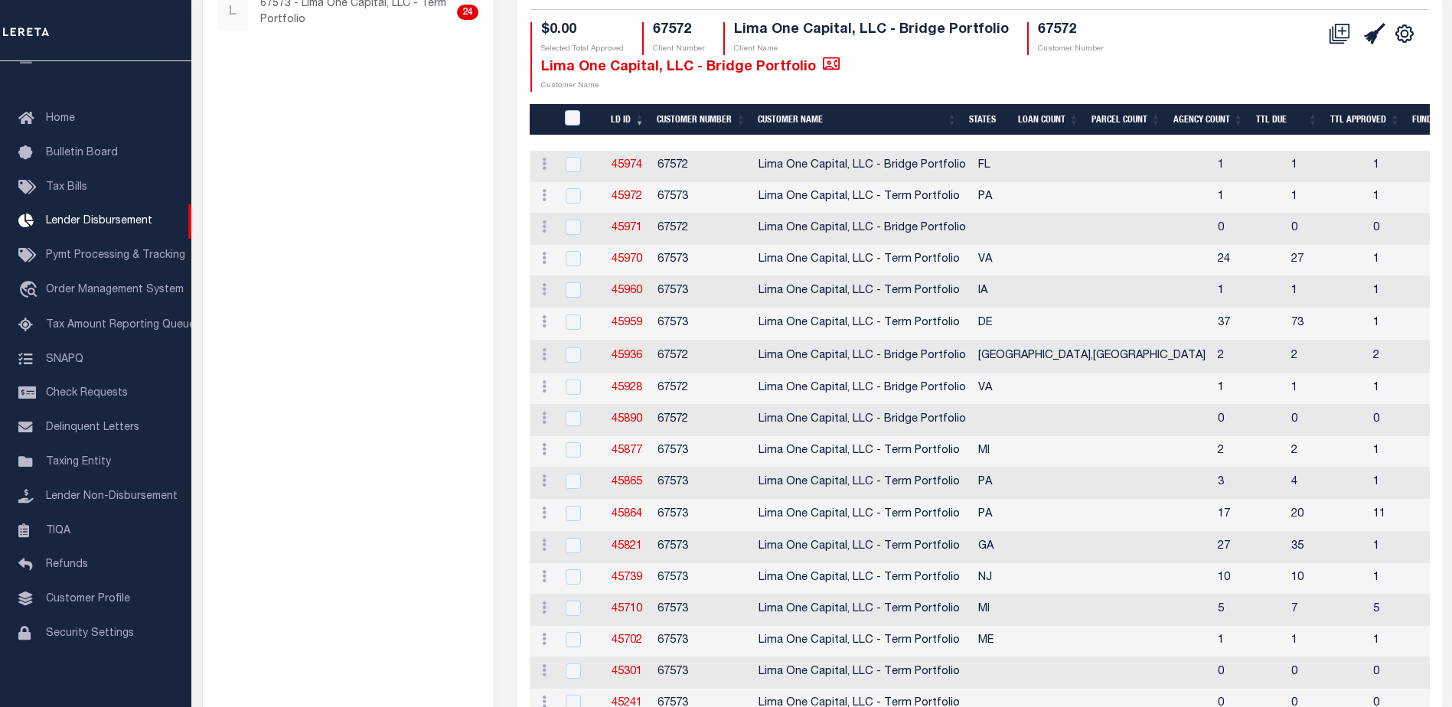
type input "[GEOGRAPHIC_DATA]"
click at [631, 385] on link "45928" at bounding box center [626, 388] width 31 height 11
checkbox input "true"
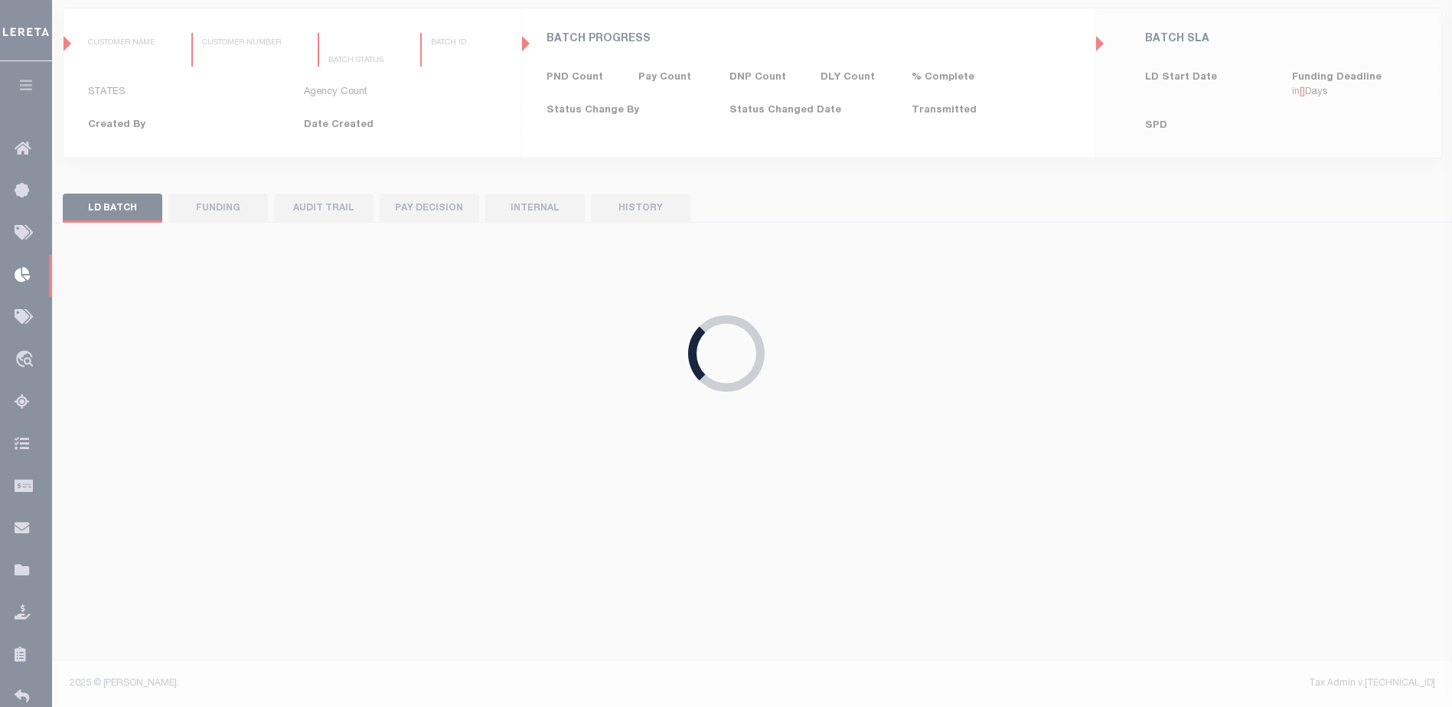
type input "$0.00"
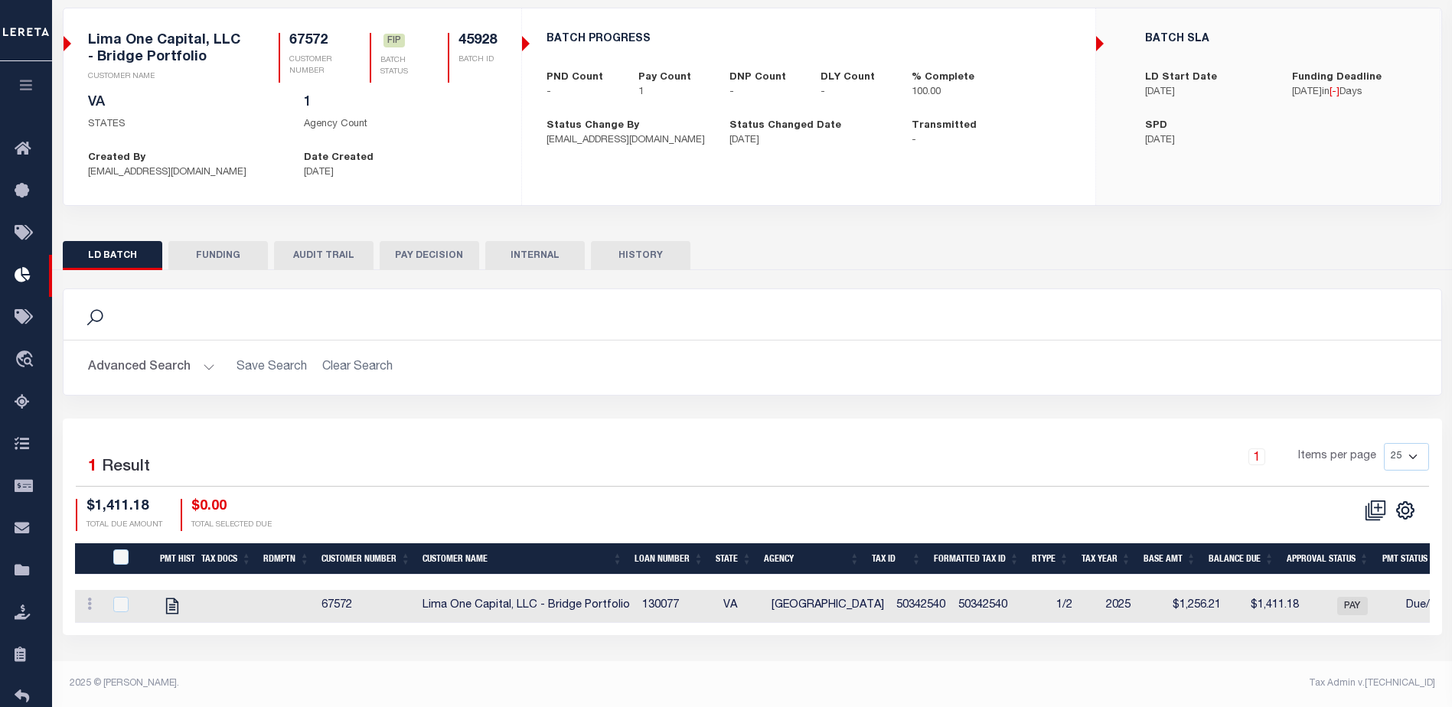
scroll to position [0, 0]
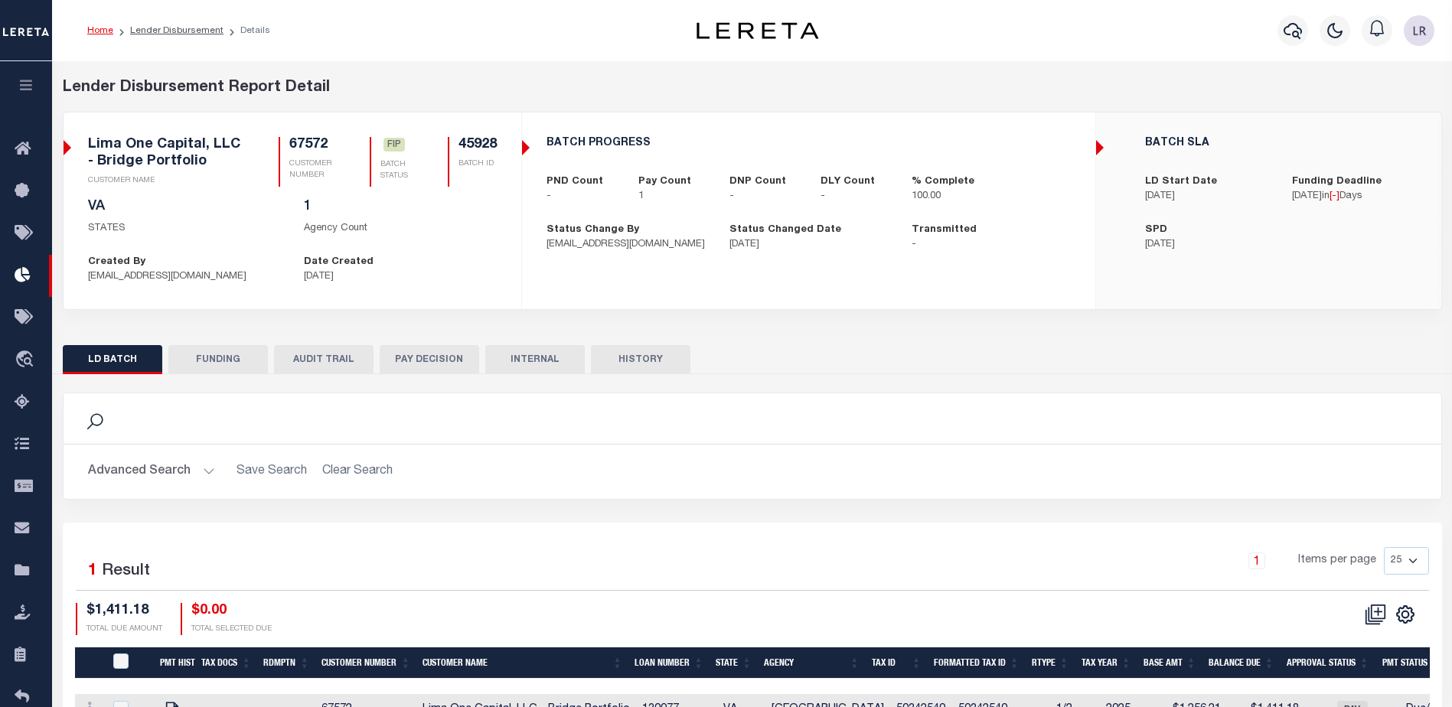
drag, startPoint x: 227, startPoint y: 350, endPoint x: 466, endPoint y: 537, distance: 303.7
click at [230, 350] on button "FUNDING" at bounding box center [217, 359] width 99 height 29
type input "$1,411.18"
type input "$0"
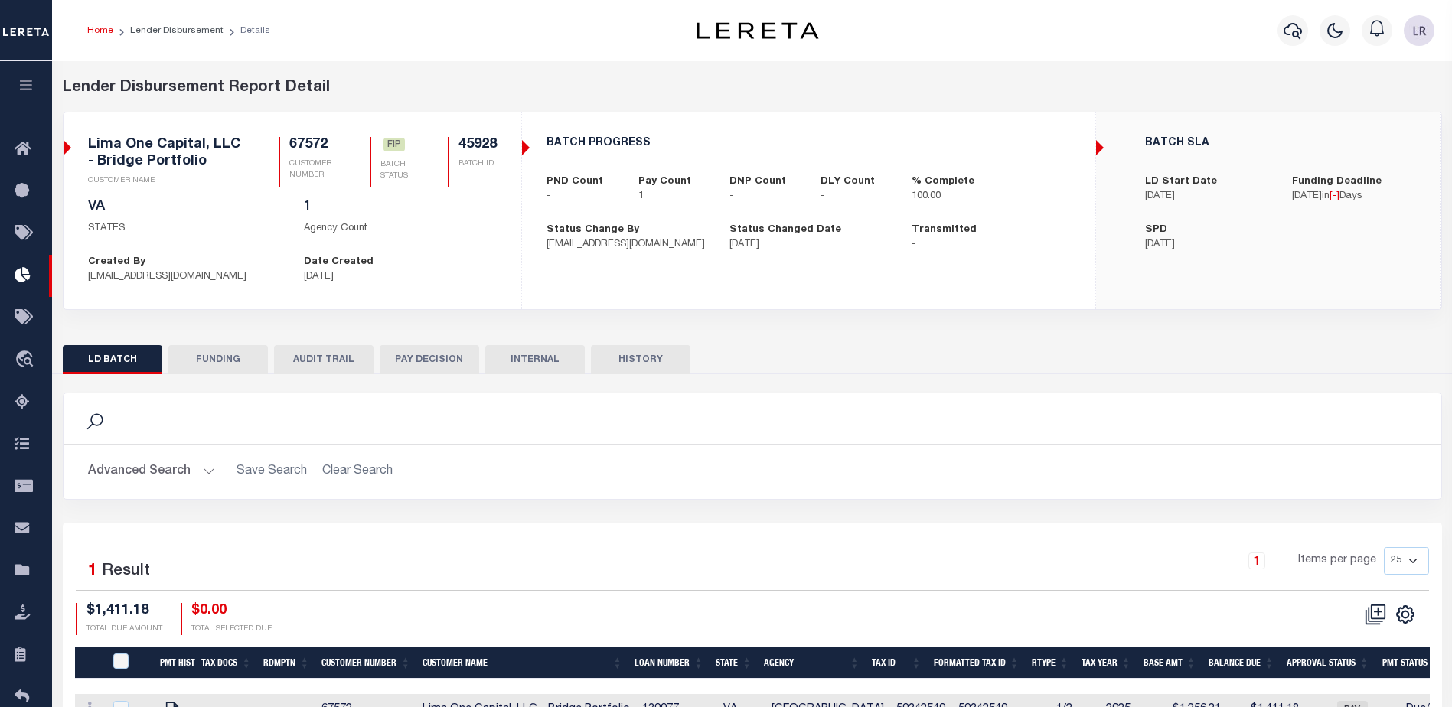
type input "[DATE]"
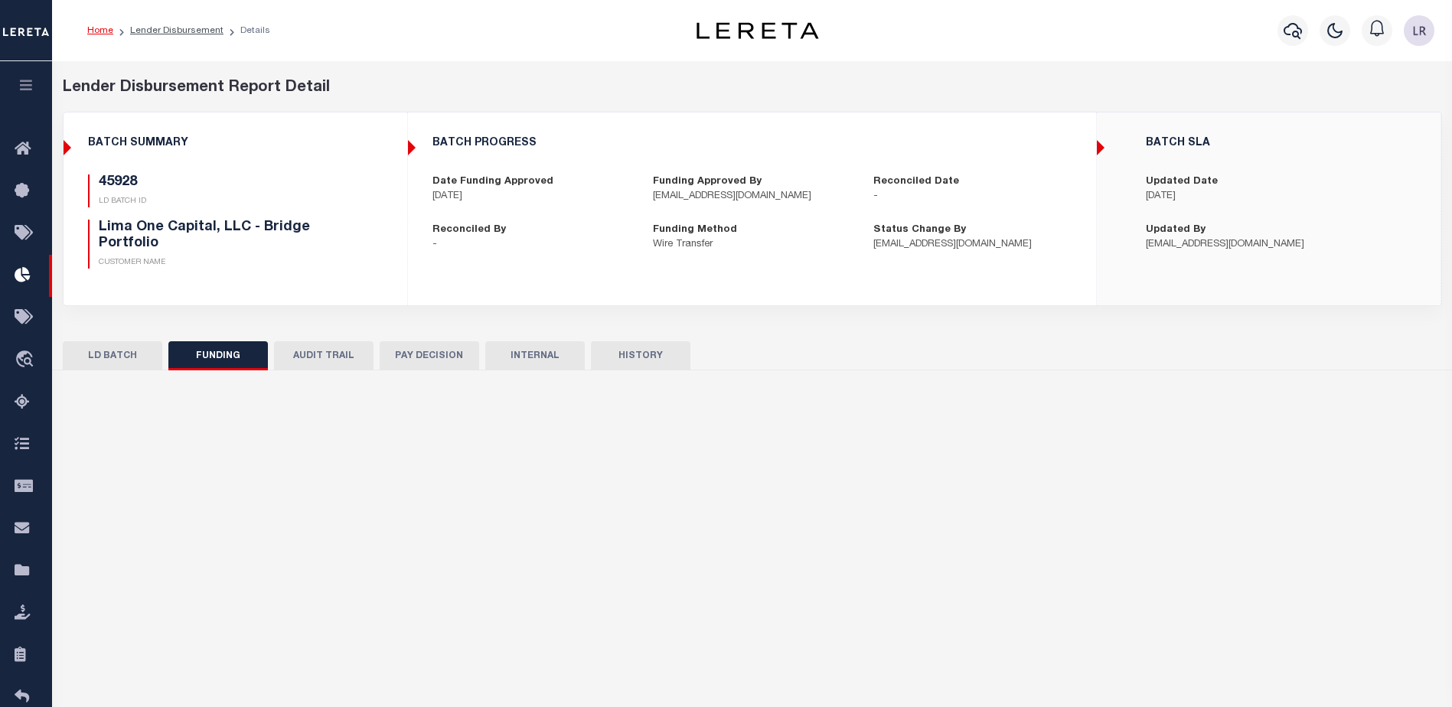
select select "100"
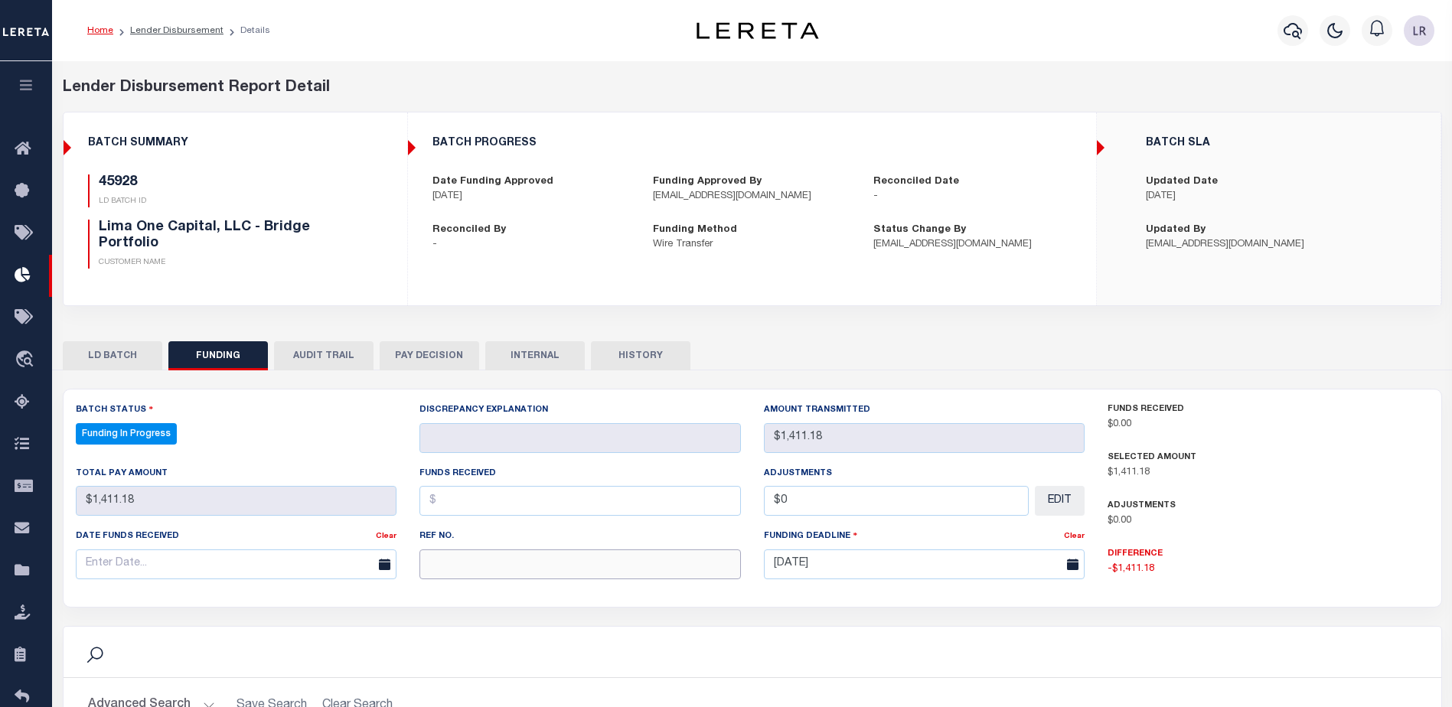
click at [474, 568] on input "text" at bounding box center [579, 564] width 321 height 30
paste input "20250904MMQFMP2700349609041641FT03"
type input "20250904MMQFMP2700349609041641FT03"
click at [455, 516] on input "text" at bounding box center [579, 501] width 321 height 30
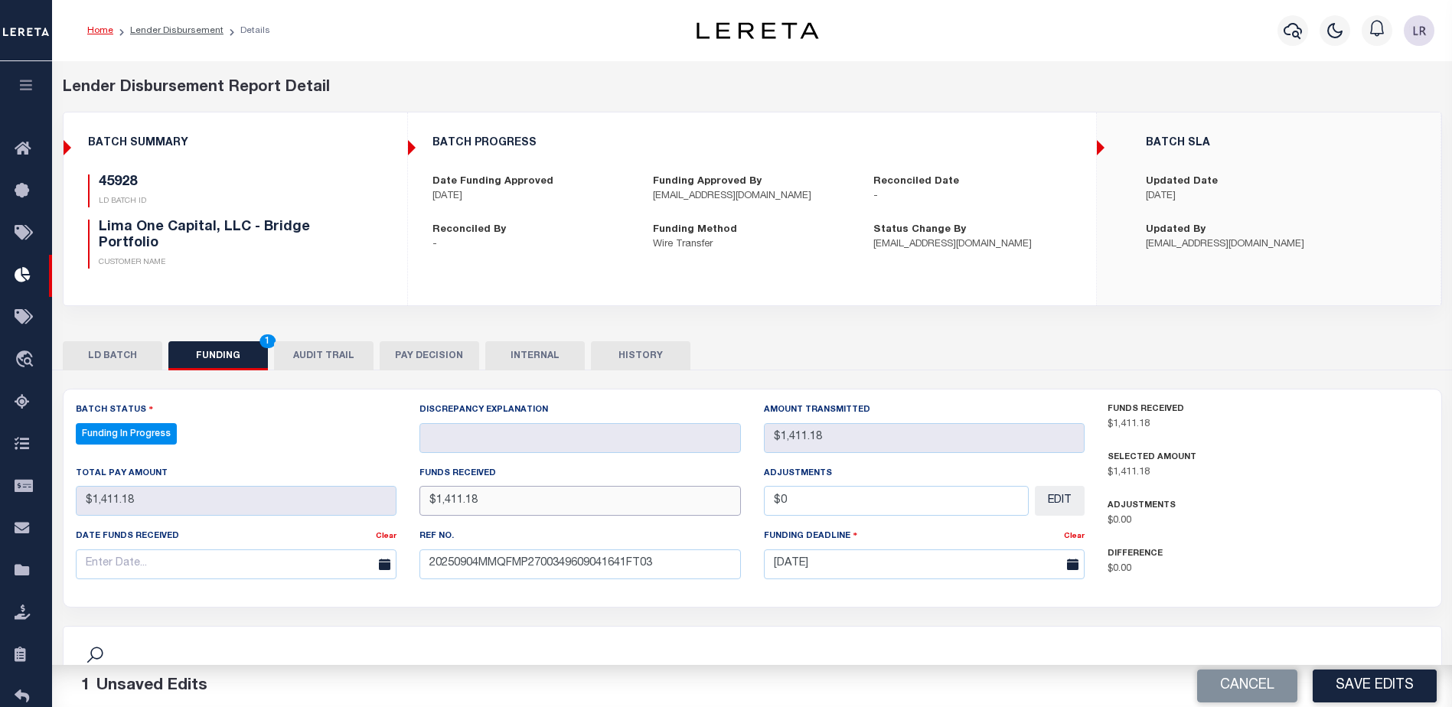
type input "$1,411.18"
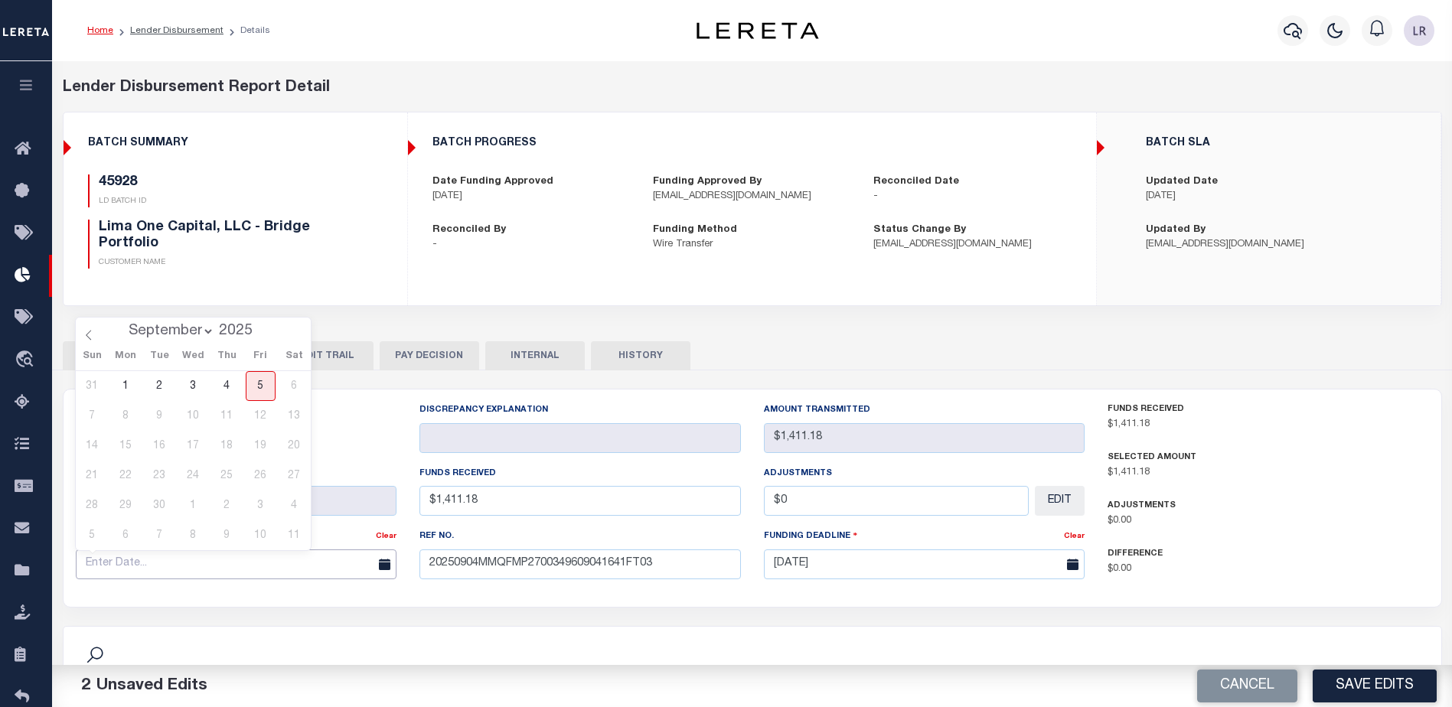
click at [284, 559] on input "text" at bounding box center [236, 564] width 321 height 30
click at [235, 399] on span "4" at bounding box center [227, 386] width 30 height 30
type input "[DATE]"
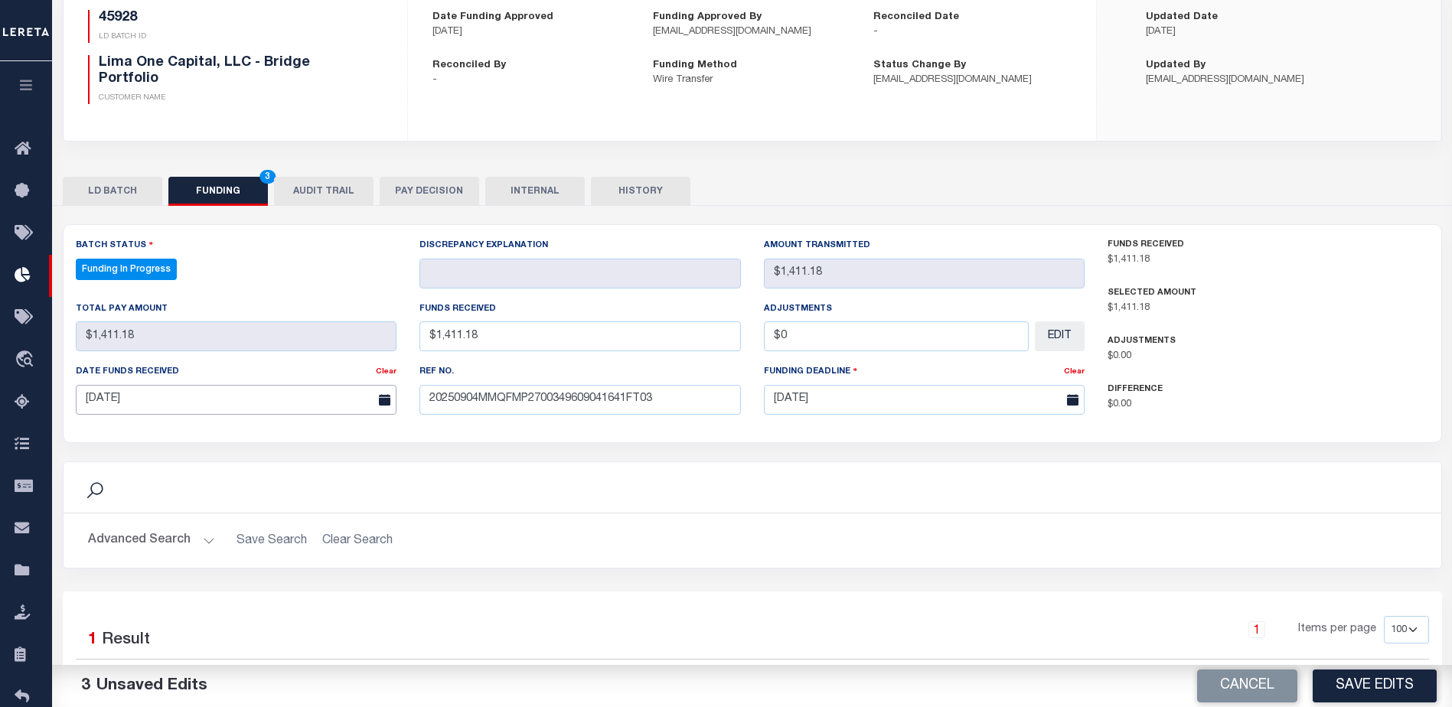
scroll to position [230, 0]
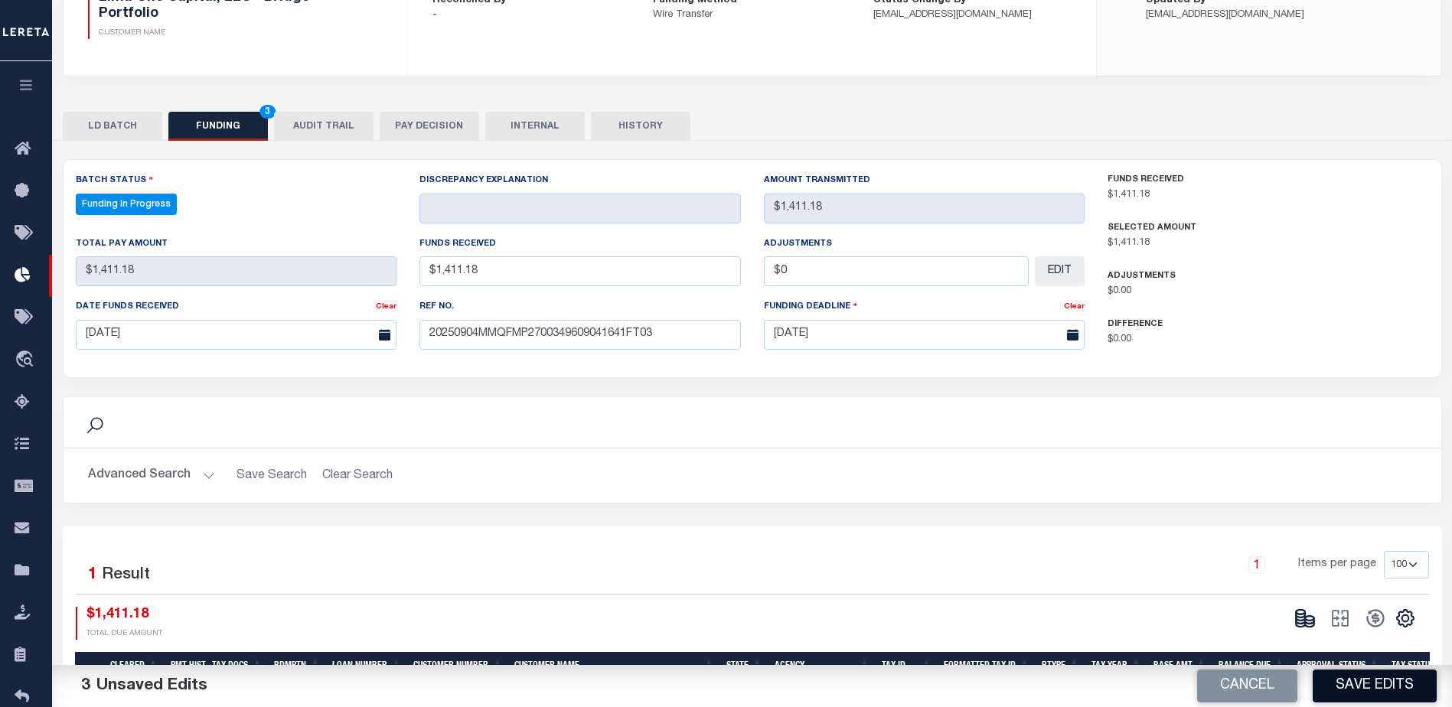
click at [1370, 676] on button "Save Edits" at bounding box center [1374, 686] width 124 height 33
type input "$1,411.18"
type input "$0"
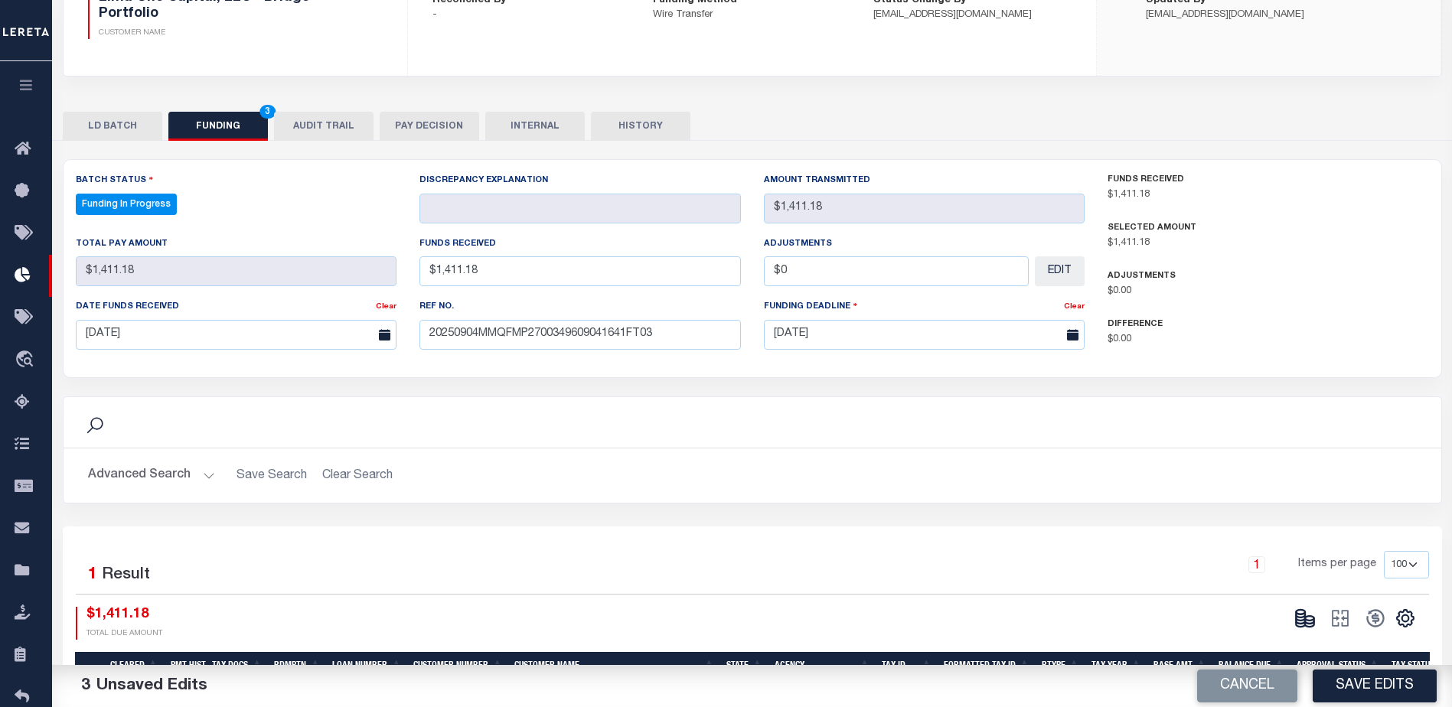
select select "100"
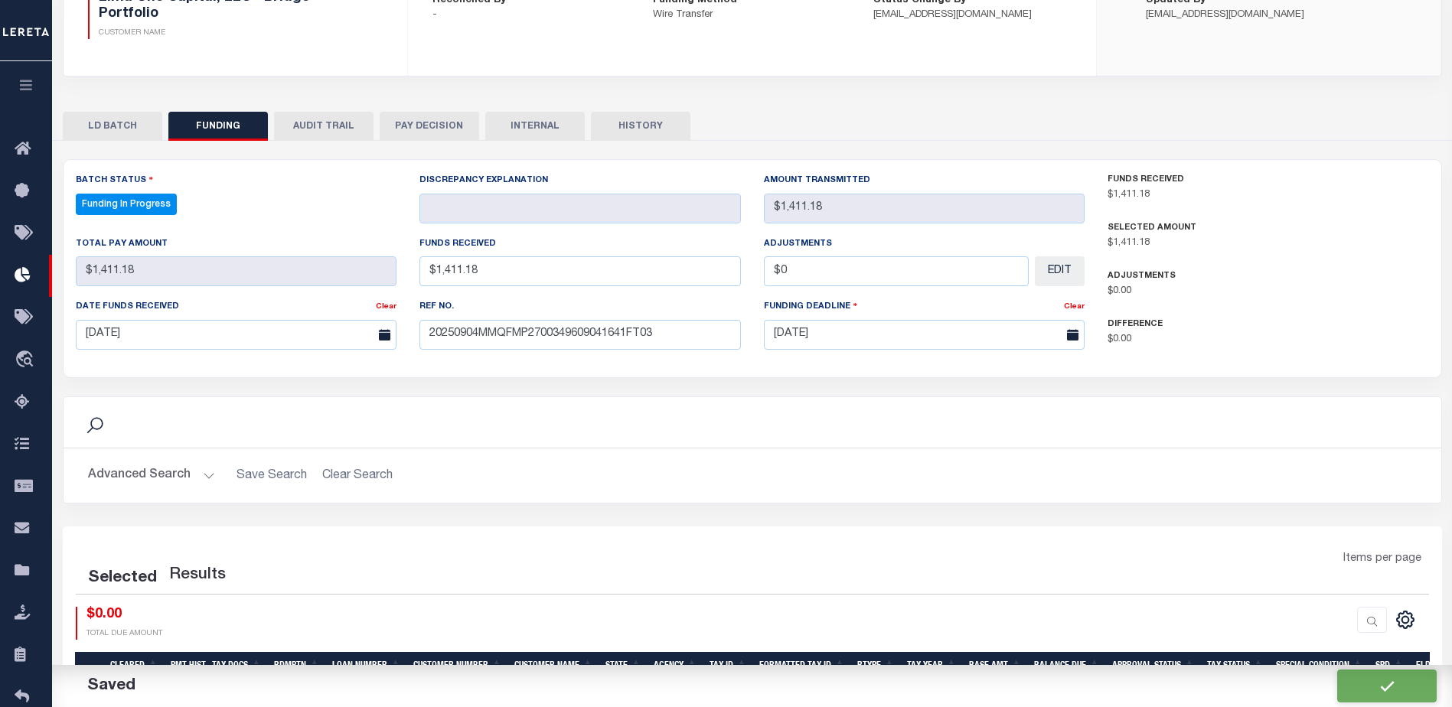
select select "100"
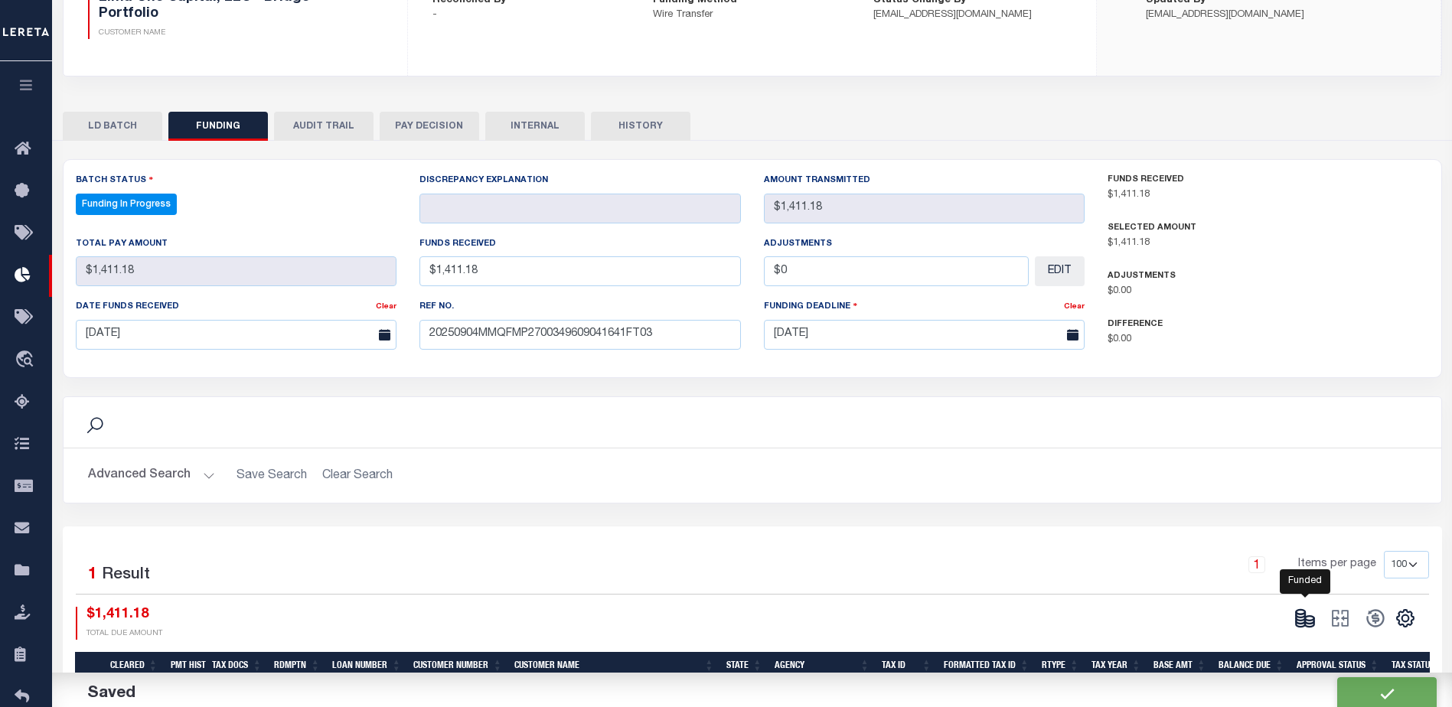
click at [1313, 624] on icon at bounding box center [1309, 623] width 9 height 5
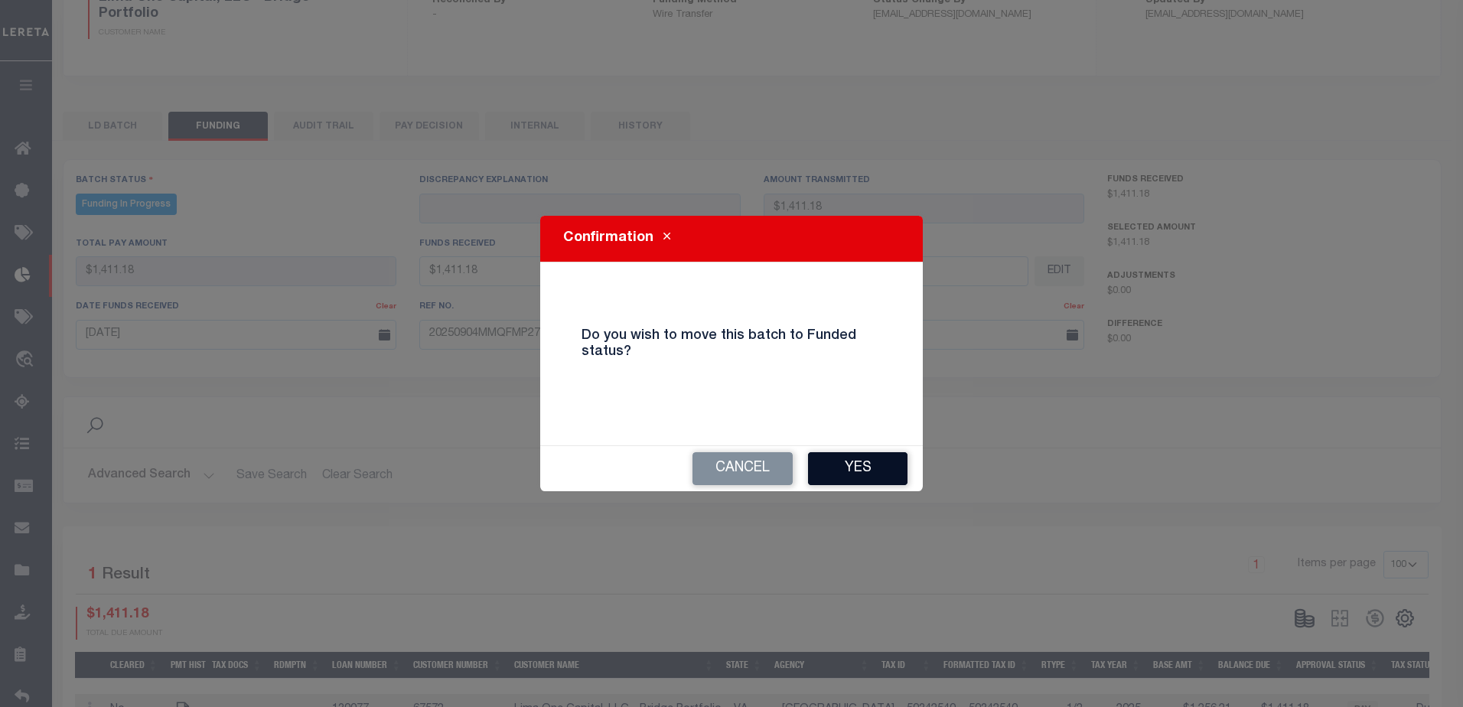
click at [842, 472] on button "Yes" at bounding box center [857, 468] width 99 height 33
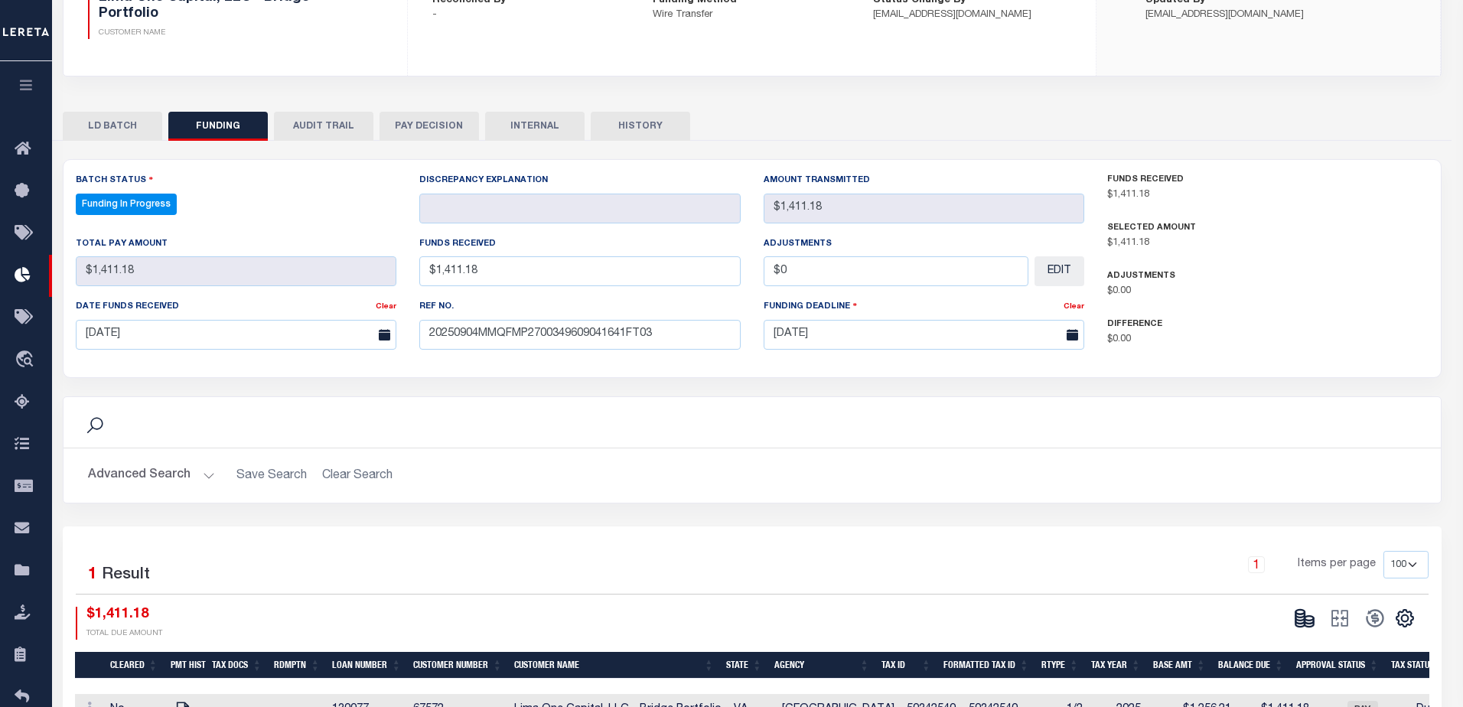
type input "$1,411.18"
type input "$0"
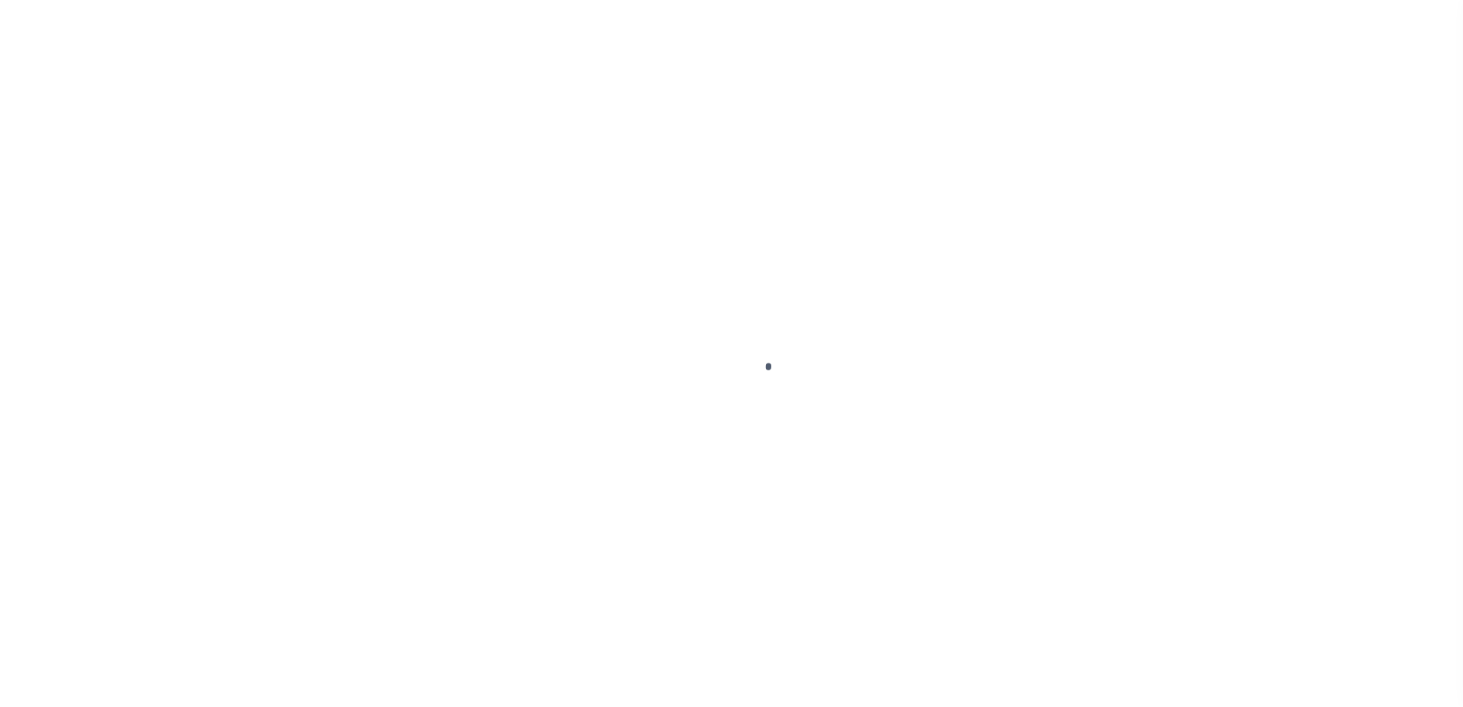
type input "$0.00"
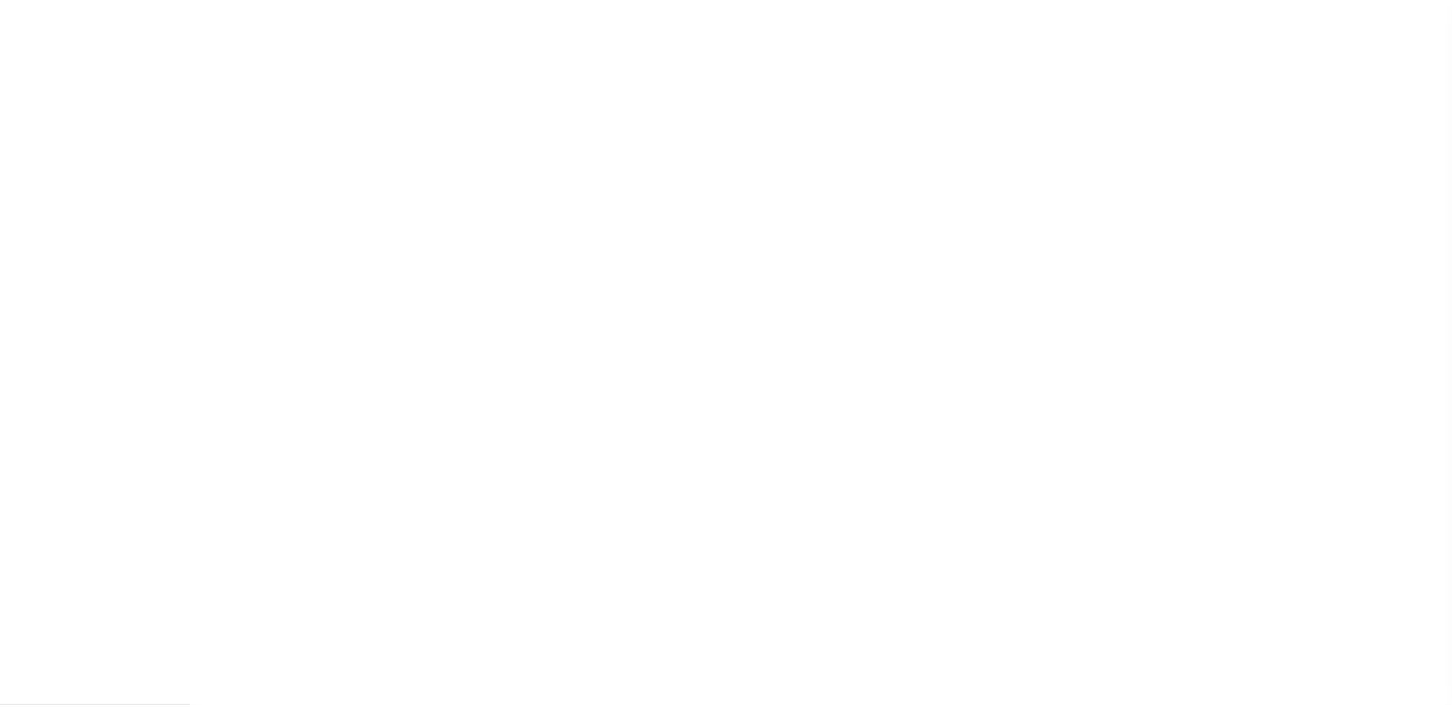
scroll to position [38, 0]
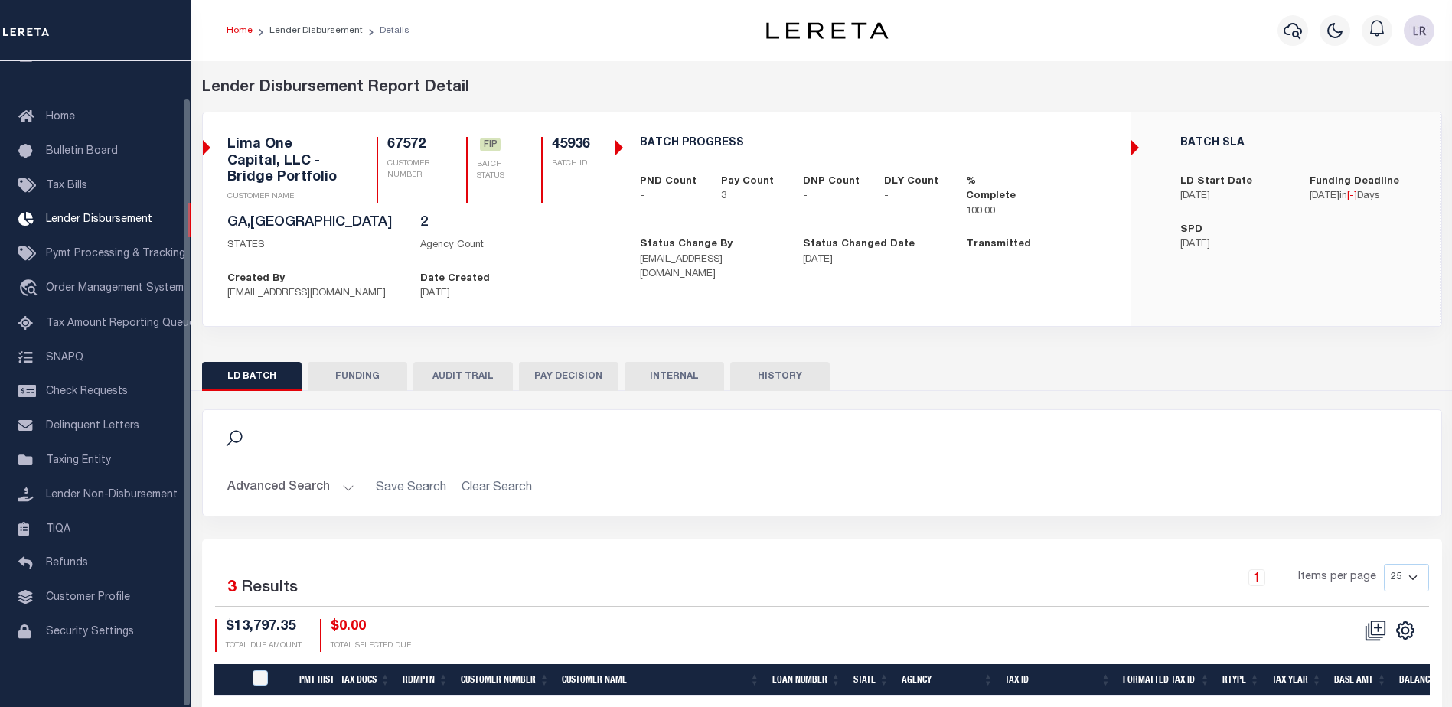
click at [363, 389] on button "FUNDING" at bounding box center [357, 376] width 99 height 29
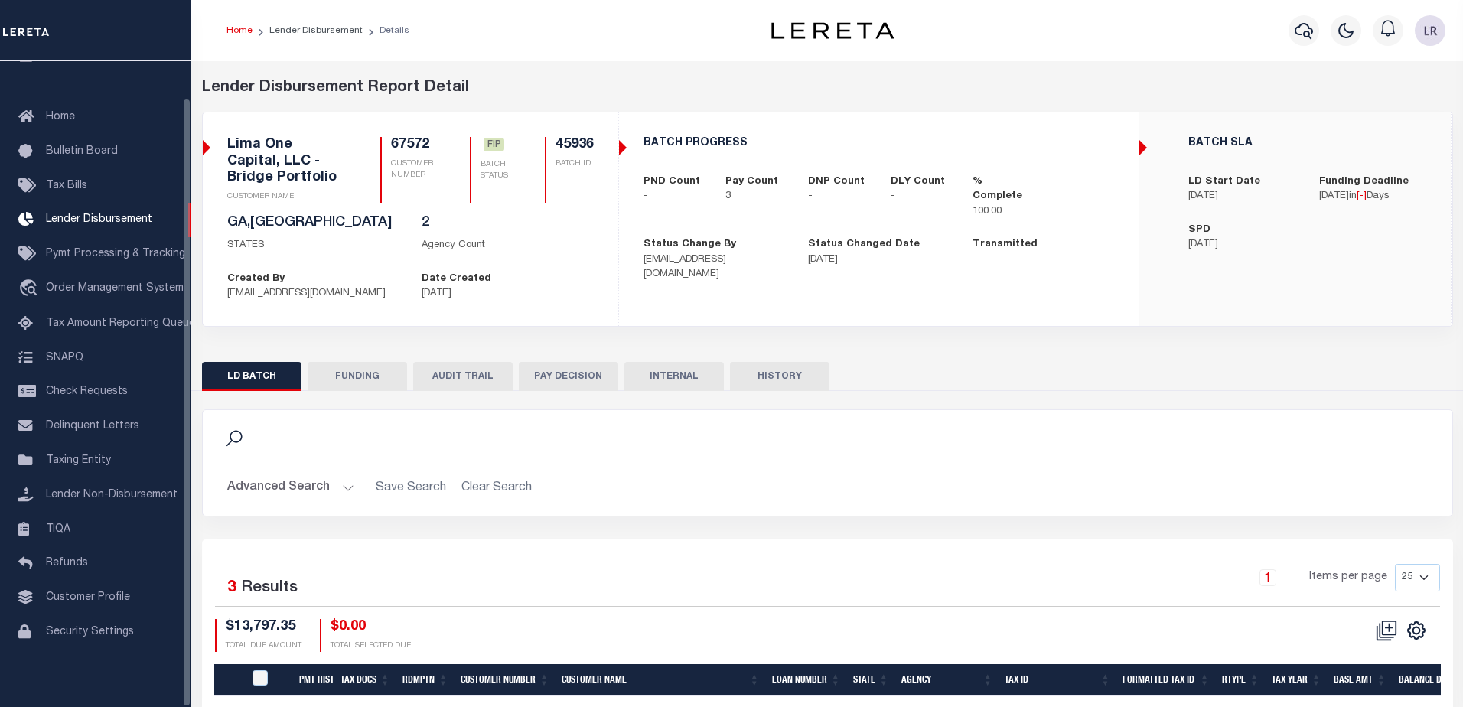
type input "$13,797.35"
type input "$0"
type input "[DATE]"
select select "100"
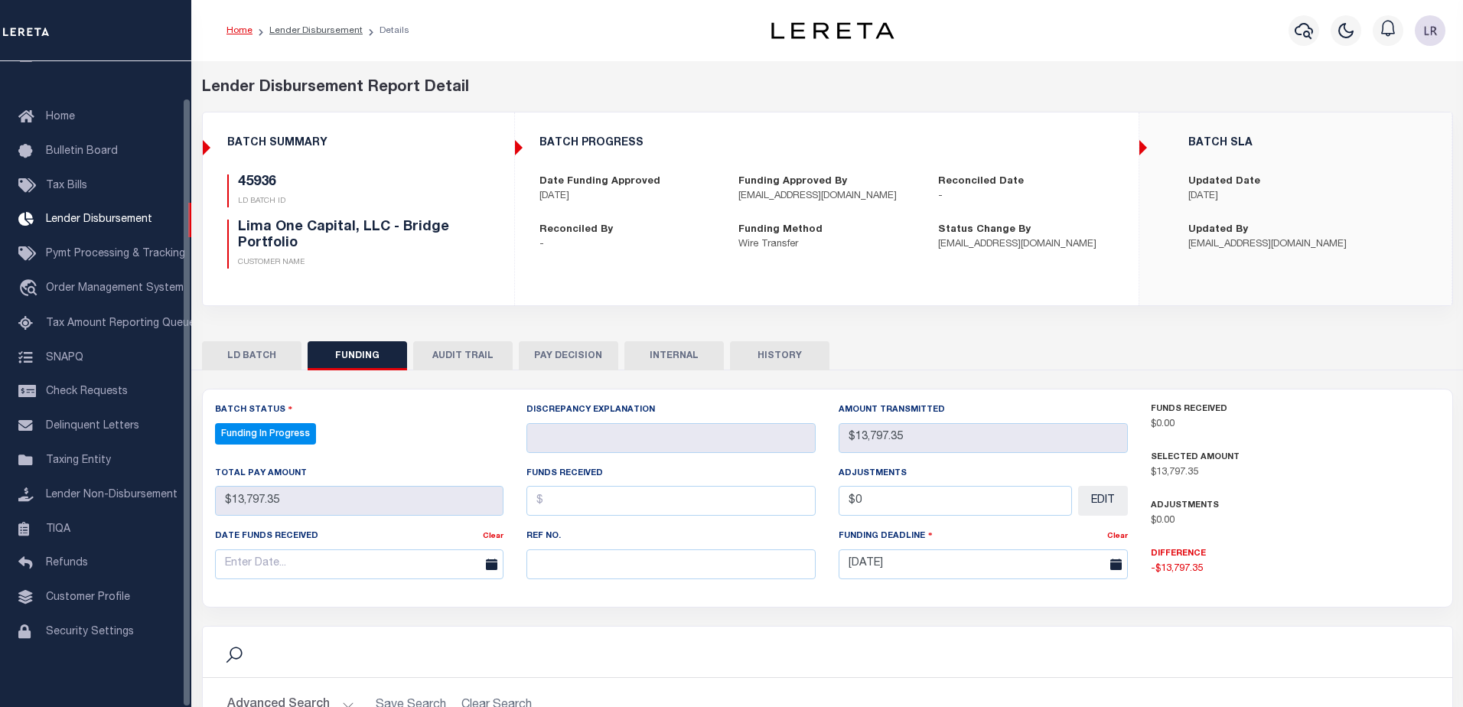
select select "100"
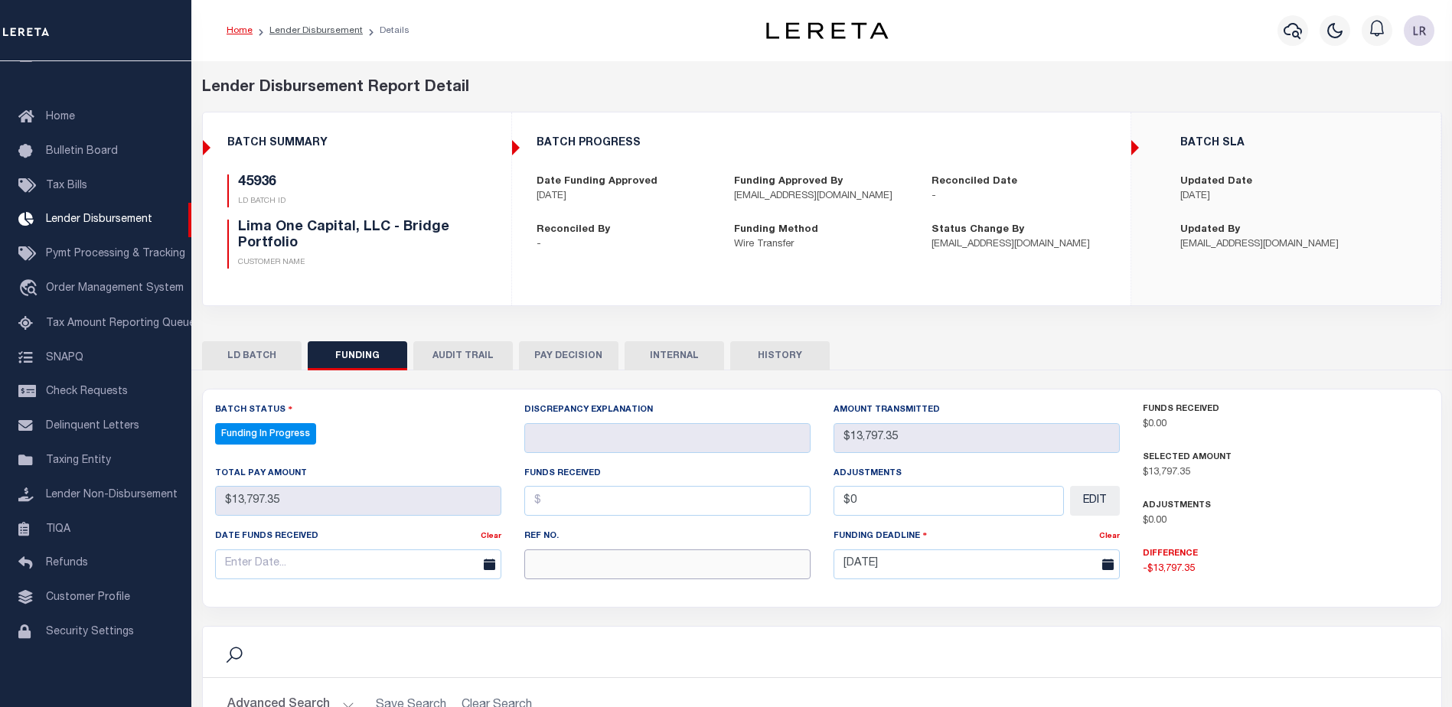
click at [555, 562] on input "text" at bounding box center [667, 564] width 286 height 30
paste input "20250904MMQFMP2700349609041641FT03"
type input "20250904MMQFMP2700349609041641FT03"
click at [556, 504] on input "text" at bounding box center [667, 501] width 286 height 30
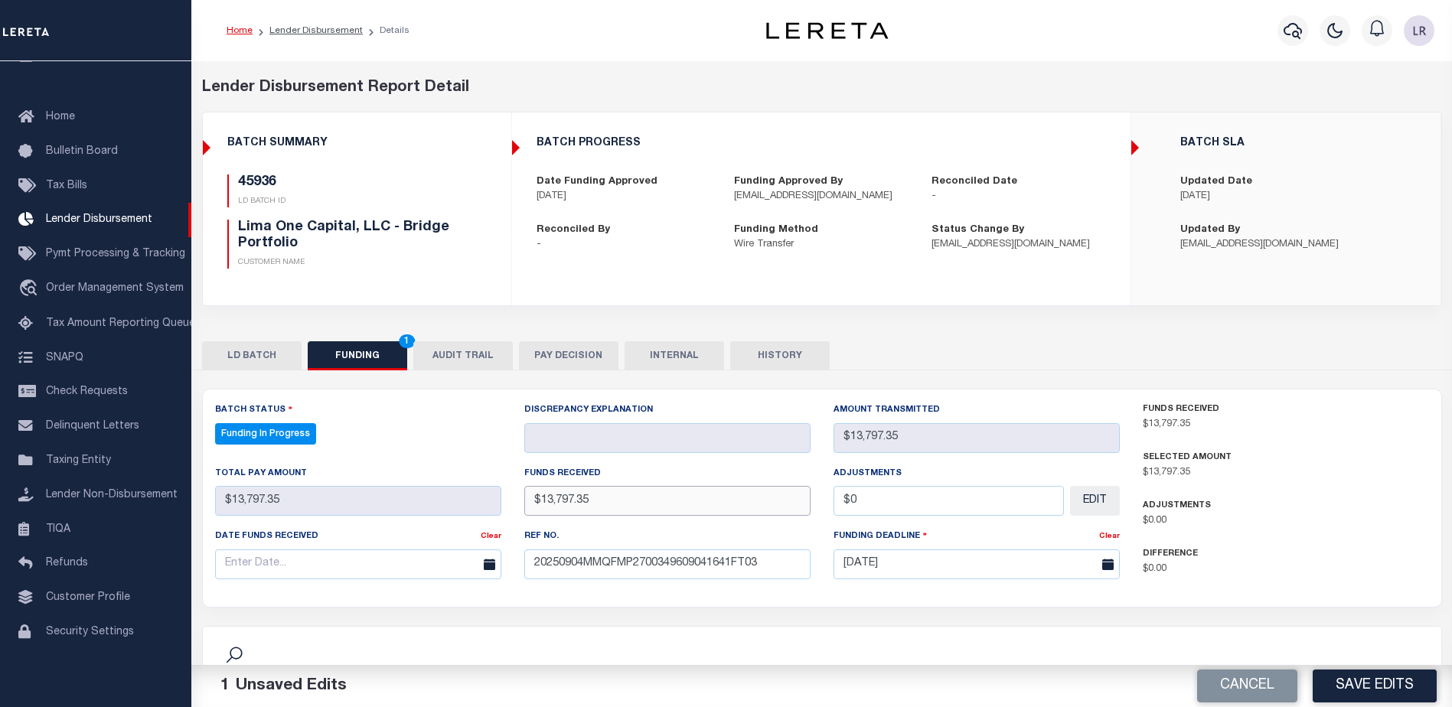
type input "$13,797.35"
click at [428, 565] on input "text" at bounding box center [358, 564] width 286 height 30
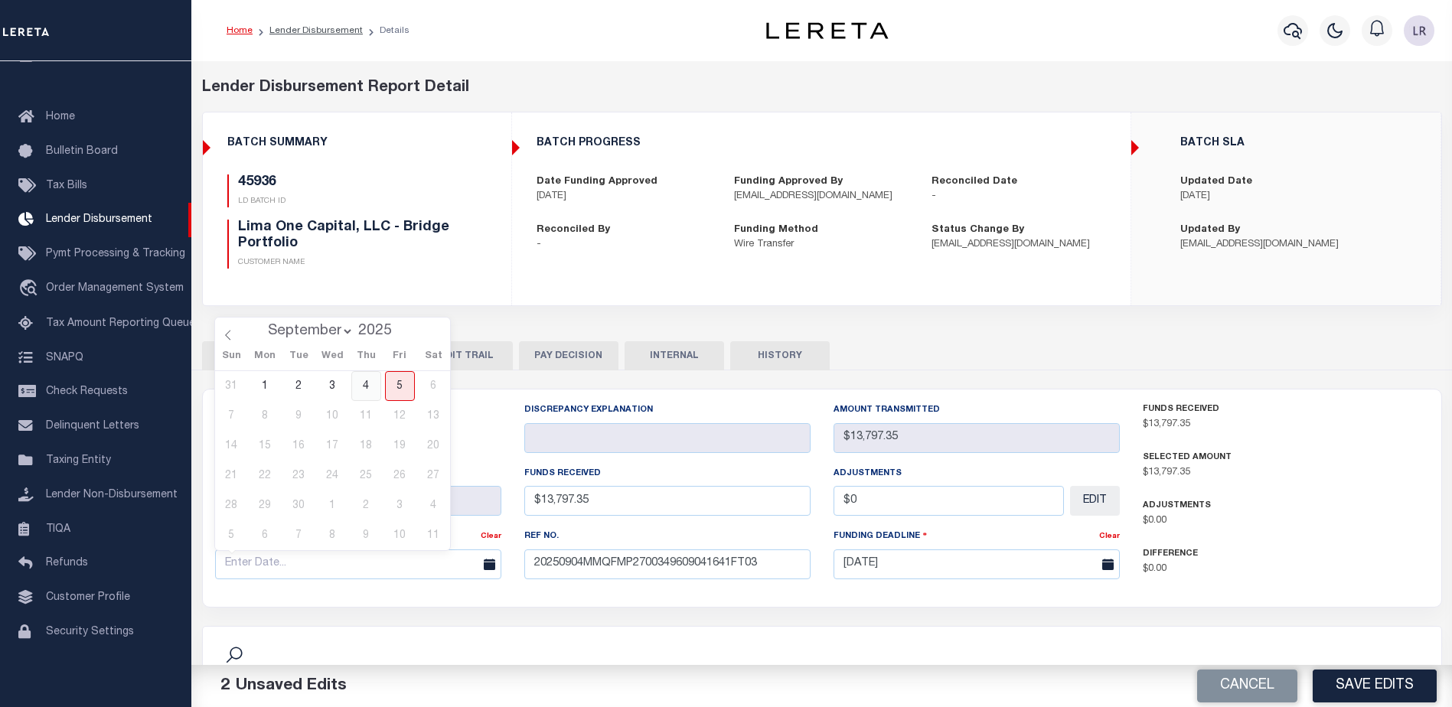
click at [361, 396] on span "4" at bounding box center [366, 386] width 30 height 30
type input "[DATE]"
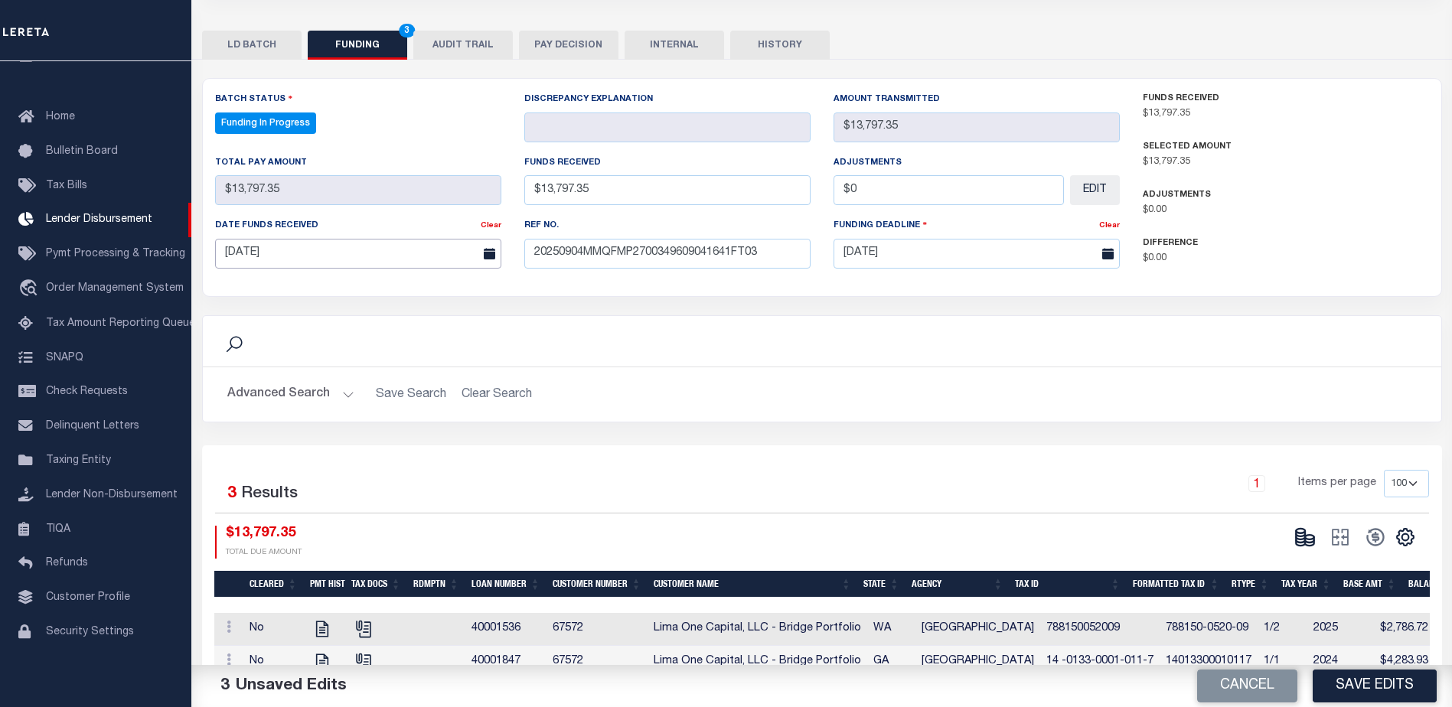
scroll to position [386, 0]
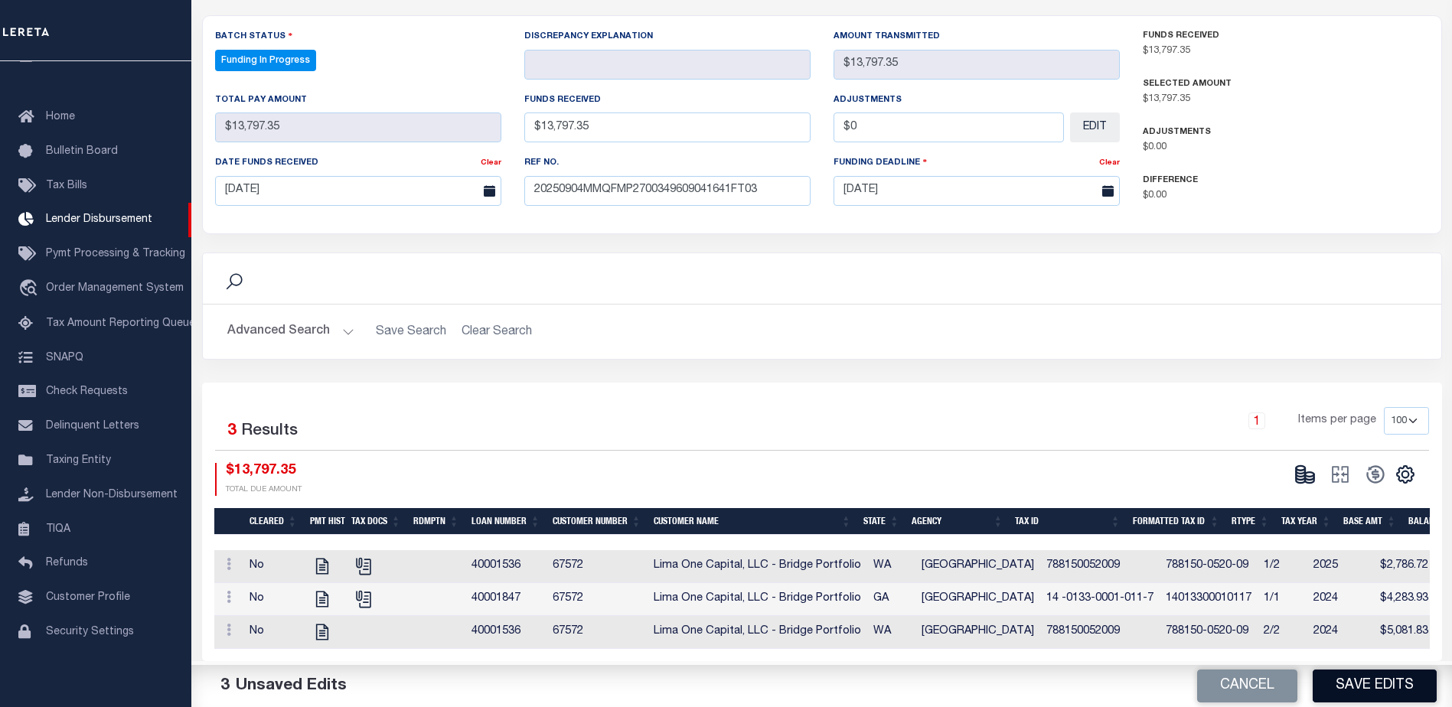
click at [1360, 690] on button "Save Edits" at bounding box center [1374, 686] width 124 height 33
type input "$13,797.35"
type input "$0"
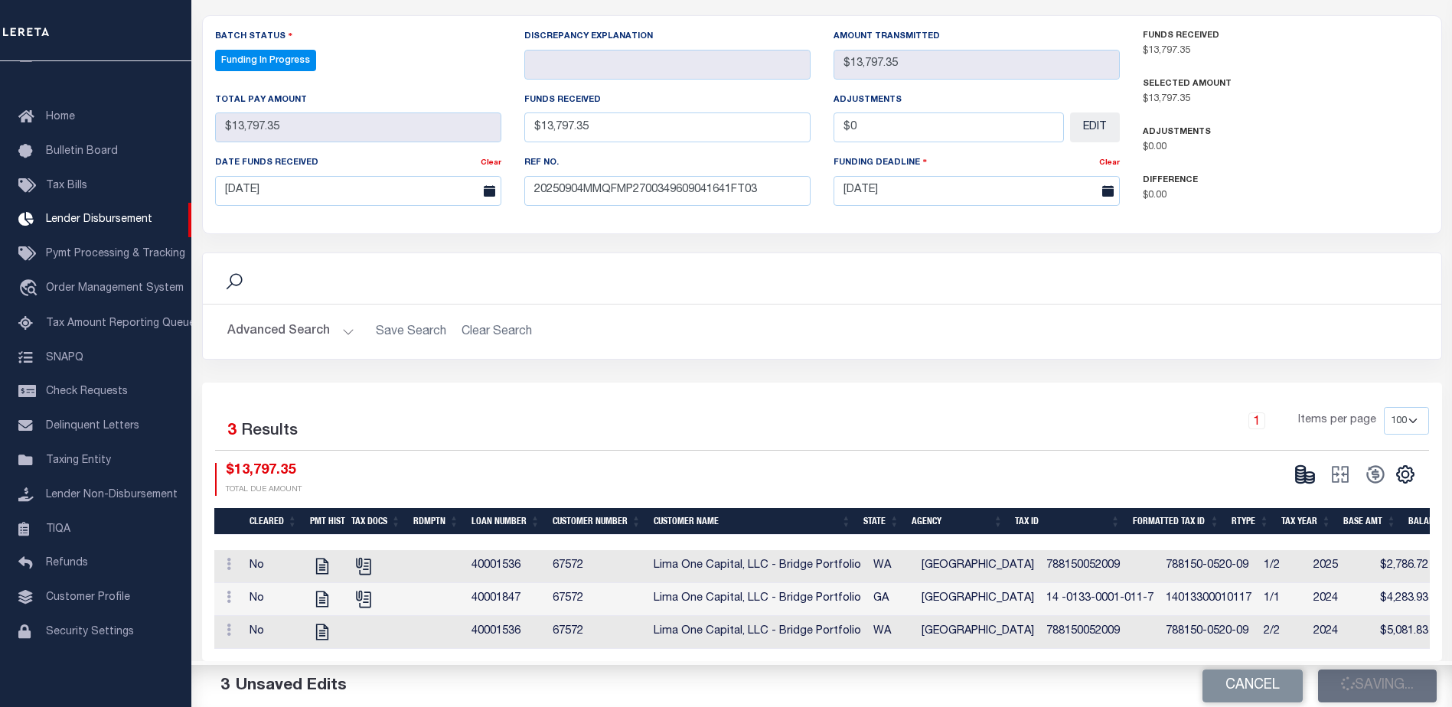
select select "100"
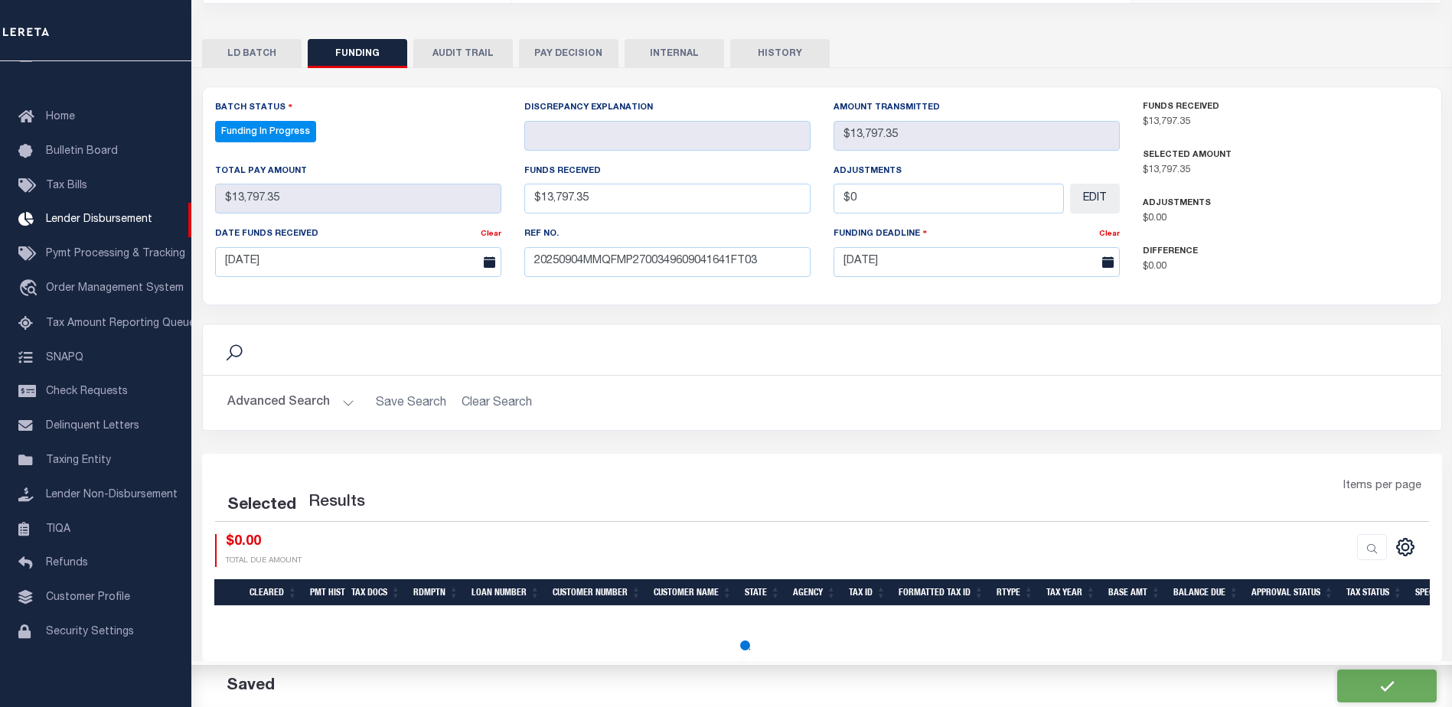
select select "100"
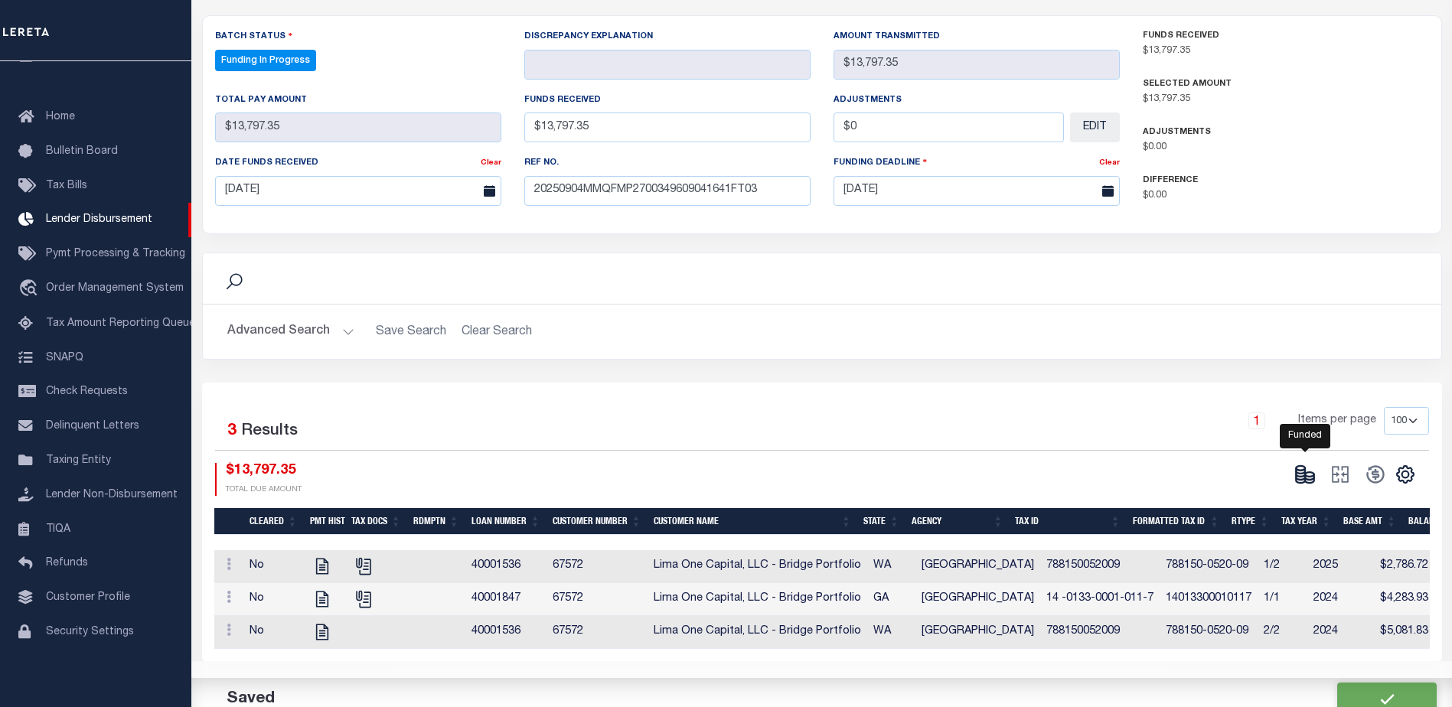
click at [1312, 477] on icon at bounding box center [1309, 479] width 9 height 5
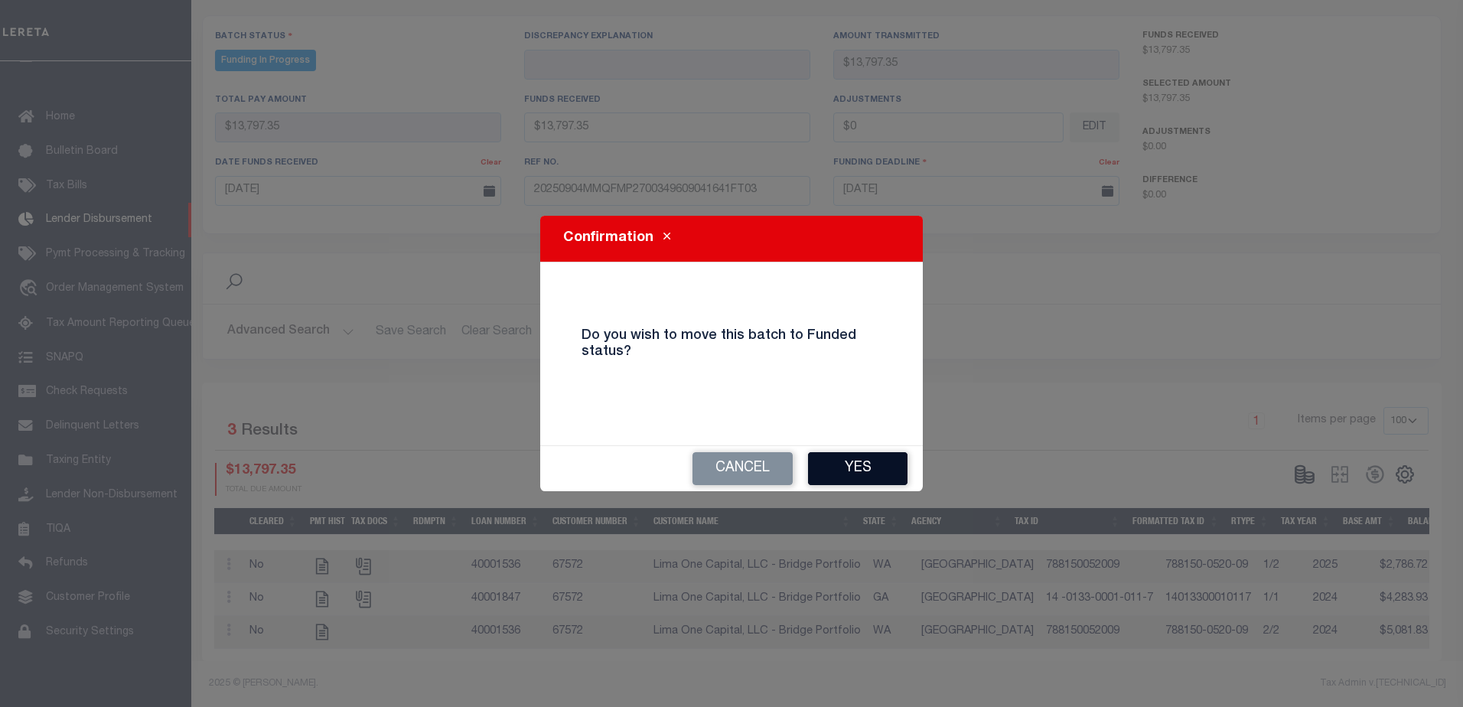
click at [885, 469] on button "Yes" at bounding box center [857, 468] width 99 height 33
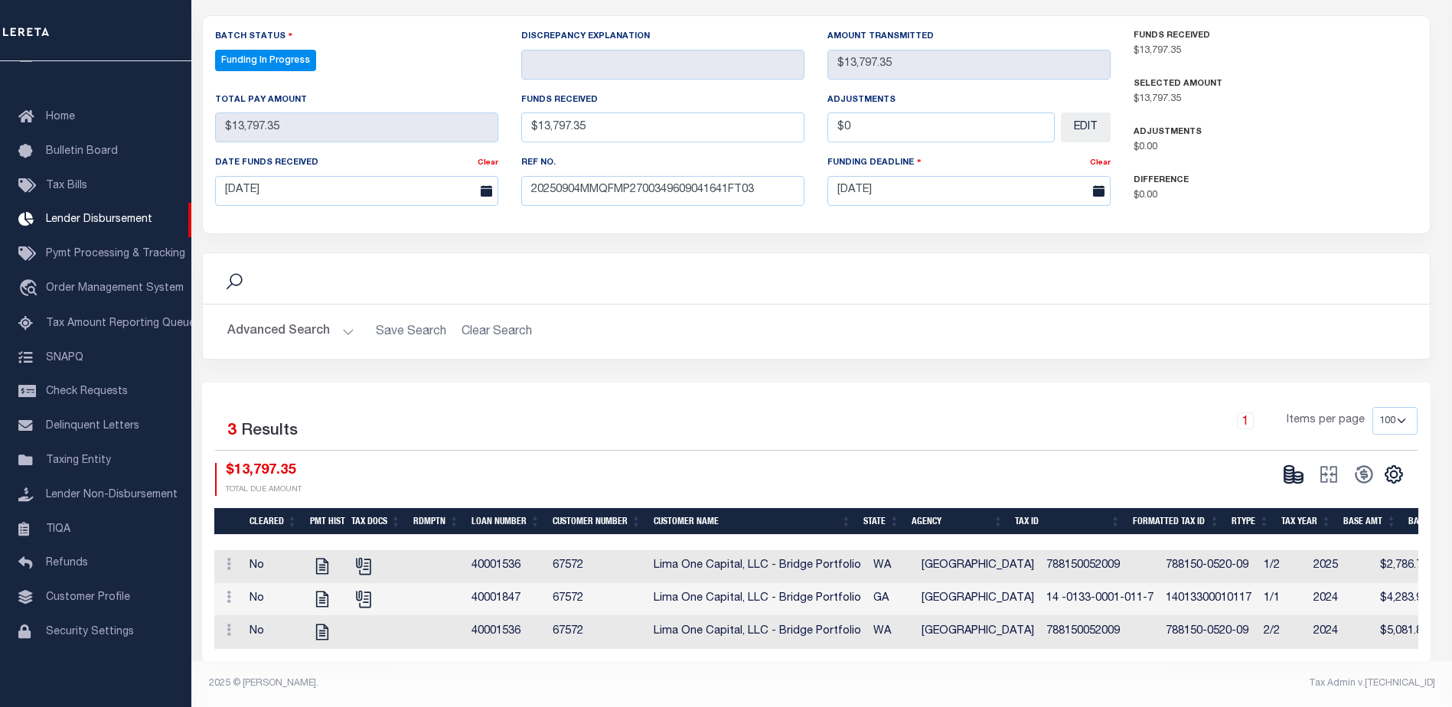
type input "$13,797.35"
type input "$0"
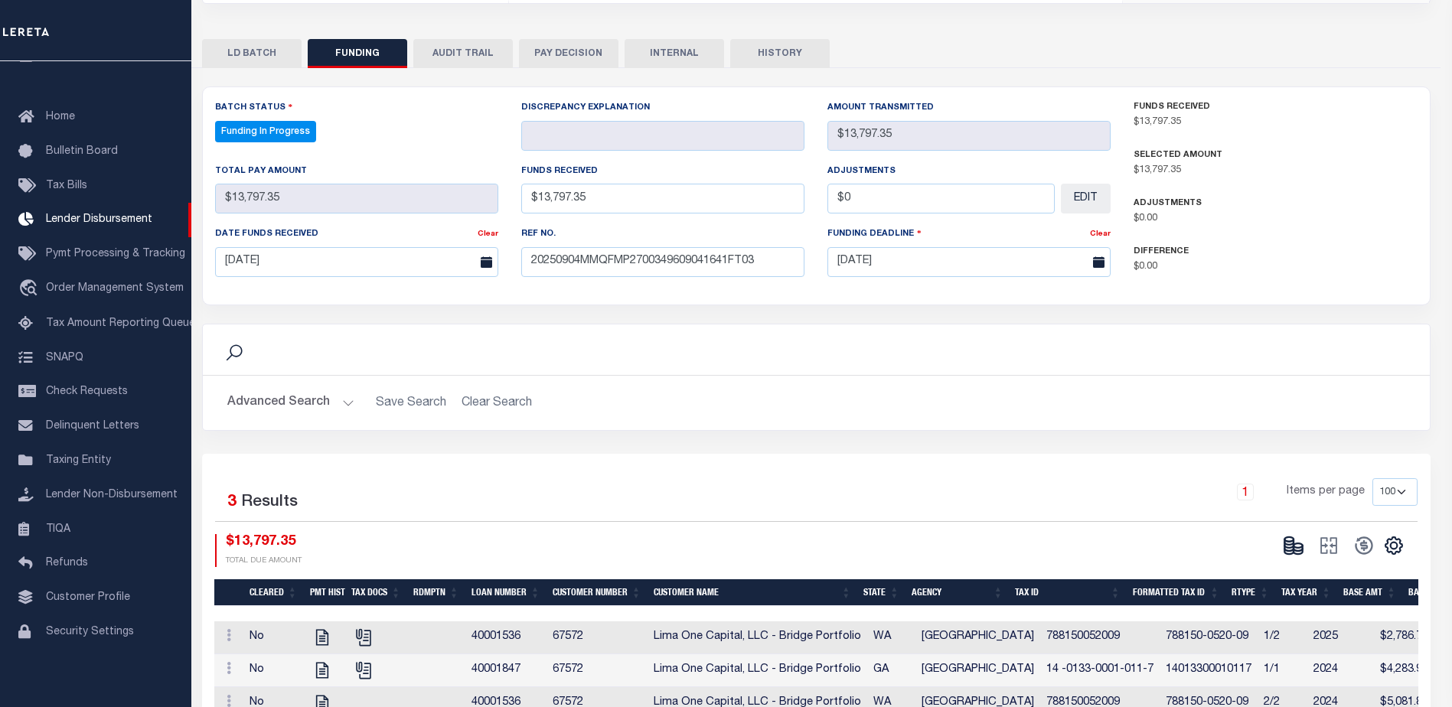
select select "100"
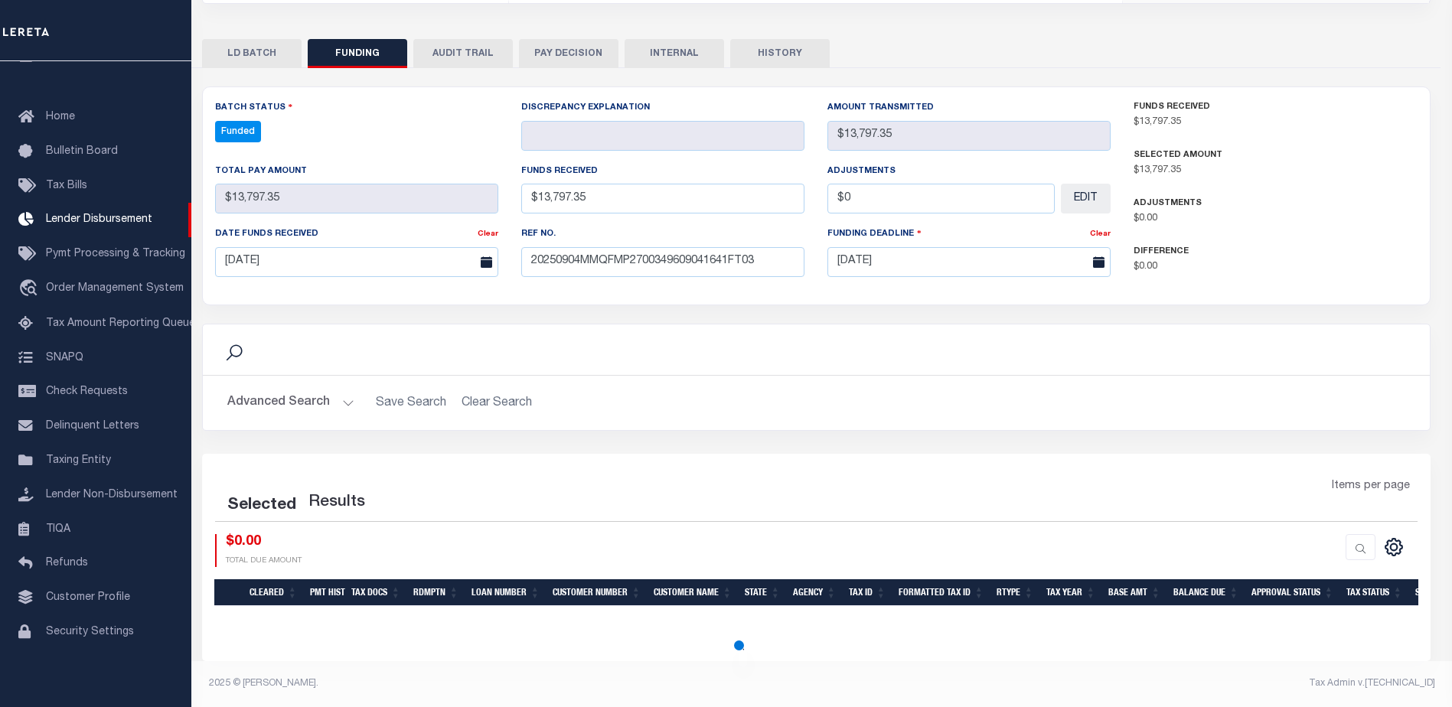
select select "100"
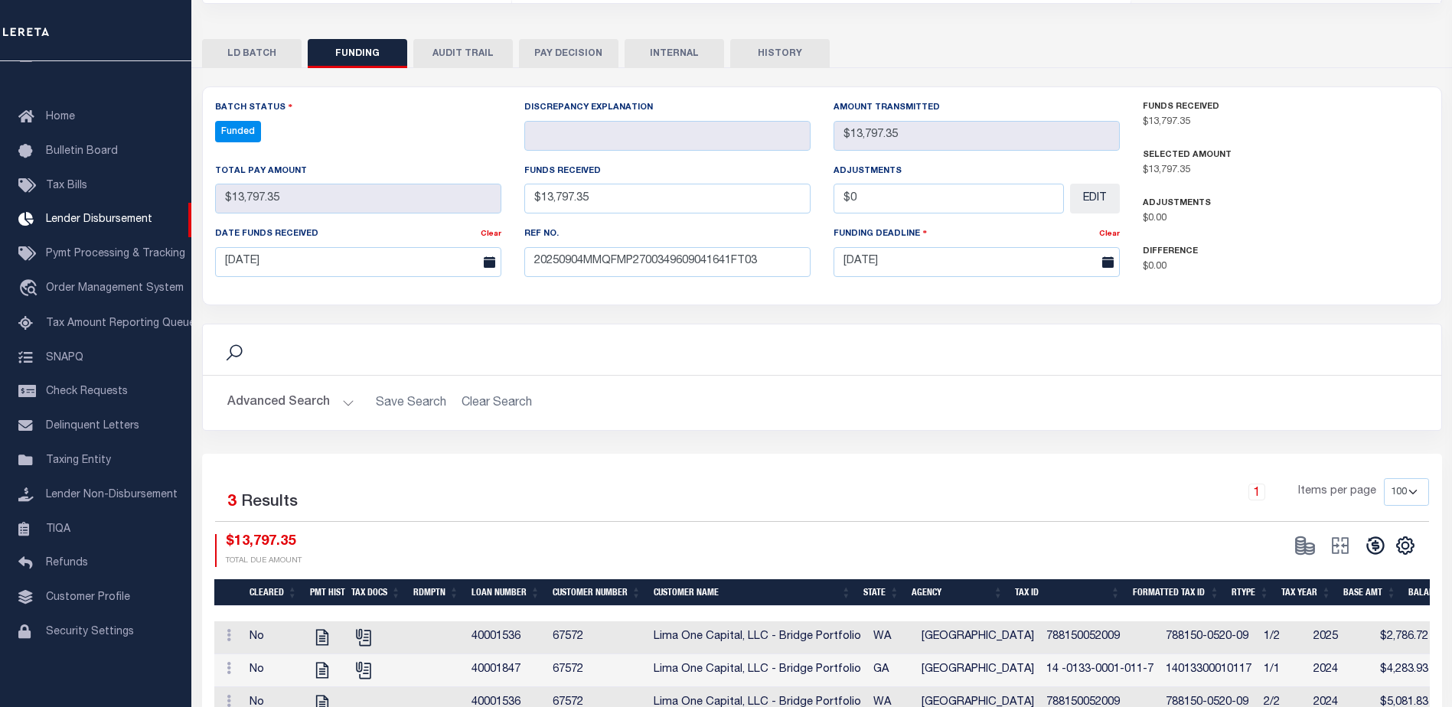
click at [1376, 544] on icon at bounding box center [1375, 545] width 18 height 18
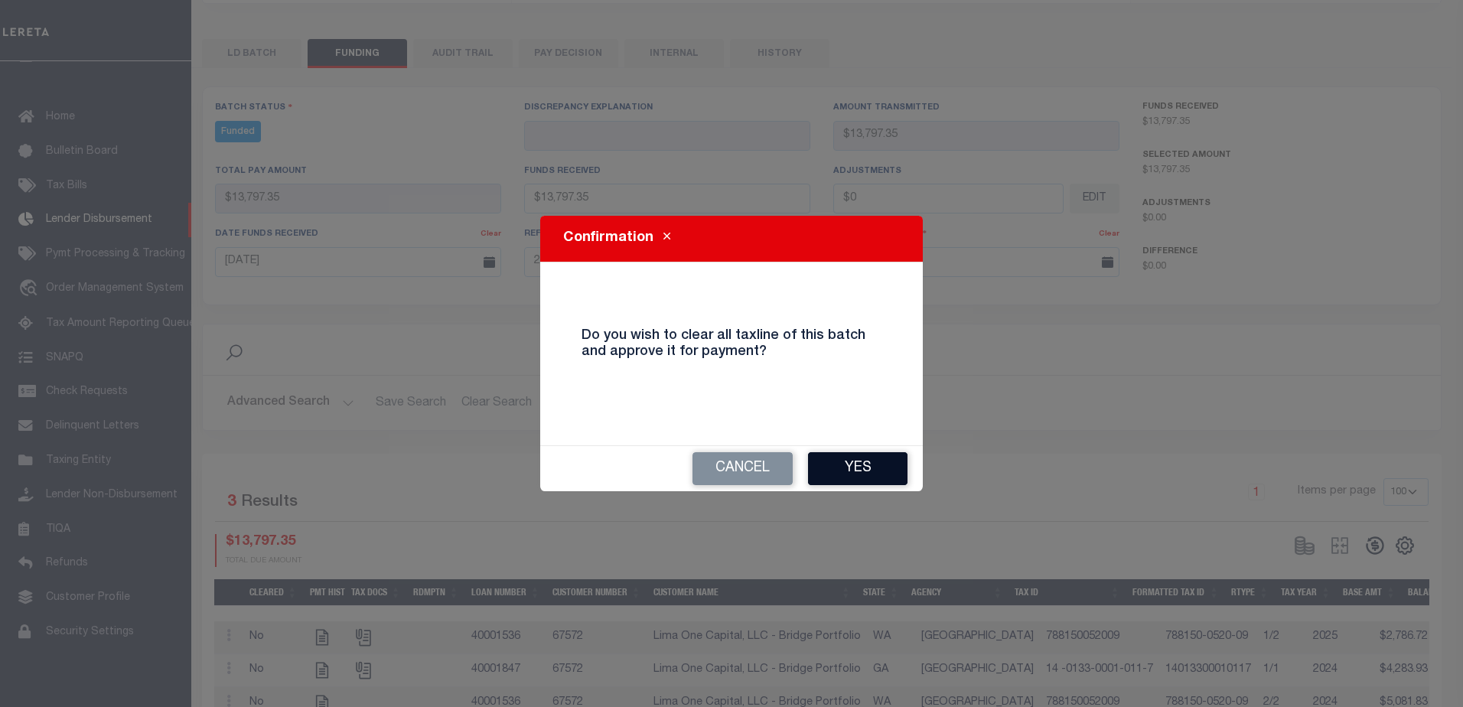
click at [866, 471] on button "Yes" at bounding box center [857, 468] width 99 height 33
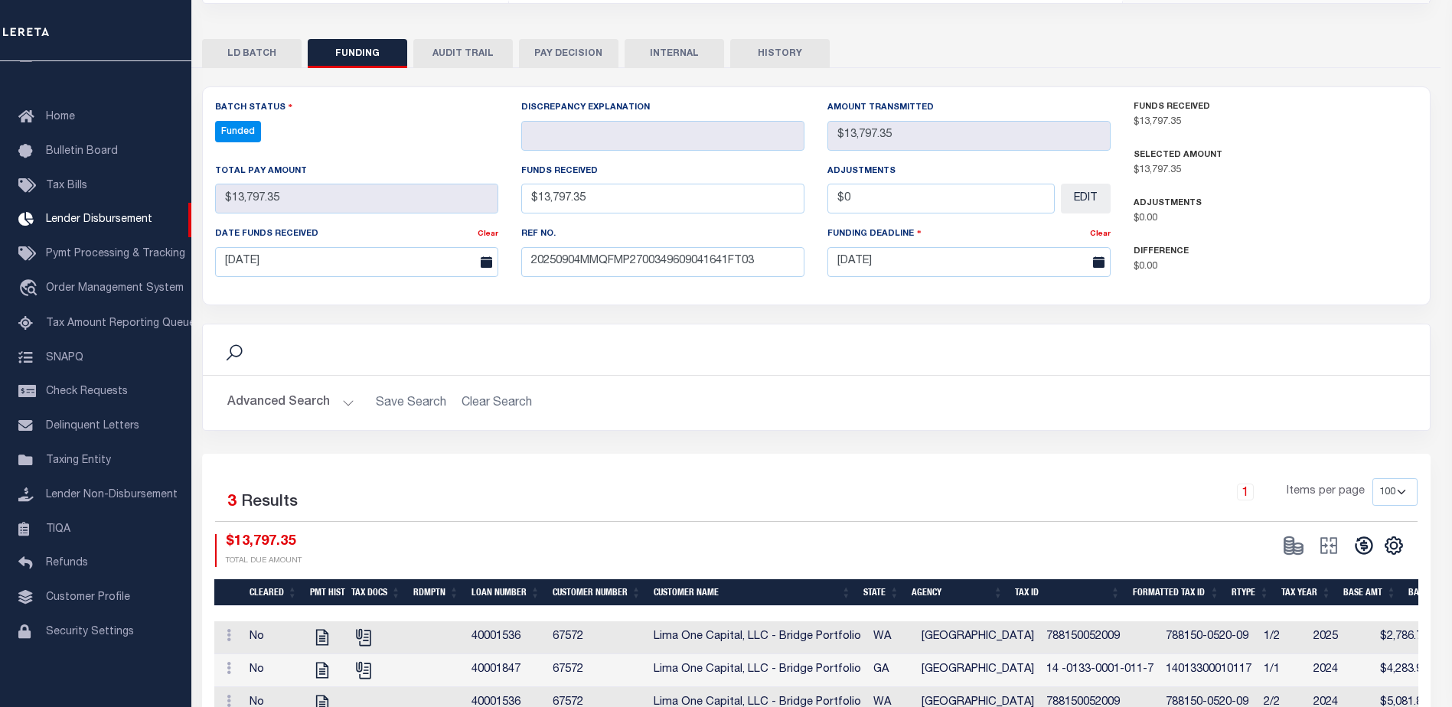
type input "$13,797.35"
type input "$0"
select select "100"
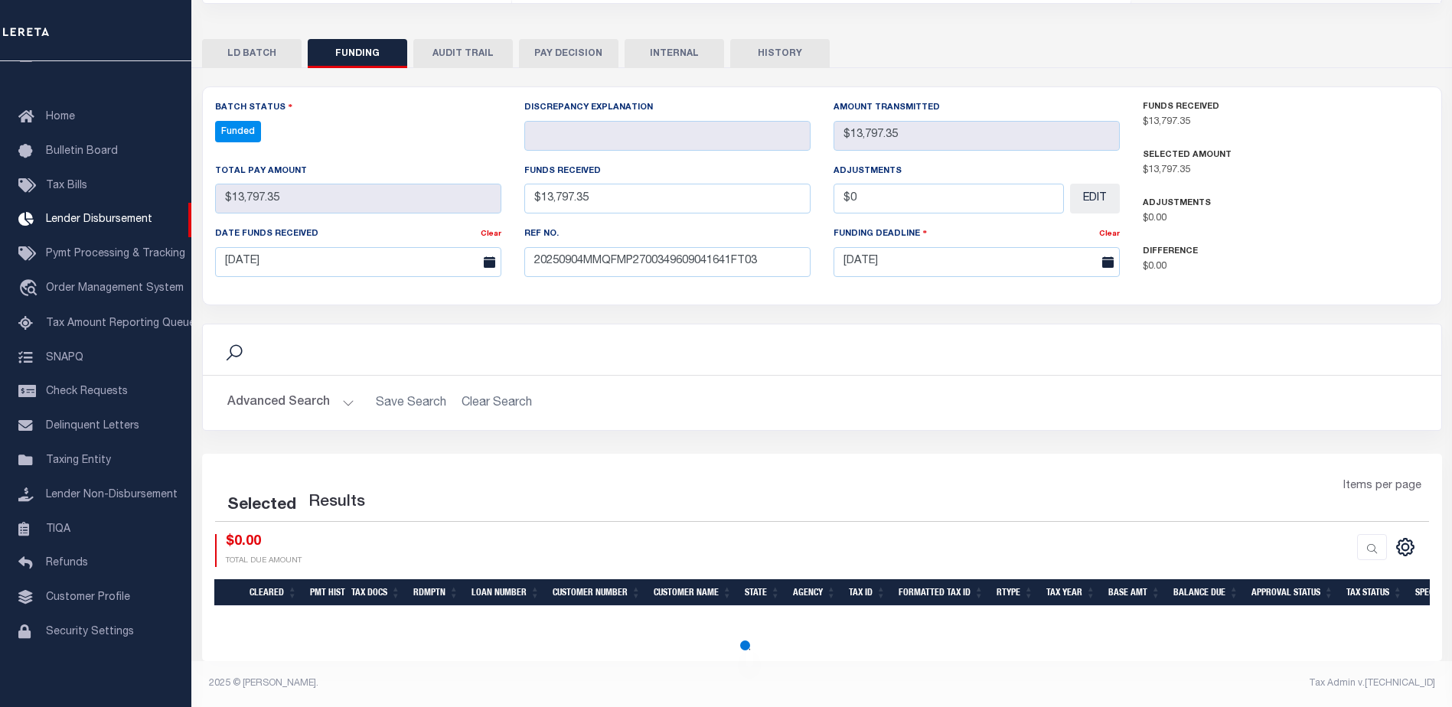
select select "100"
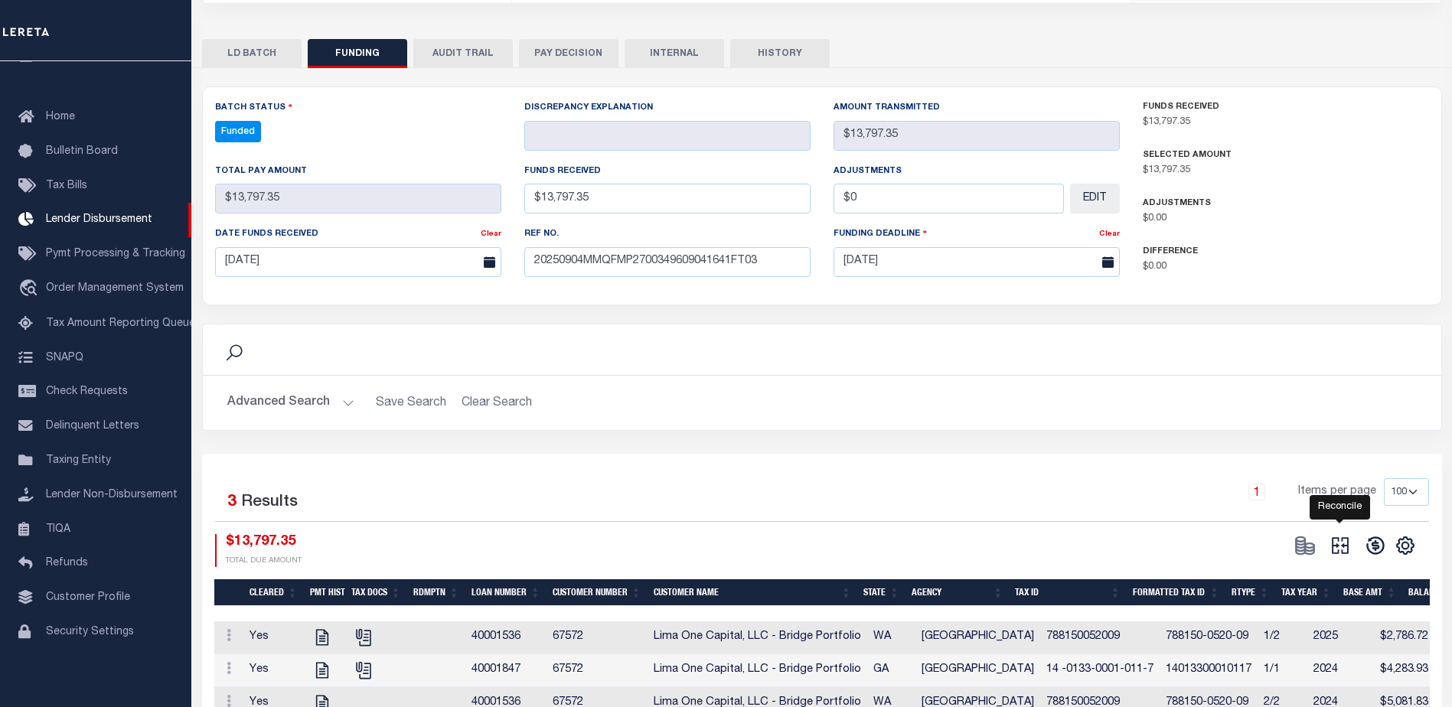
click at [1341, 548] on icon at bounding box center [1339, 545] width 17 height 17
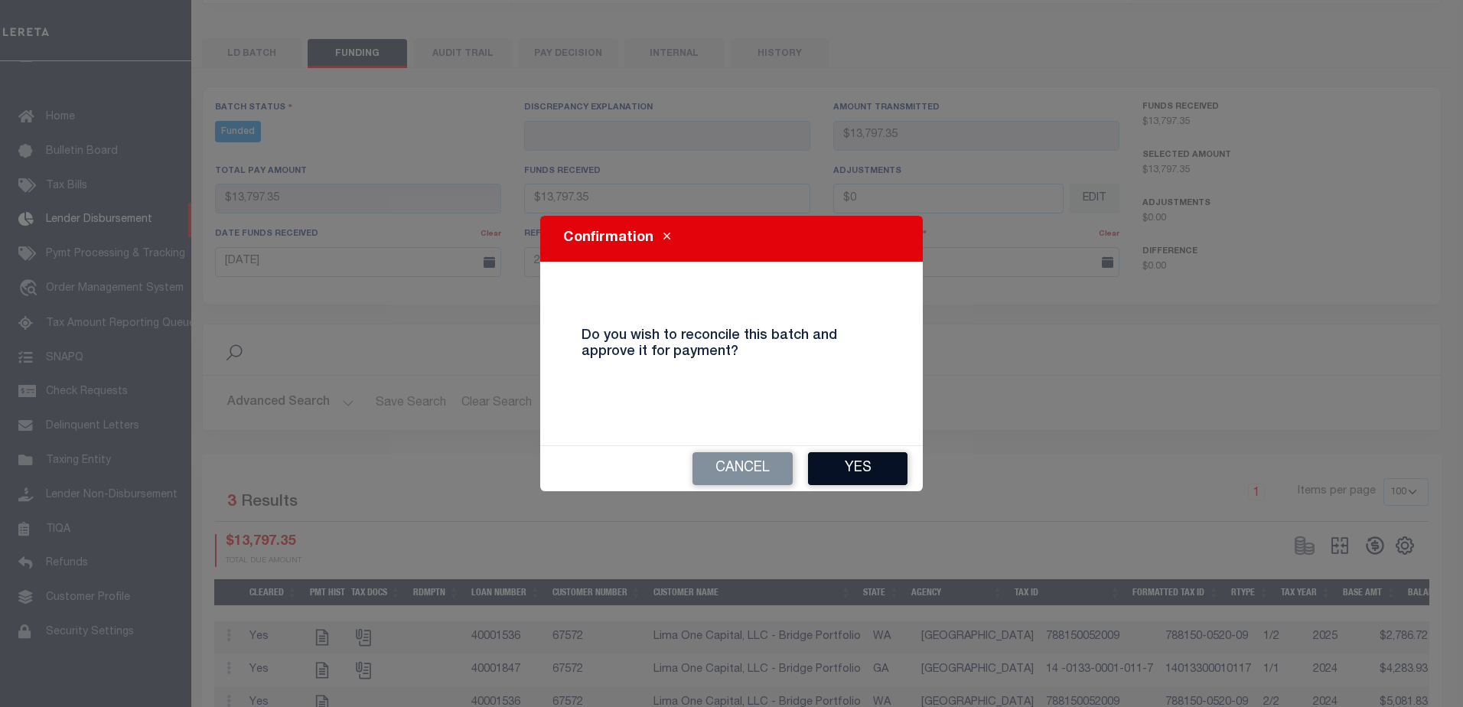
click at [862, 465] on button "Yes" at bounding box center [857, 468] width 99 height 33
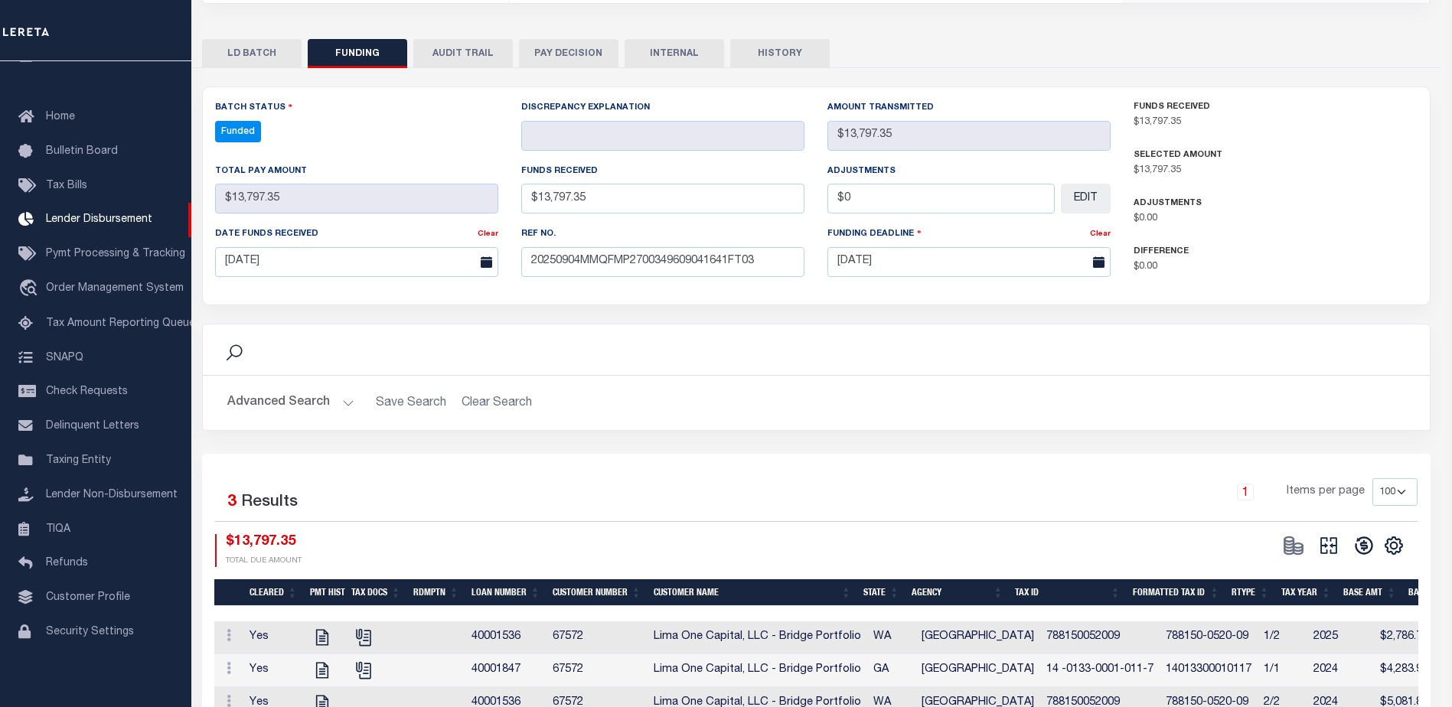
type input "$13,797.35"
type input "$0"
select select "100"
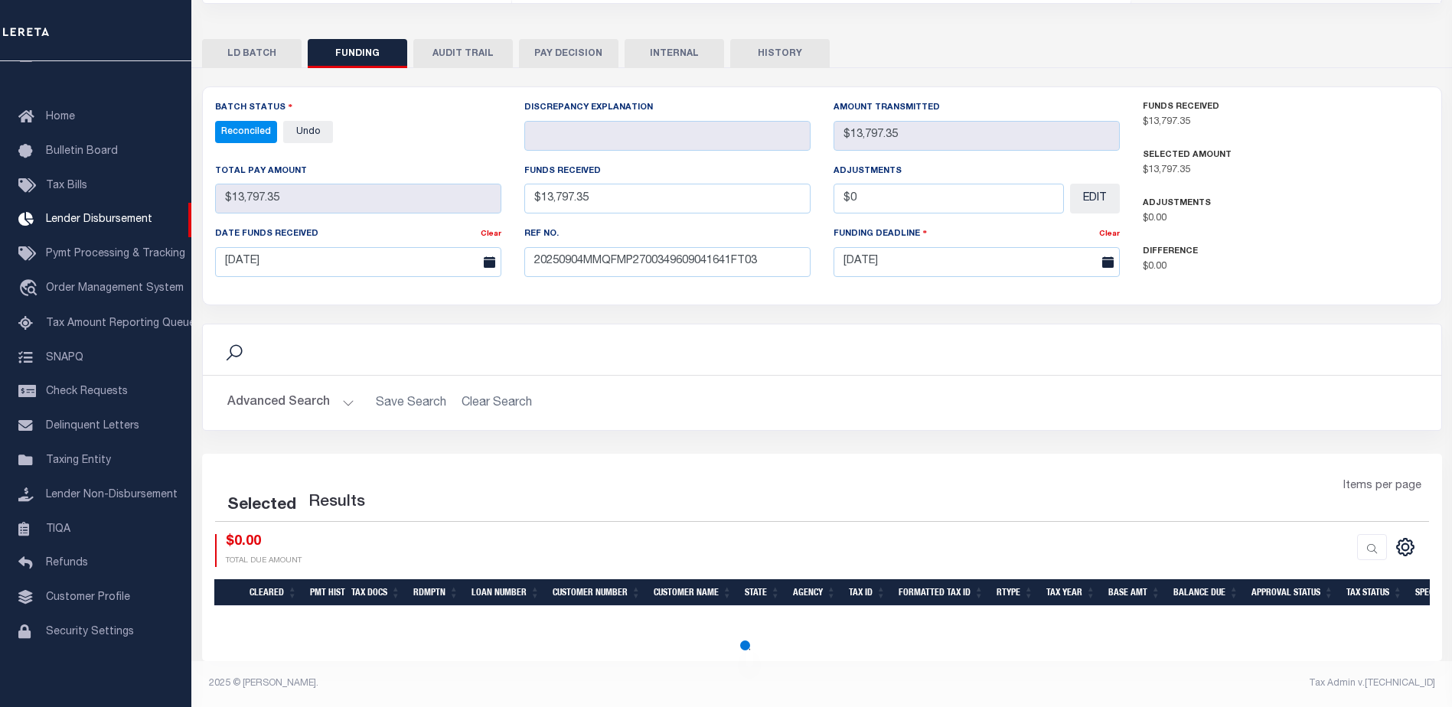
select select "100"
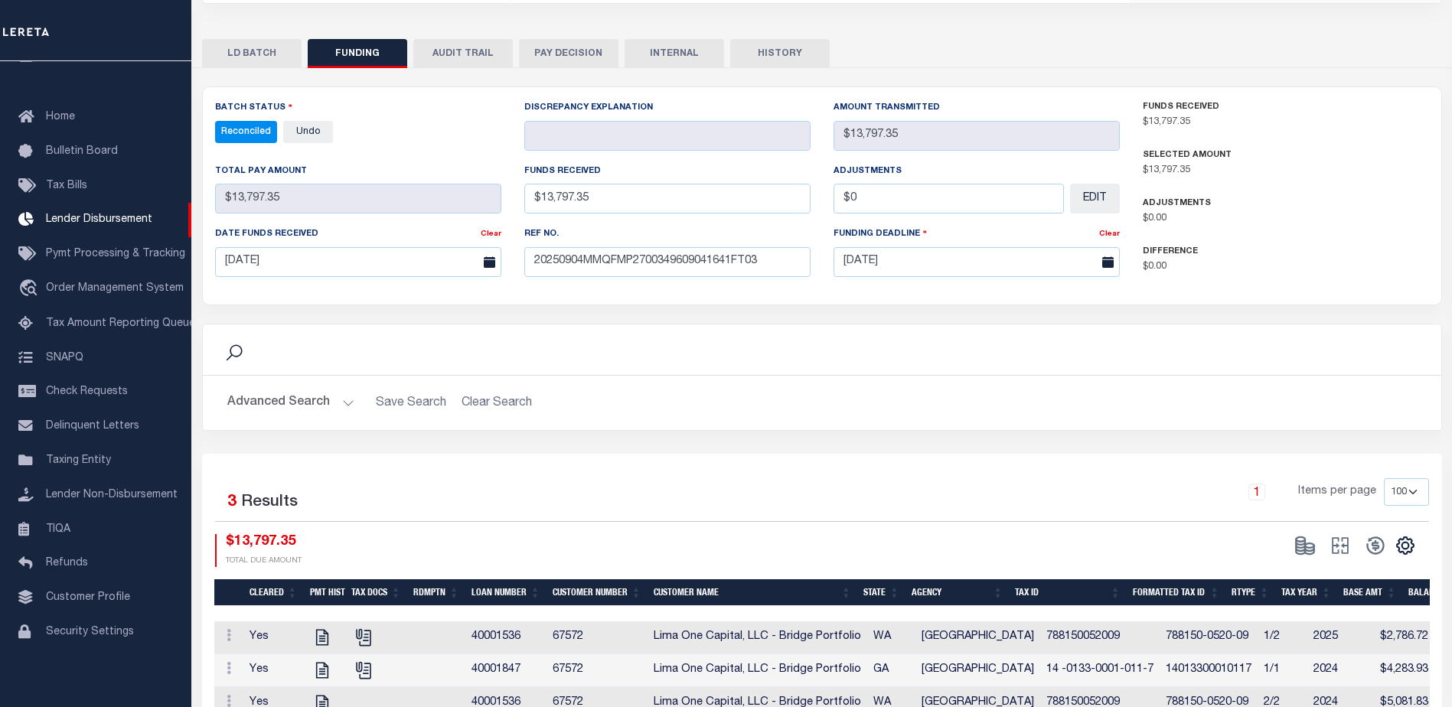
click at [634, 54] on button "INTERNAL" at bounding box center [673, 53] width 99 height 29
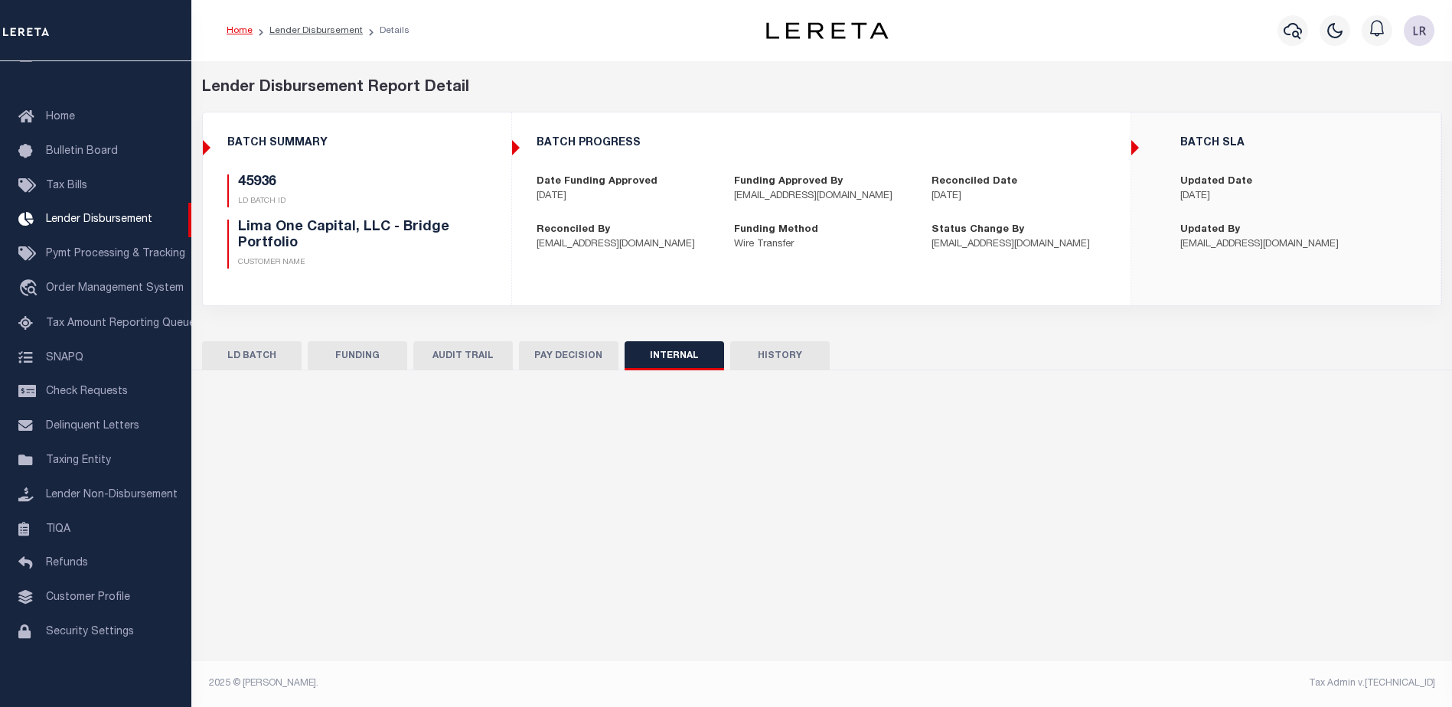
scroll to position [0, 0]
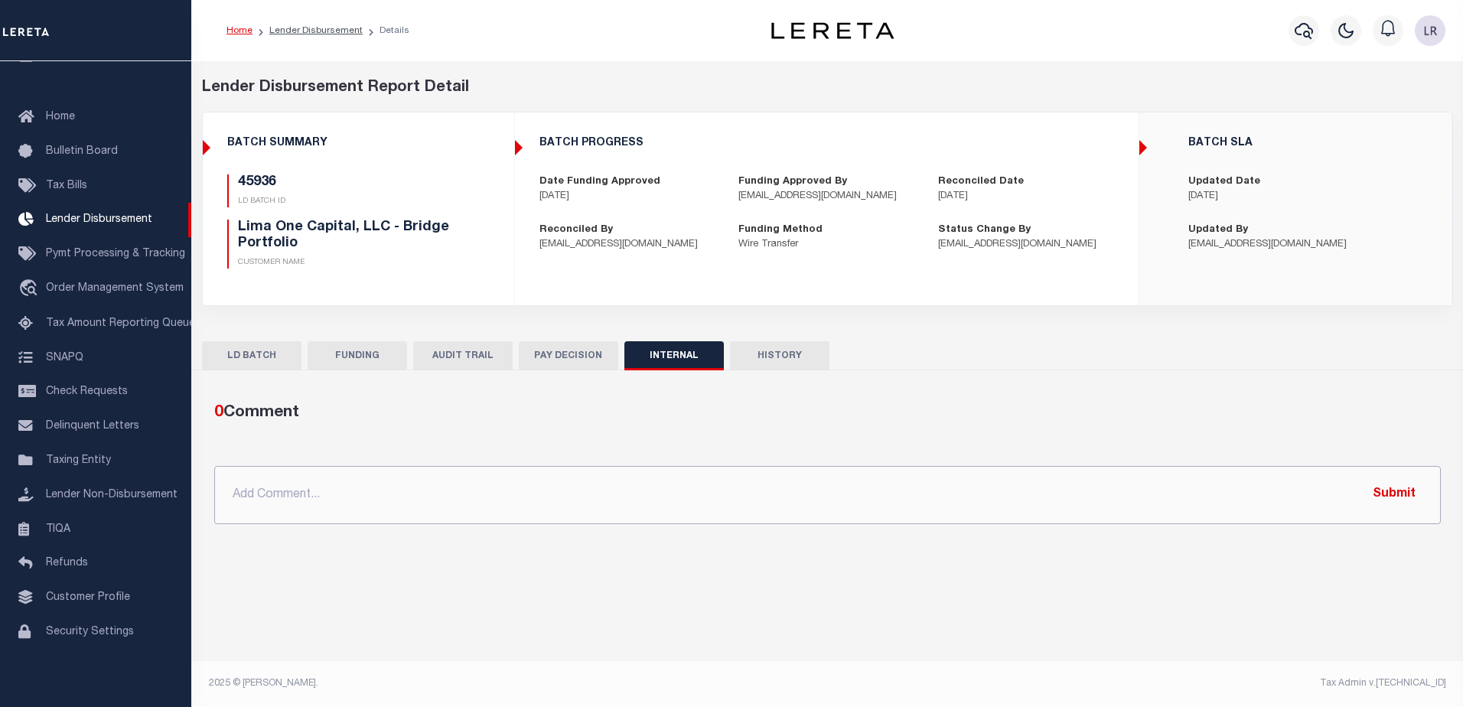
click at [925, 479] on input "text" at bounding box center [827, 495] width 1227 height 58
paste input ""ORG AMT - $85537.82 45928 - $1411.18 45936 - $13797.35 45970 - $18549.04 45959…"
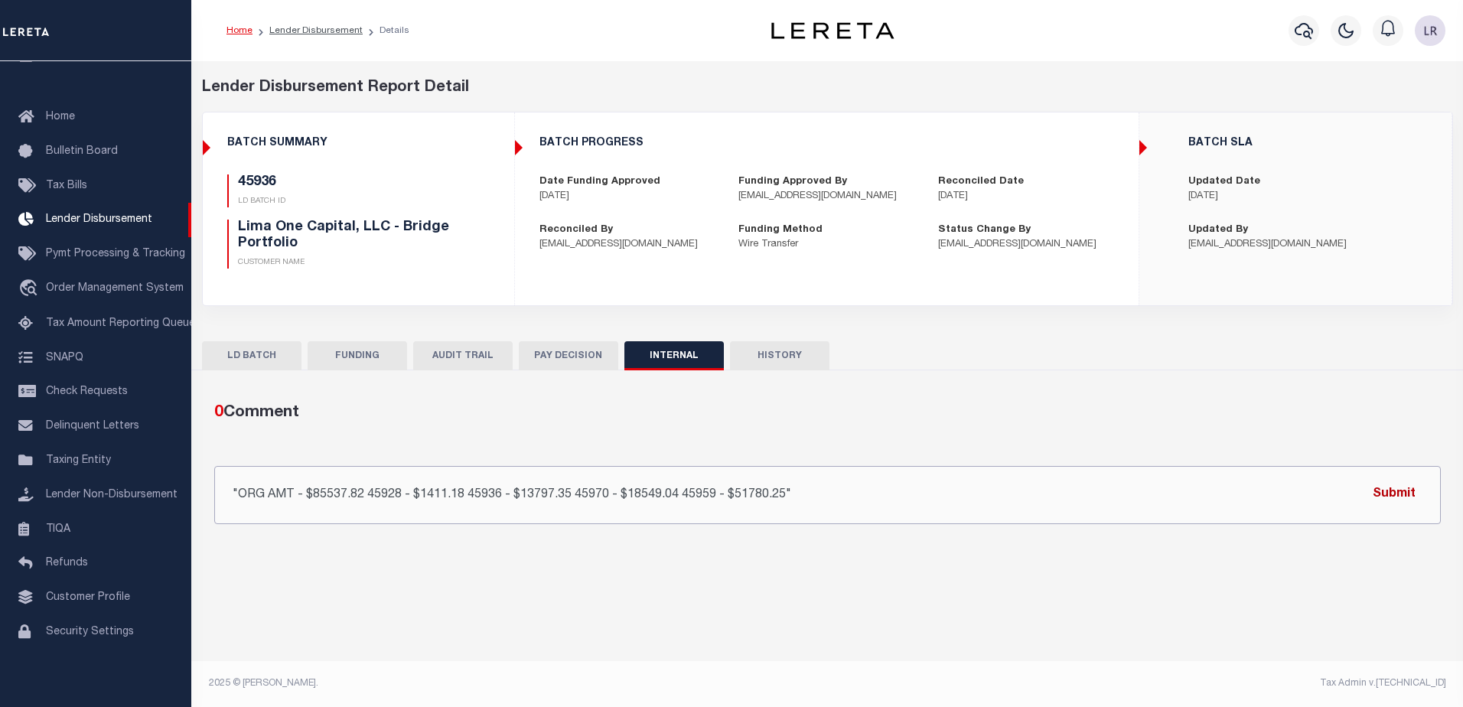
type input ""ORG AMT - $85537.82 45928 - $1411.18 45936 - $13797.35 45970 - $18549.04 45959…"
click at [1389, 499] on button "Submit" at bounding box center [1394, 494] width 63 height 31
click at [306, 31] on link "Lender Disbursement" at bounding box center [315, 30] width 93 height 9
checkbox input "true"
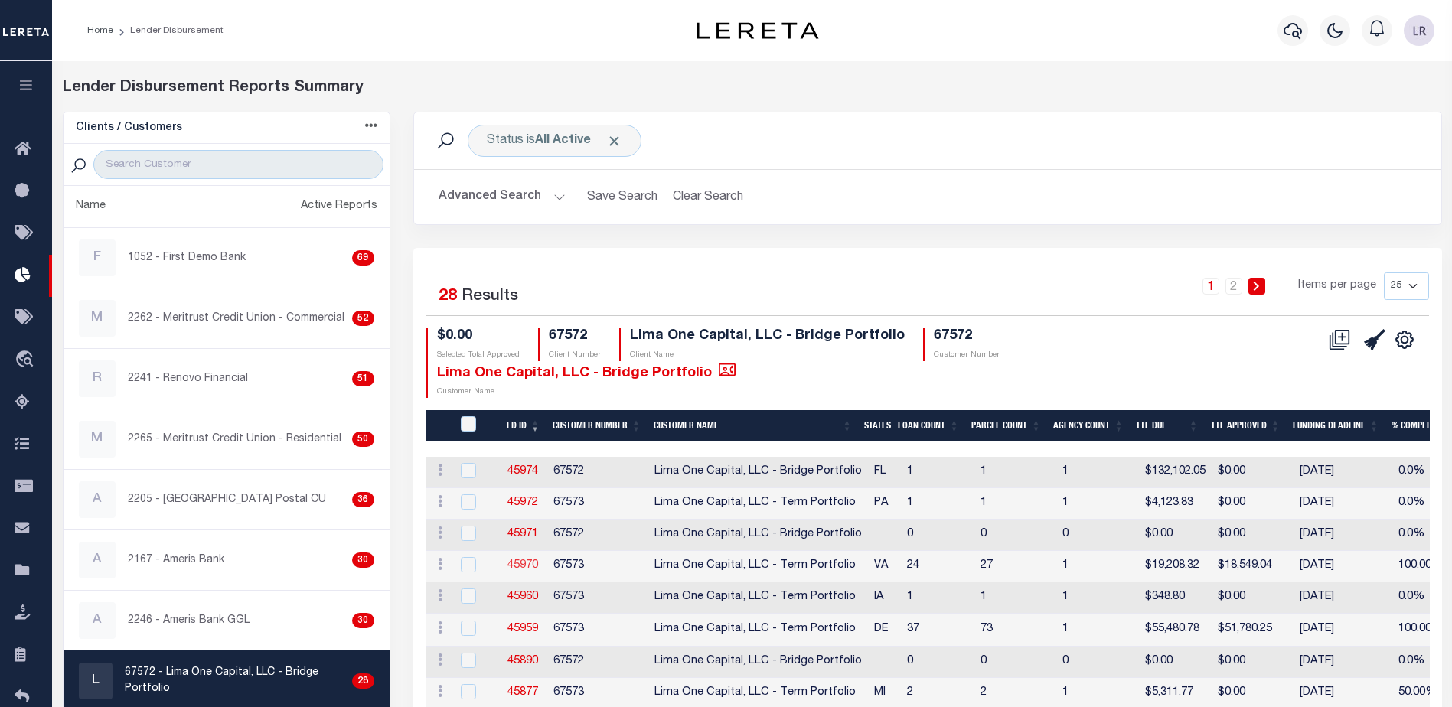
click at [534, 565] on link "45970" at bounding box center [522, 565] width 31 height 11
checkbox input "true"
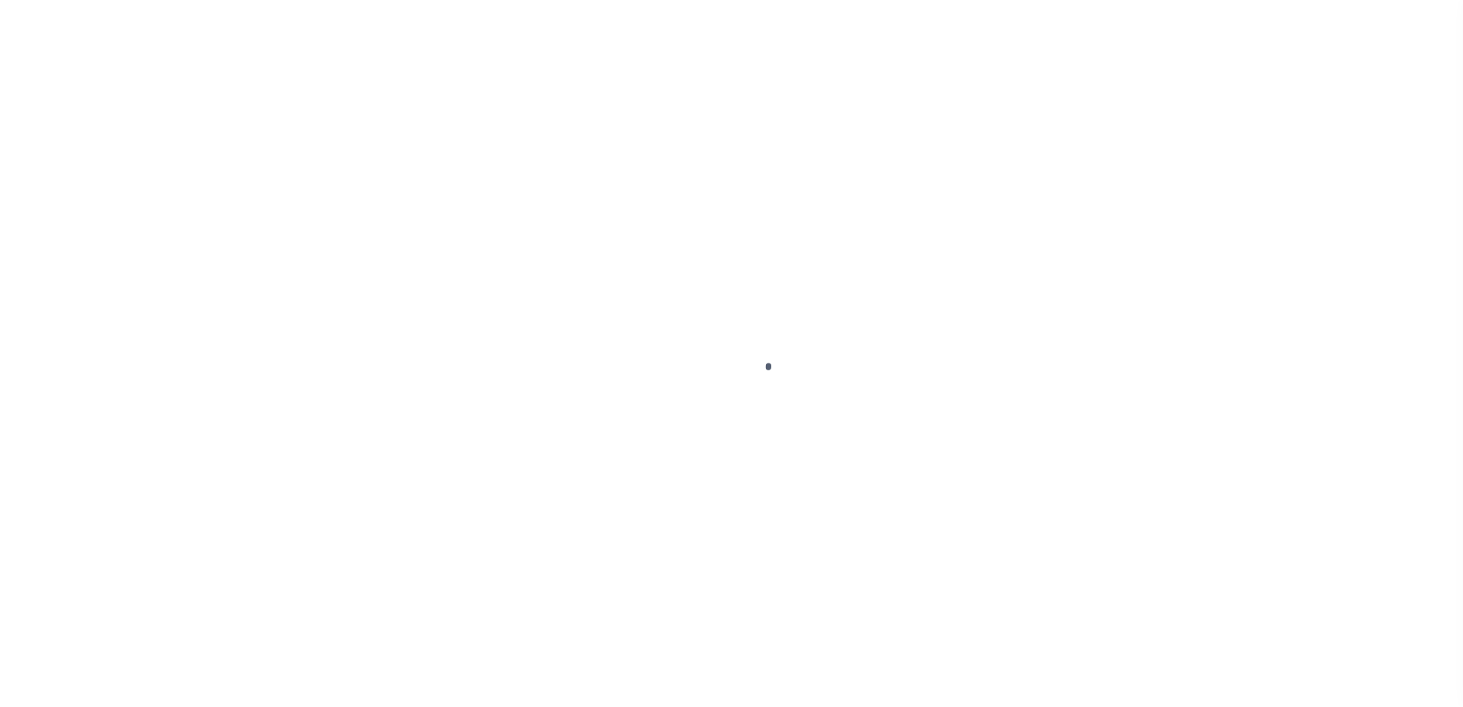
type input "$0.00"
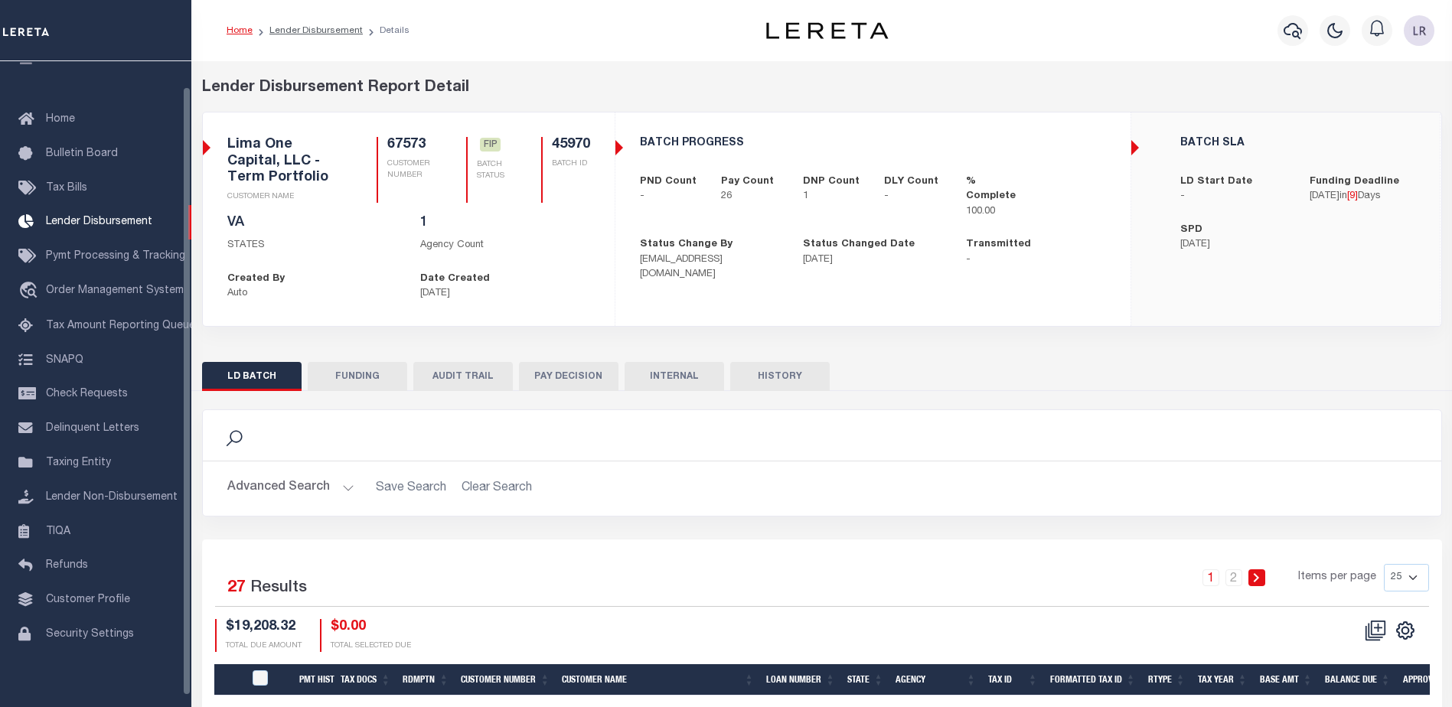
scroll to position [27, 0]
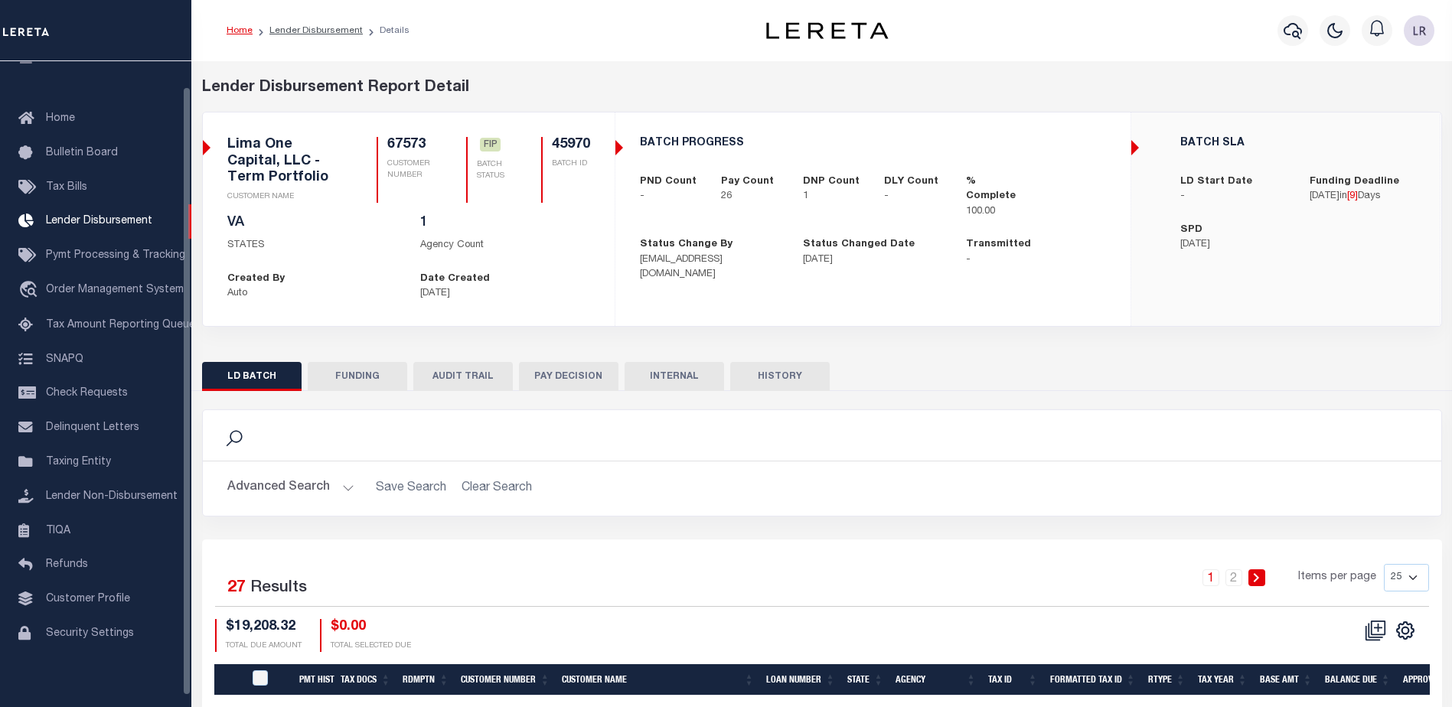
click at [337, 379] on button "FUNDING" at bounding box center [357, 376] width 99 height 29
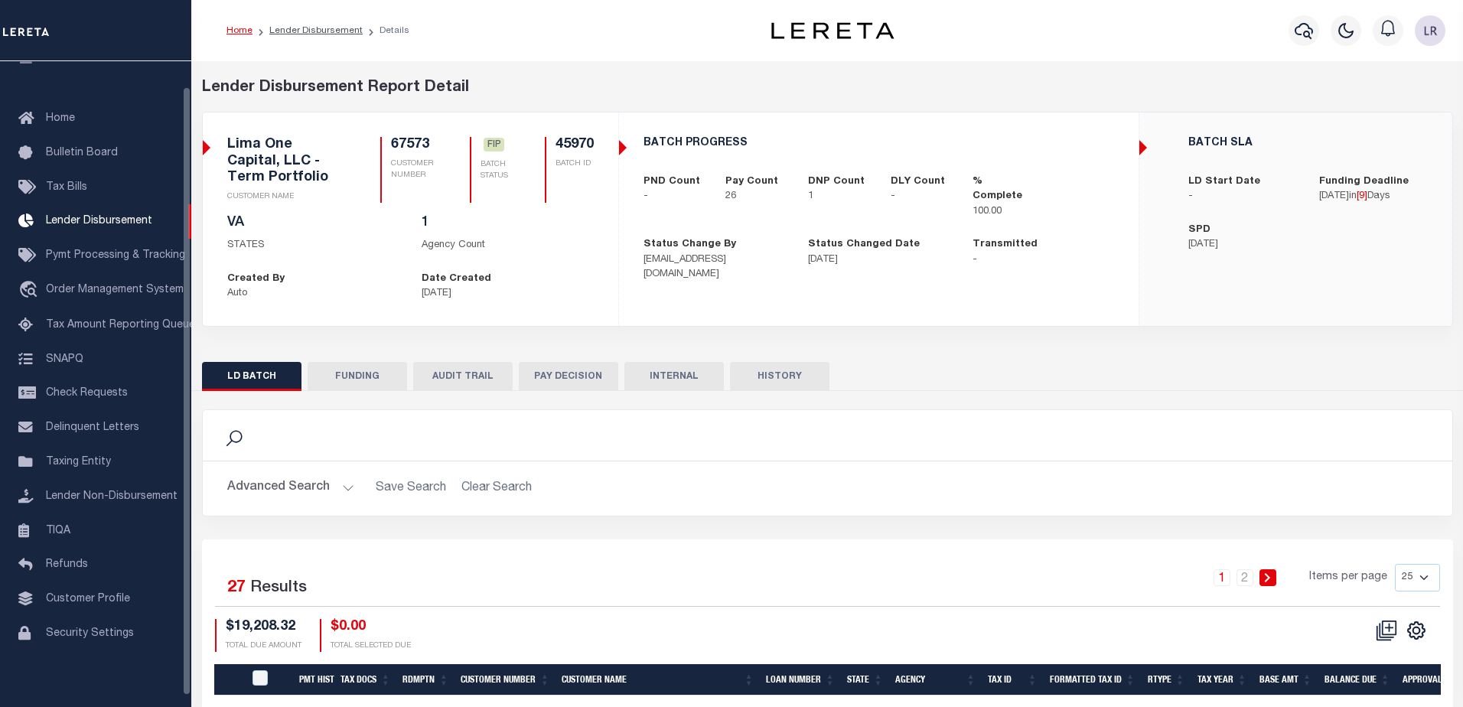
type input "$18,549.04"
type input "$0"
type input "09/15/2025"
select select "8"
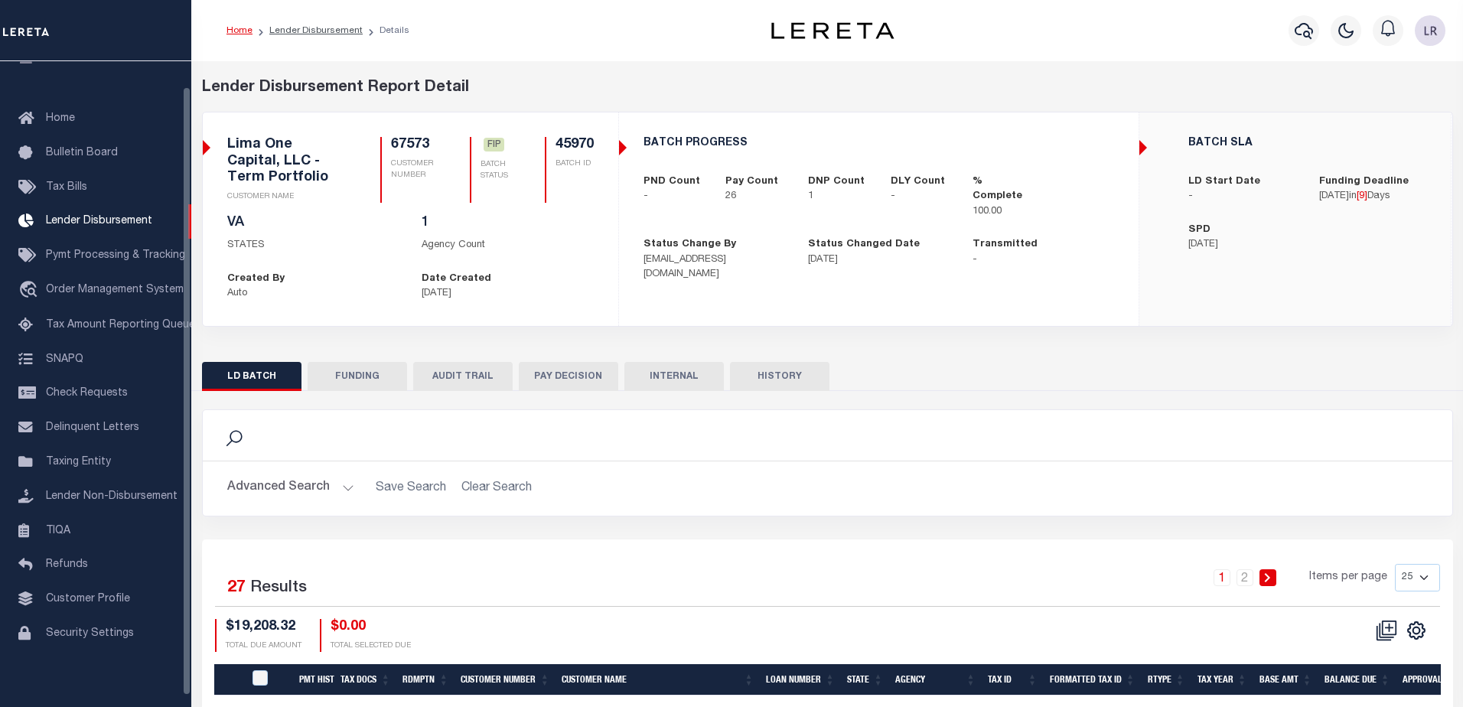
select select "100"
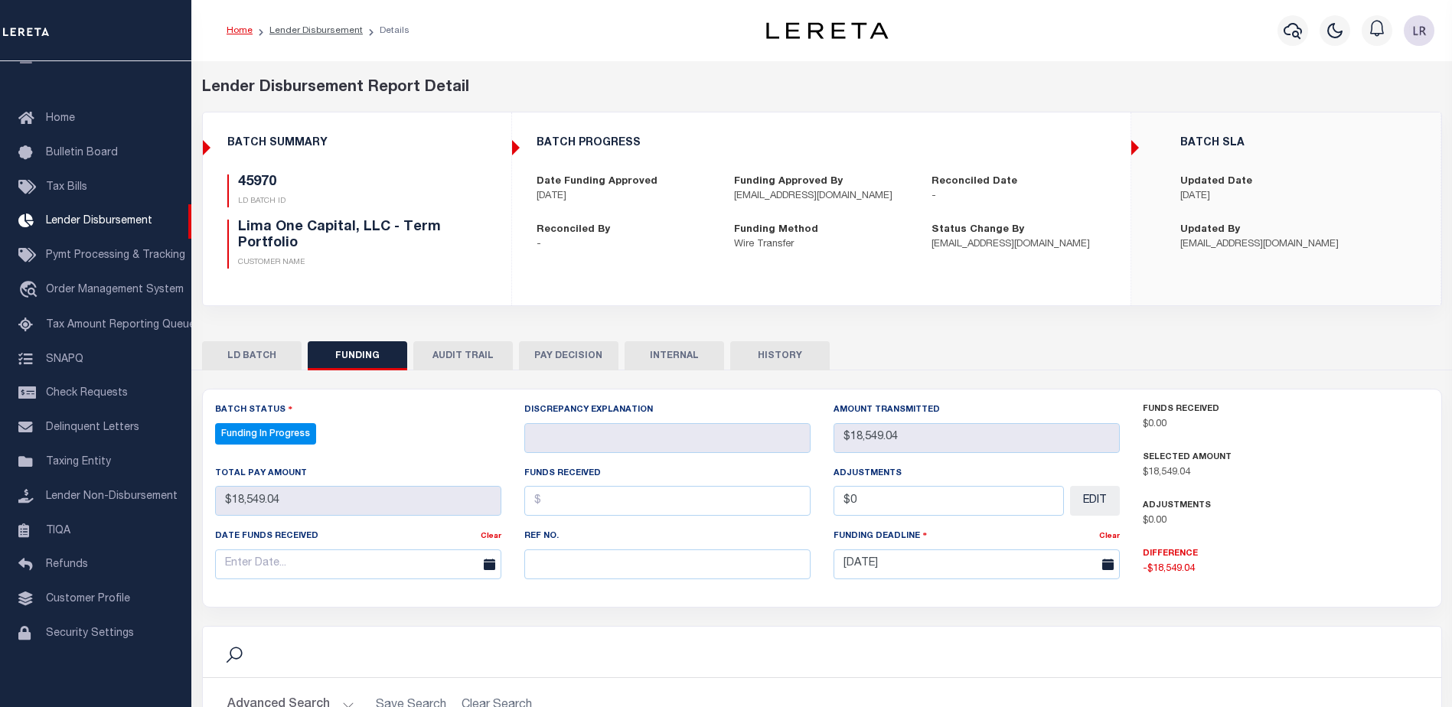
select select "100"
click at [558, 569] on input "text" at bounding box center [667, 564] width 286 height 30
paste input "20250904MMQFMP2700349609041641FT03"
type input "20250904MMQFMP2700349609041641FT03"
click at [570, 506] on input "text" at bounding box center [667, 501] width 286 height 30
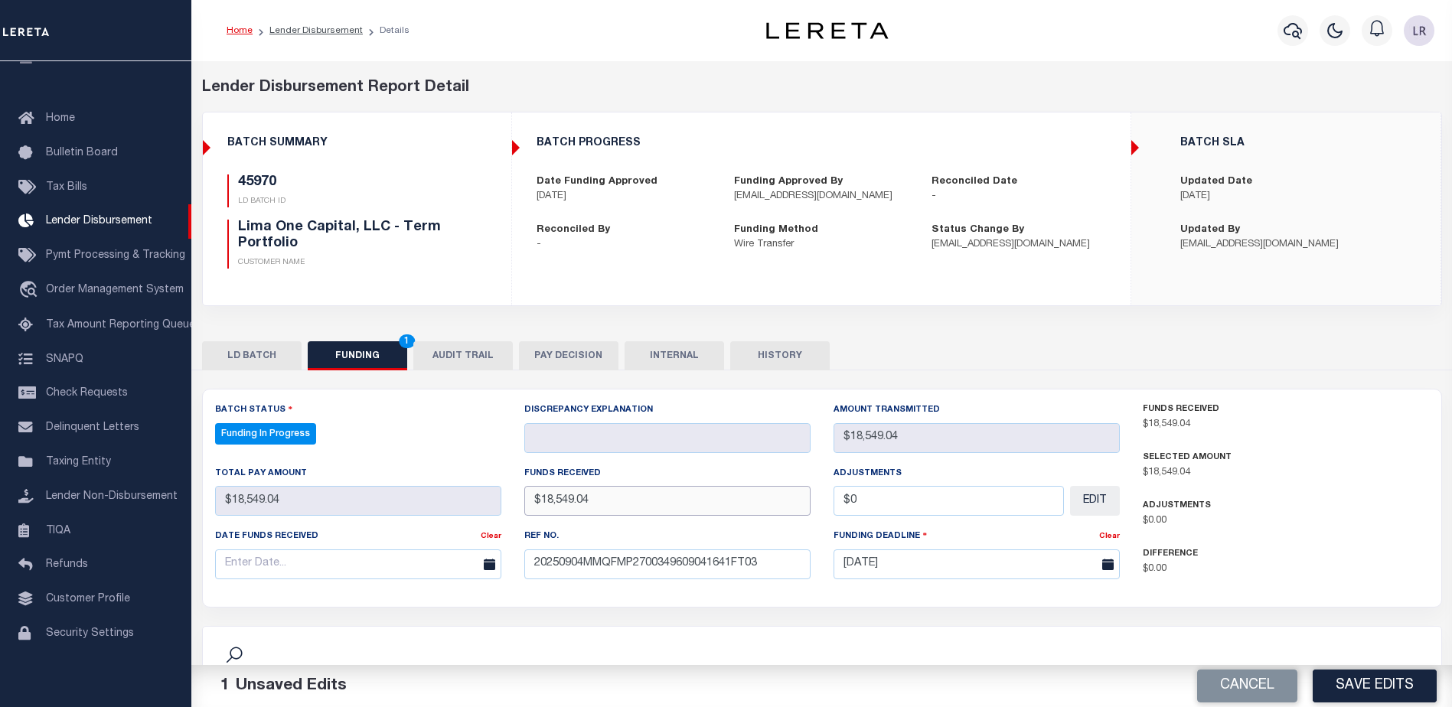
type input "$18,549.04"
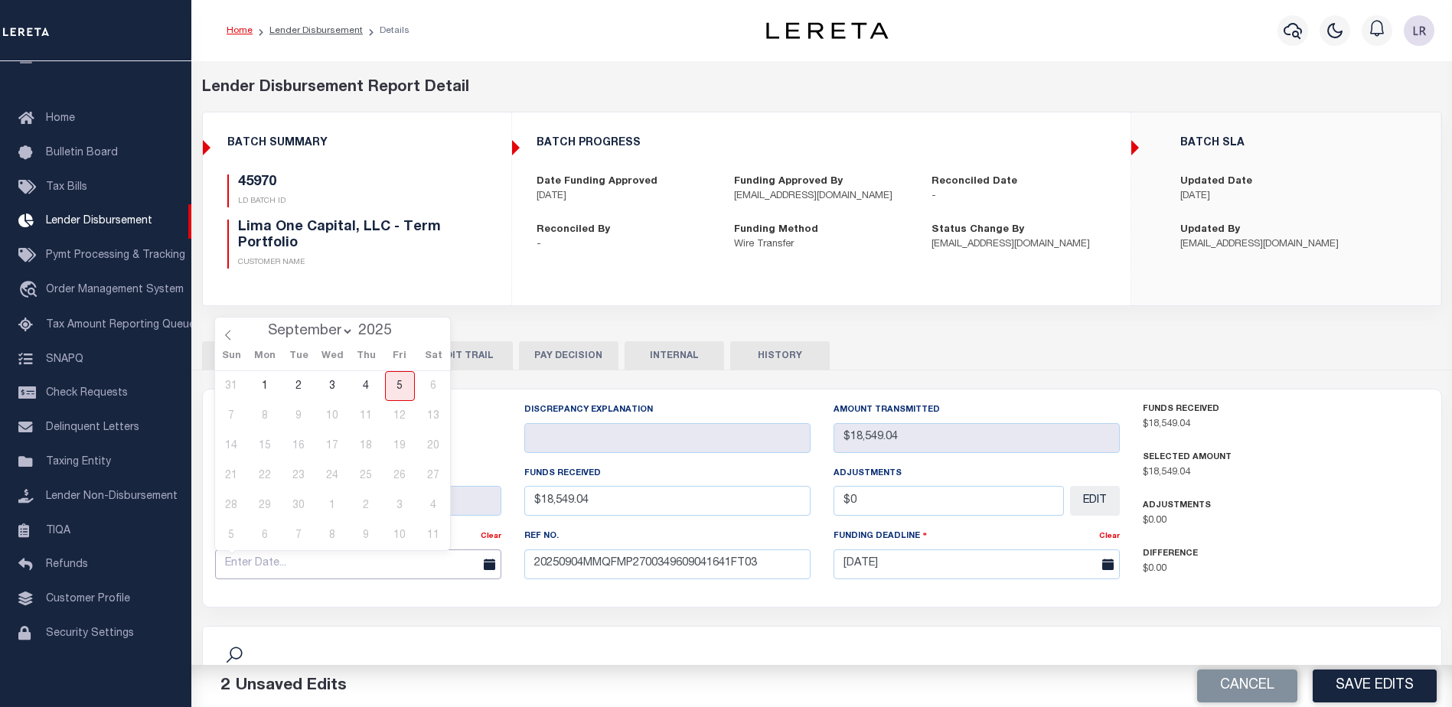
click at [416, 564] on input "text" at bounding box center [358, 564] width 286 height 30
click at [376, 394] on span "4" at bounding box center [366, 386] width 30 height 30
type input "[DATE]"
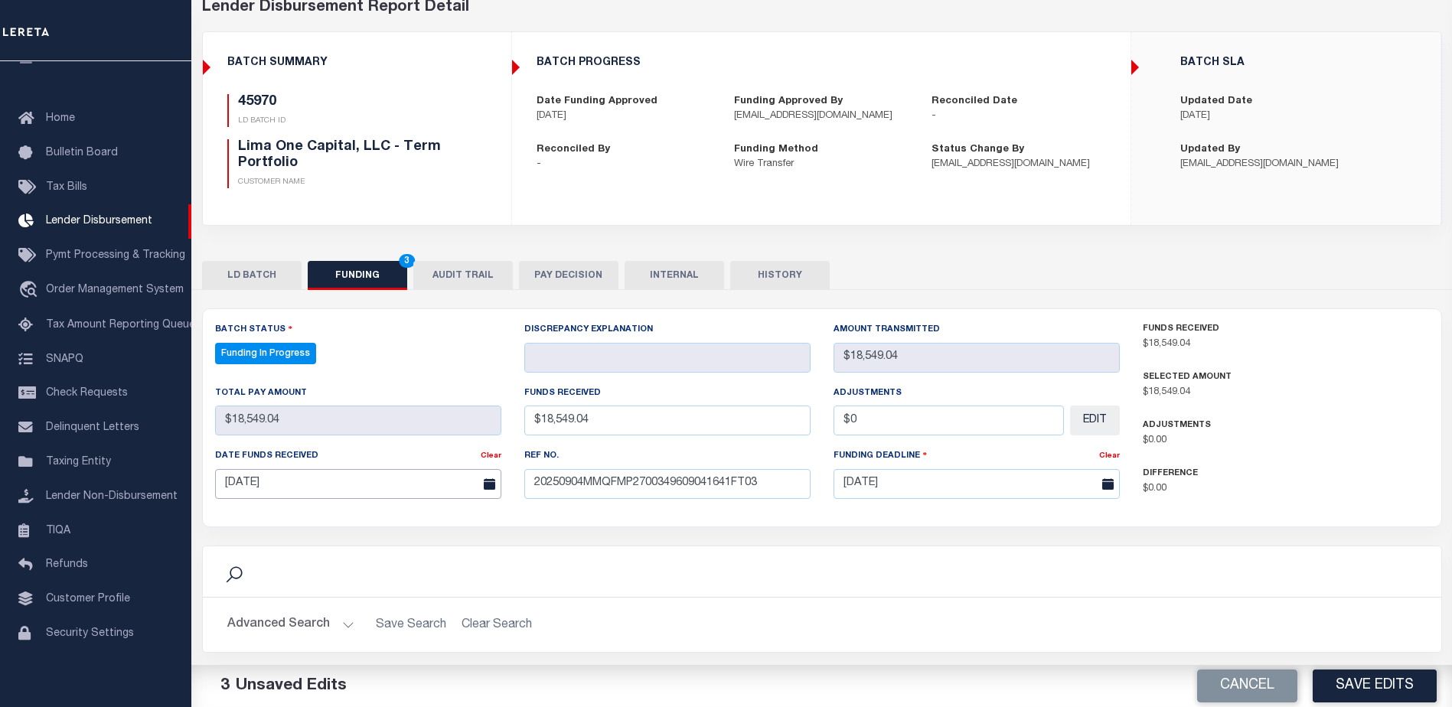
scroll to position [230, 0]
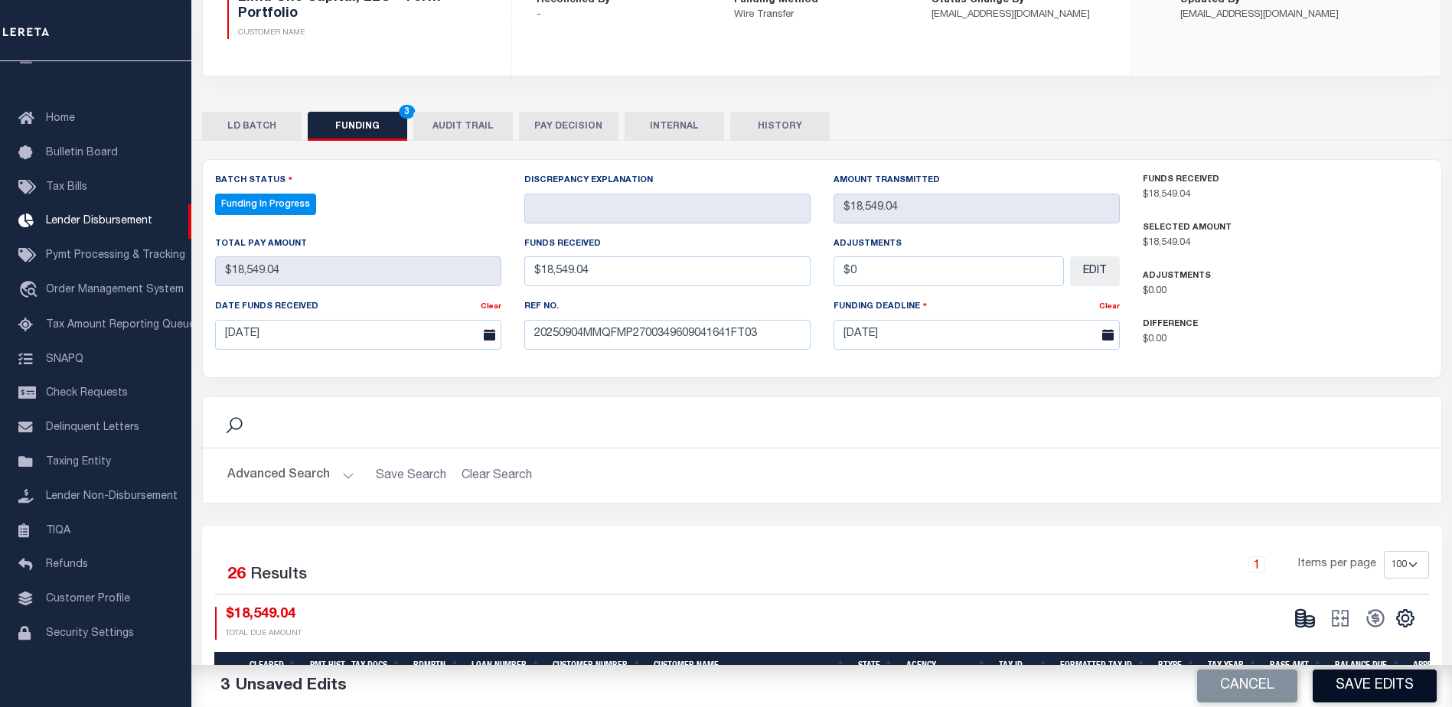
click at [1344, 684] on button "Save Edits" at bounding box center [1374, 686] width 124 height 33
type input "$18,549.04"
type input "$0"
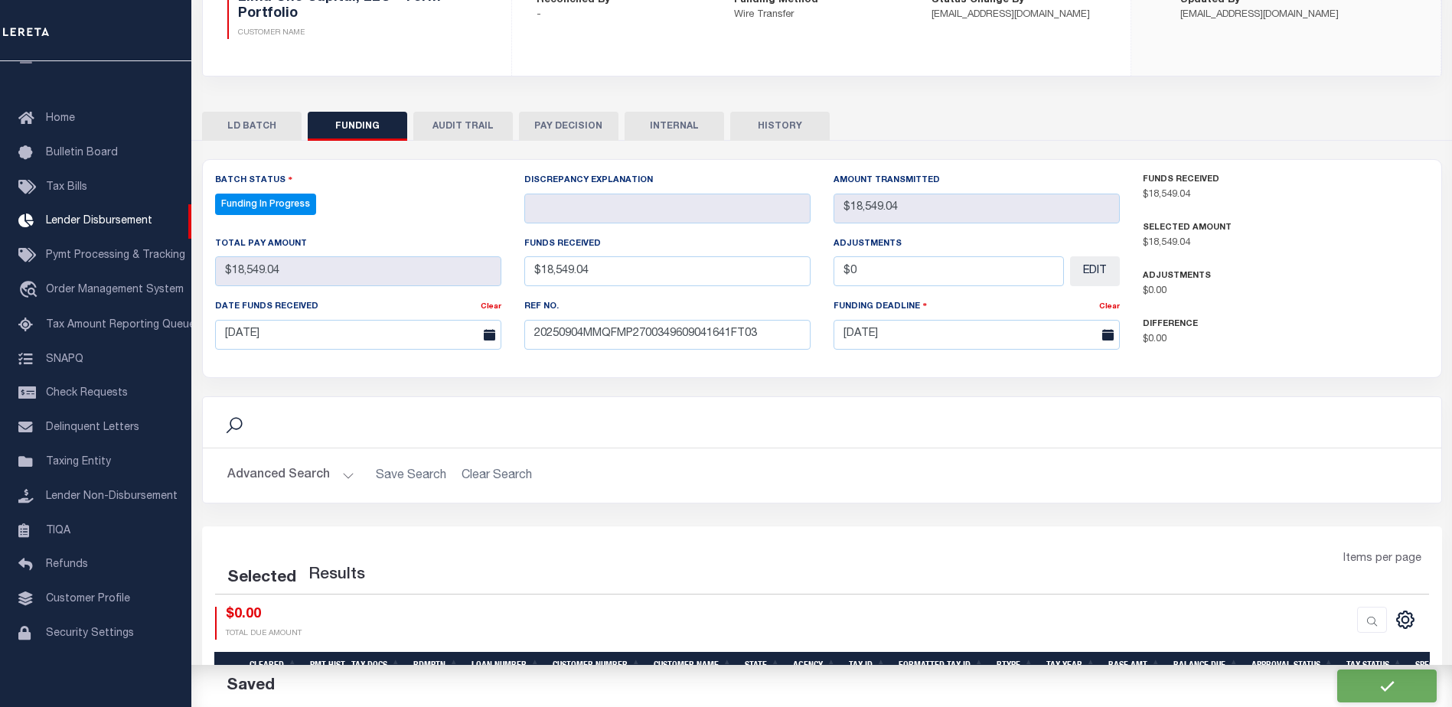
select select "100"
click at [1312, 627] on icon at bounding box center [1304, 618] width 21 height 21
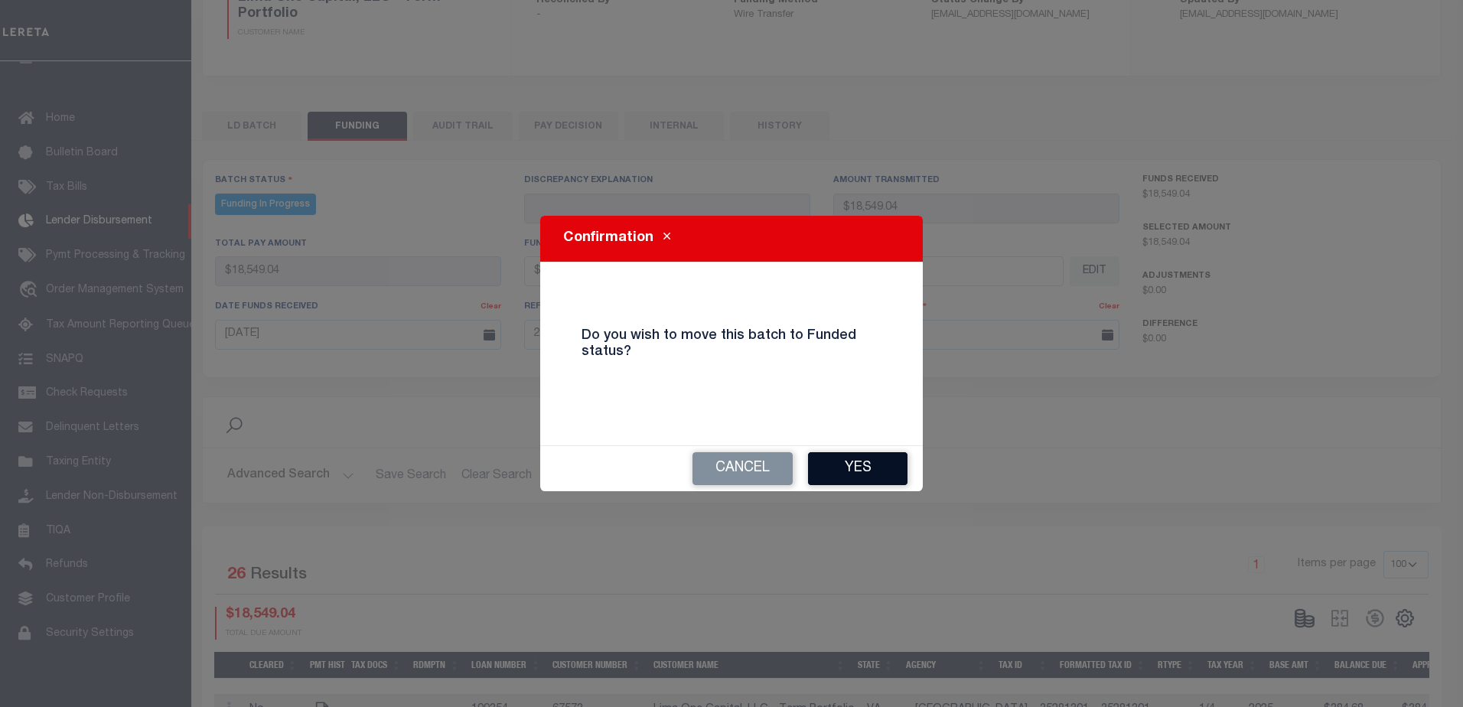
click at [866, 468] on button "Yes" at bounding box center [857, 468] width 99 height 33
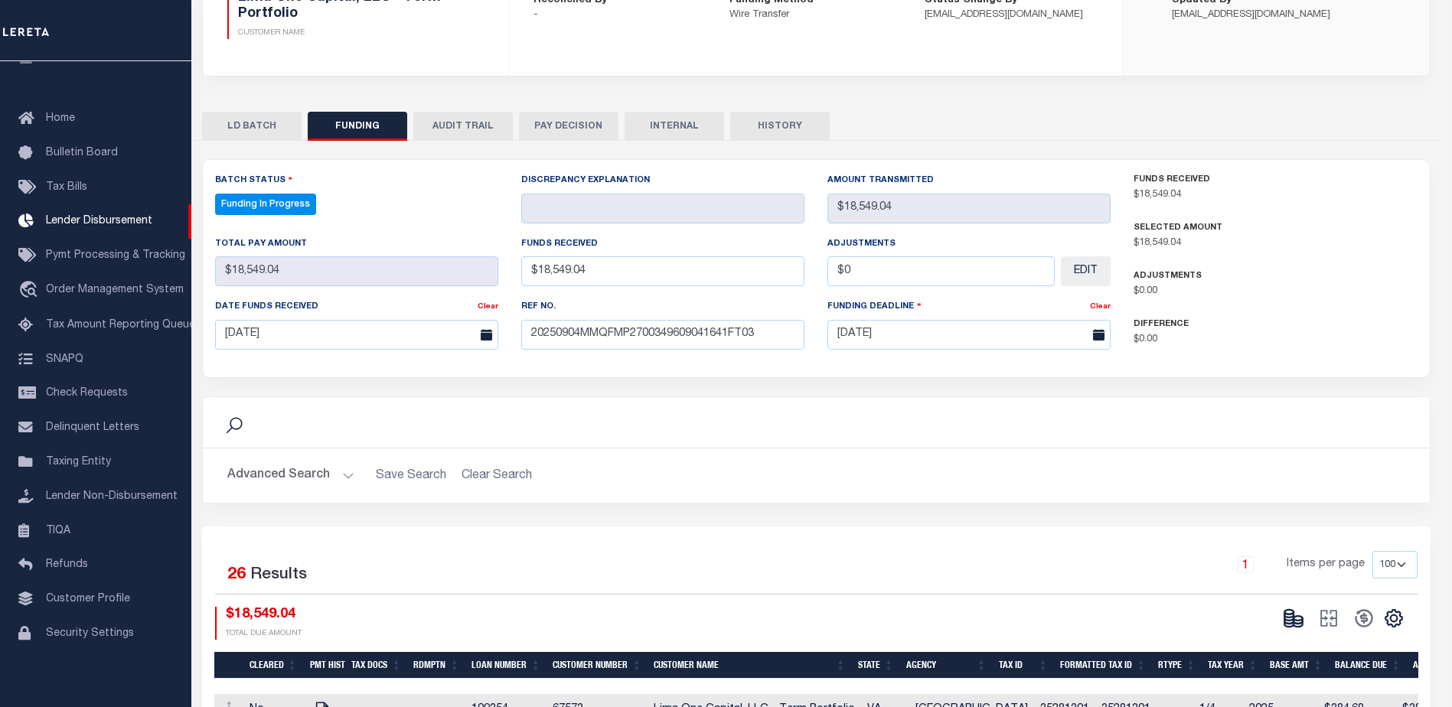
type input "$18,549.04"
type input "$0"
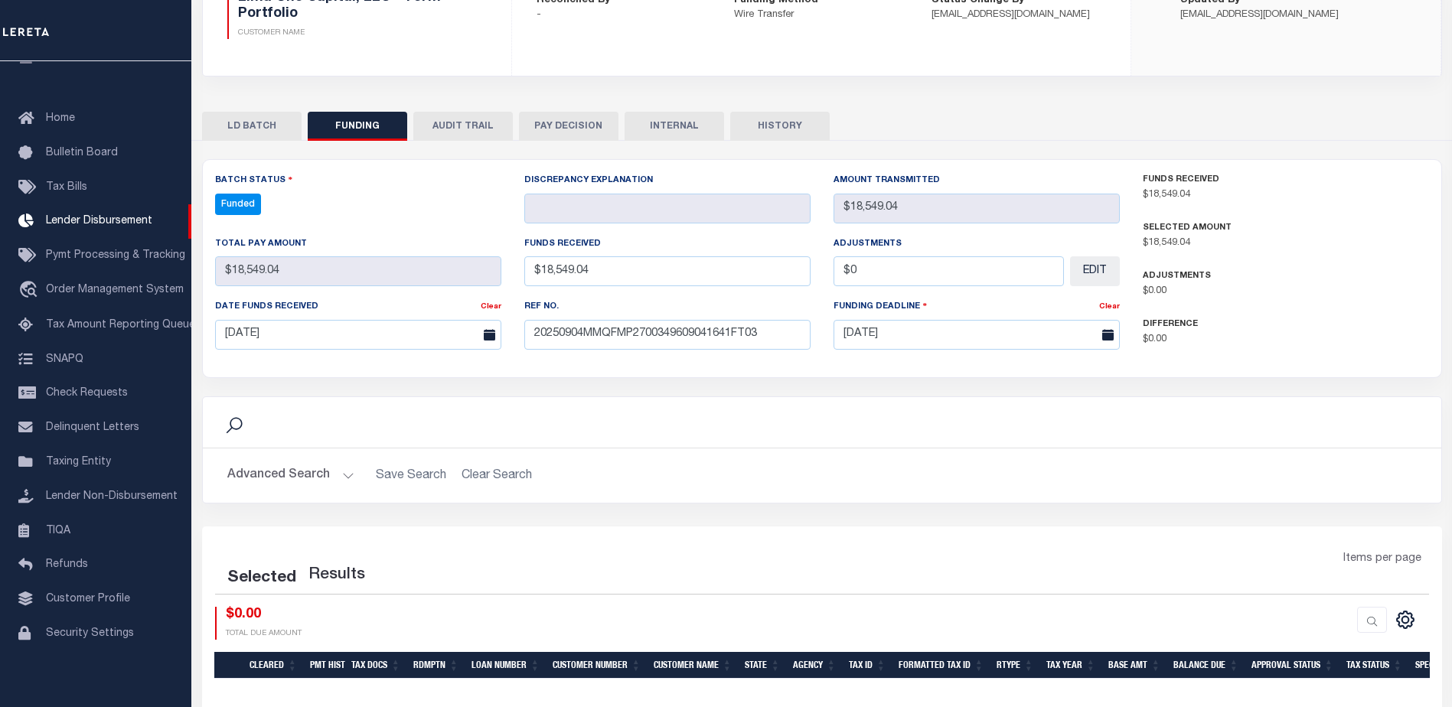
select select "100"
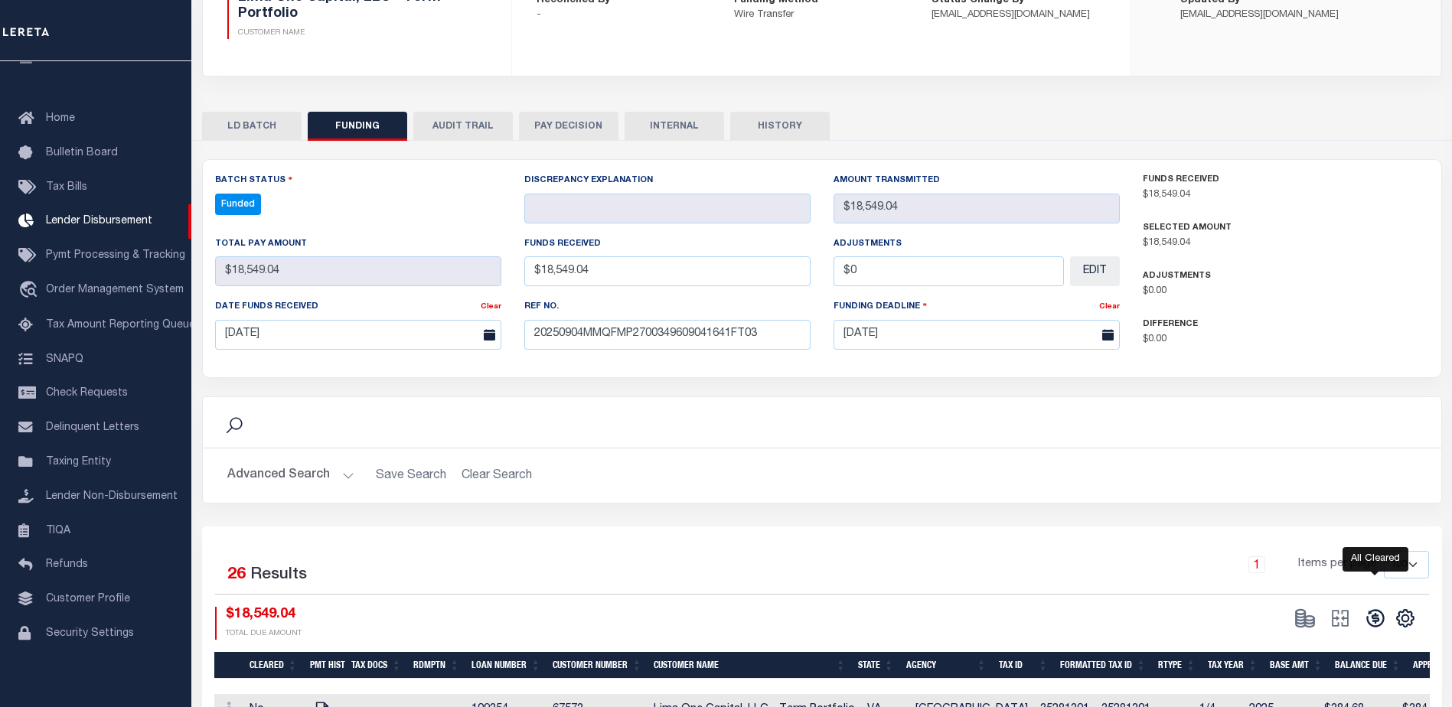
click at [1375, 625] on icon at bounding box center [1374, 618] width 21 height 21
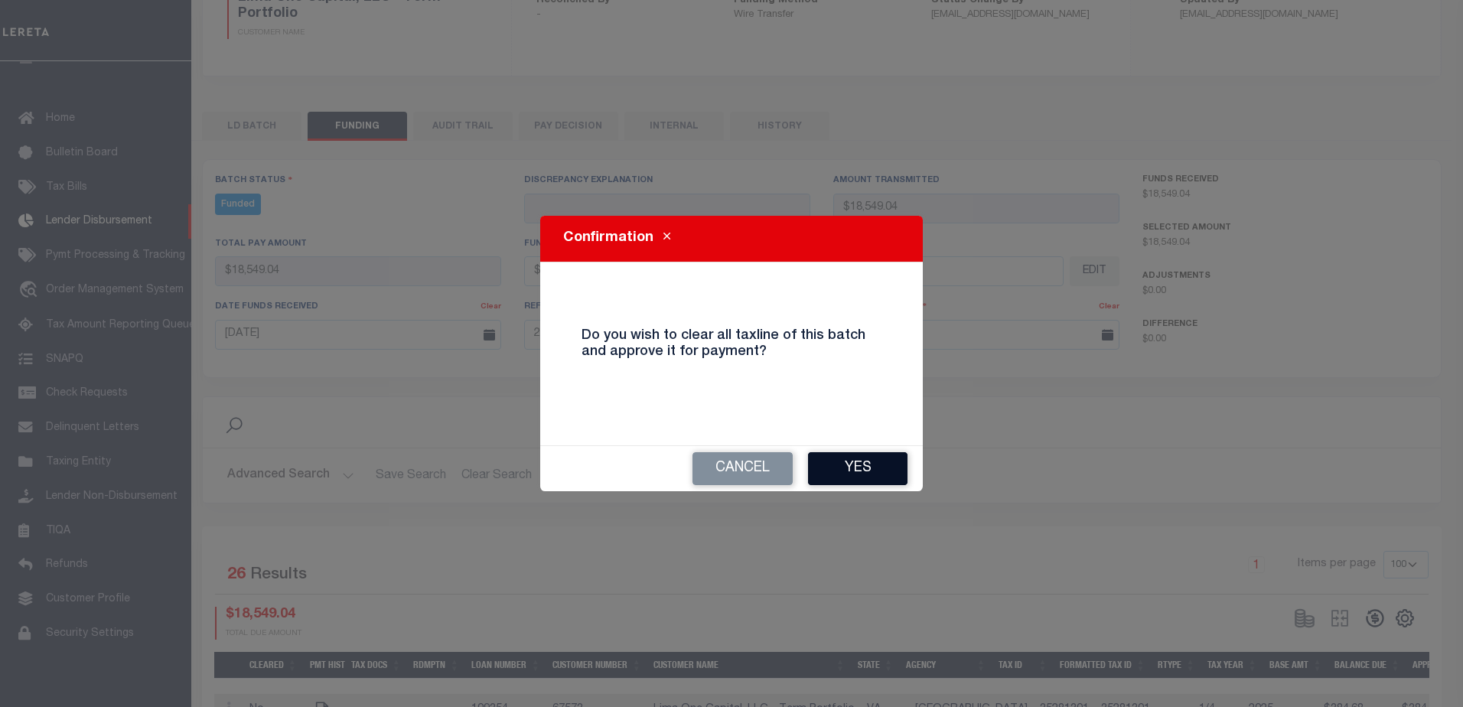
click at [862, 463] on button "Yes" at bounding box center [857, 468] width 99 height 33
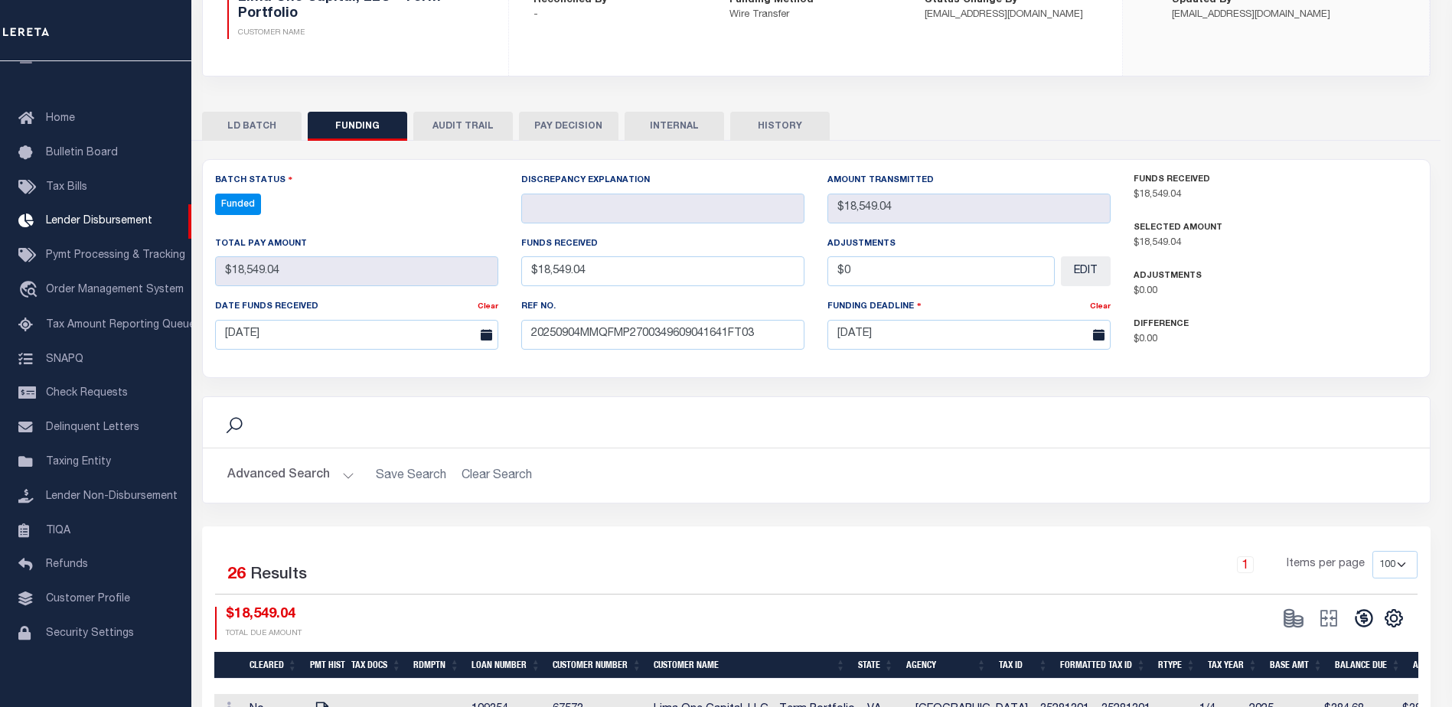
type input "$18,549.04"
type input "$0"
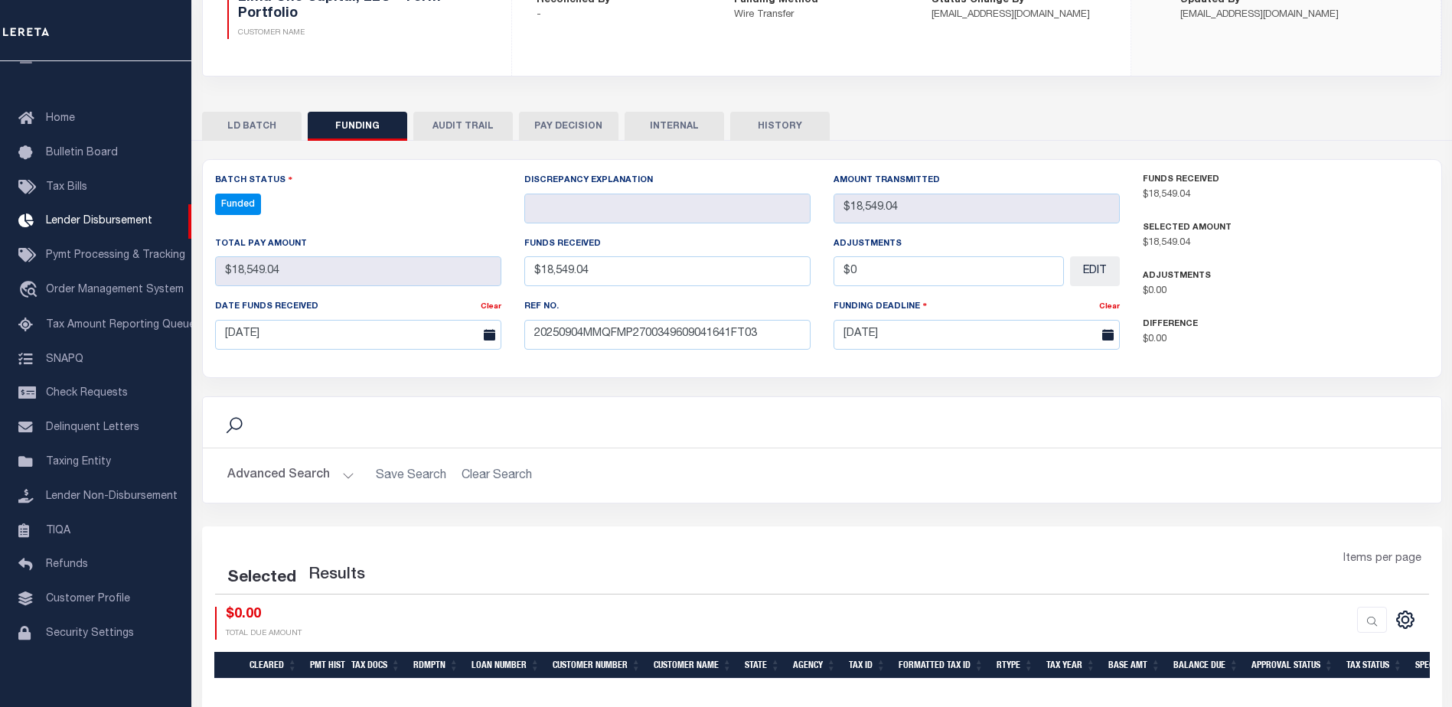
select select "100"
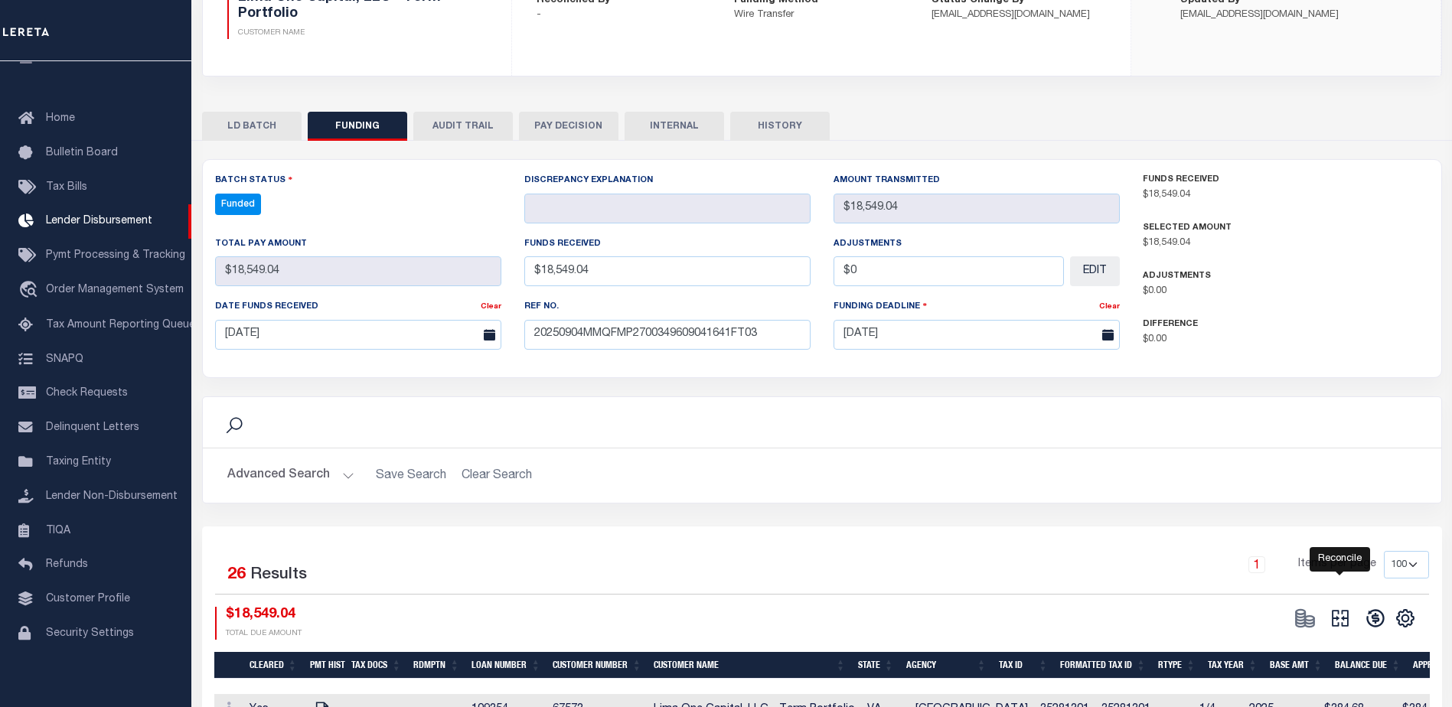
click at [1350, 621] on icon "" at bounding box center [1339, 618] width 21 height 21
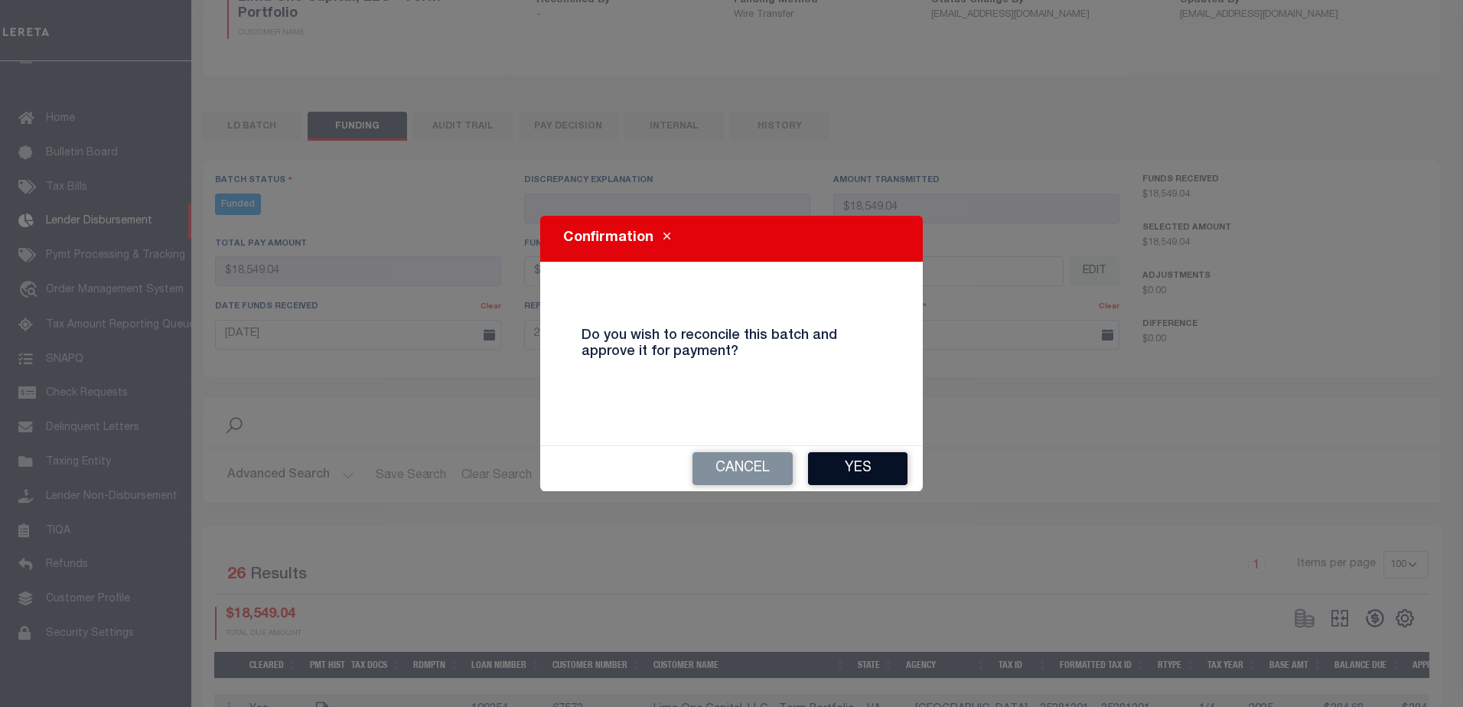
click at [874, 477] on button "Yes" at bounding box center [857, 468] width 99 height 33
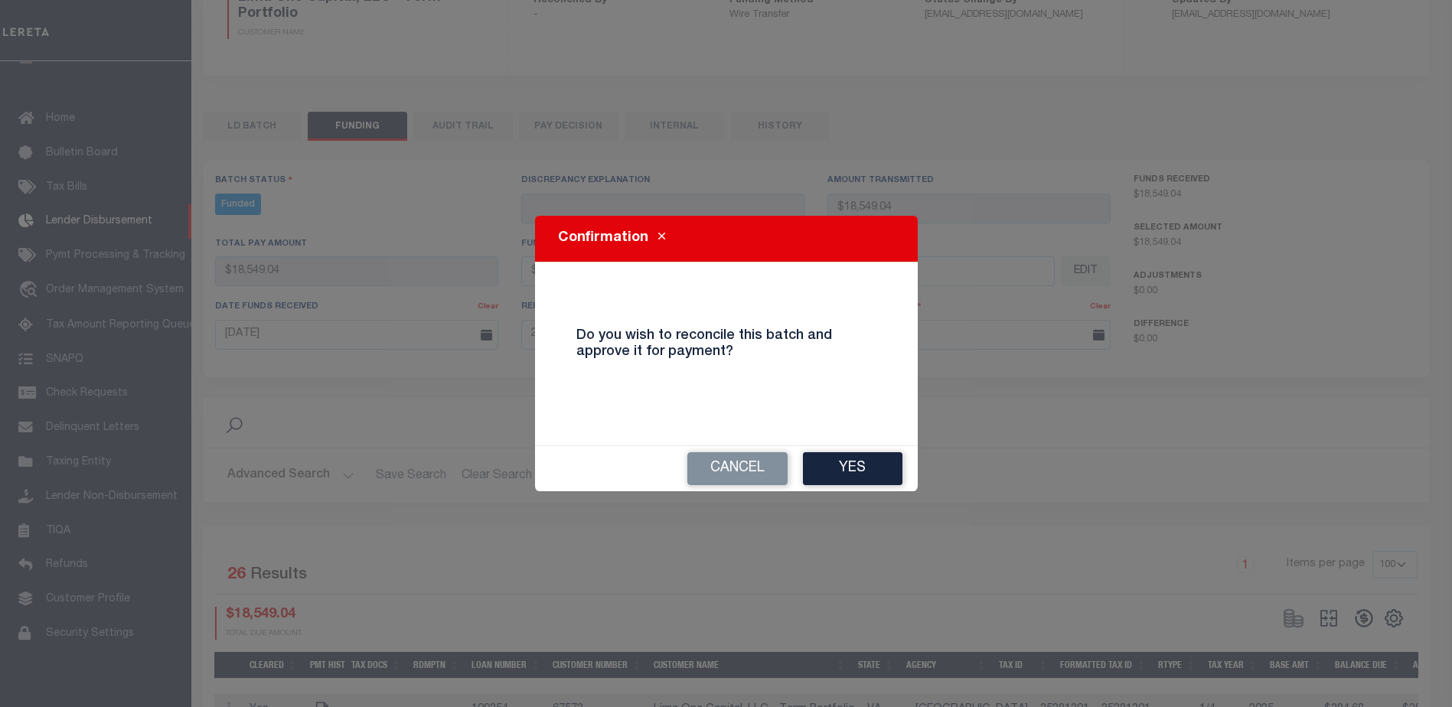
type input "$18,549.04"
type input "$0"
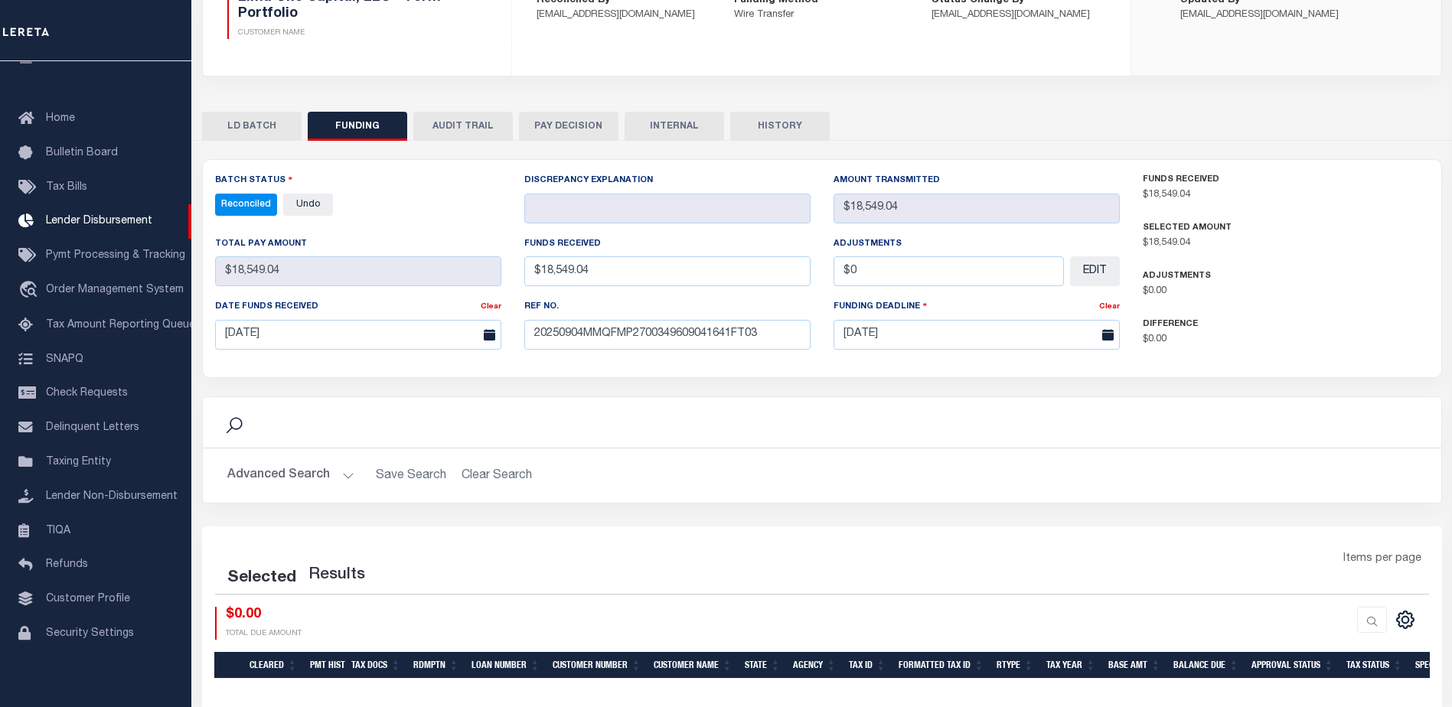
select select "100"
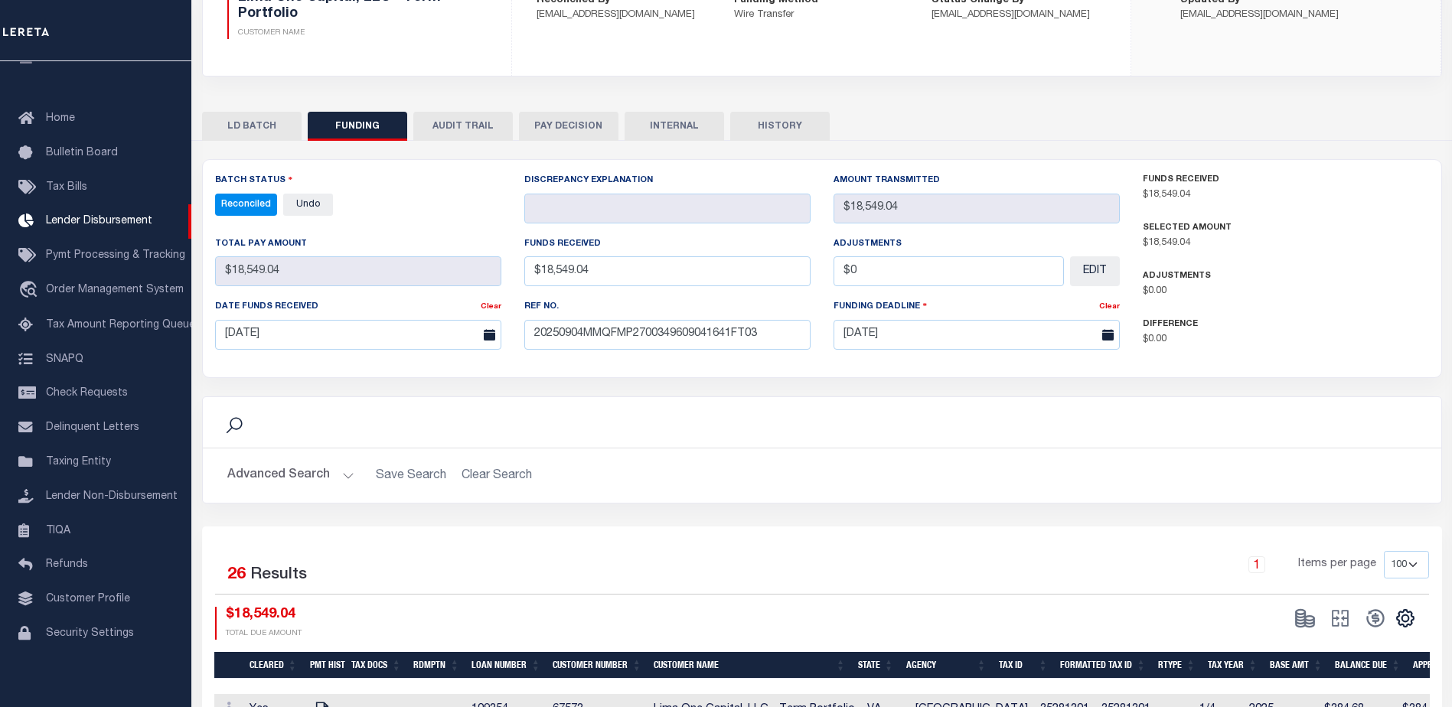
click at [657, 119] on button "INTERNAL" at bounding box center [673, 126] width 99 height 29
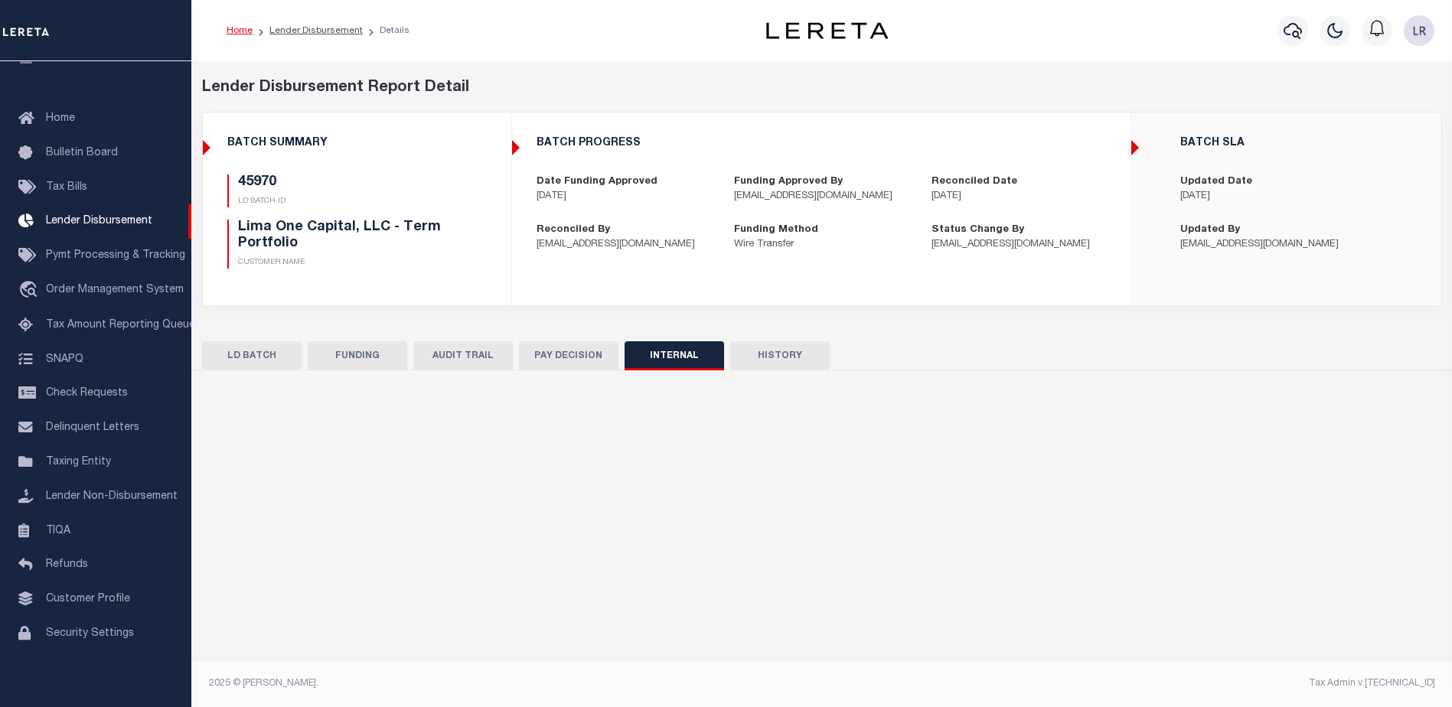
scroll to position [0, 0]
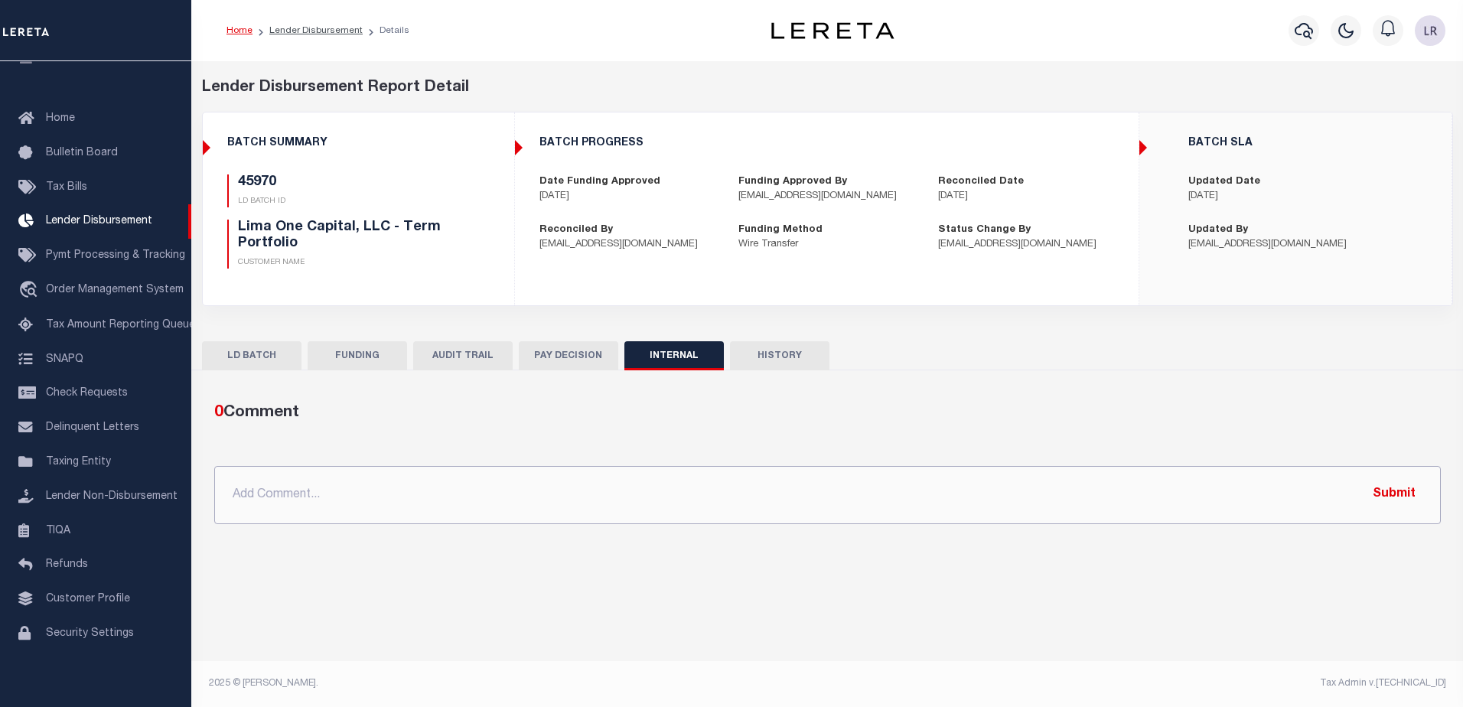
click at [891, 514] on input "text" at bounding box center [827, 495] width 1227 height 58
paste input ""ORG AMT - $85537.82 45928 - $1411.18 45936 - $13797.35 45970 - $18549.04 45959…"
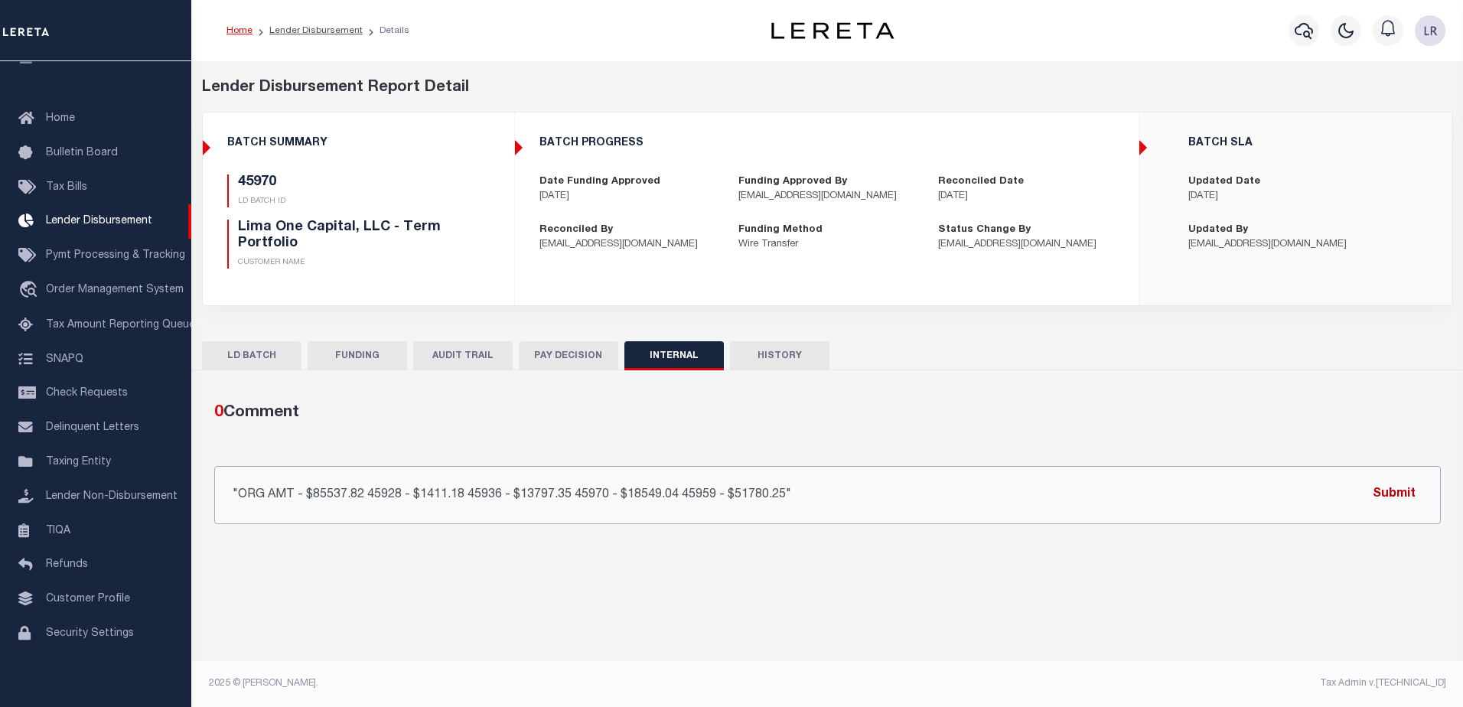
type input ""ORG AMT - $85537.82 45928 - $1411.18 45936 - $13797.35 45970 - $18549.04 45959…"
click at [1367, 491] on button "Submit" at bounding box center [1394, 494] width 63 height 31
click at [295, 29] on link "Lender Disbursement" at bounding box center [315, 30] width 93 height 9
checkbox input "true"
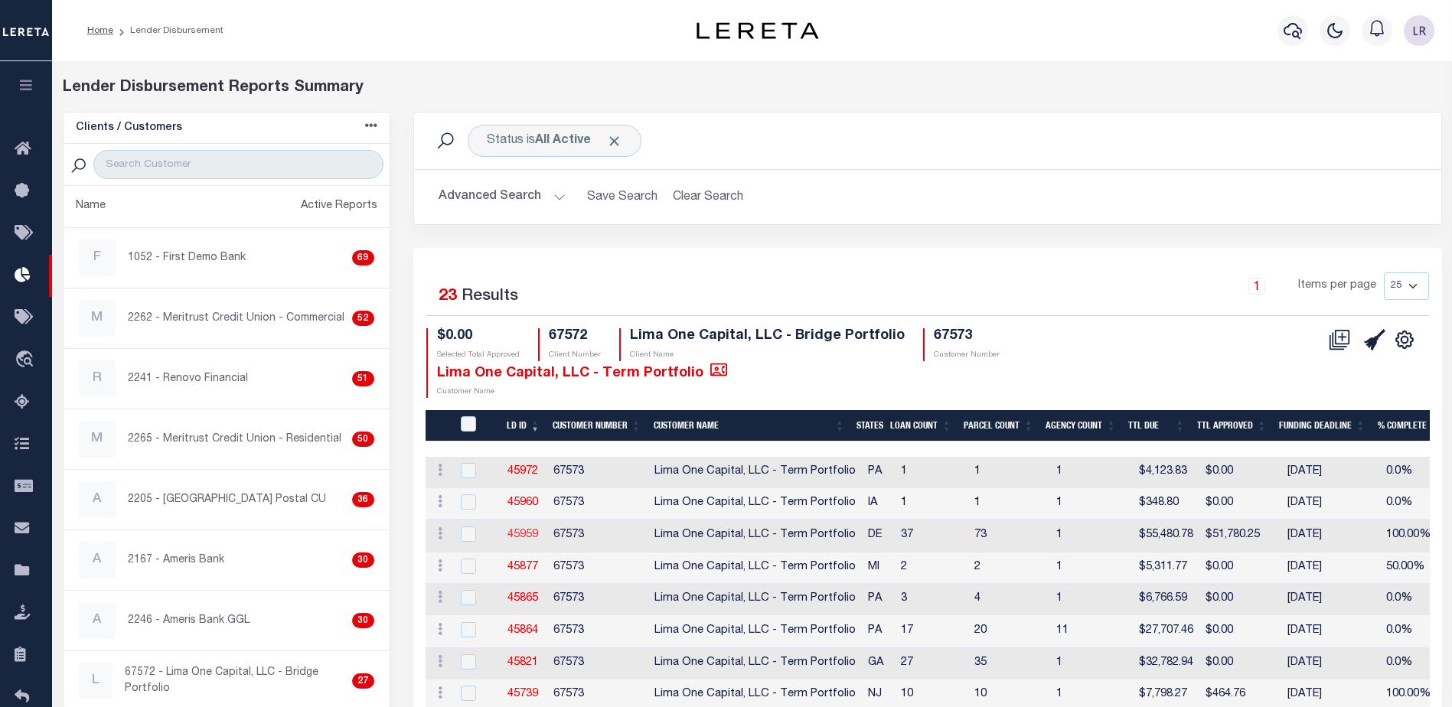
click at [529, 534] on link "45959" at bounding box center [522, 535] width 31 height 11
checkbox input "true"
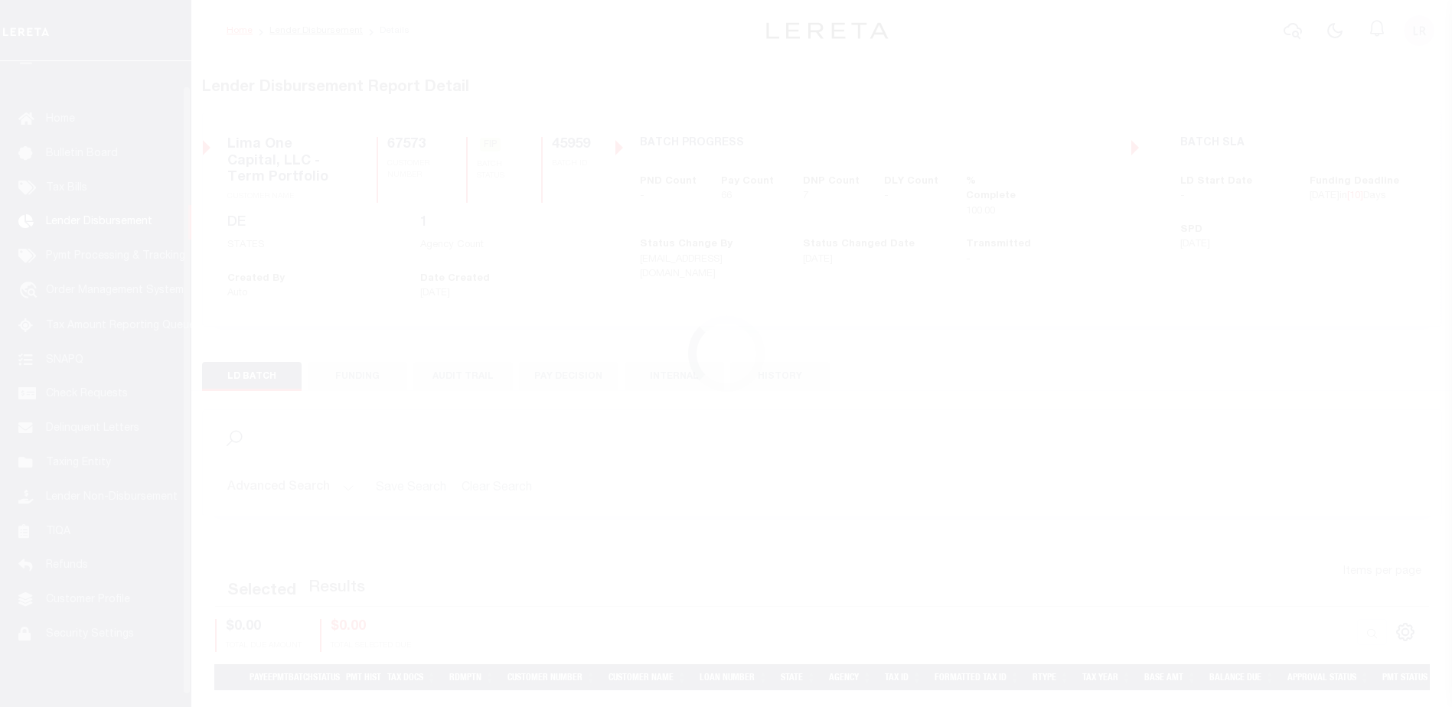
scroll to position [27, 0]
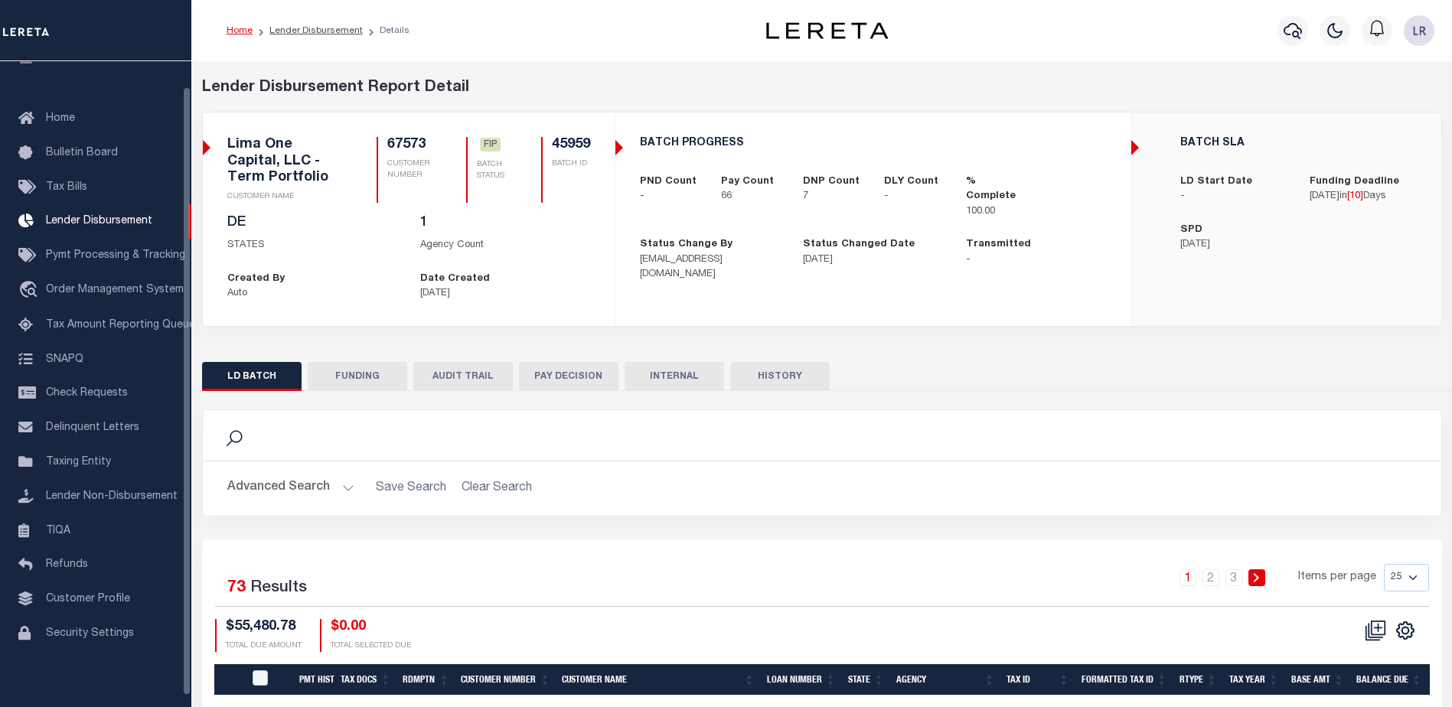
click at [382, 381] on button "FUNDING" at bounding box center [357, 376] width 99 height 29
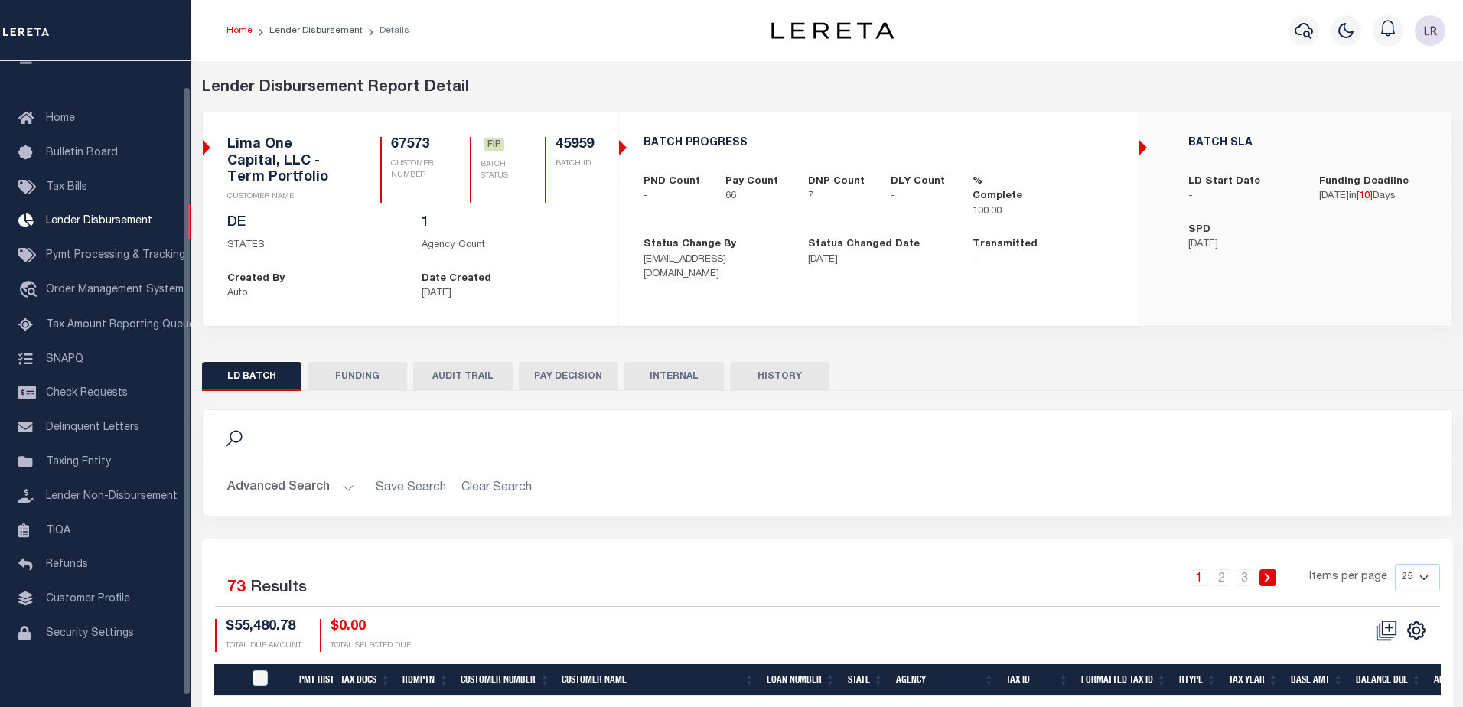
type input "$51,780.25"
type input "$0"
type input "[DATE]"
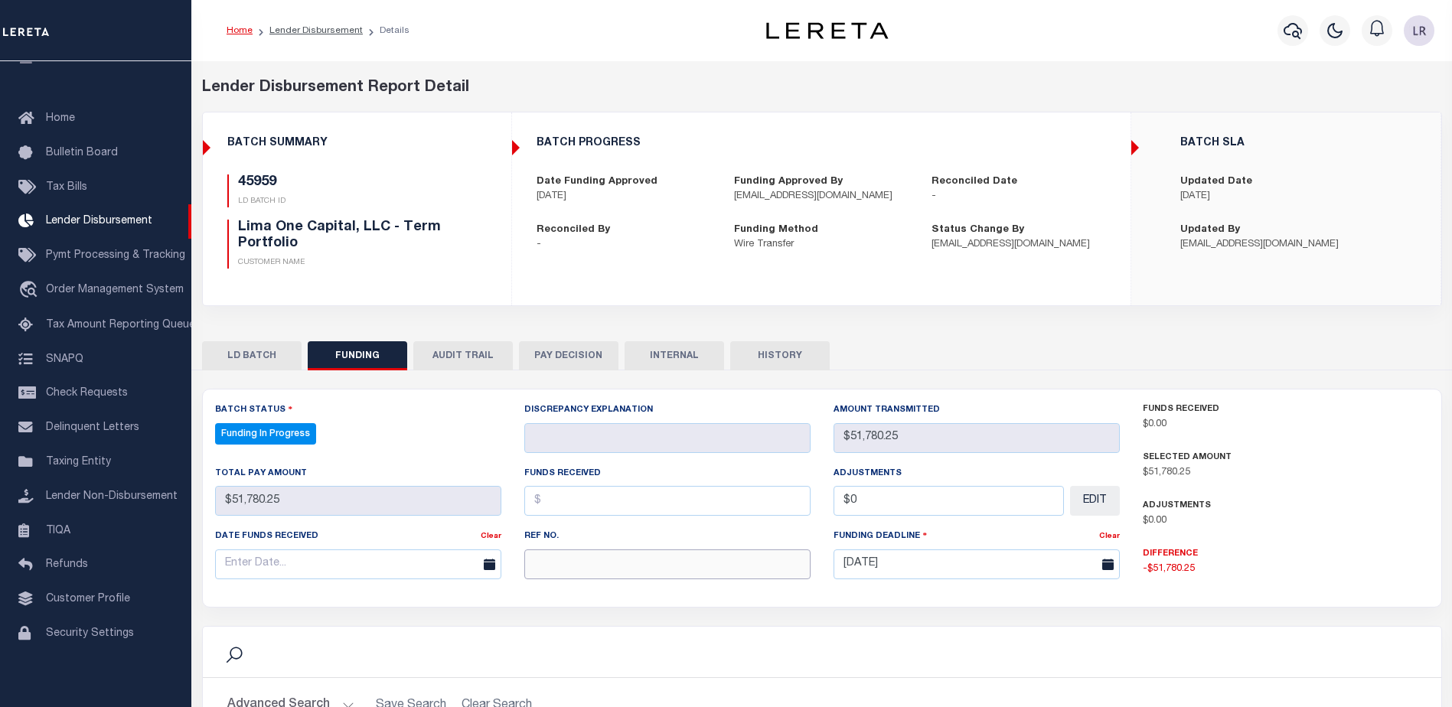
drag, startPoint x: 541, startPoint y: 573, endPoint x: 553, endPoint y: 526, distance: 49.0
click at [541, 573] on input "text" at bounding box center [667, 564] width 286 height 30
paste input "20250904MMQFMP2700349609041641FT03"
type input "20250904MMQFMP2700349609041641FT03"
select select "100"
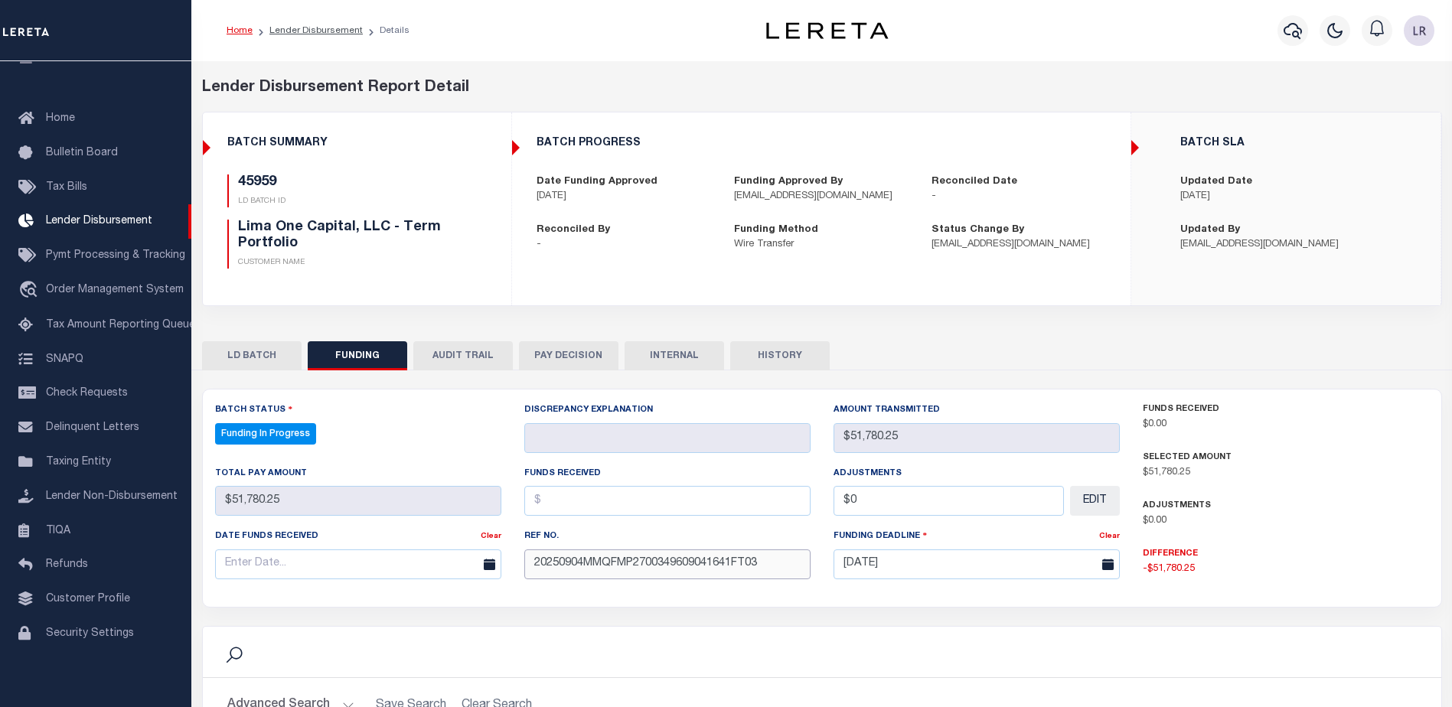
type input "20250904MMQFMP2700349609041641FT03"
click at [561, 500] on input "text" at bounding box center [667, 501] width 286 height 30
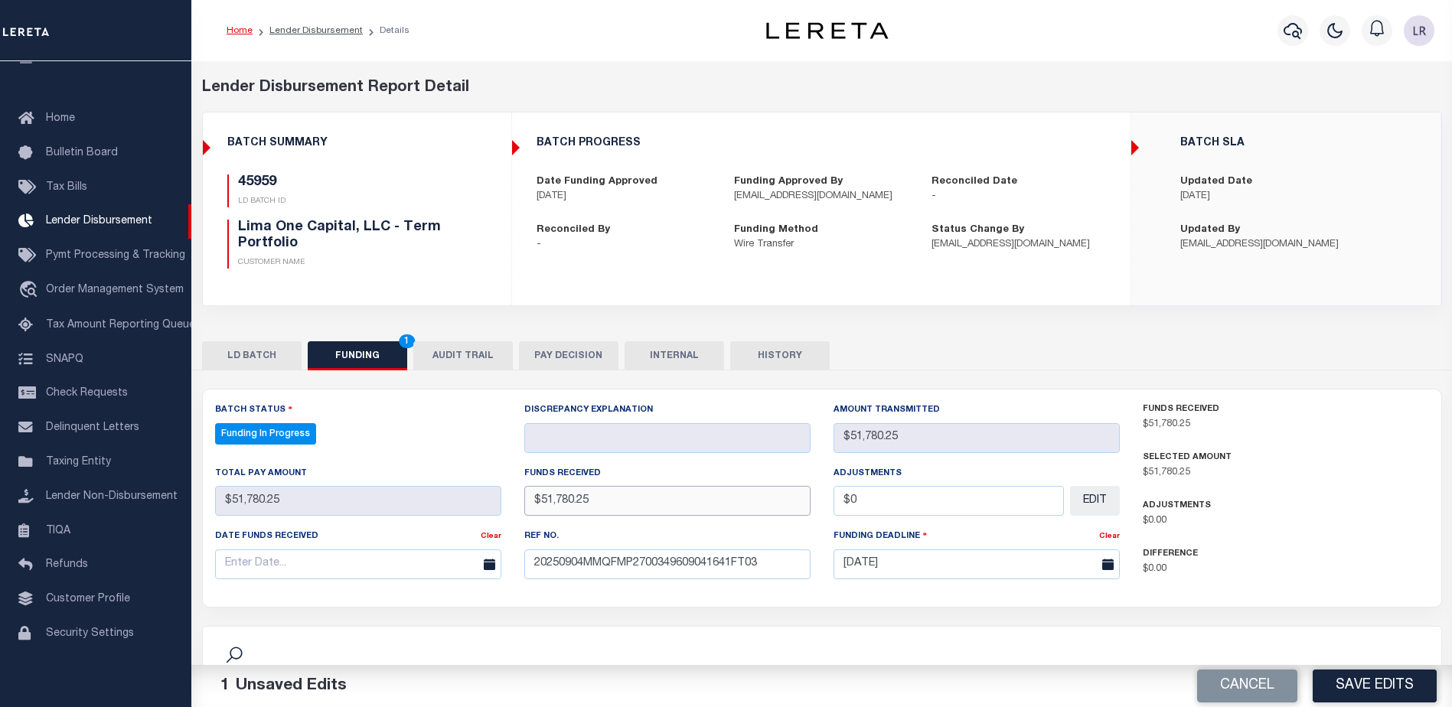
type input "$51,780.25"
click at [424, 563] on input "text" at bounding box center [358, 564] width 286 height 30
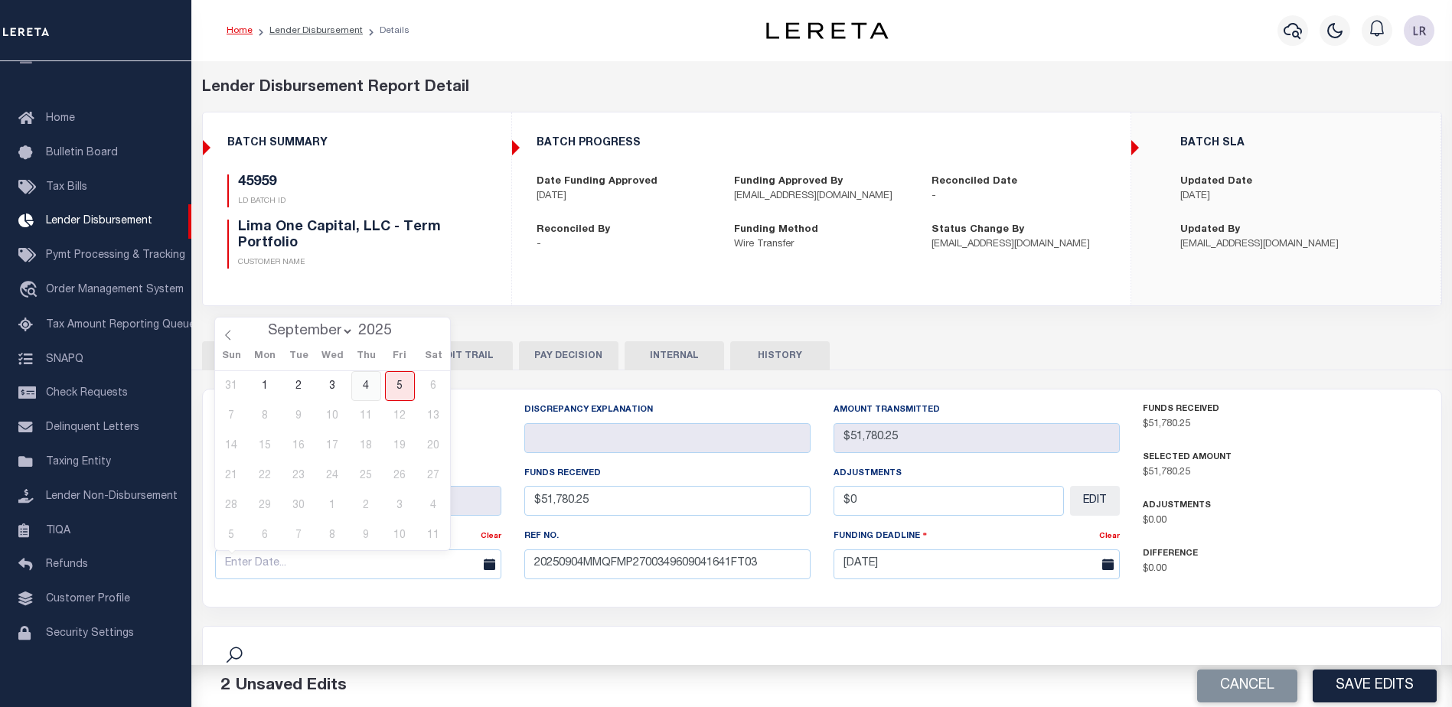
click at [376, 389] on span "4" at bounding box center [366, 386] width 30 height 30
type input "[DATE]"
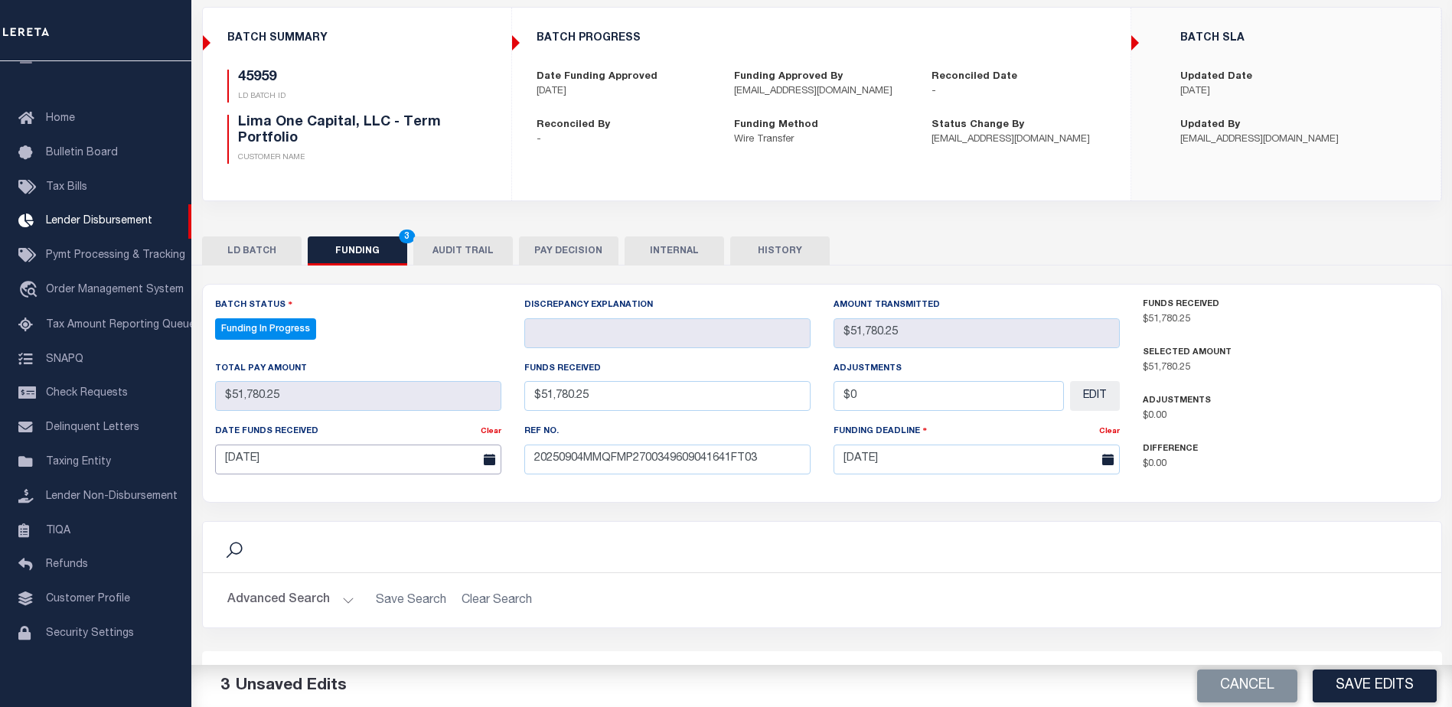
scroll to position [306, 0]
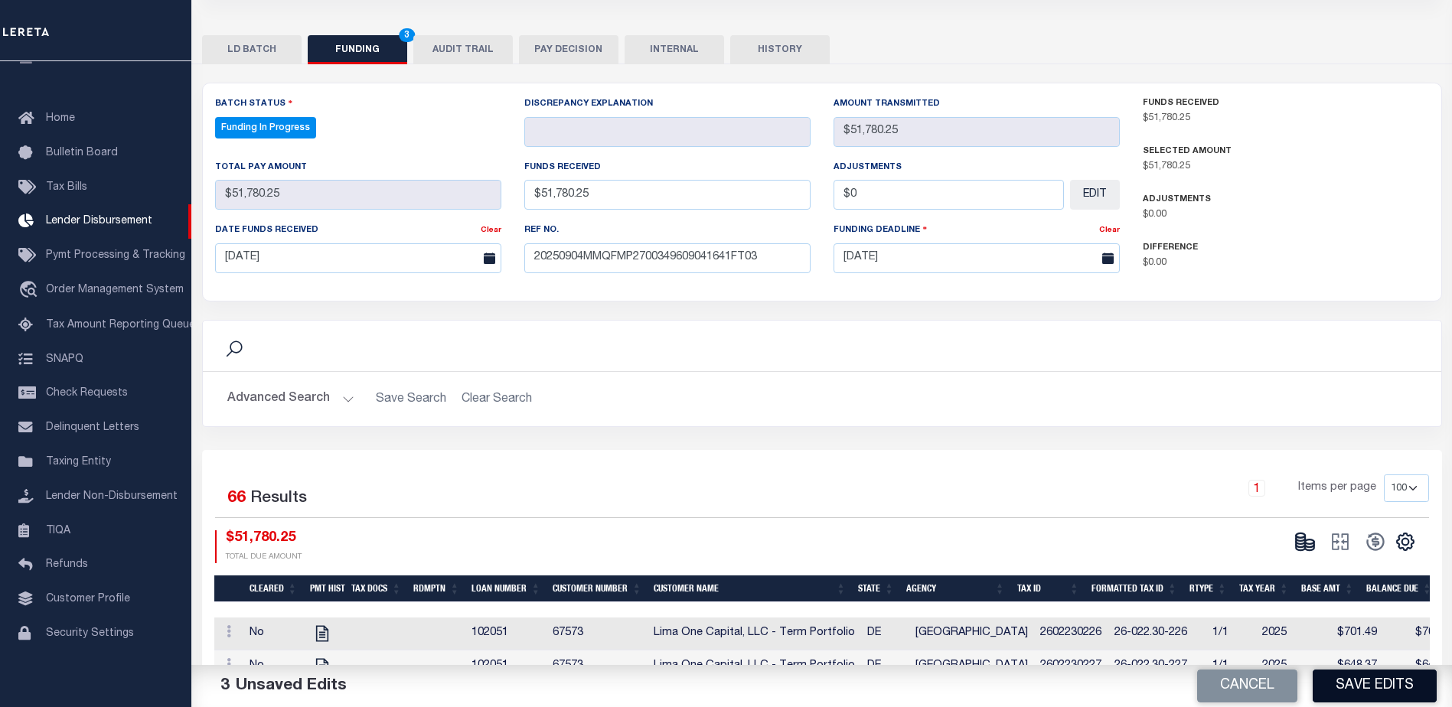
click at [1386, 691] on button "Save Edits" at bounding box center [1374, 686] width 124 height 33
type input "$51,780.25"
type input "$0"
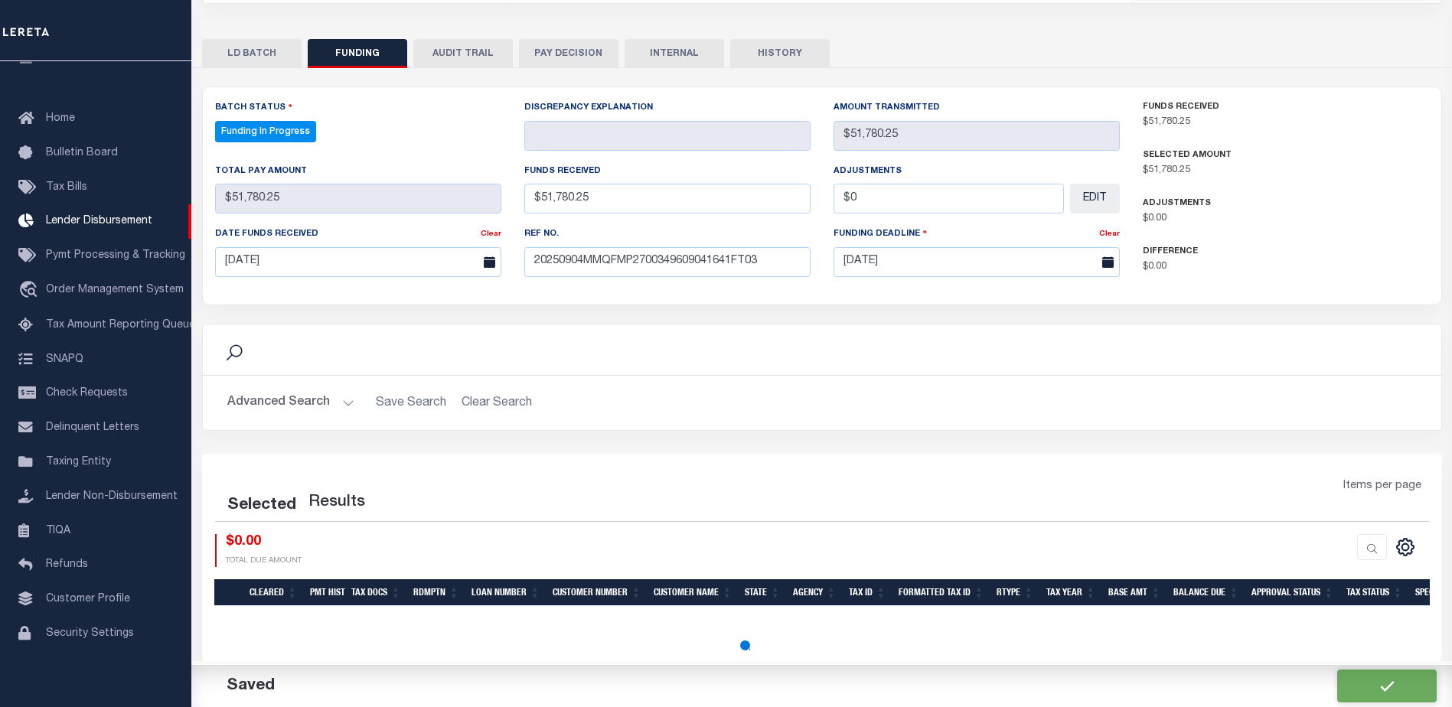
scroll to position [302, 0]
click at [1301, 537] on div at bounding box center [1125, 550] width 607 height 33
select select "100"
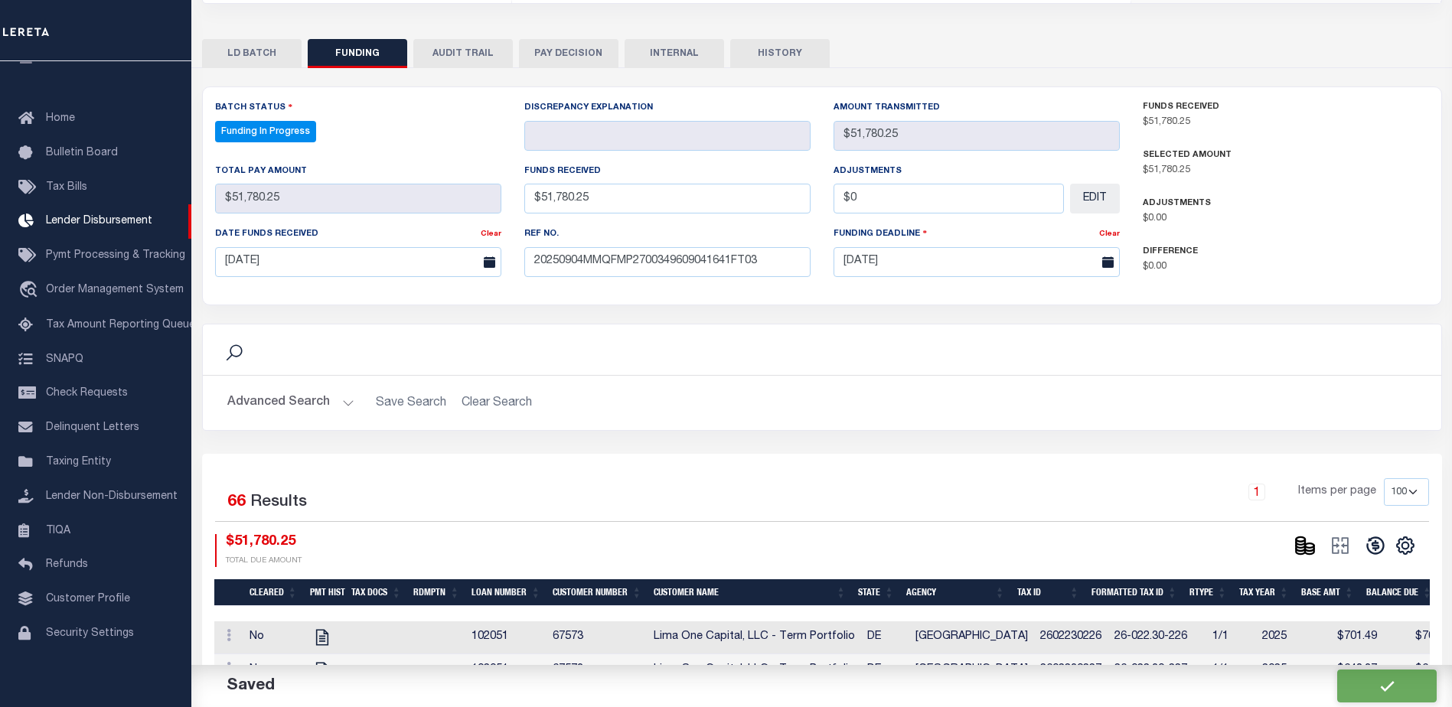
scroll to position [306, 0]
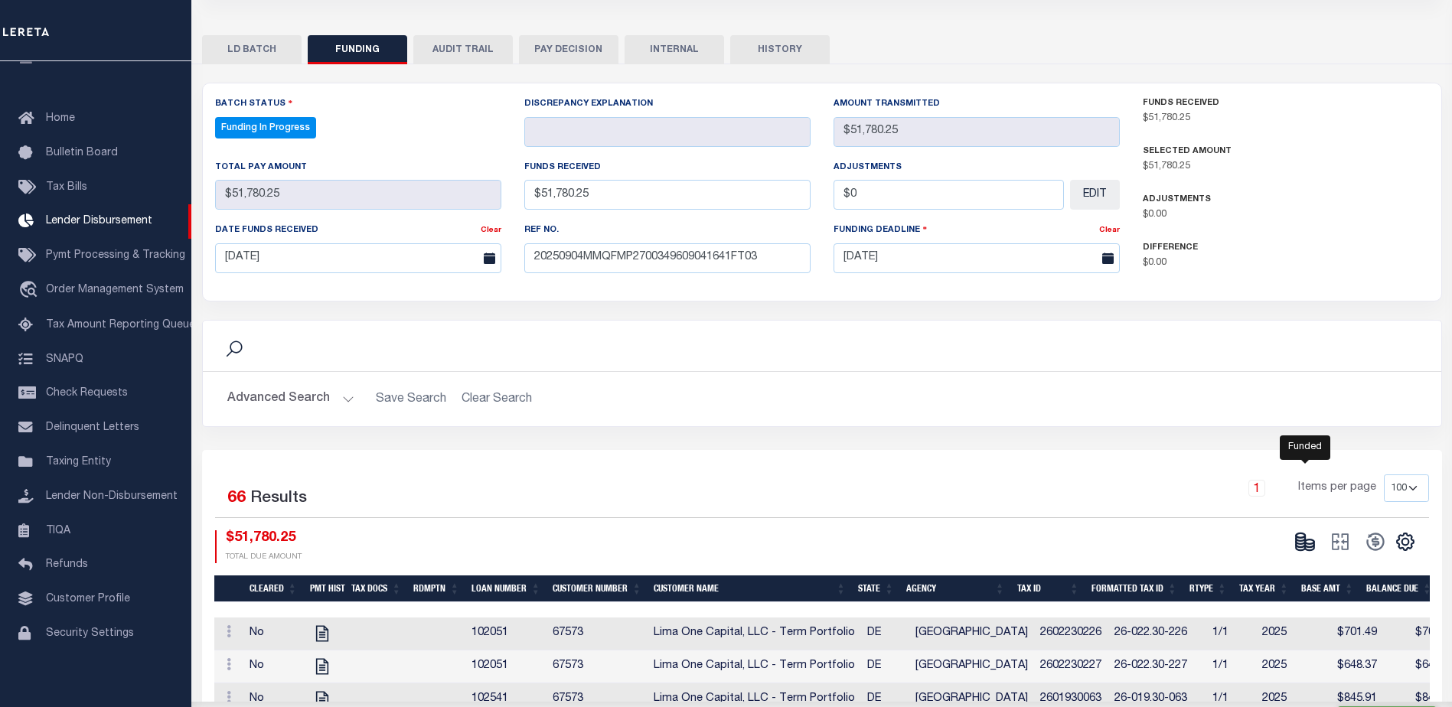
click at [1305, 548] on icon at bounding box center [1309, 547] width 9 height 5
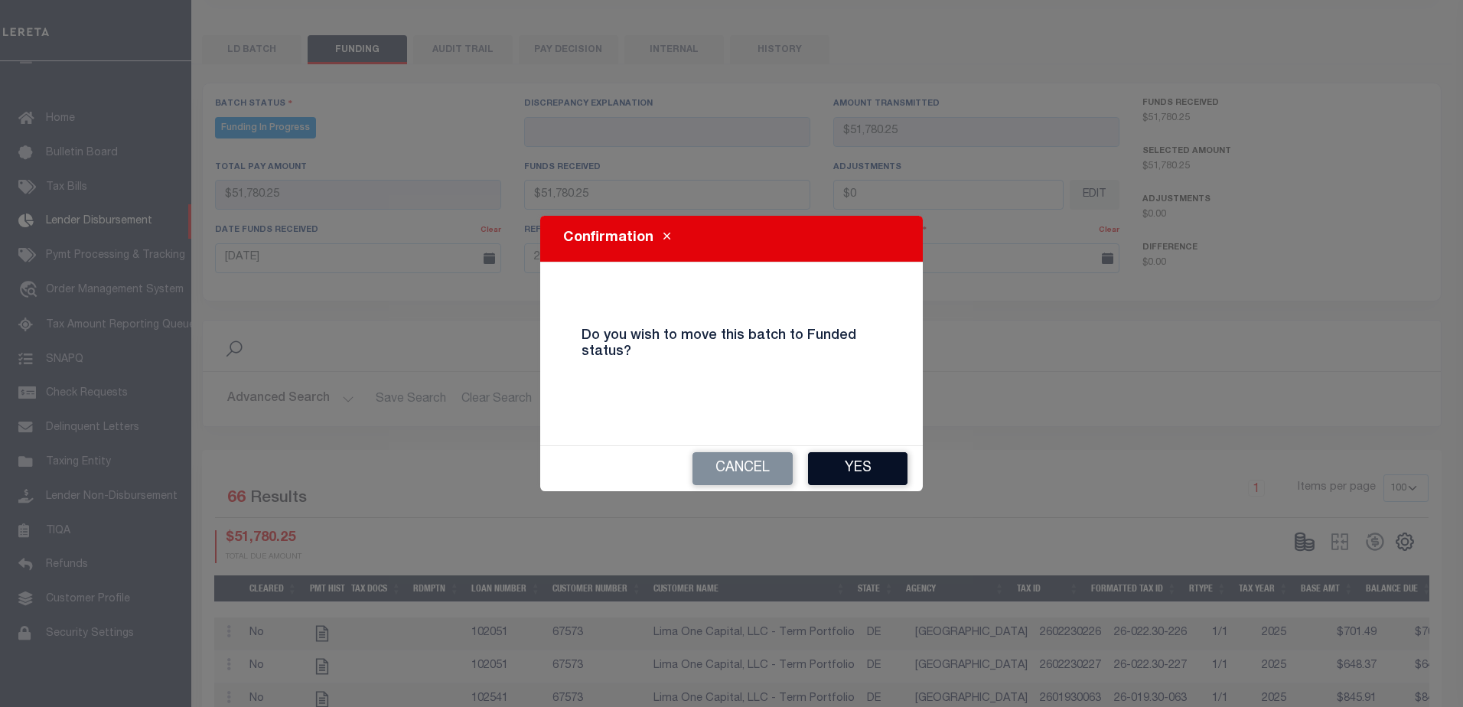
click at [893, 481] on button "Yes" at bounding box center [857, 468] width 99 height 33
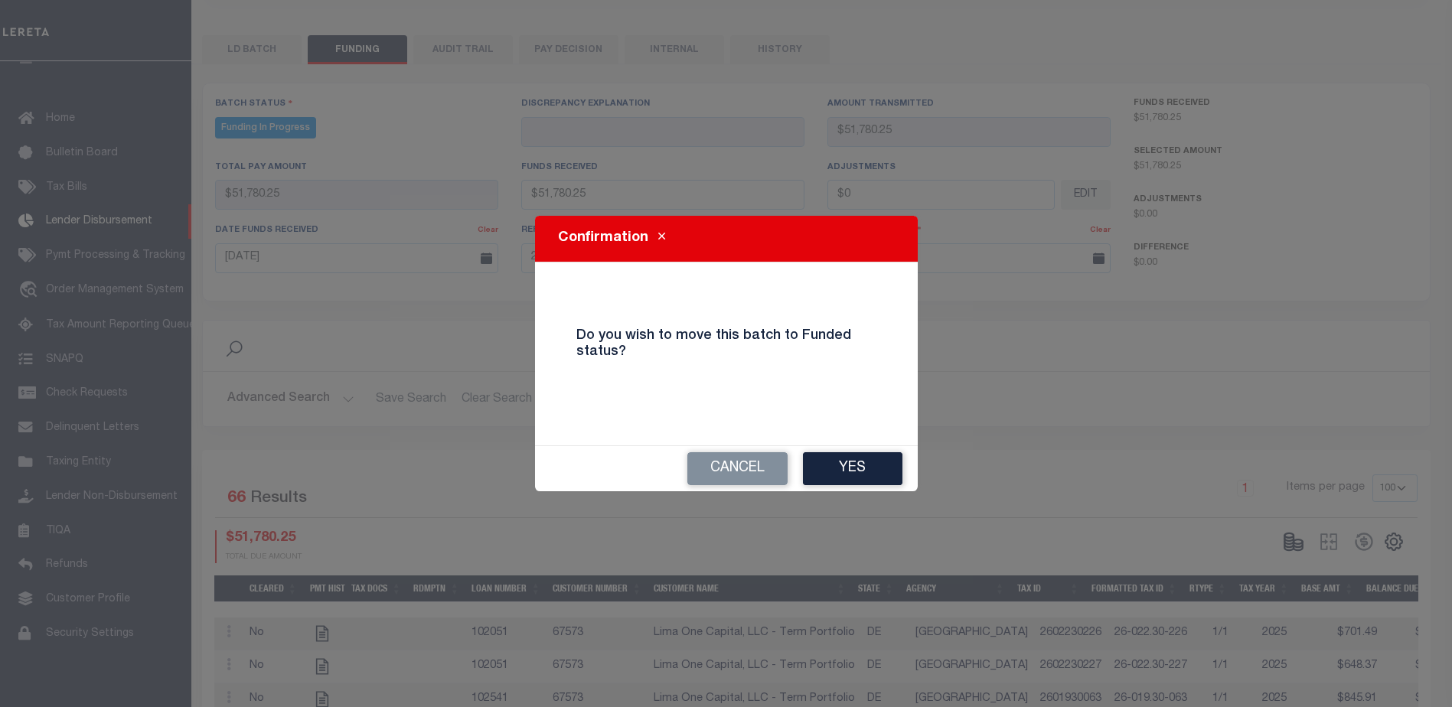
type input "$51,780.25"
type input "$0"
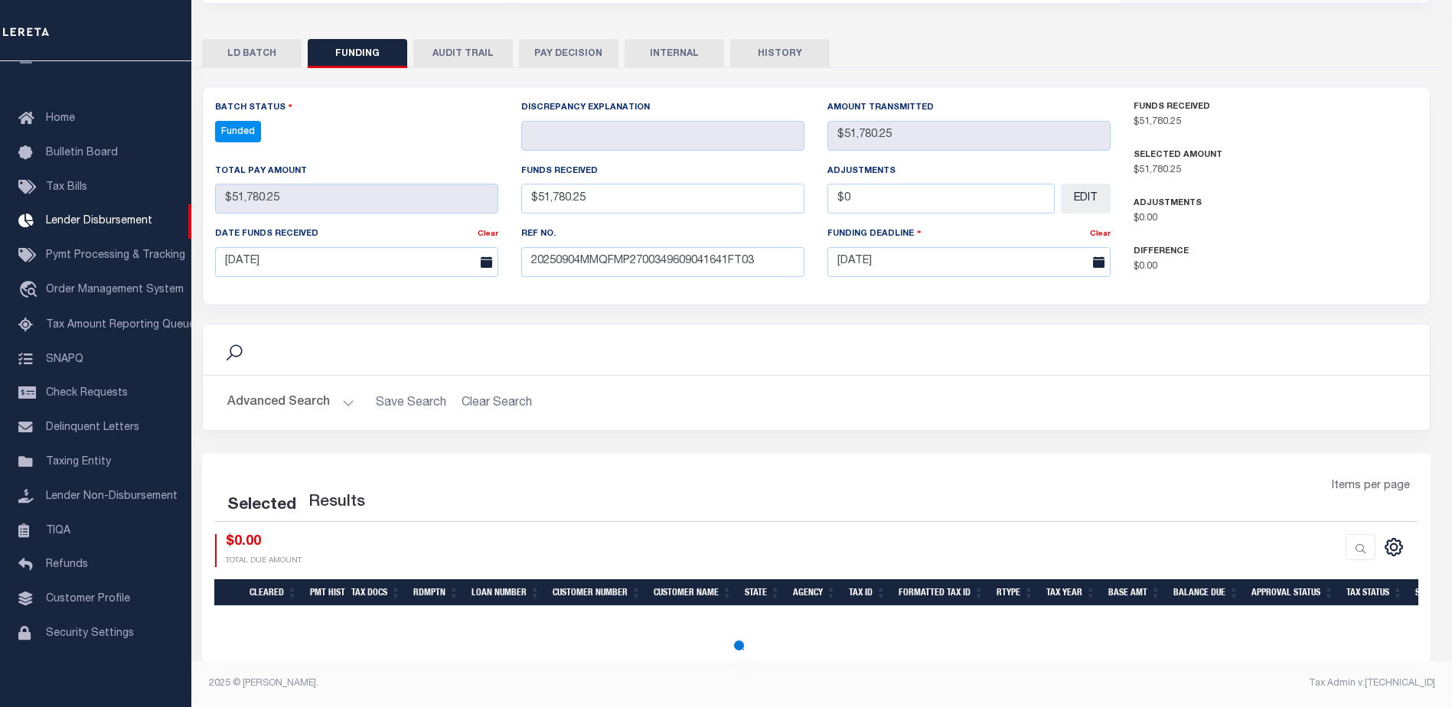
scroll to position [302, 0]
select select "100"
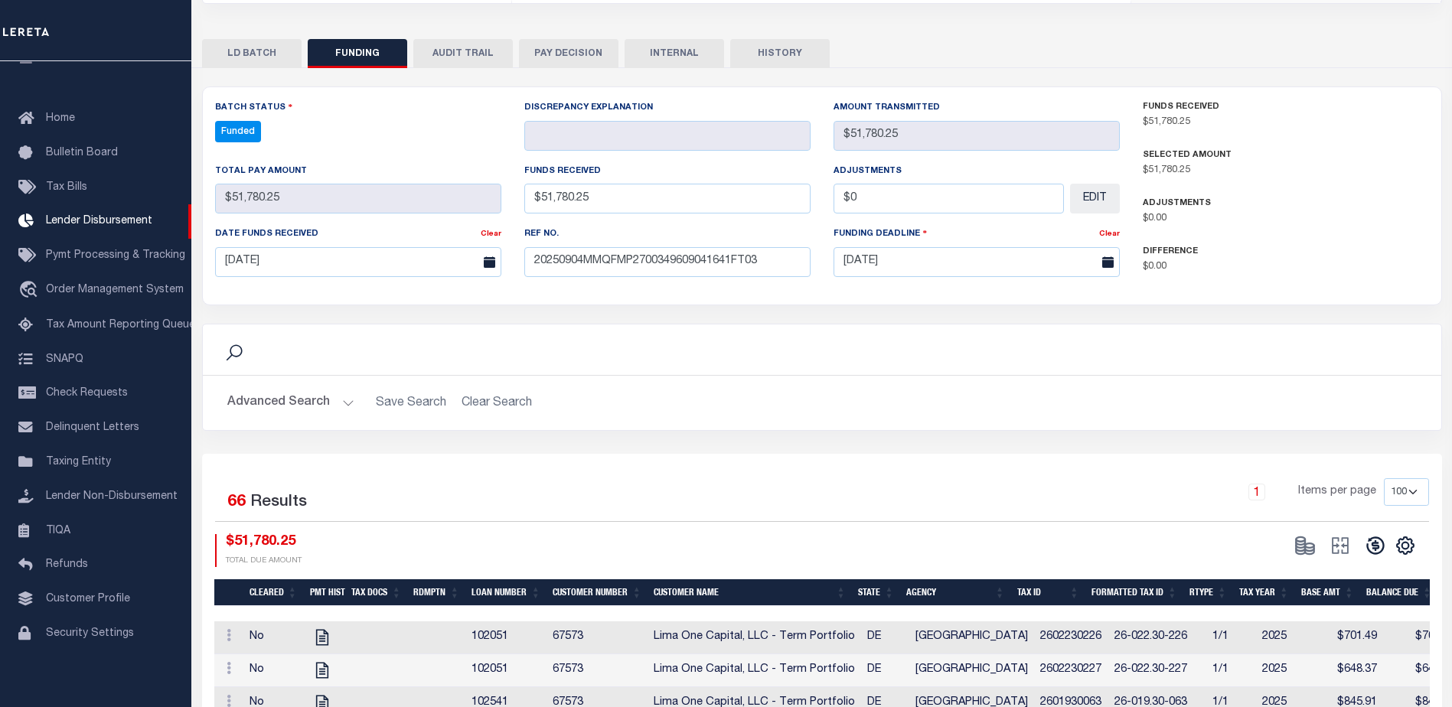
click at [1377, 554] on icon at bounding box center [1375, 545] width 18 height 18
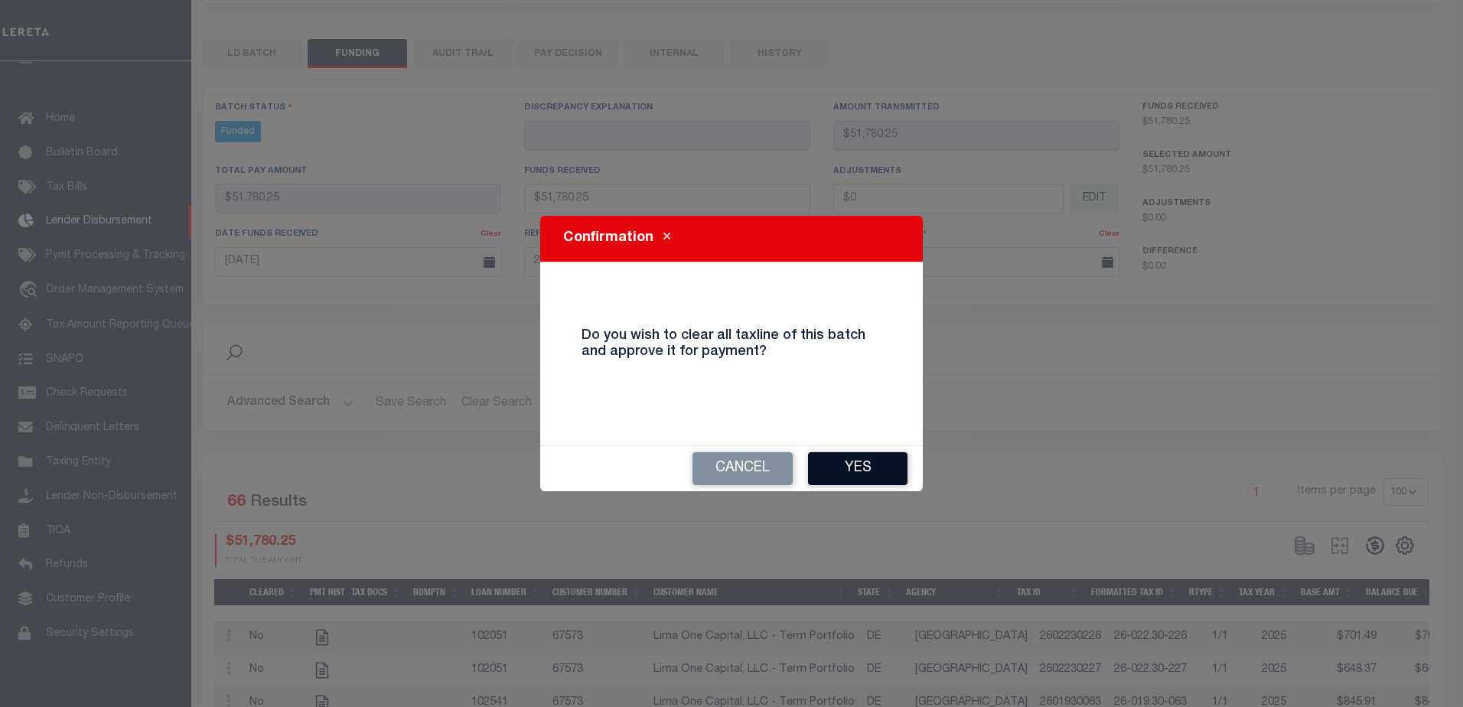
click at [843, 464] on button "Yes" at bounding box center [857, 468] width 99 height 33
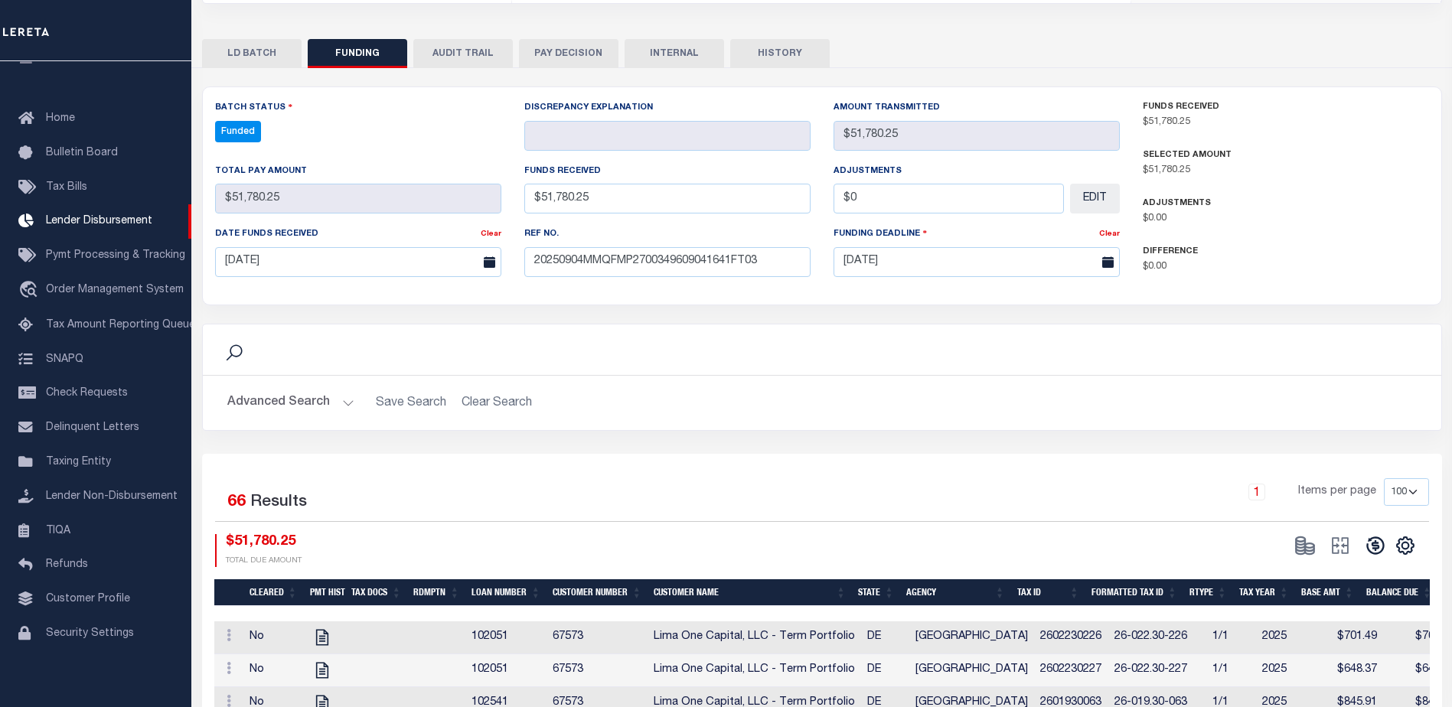
type input "$51,780.25"
type input "$0"
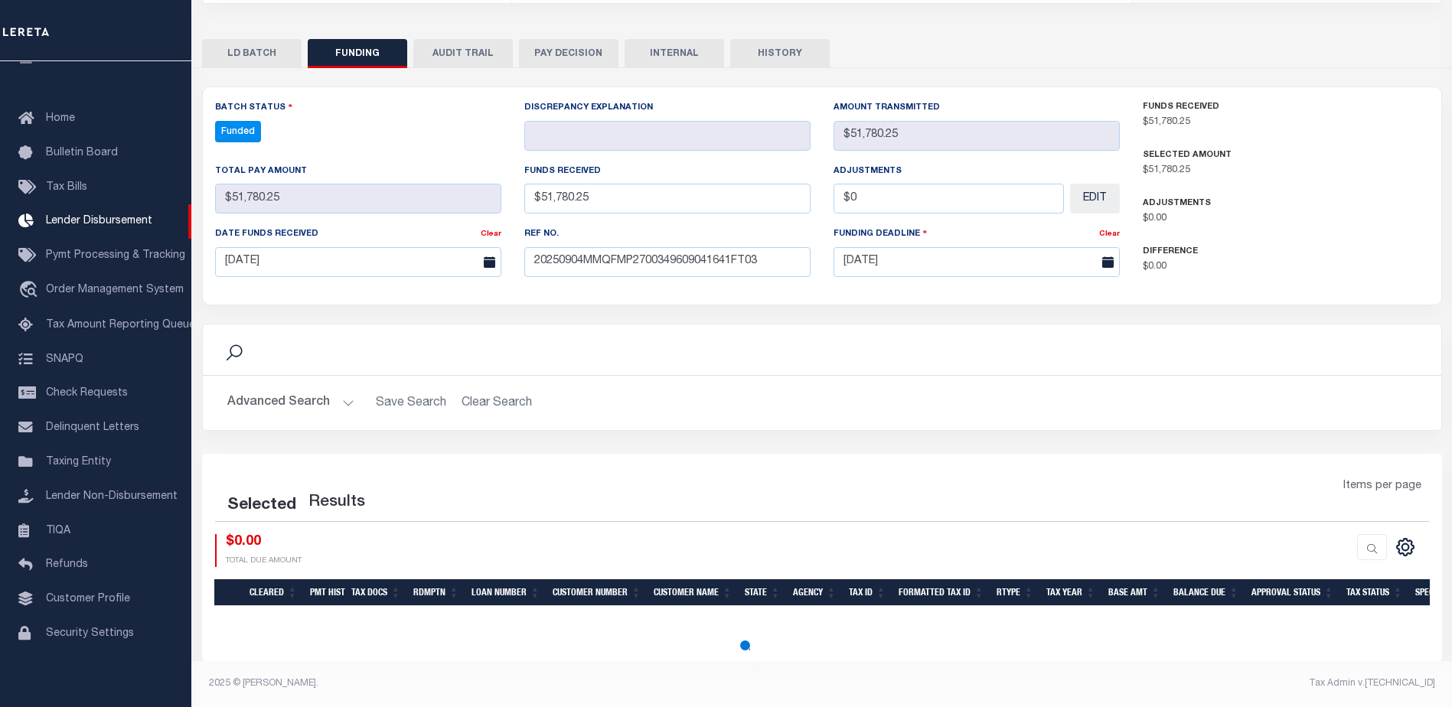
select select "100"
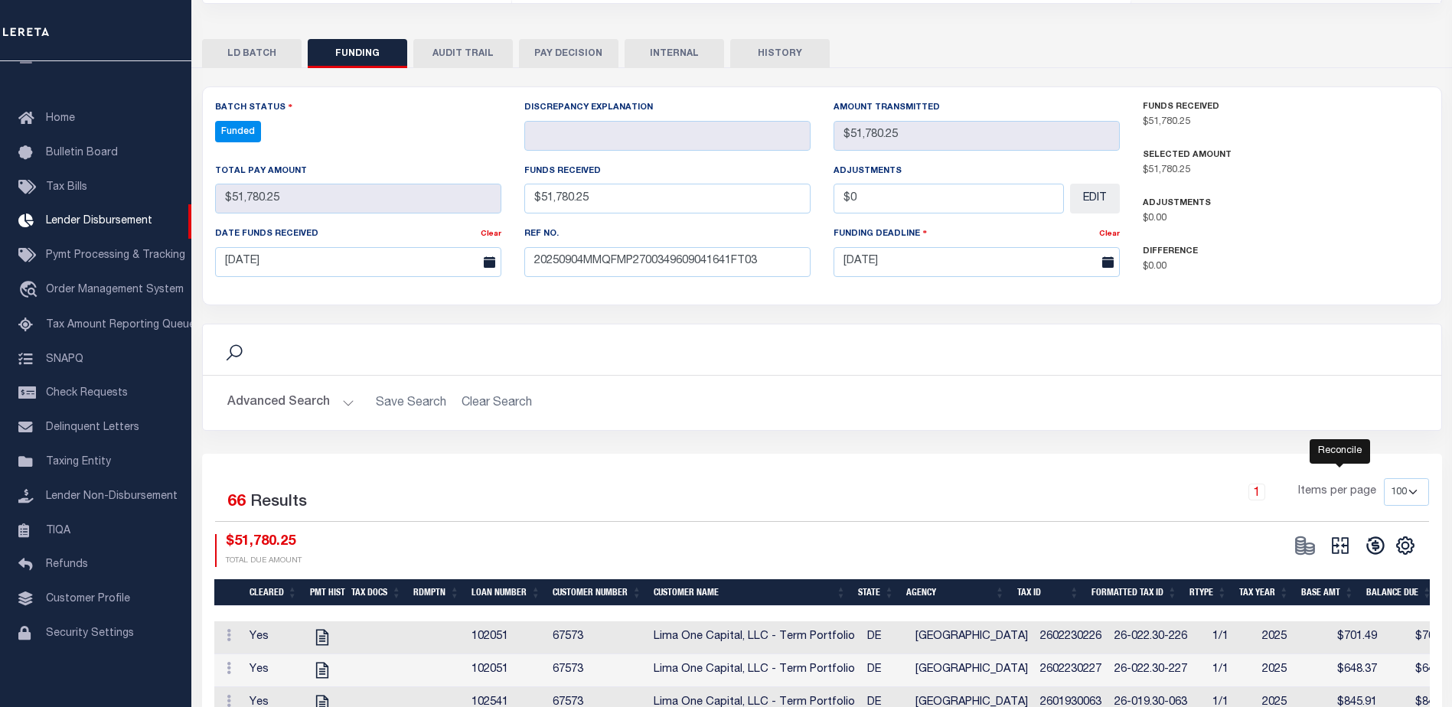
click at [1343, 548] on icon "" at bounding box center [1339, 545] width 17 height 17
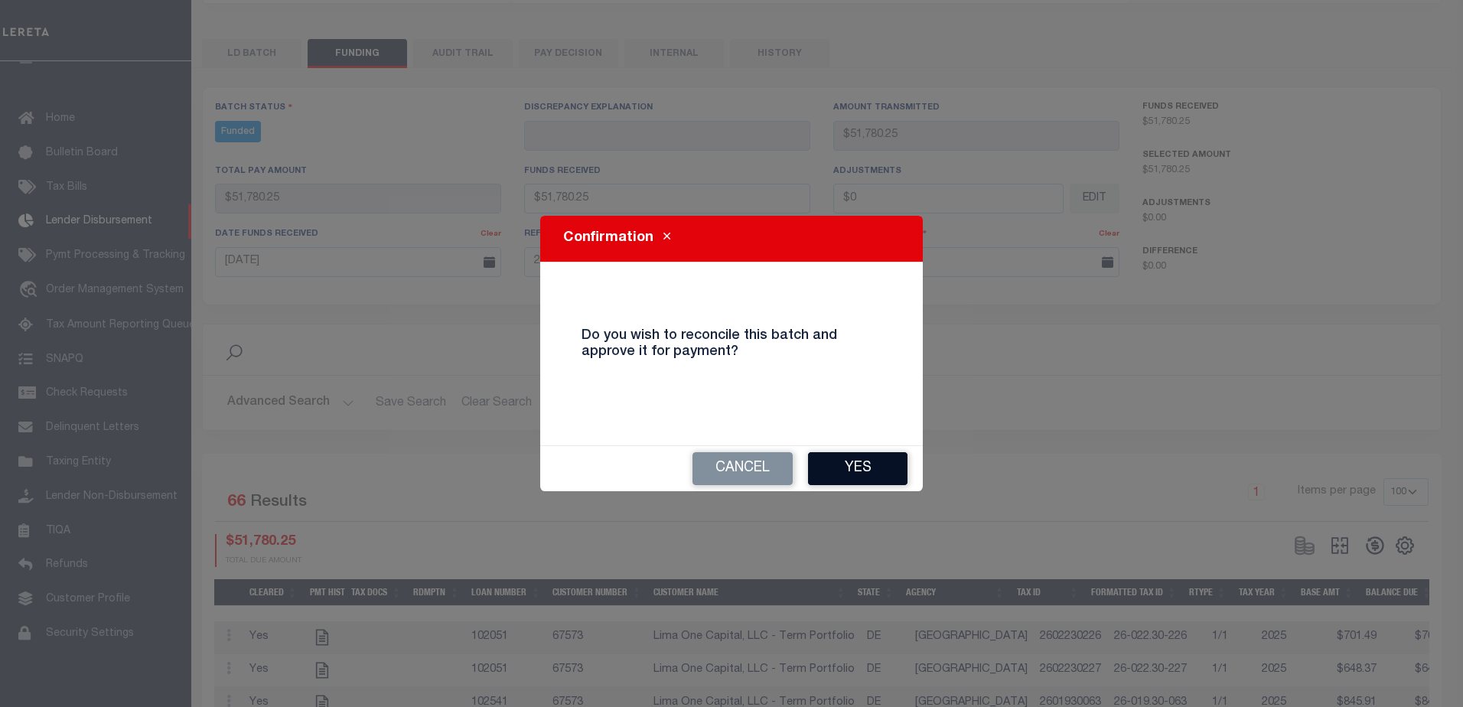
click at [845, 455] on button "Yes" at bounding box center [857, 468] width 99 height 33
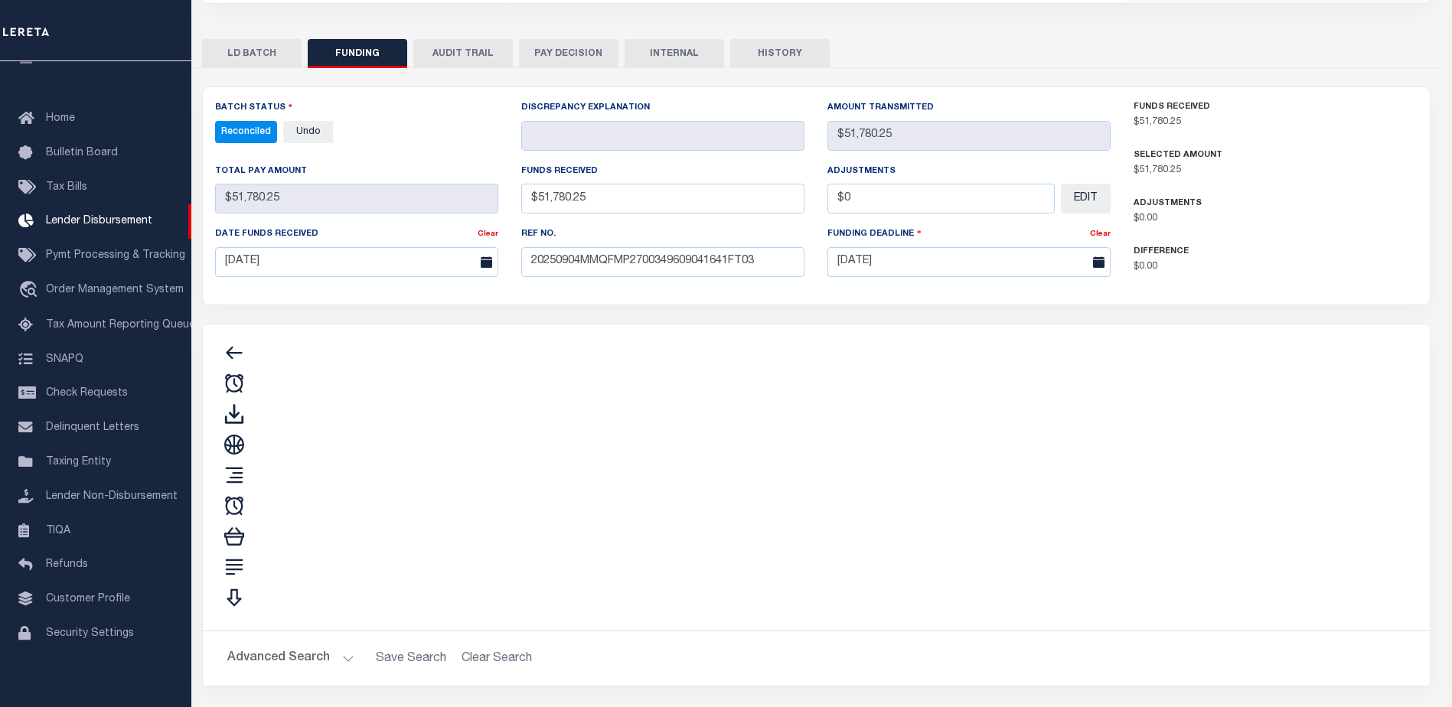
type input "$51,780.25"
type input "$0"
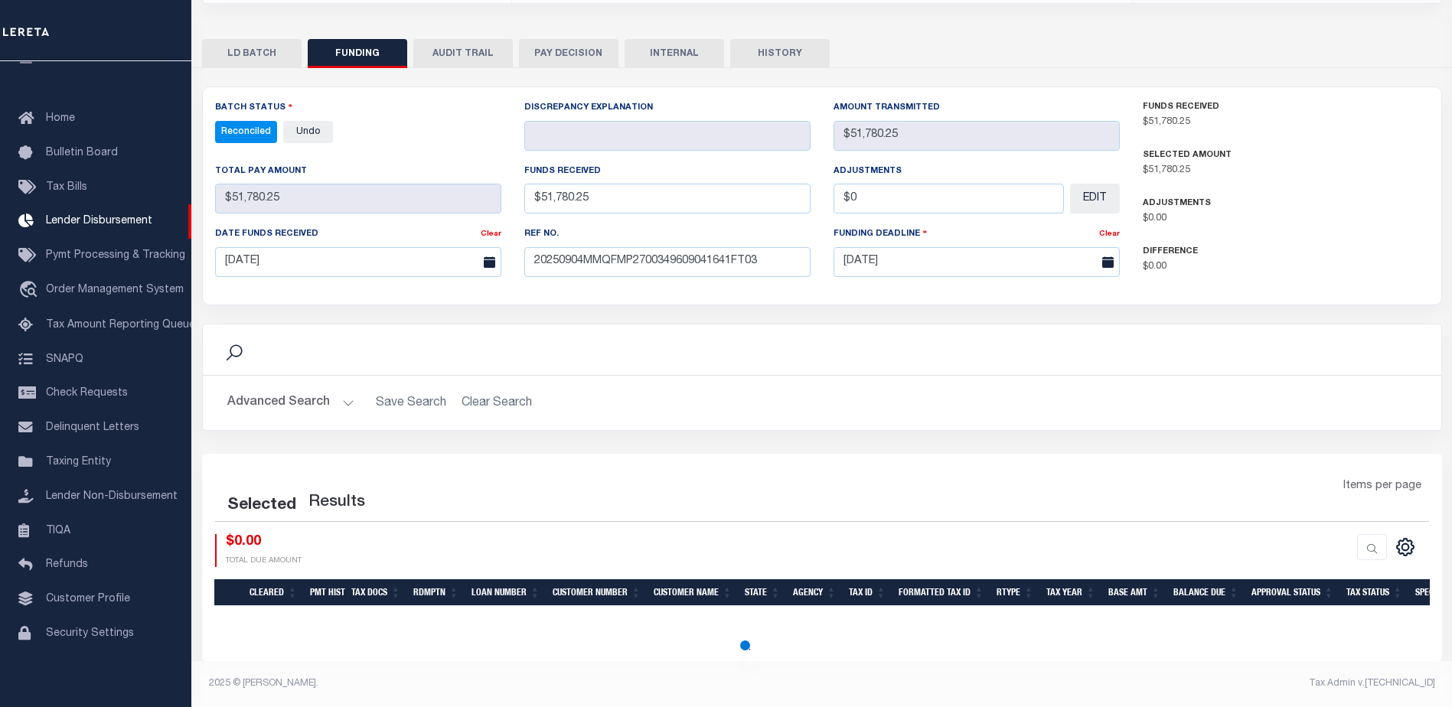
click at [691, 57] on button "INTERNAL" at bounding box center [673, 53] width 99 height 29
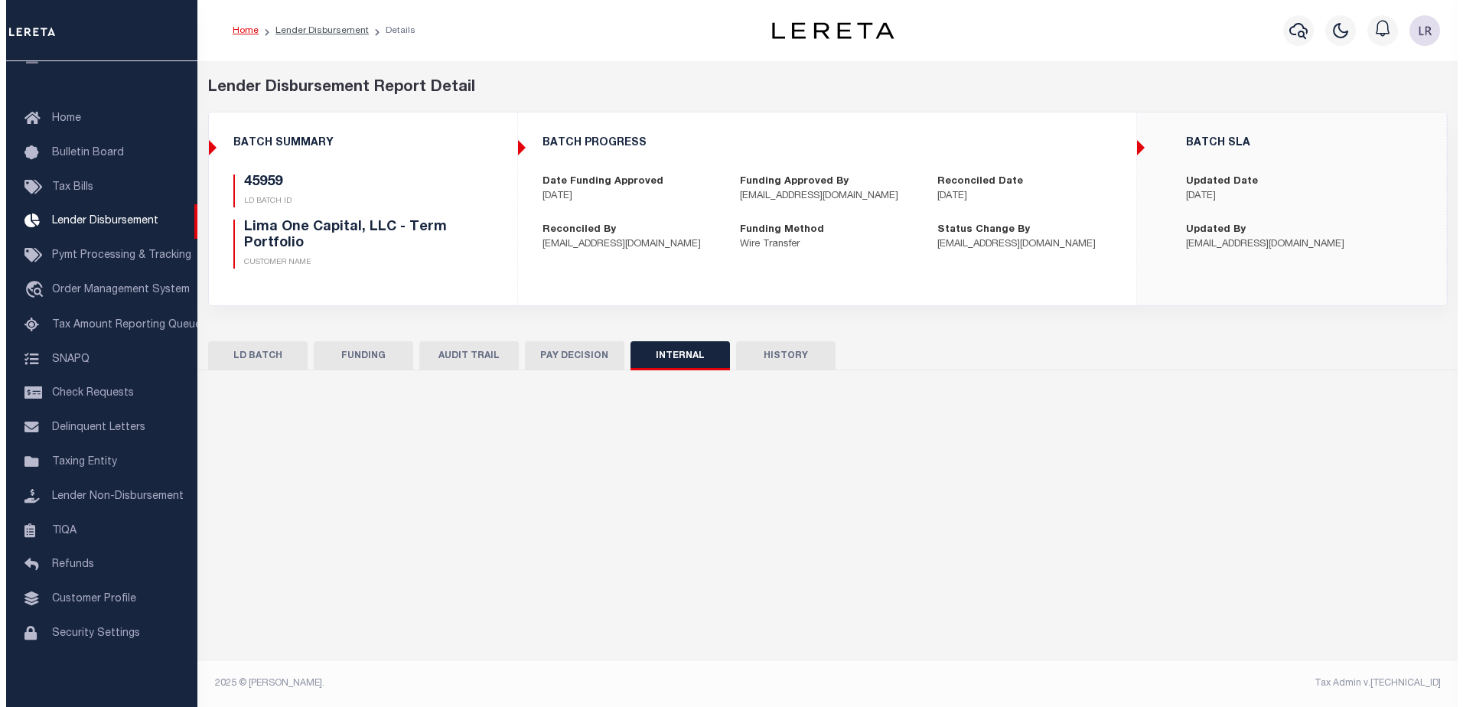
scroll to position [0, 0]
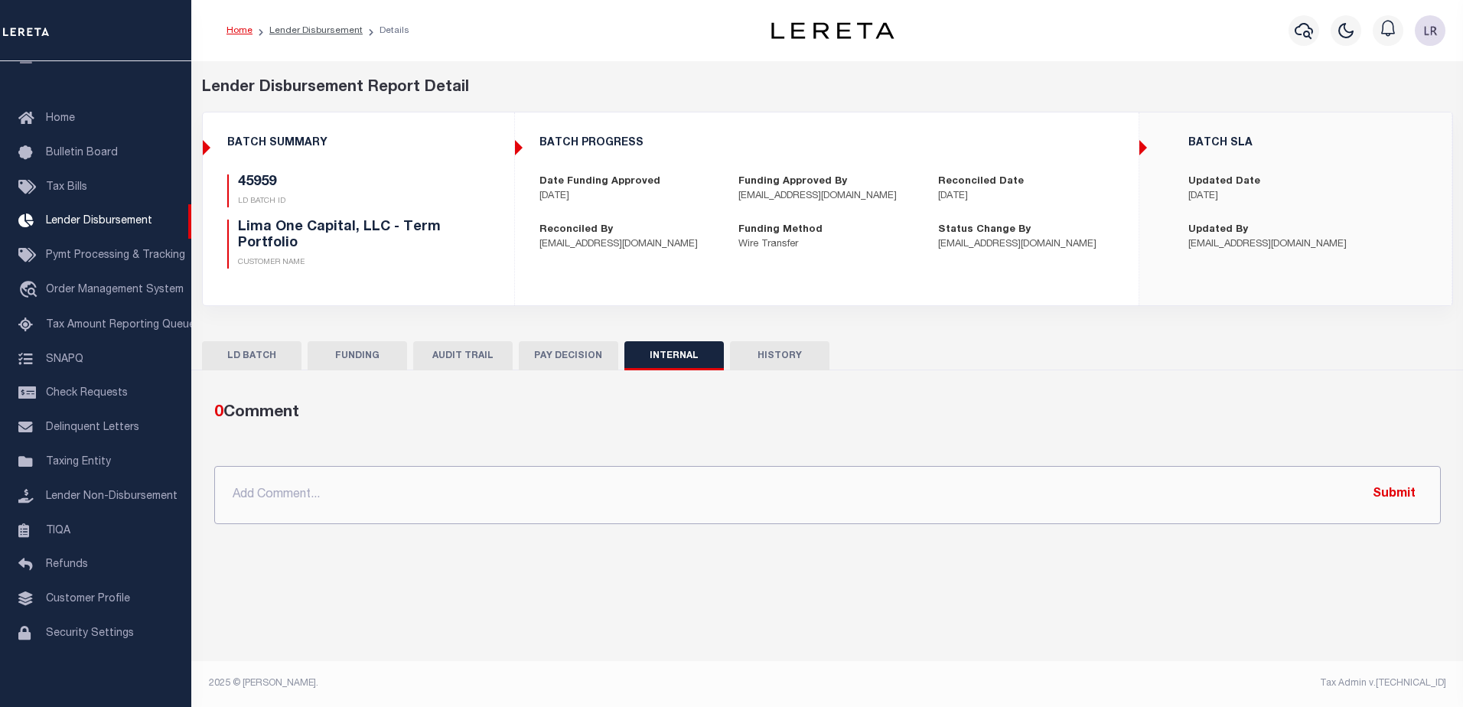
drag, startPoint x: 1015, startPoint y: 486, endPoint x: 1022, endPoint y: 487, distance: 7.8
click at [1019, 487] on input "text" at bounding box center [827, 495] width 1227 height 58
paste input ""ORG AMT - $85537.82 45928 - $1411.18 45936 - $13797.35 45970 - $18549.04 45959…"
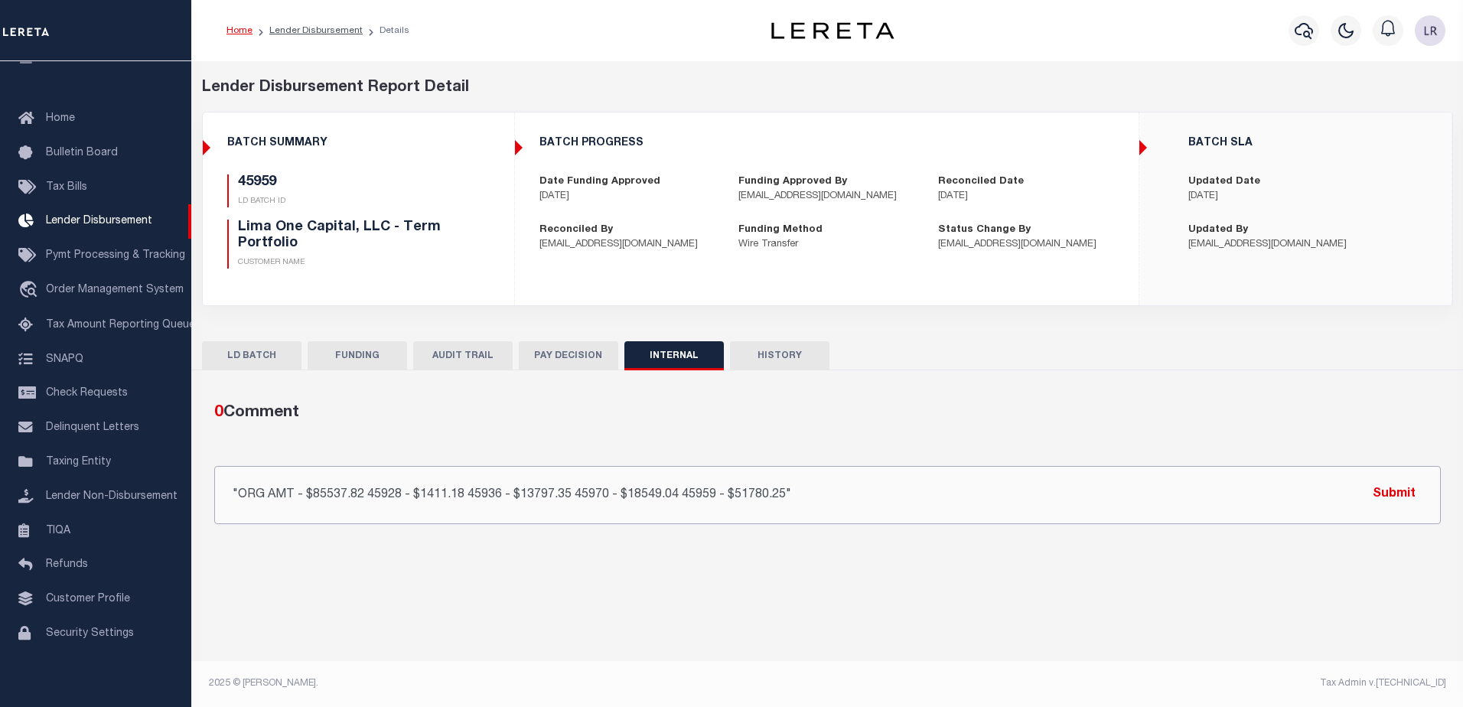
type input ""ORG AMT - $85537.82 45928 - $1411.18 45936 - $13797.35 45970 - $18549.04 45959…"
click at [1376, 493] on button "Submit" at bounding box center [1394, 494] width 63 height 31
